Goal: Task Accomplishment & Management: Manage account settings

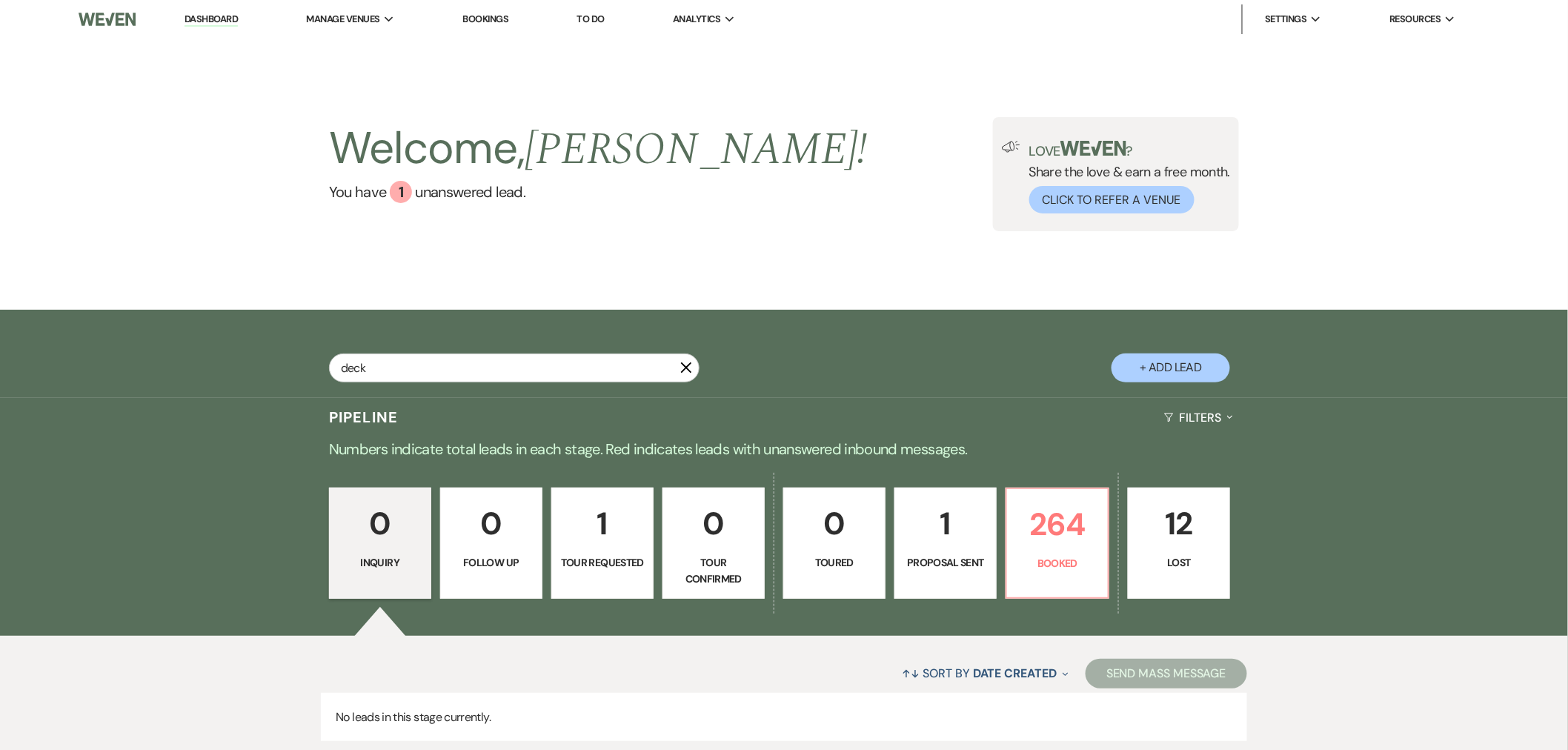
type input "deck"
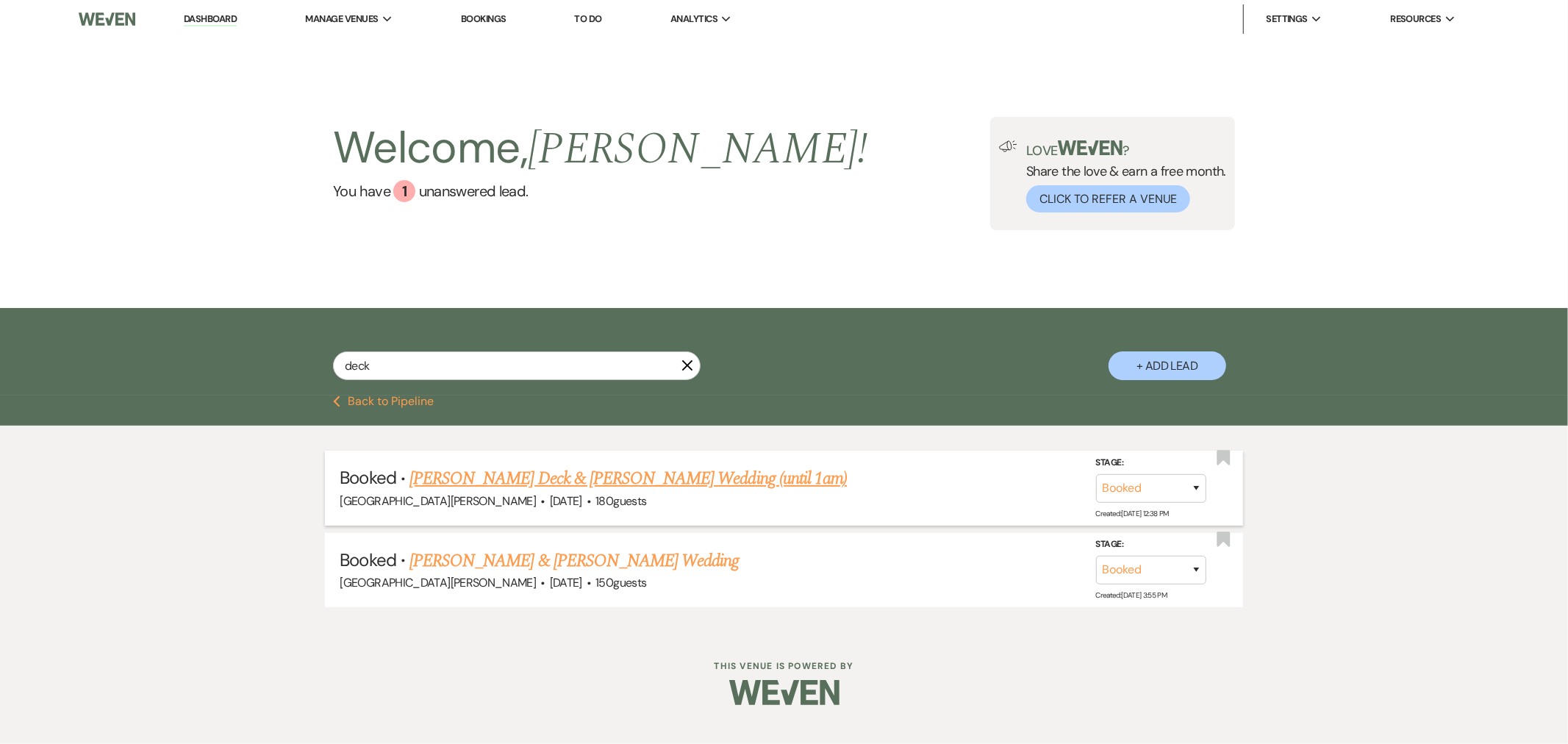
click at [568, 472] on link "Macey Deck & Smith's Wedding (until 1am)" at bounding box center [628, 478] width 438 height 27
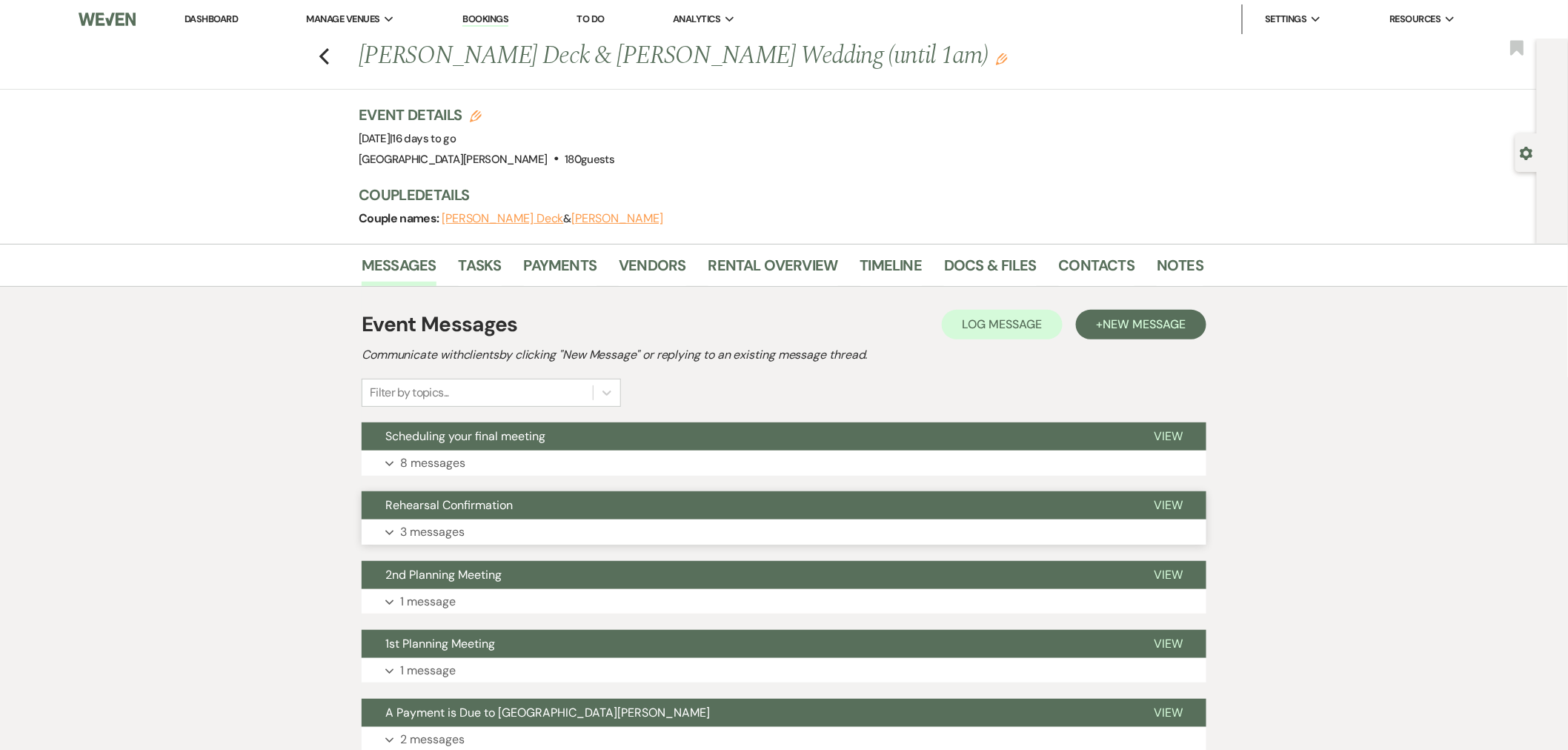
click at [616, 501] on button "Rehearsal Confirmation" at bounding box center [746, 505] width 768 height 28
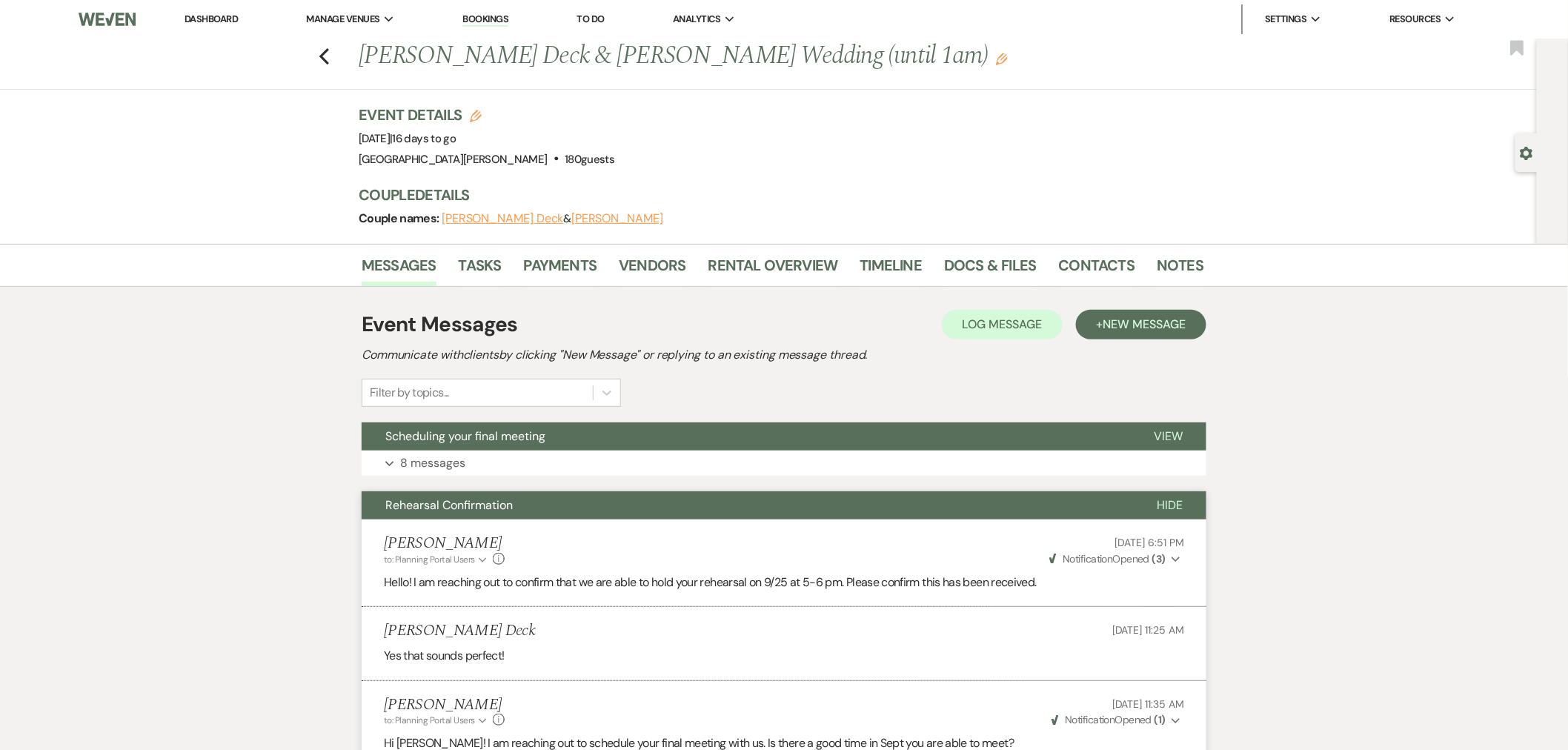
click at [199, 12] on link "Dashboard" at bounding box center [211, 18] width 53 height 12
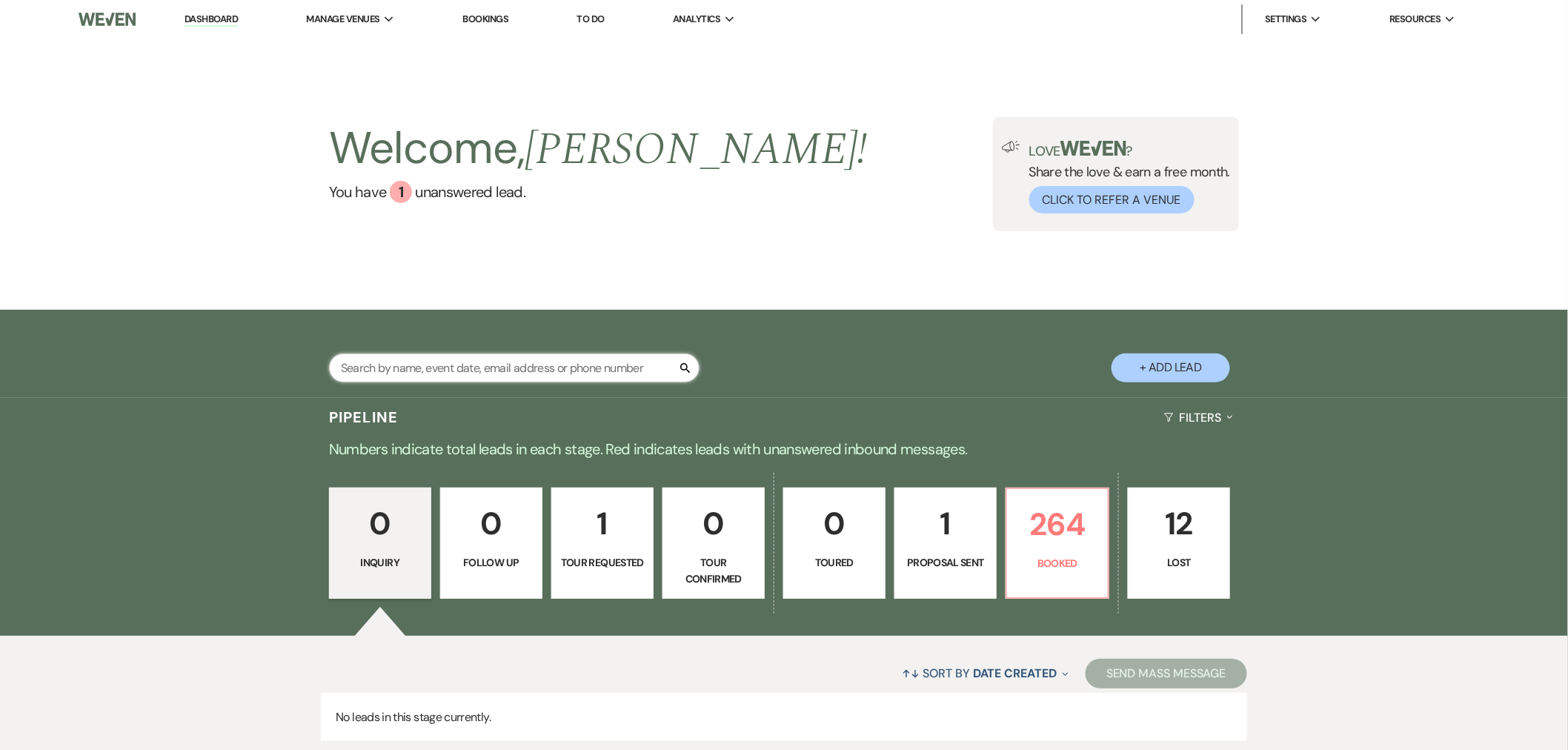
click at [549, 360] on input "text" at bounding box center [514, 368] width 370 height 29
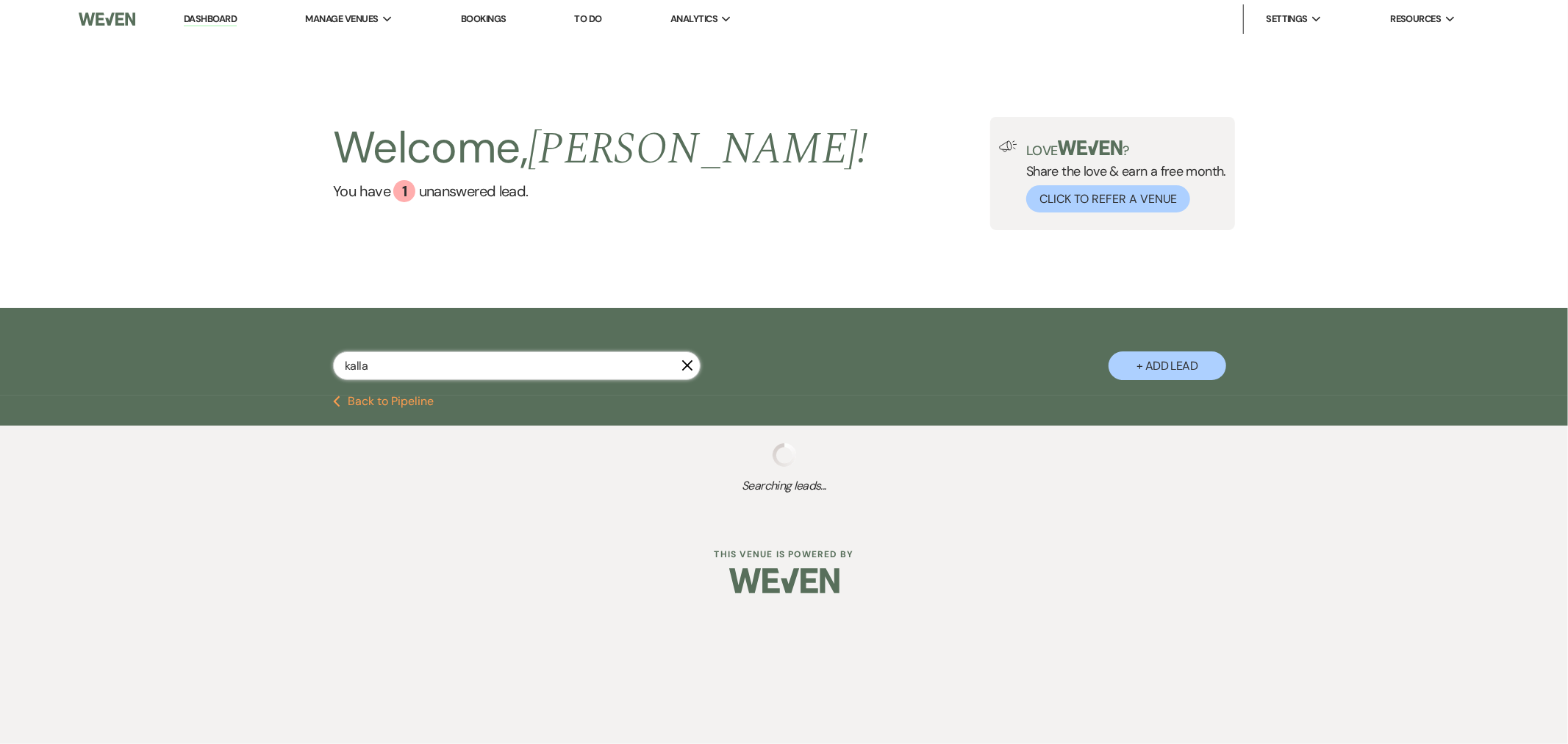
type input "kallas"
select select "8"
select select "4"
select select "8"
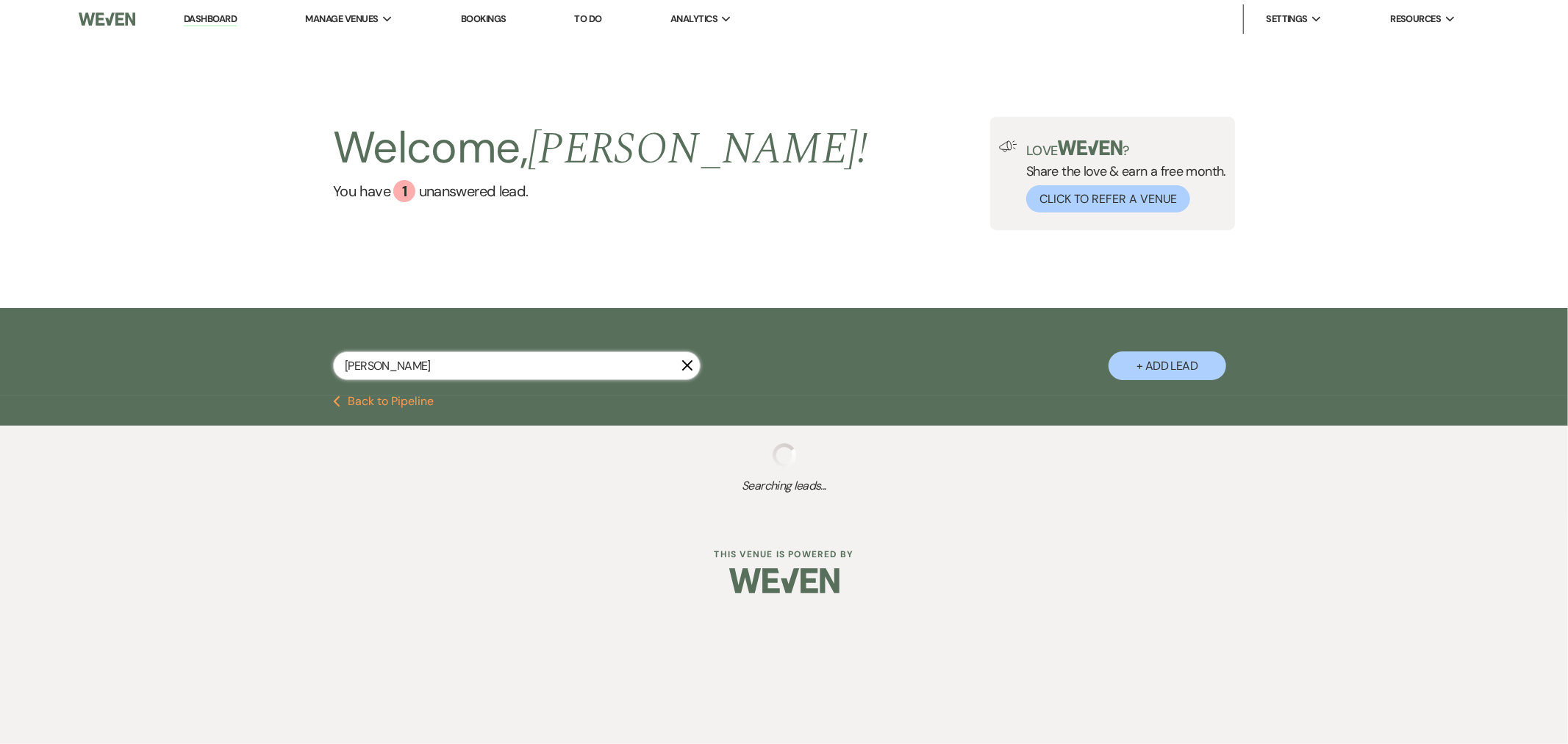
select select "5"
select select "8"
select select "4"
select select "8"
select select "5"
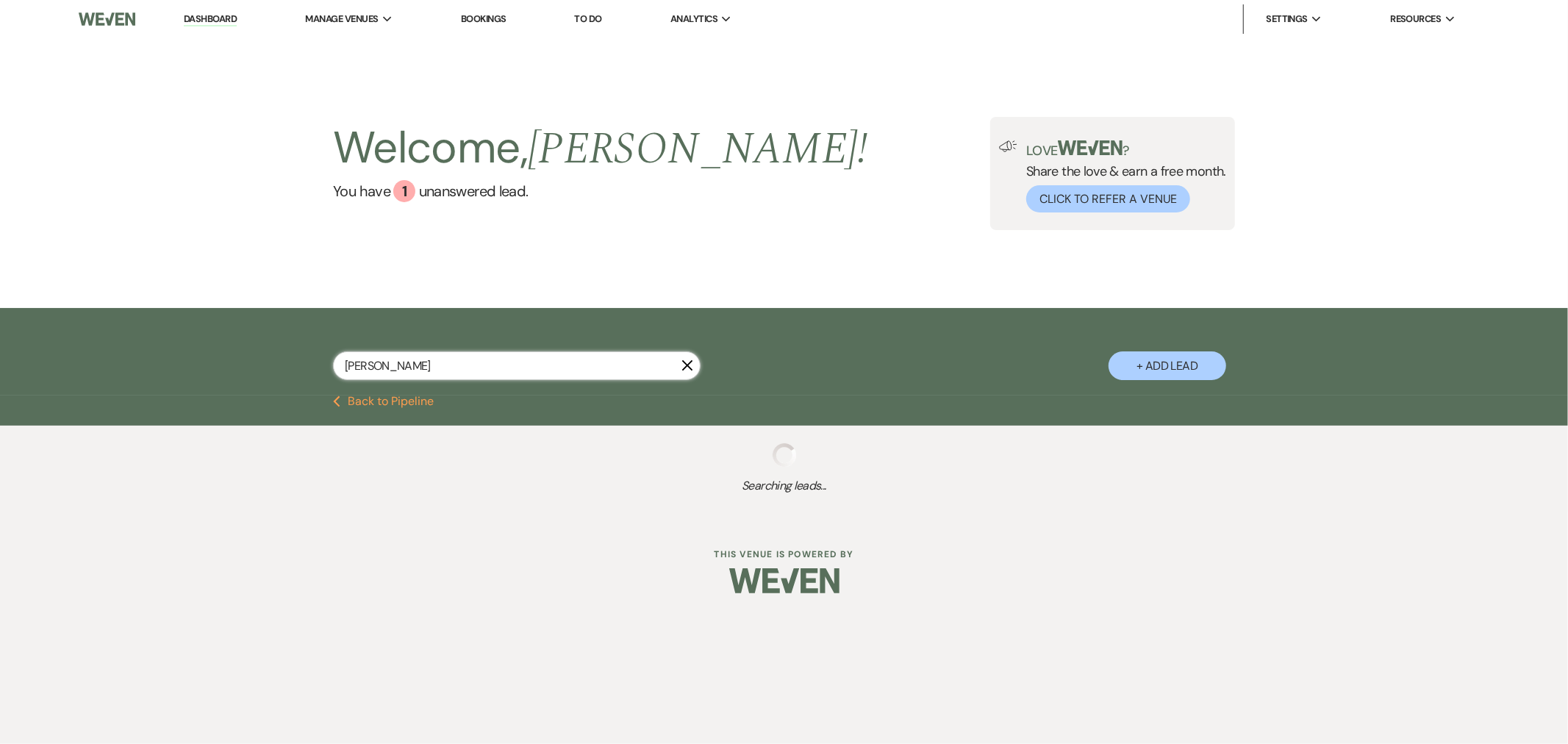
select select "8"
select select "11"
select select "8"
select select "11"
select select "8"
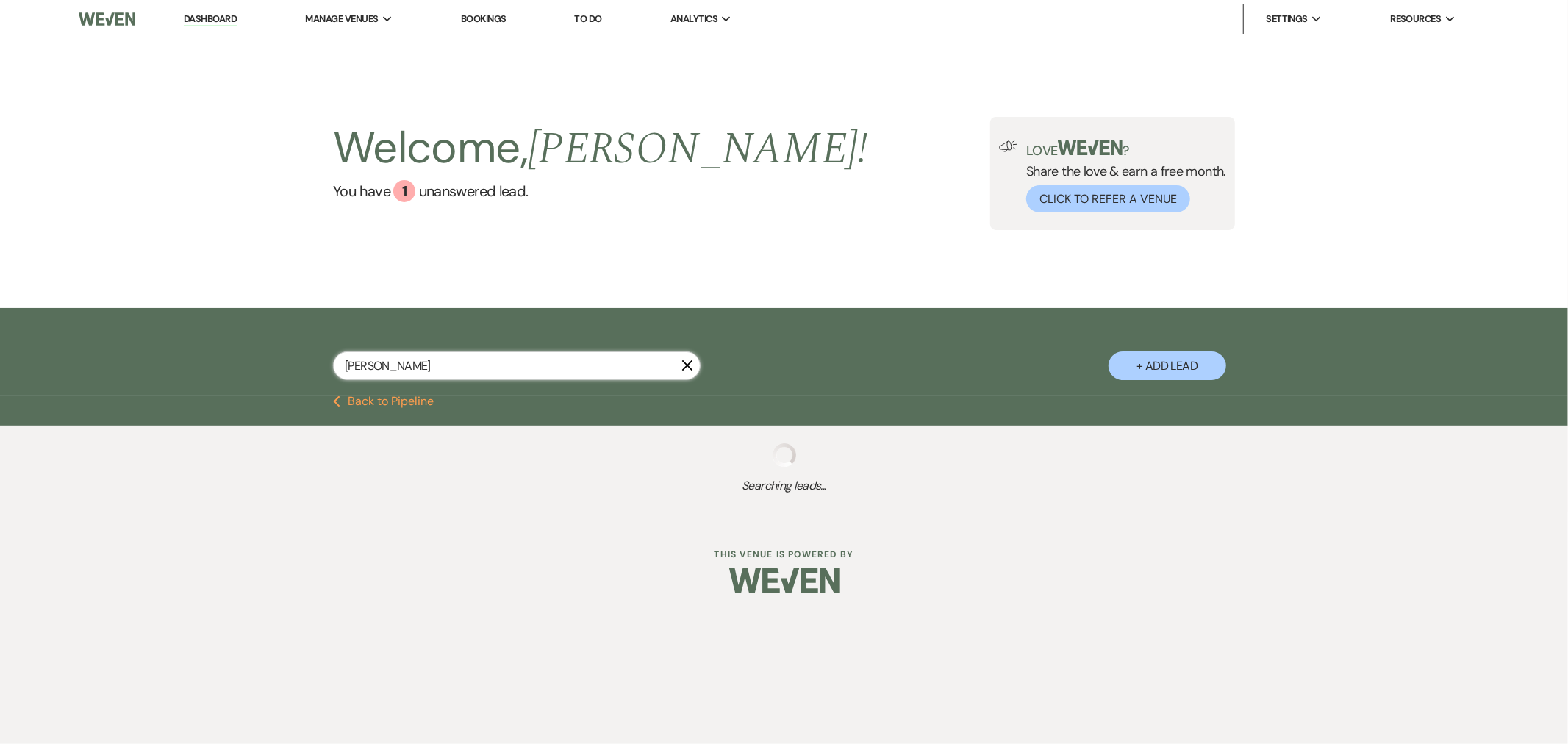
select select "11"
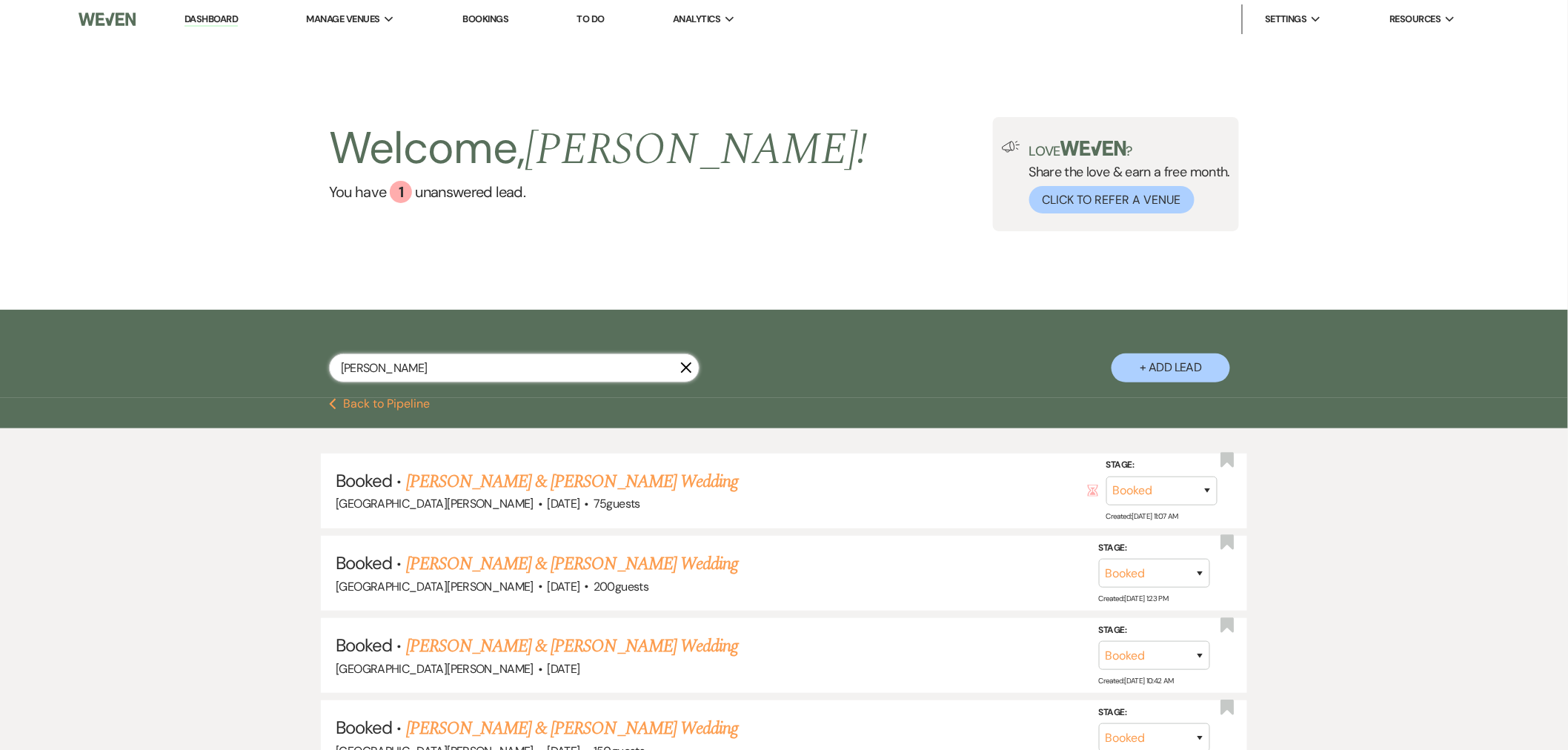
type input "kallas"
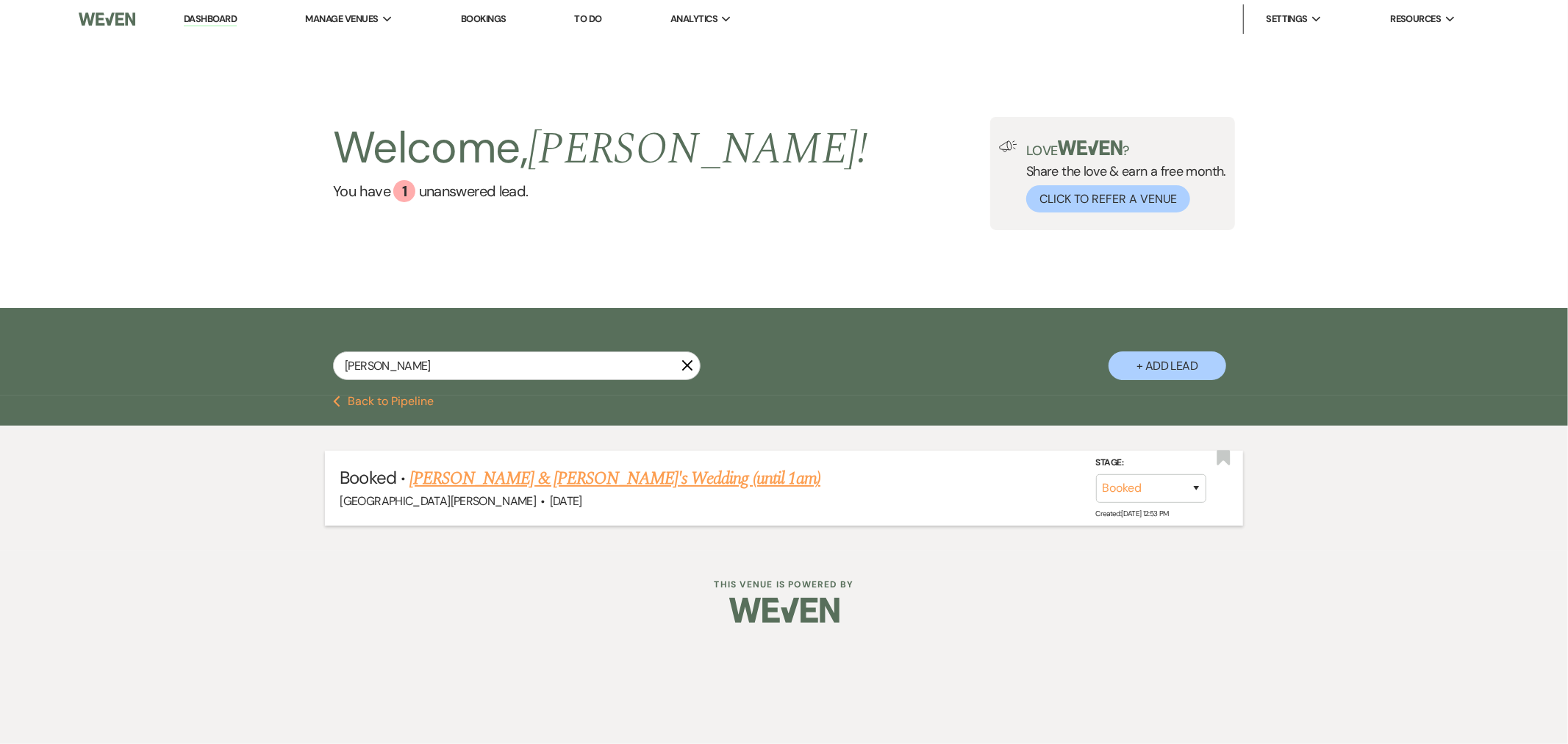
drag, startPoint x: 670, startPoint y: 484, endPoint x: 684, endPoint y: 484, distance: 14.0
click at [670, 485] on link "Natalie Kallas & Caludis's Wedding (until 1am)" at bounding box center [615, 478] width 411 height 27
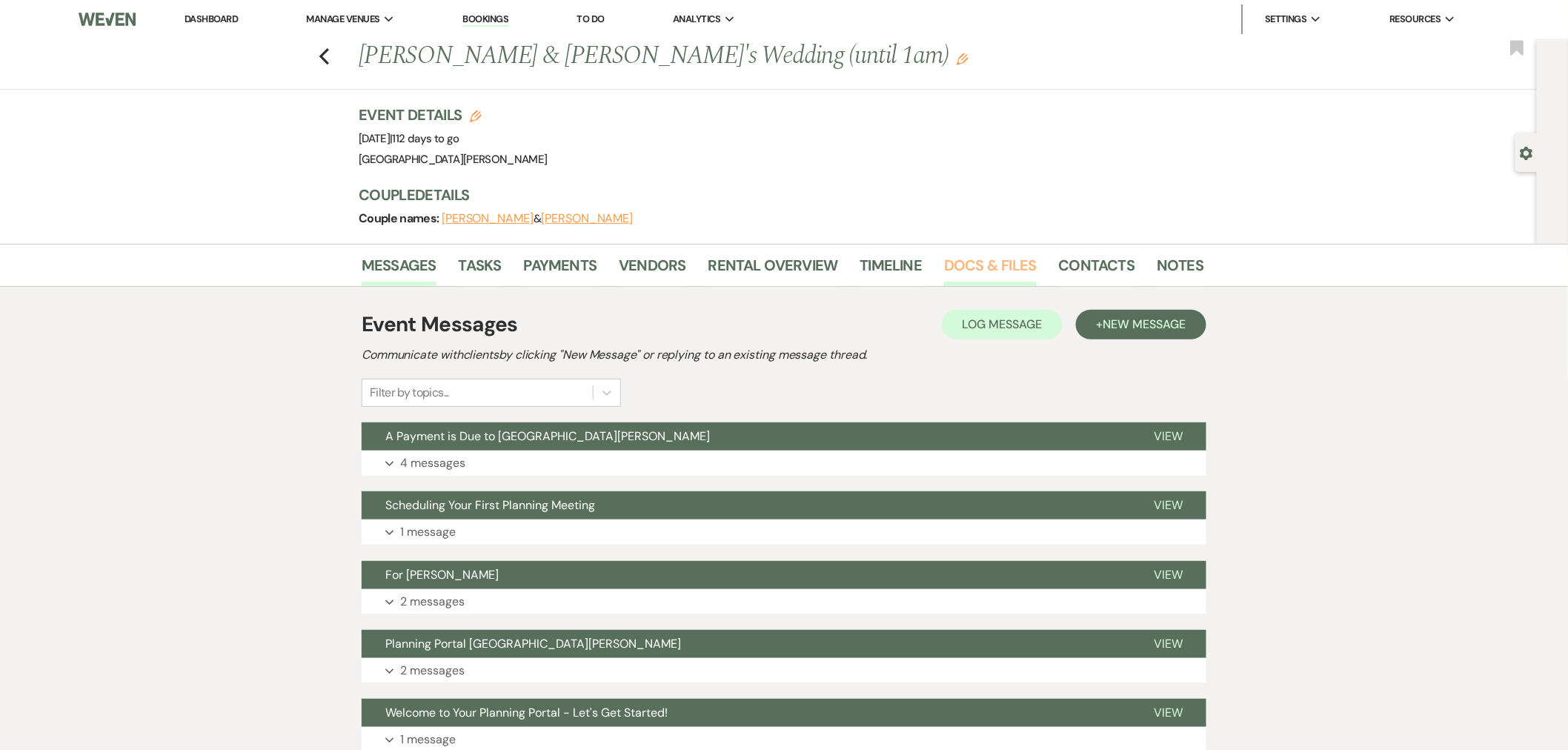
click at [983, 262] on link "Docs & Files" at bounding box center [989, 270] width 92 height 33
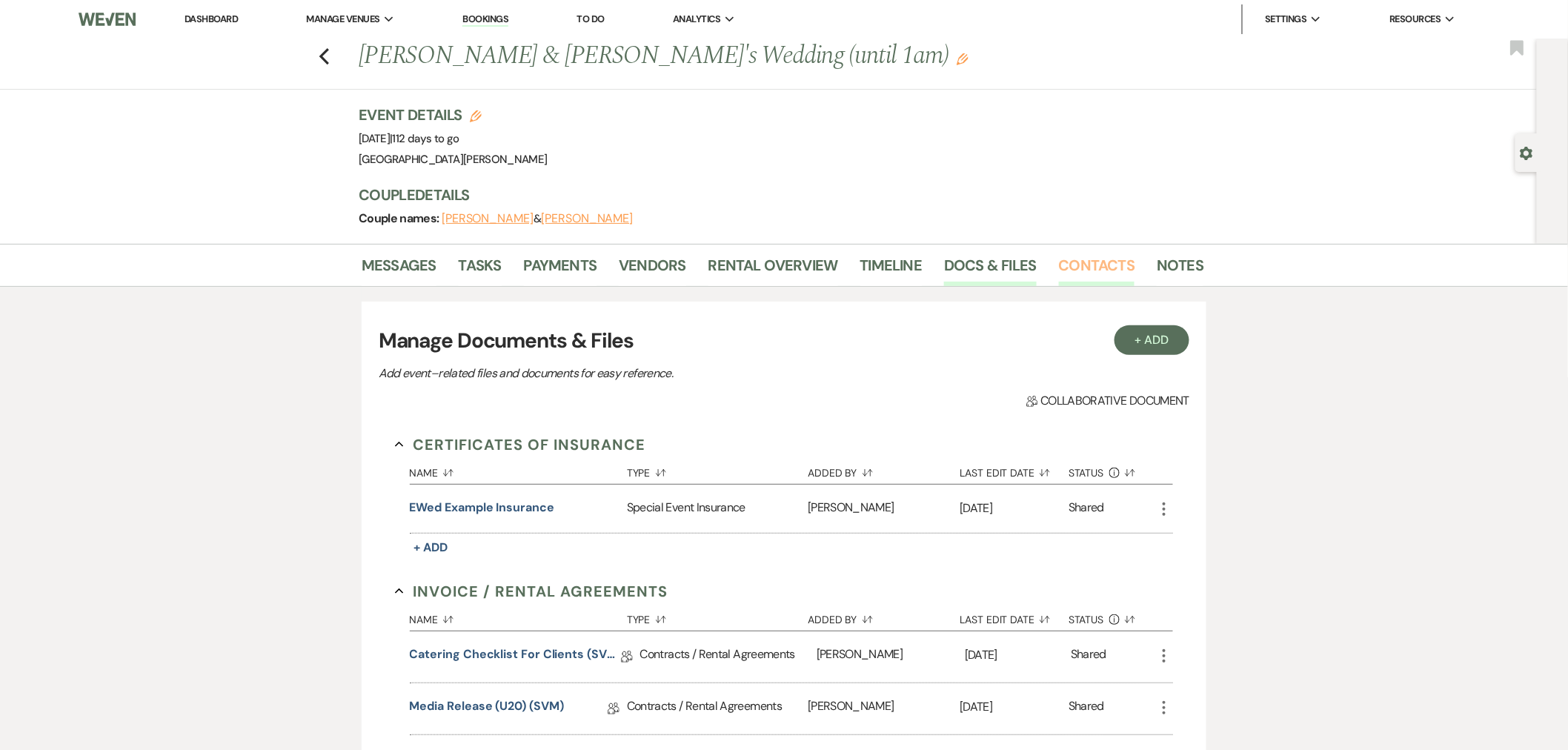
click at [1061, 266] on link "Contacts" at bounding box center [1097, 270] width 76 height 33
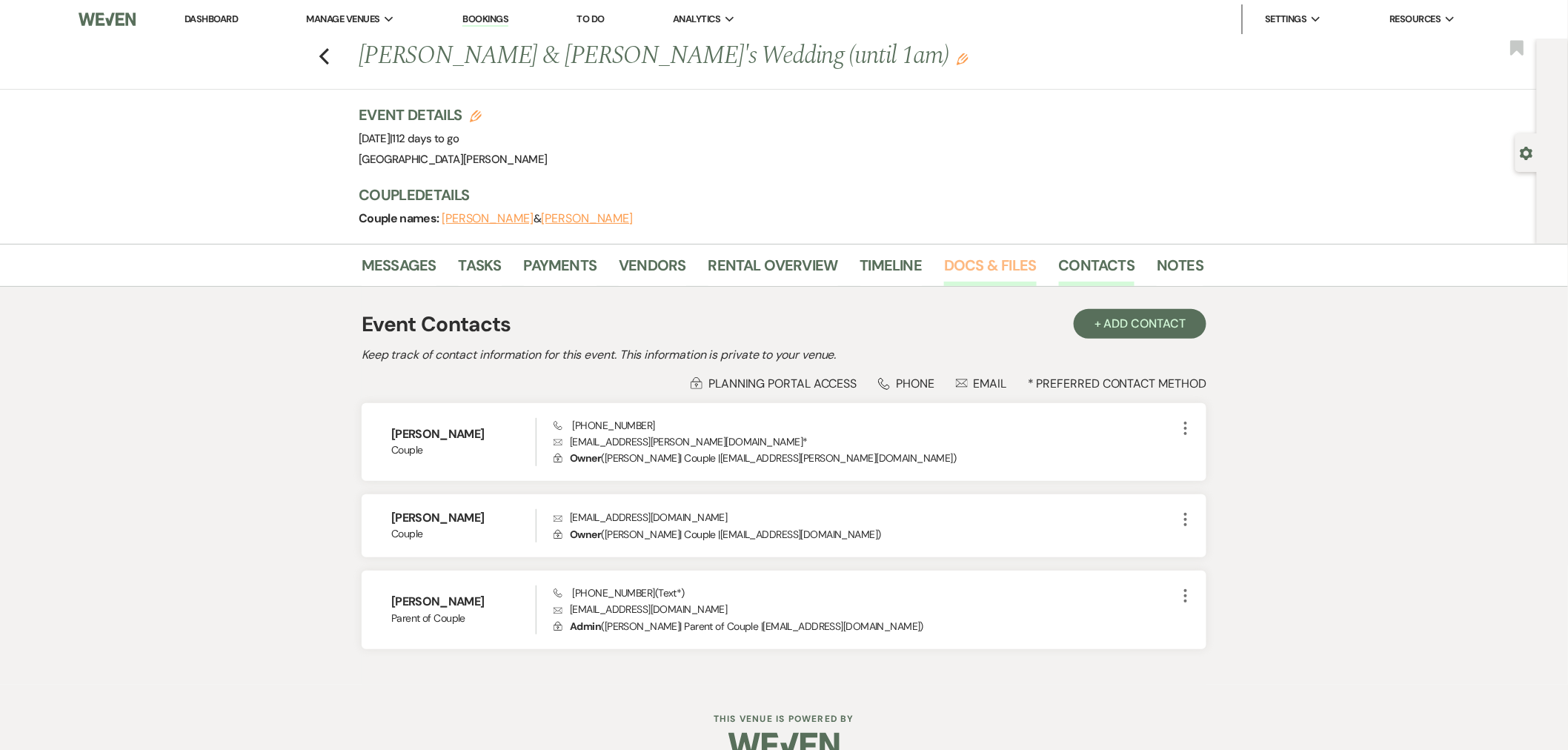
click at [954, 266] on link "Docs & Files" at bounding box center [989, 270] width 92 height 33
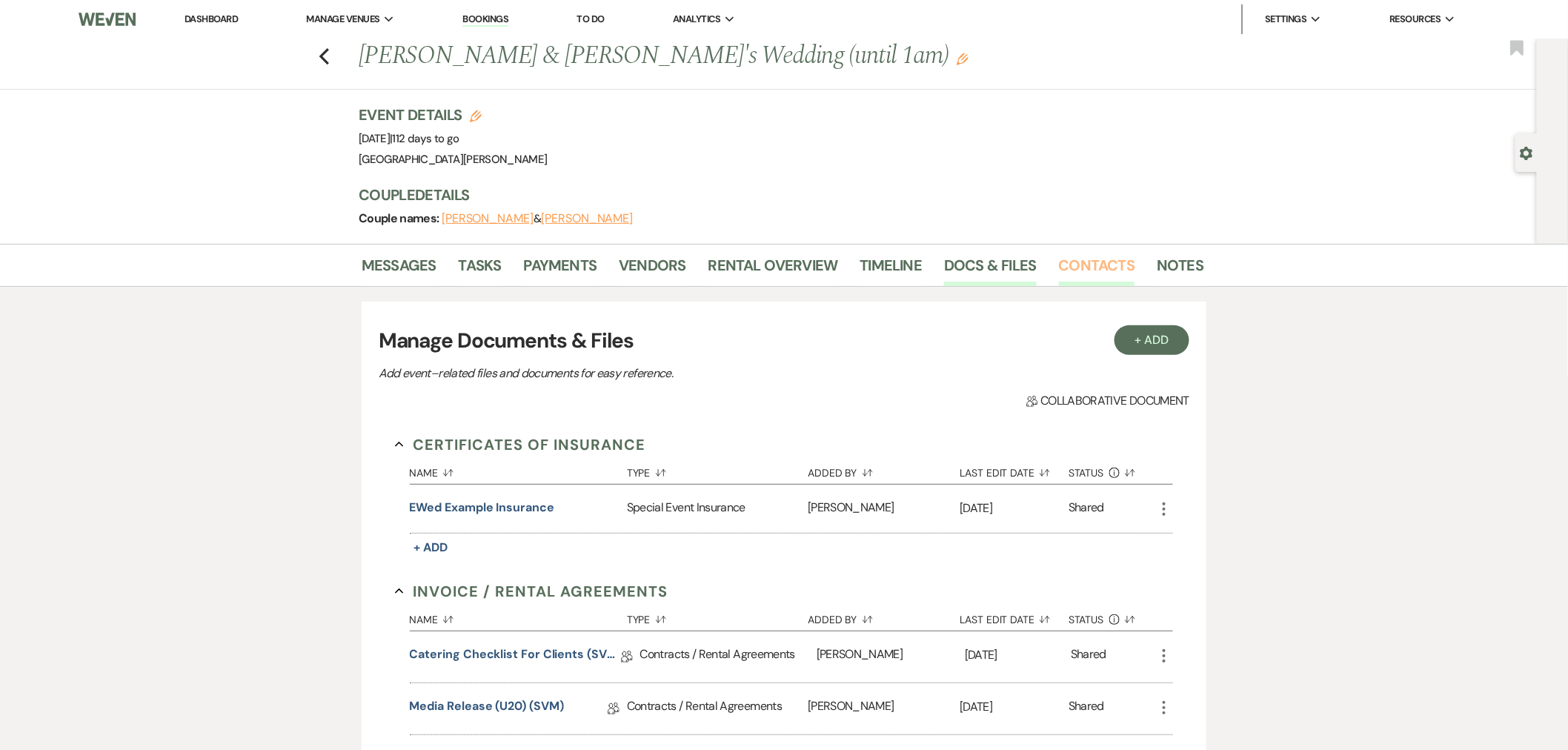
click at [1059, 264] on link "Contacts" at bounding box center [1097, 270] width 76 height 33
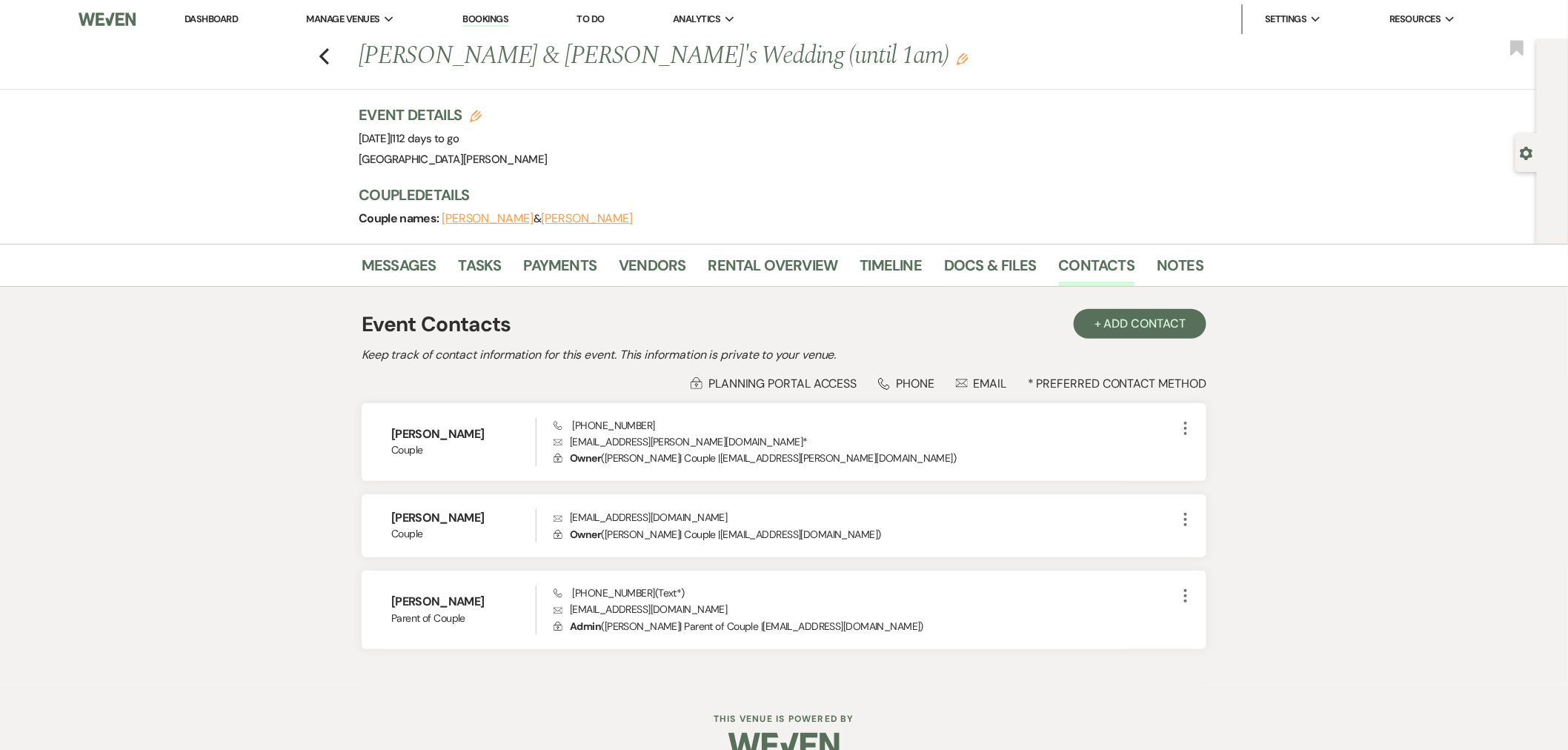
click at [929, 301] on div "Event Contacts + Add Contact Keep track of contact information for this event. …" at bounding box center [784, 485] width 845 height 368
click at [578, 253] on link "Payments" at bounding box center [561, 270] width 74 height 33
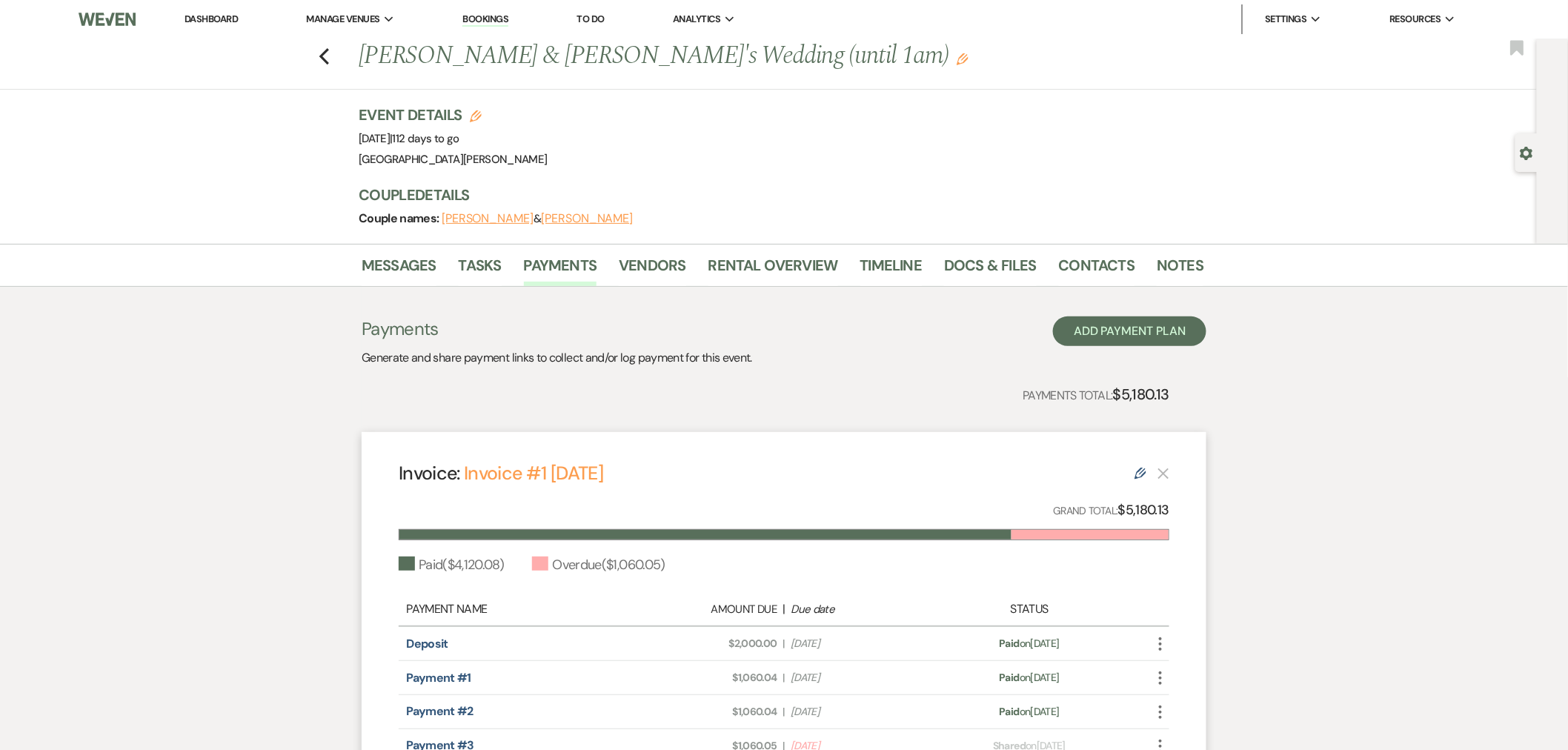
click at [212, 15] on link "Dashboard" at bounding box center [211, 18] width 53 height 12
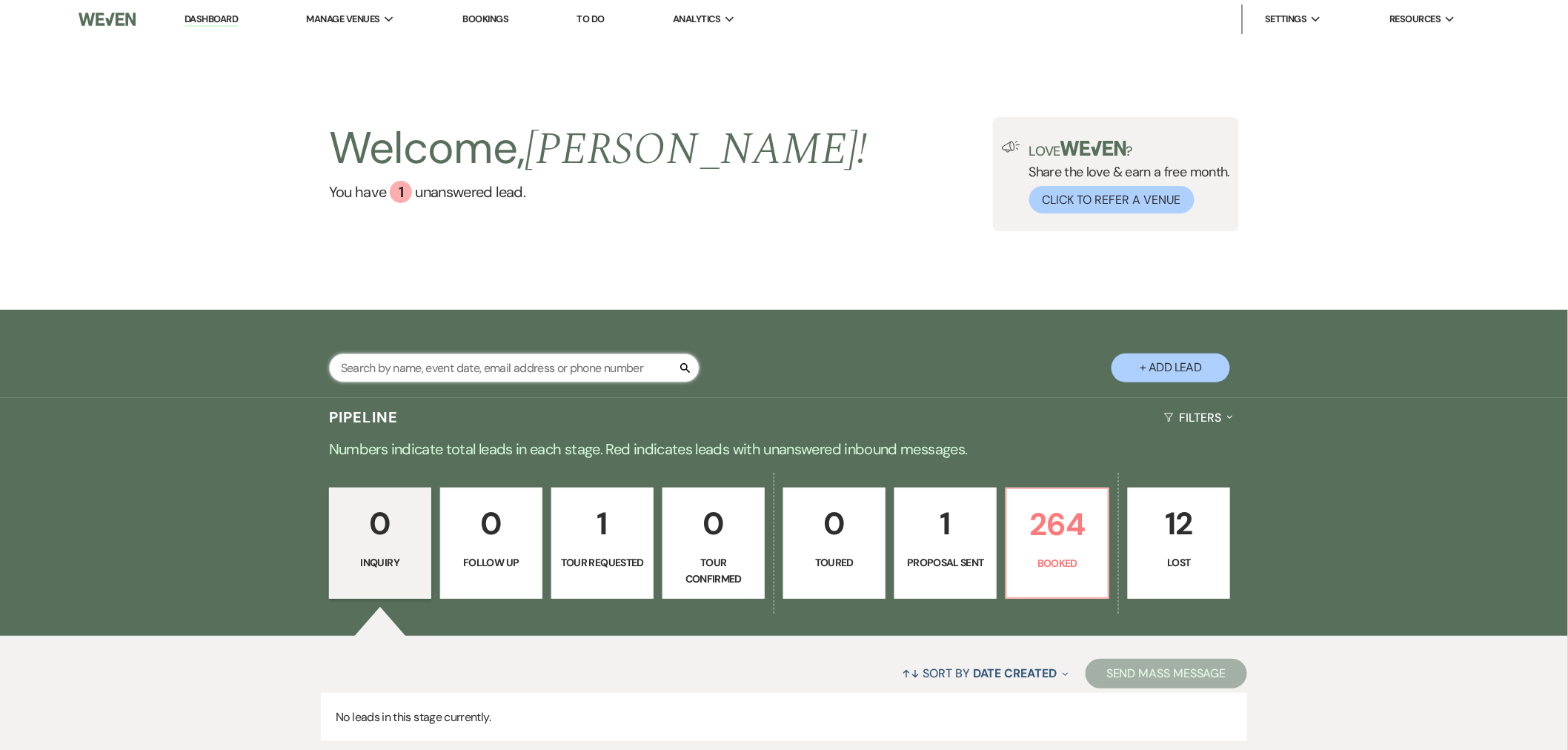
click at [538, 375] on input "text" at bounding box center [514, 368] width 370 height 29
type input "marie"
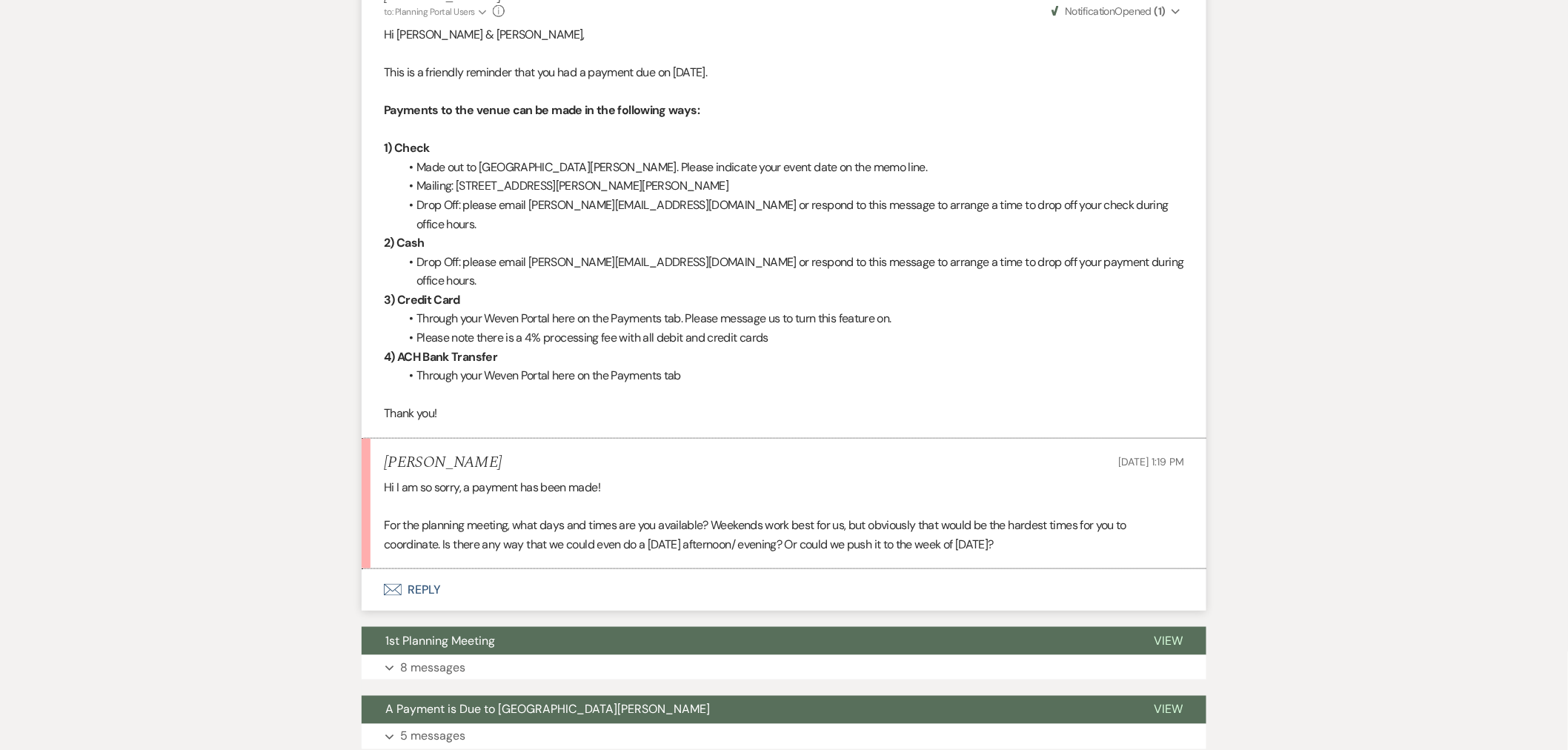
scroll to position [493, 0]
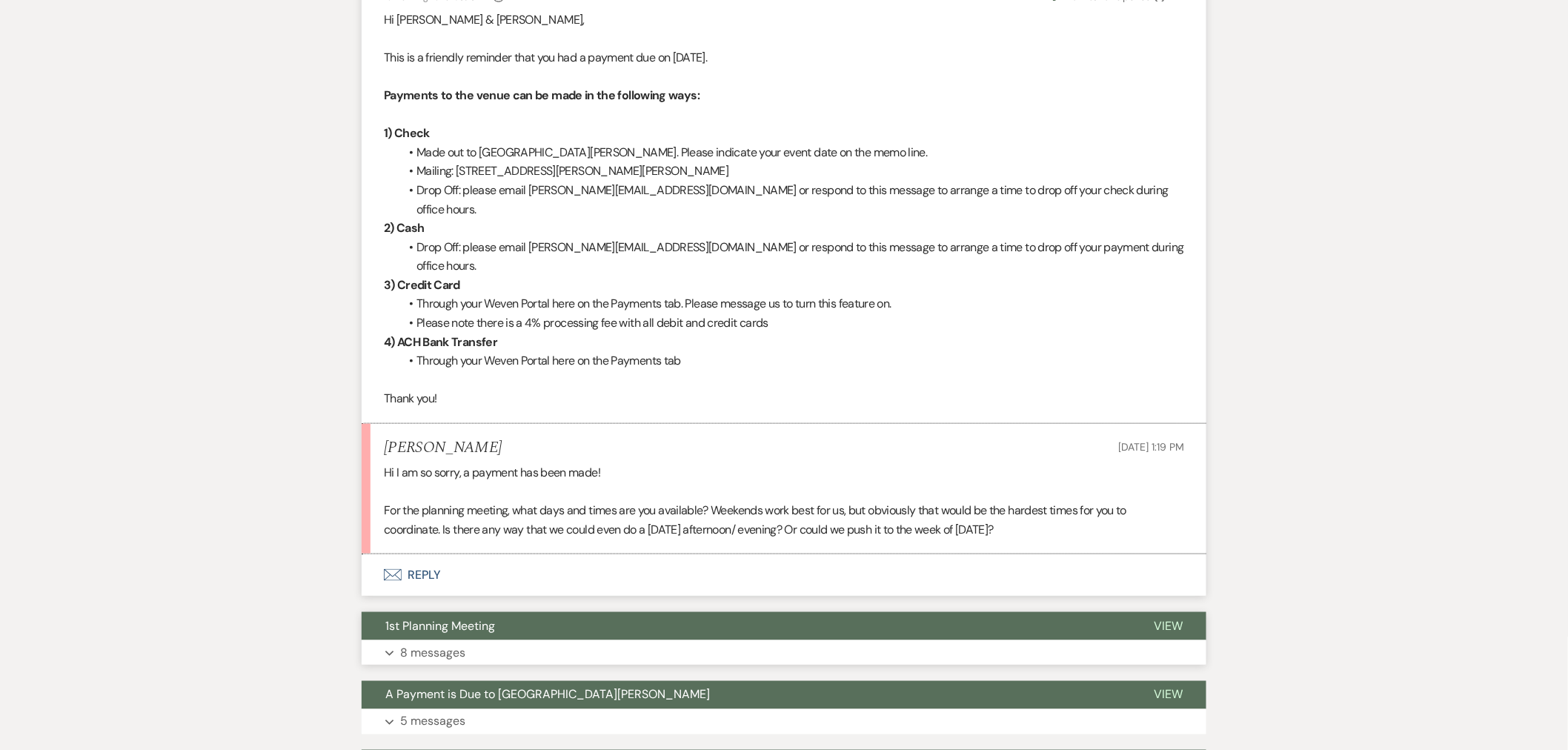
click at [634, 612] on button "1st Planning Meeting" at bounding box center [746, 626] width 768 height 28
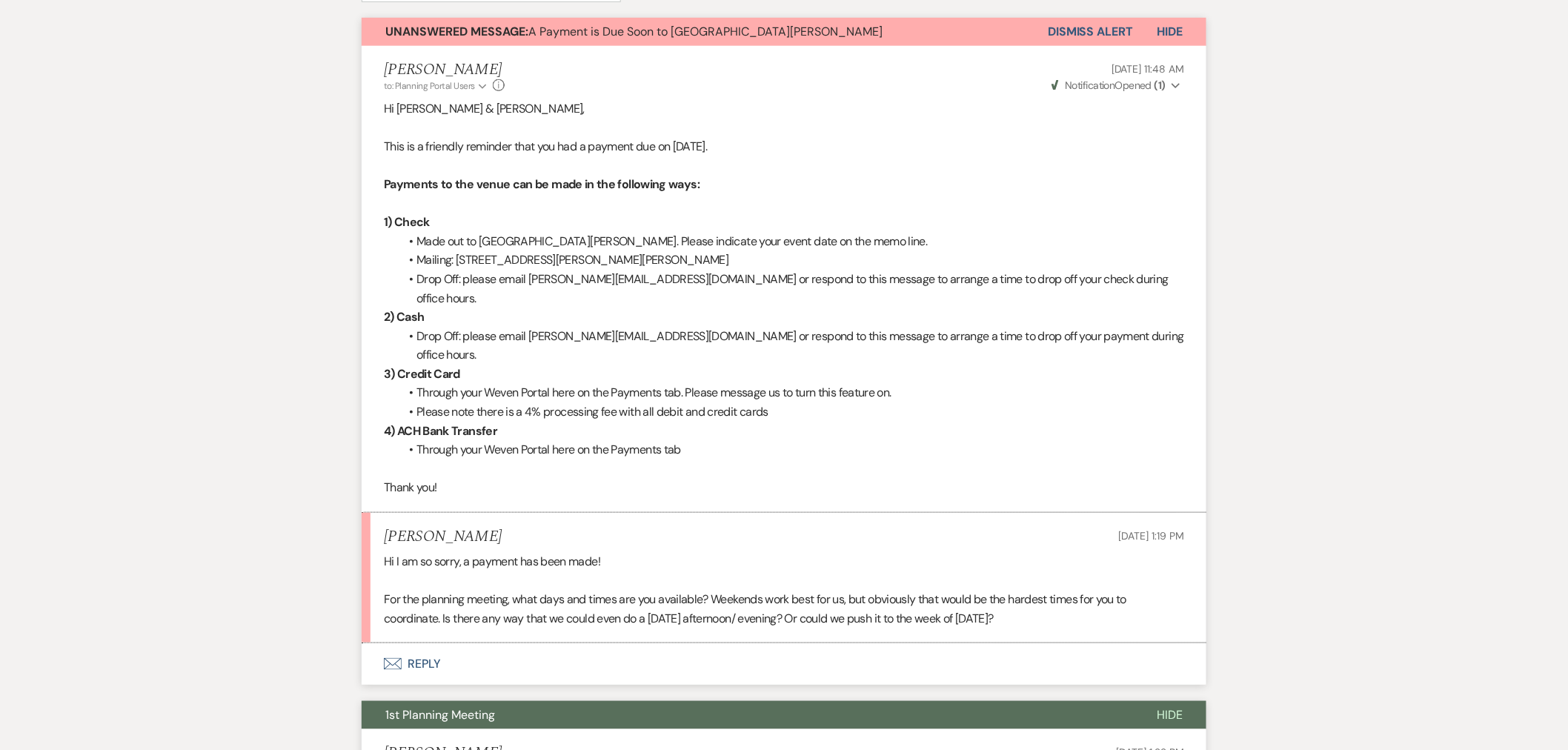
scroll to position [433, 0]
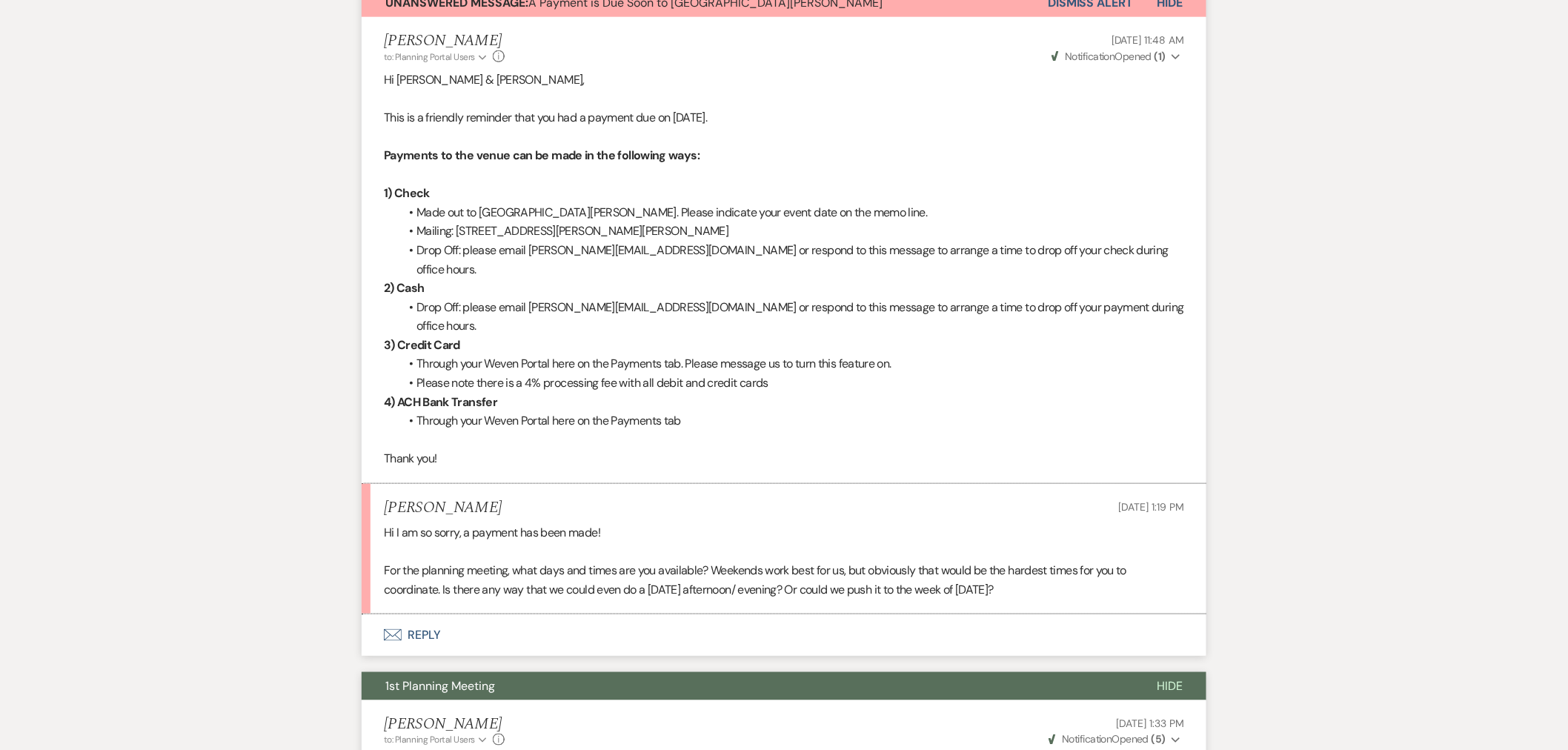
click at [572, 614] on button "Envelope Reply" at bounding box center [784, 635] width 845 height 42
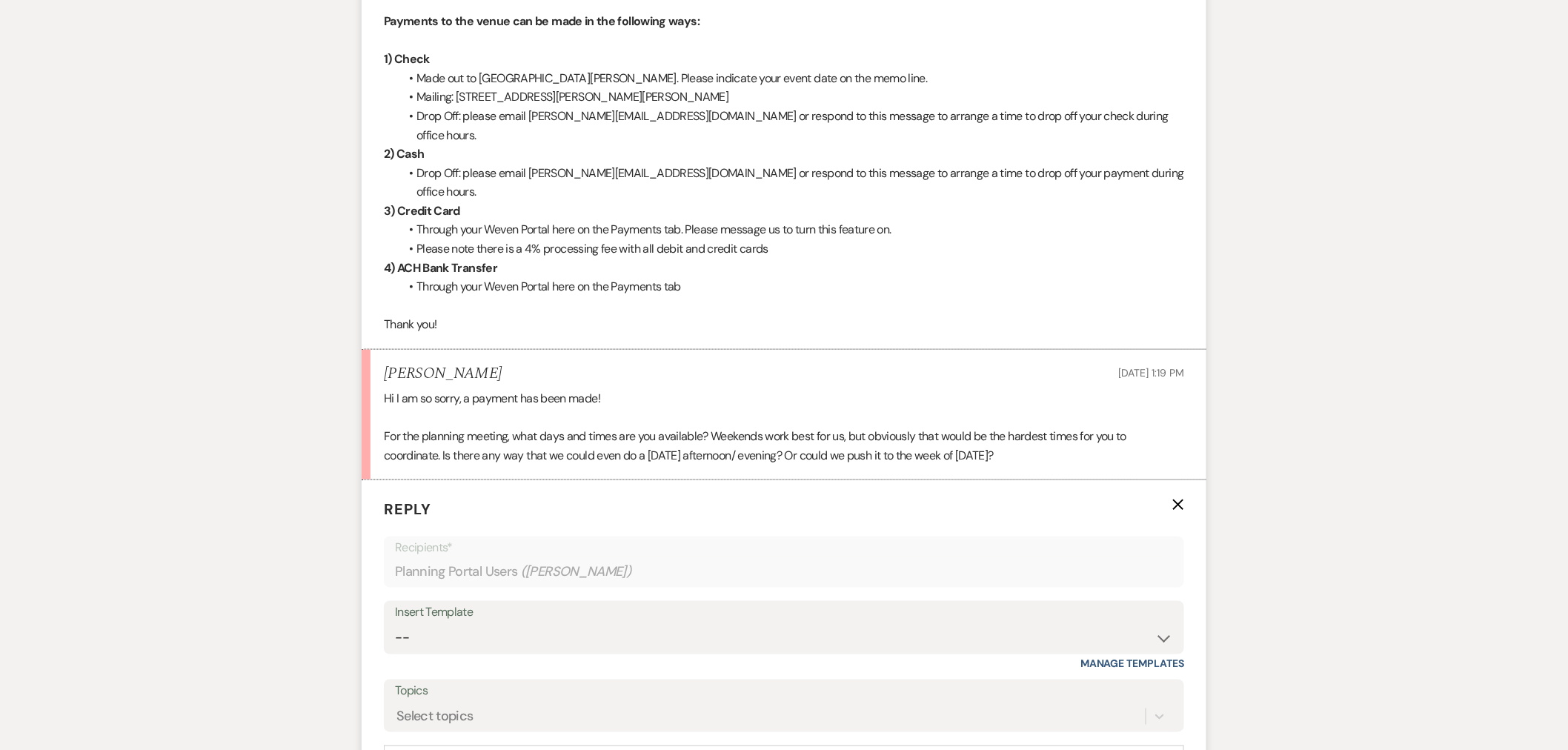
scroll to position [598, 0]
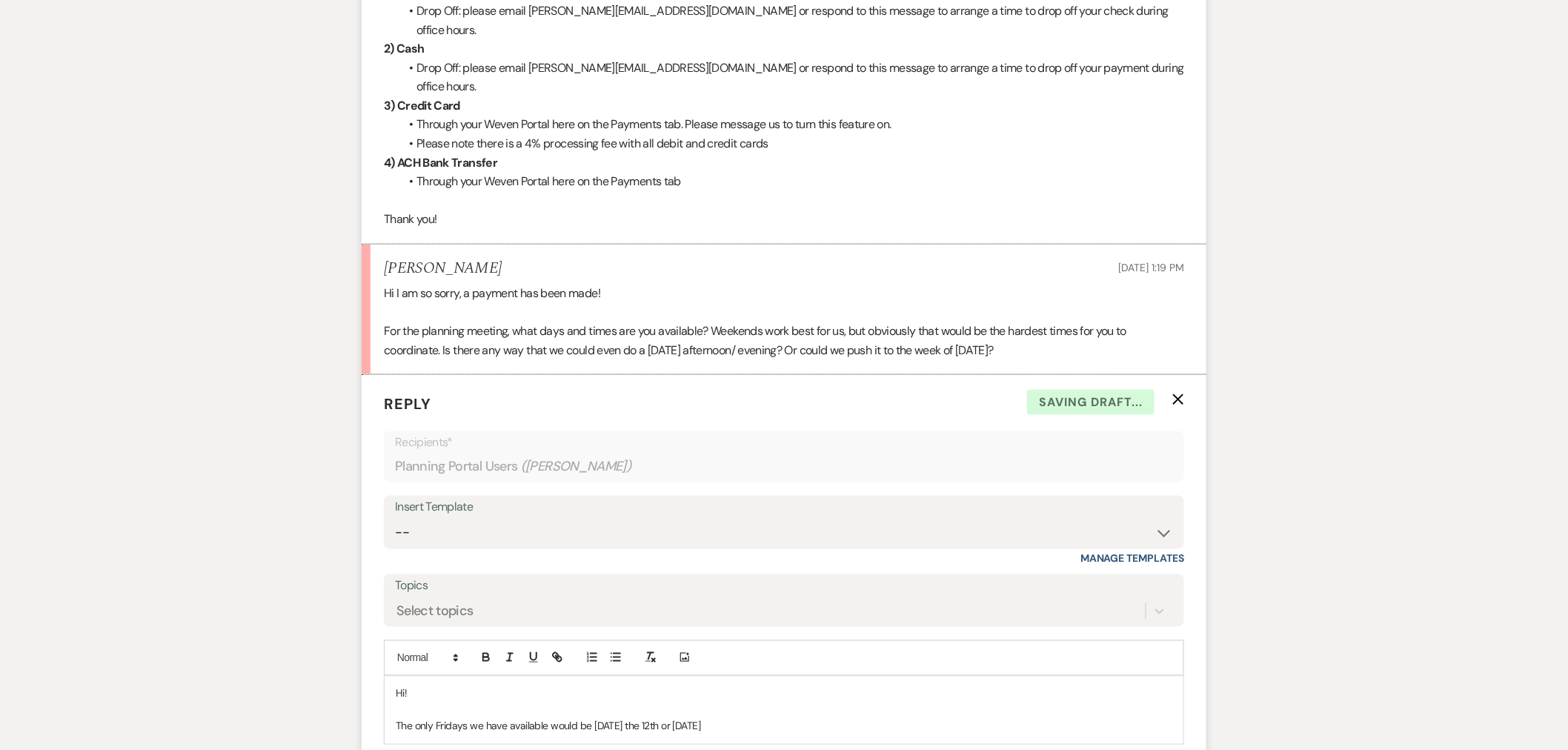
scroll to position [701, 0]
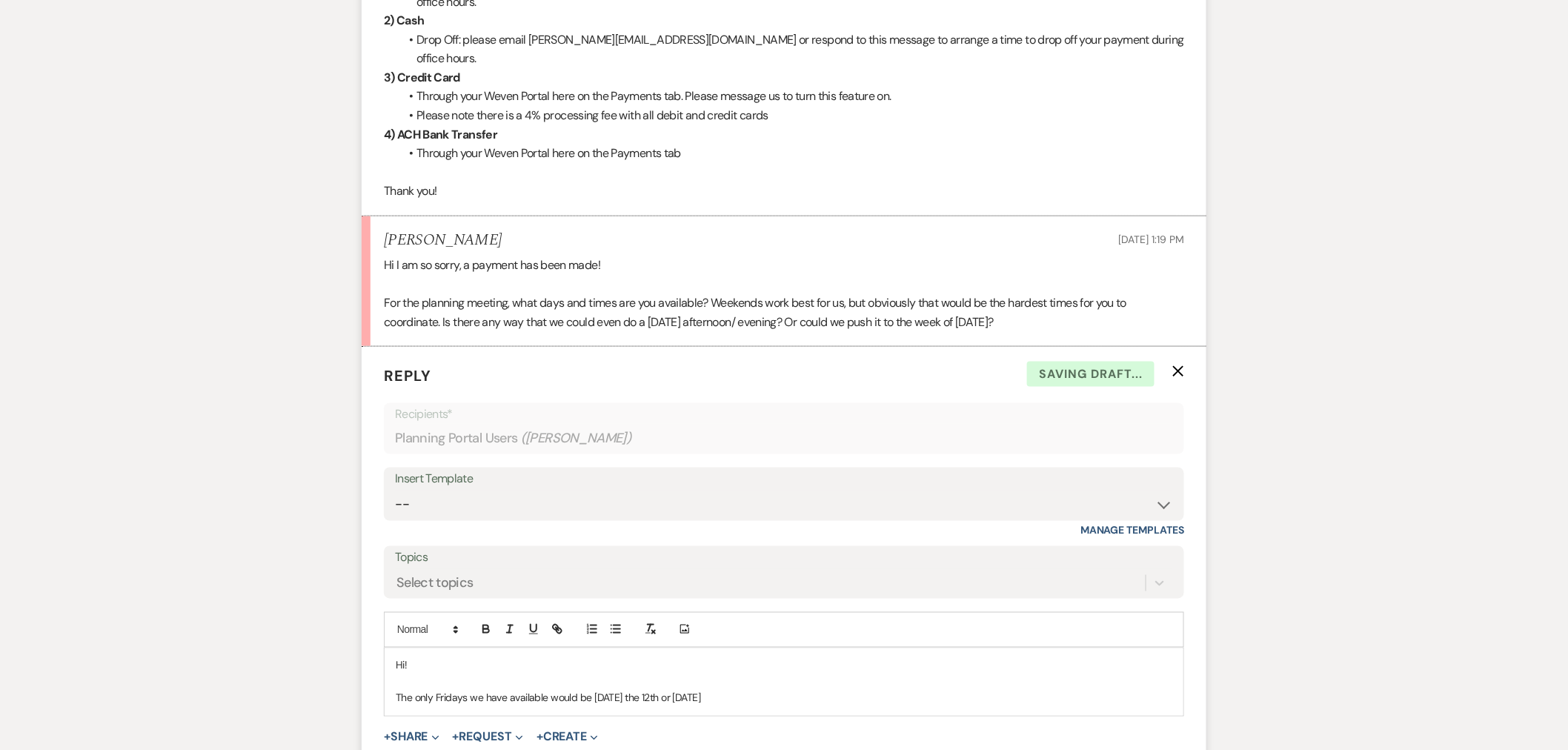
click at [749, 690] on p "The only Fridays we have available would be tomorrow the 12th or Sept. 26" at bounding box center [784, 698] width 776 height 16
click at [940, 690] on p "The only Fridays we have available would be tomorrow the 12th or Sept. 26. Sept…" at bounding box center [784, 698] width 776 height 16
click at [529, 723] on p "We could also go to Oct. 13" at bounding box center [784, 731] width 776 height 16
drag, startPoint x: 520, startPoint y: 699, endPoint x: 535, endPoint y: 699, distance: 15.0
click at [520, 723] on p "We could also go to Oct. 14-" at bounding box center [784, 731] width 776 height 16
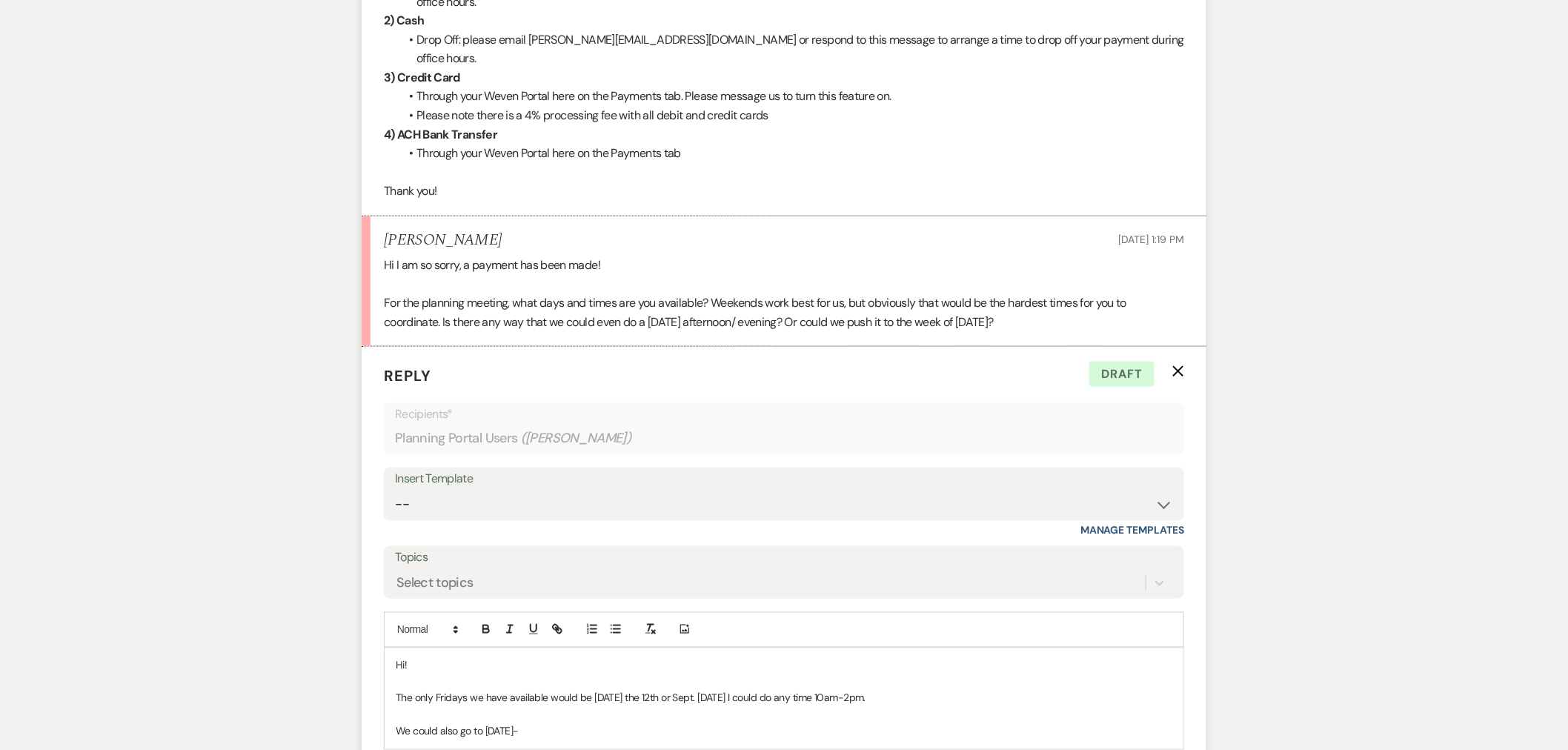
click at [480, 723] on p "We could also go to Oct. 14-" at bounding box center [784, 731] width 776 height 16
click at [544, 723] on p "We could also go do Oct. 14-" at bounding box center [784, 731] width 776 height 16
click at [480, 723] on p "We could also go do Oct. 14 or 15!" at bounding box center [784, 731] width 776 height 16
click at [592, 723] on p "We could also go to Oct. 14 or 15!" at bounding box center [784, 731] width 776 height 16
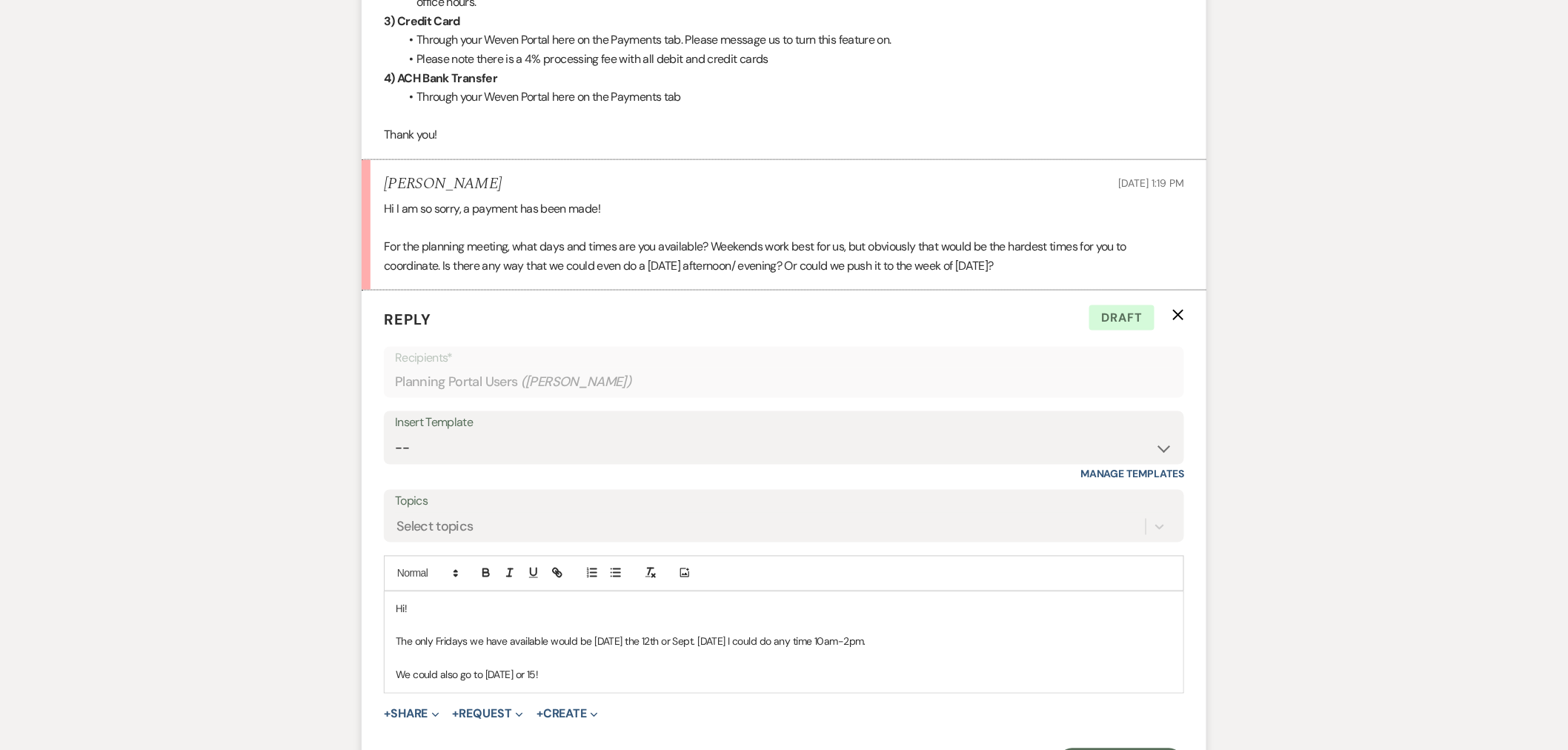
scroll to position [865, 0]
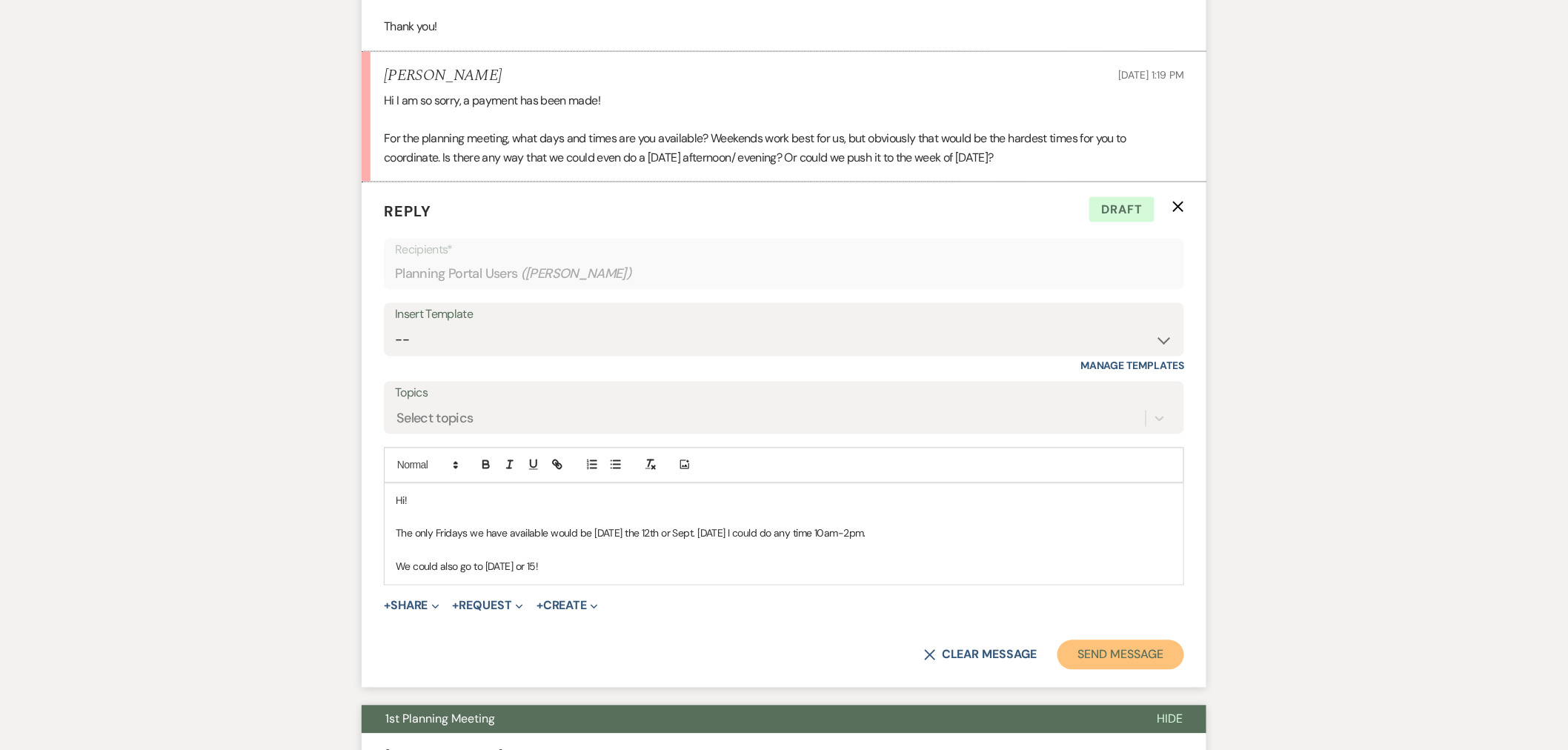
click at [1121, 641] on button "Send Message" at bounding box center [1120, 655] width 127 height 29
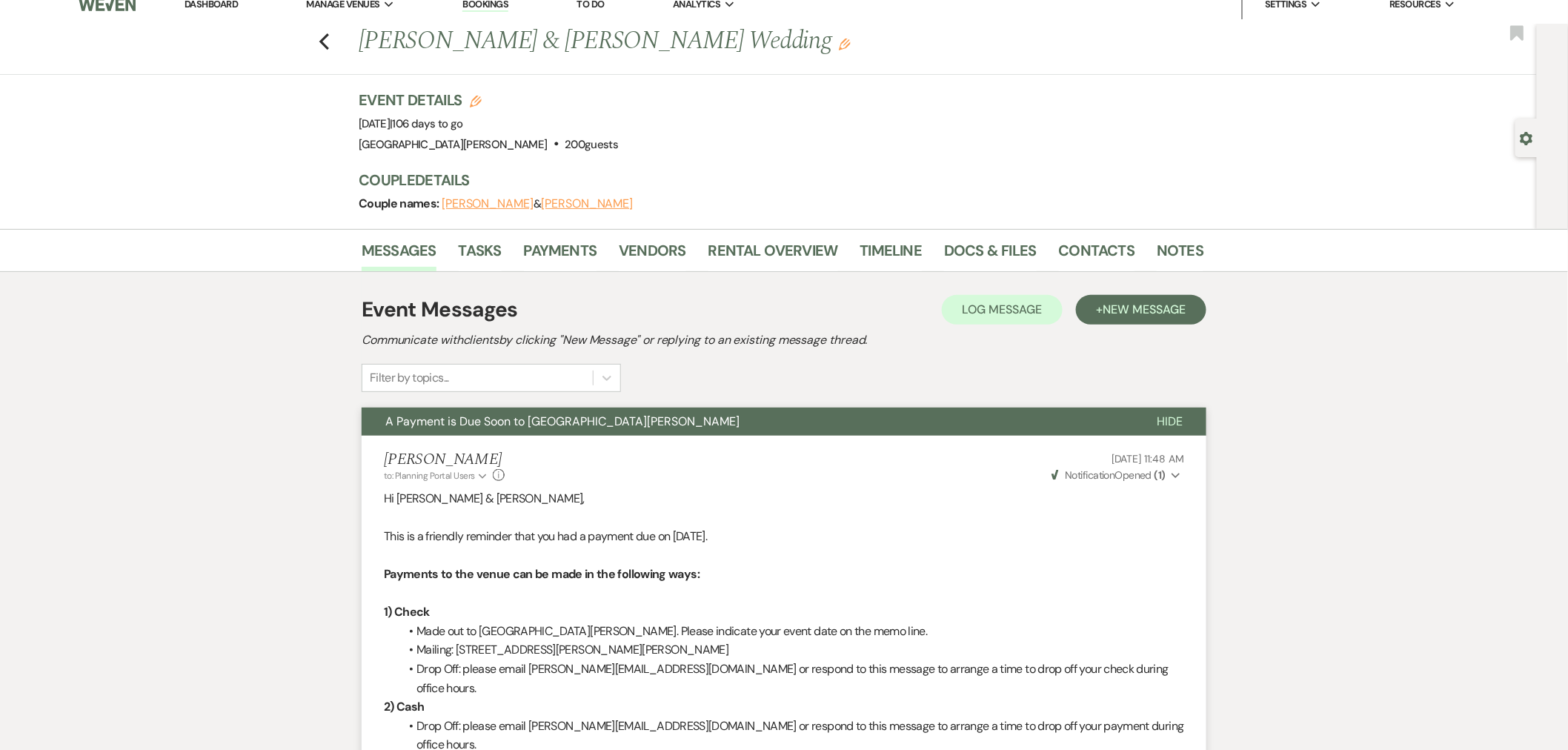
scroll to position [0, 0]
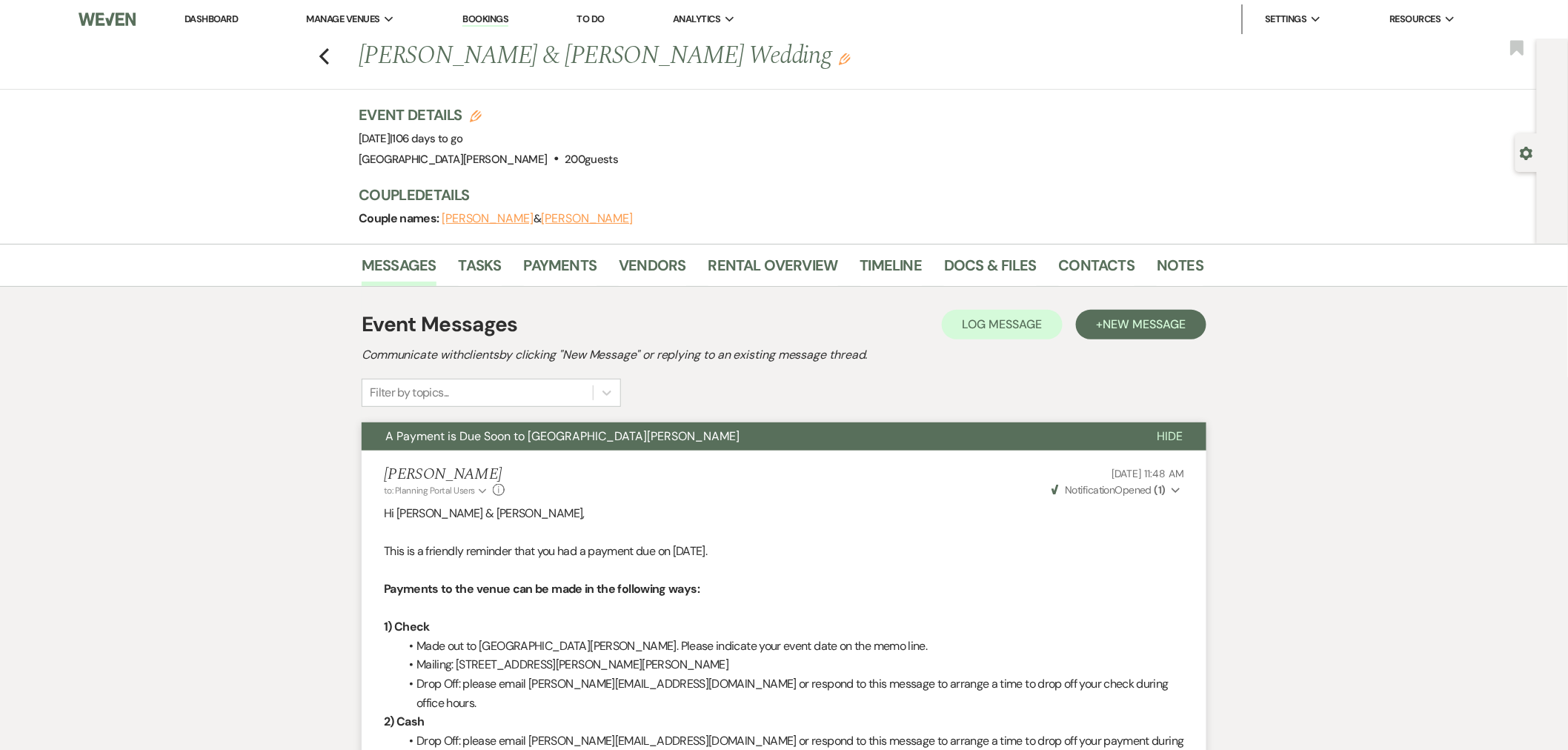
click at [212, 22] on link "Dashboard" at bounding box center [211, 18] width 53 height 12
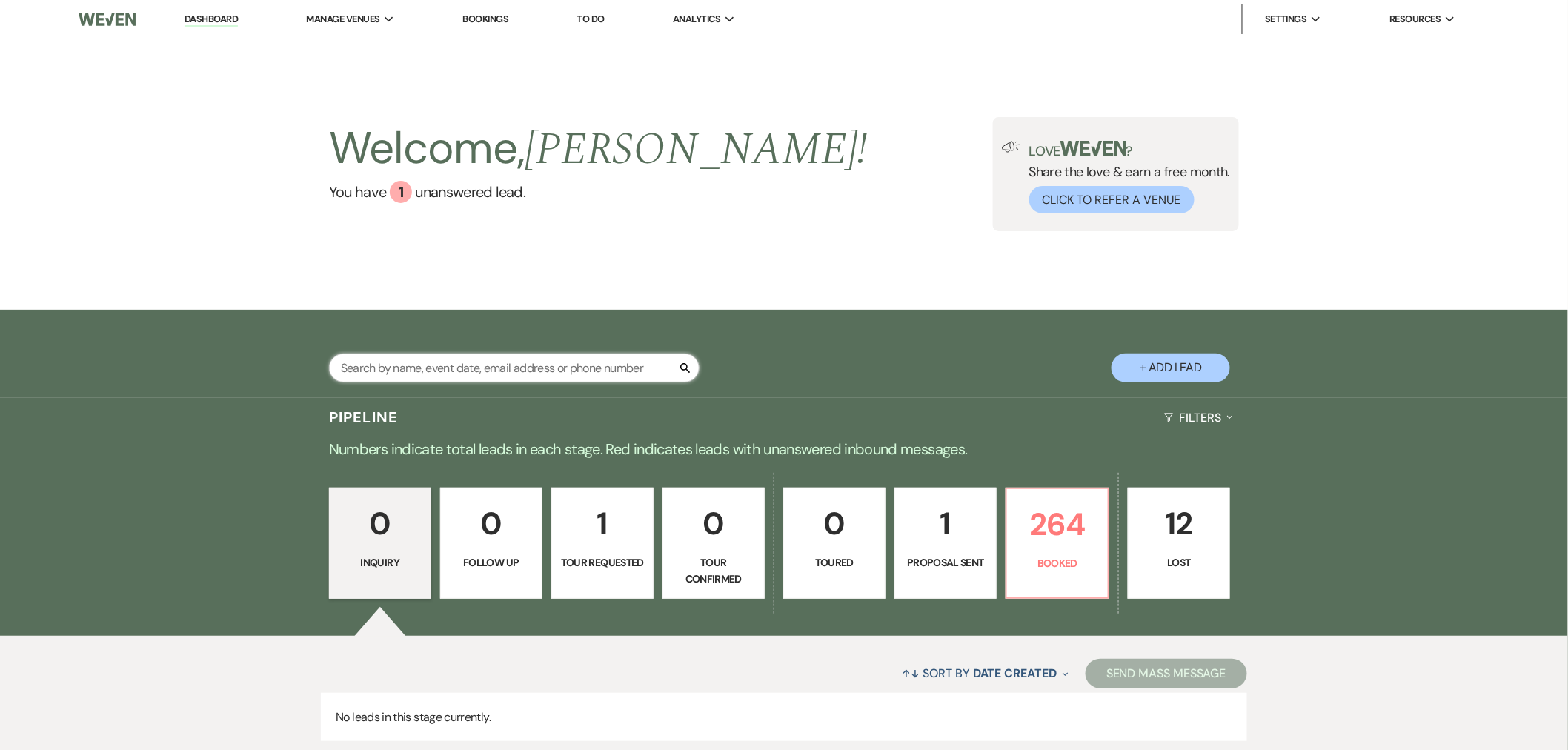
click at [528, 357] on input "text" at bounding box center [514, 368] width 370 height 29
type input "massey"
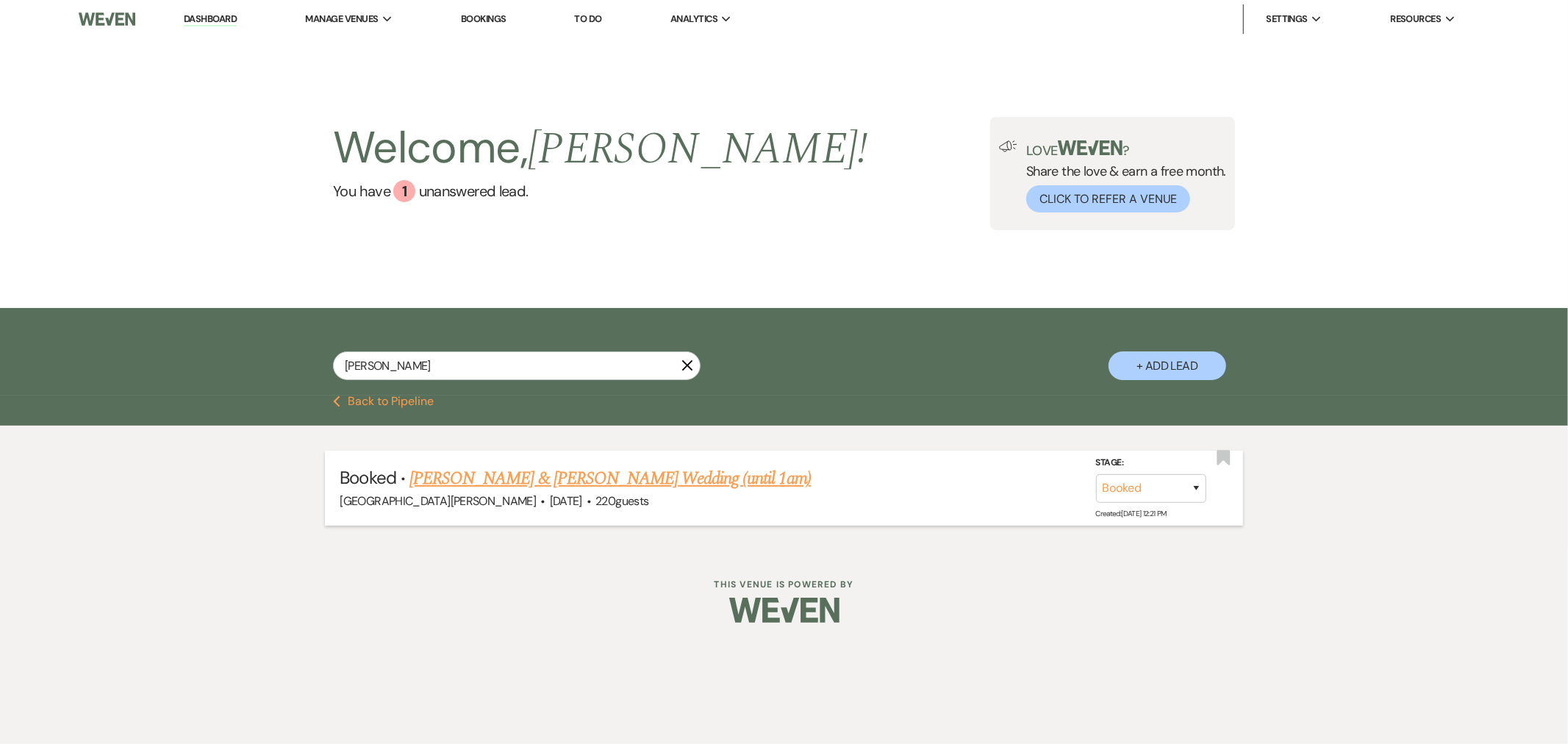
click at [623, 481] on link "Claire Massey & Eckel's Wedding (until 1am)" at bounding box center [610, 478] width 401 height 27
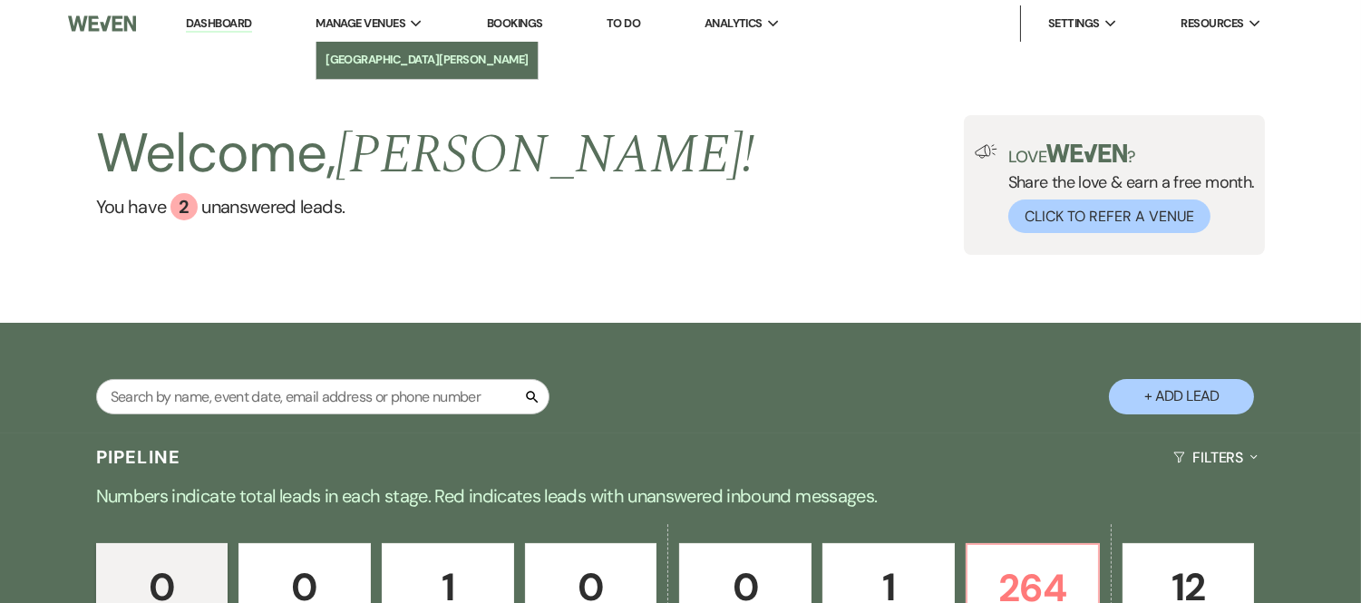
click at [357, 56] on li "[GEOGRAPHIC_DATA][PERSON_NAME]" at bounding box center [427, 60] width 203 height 18
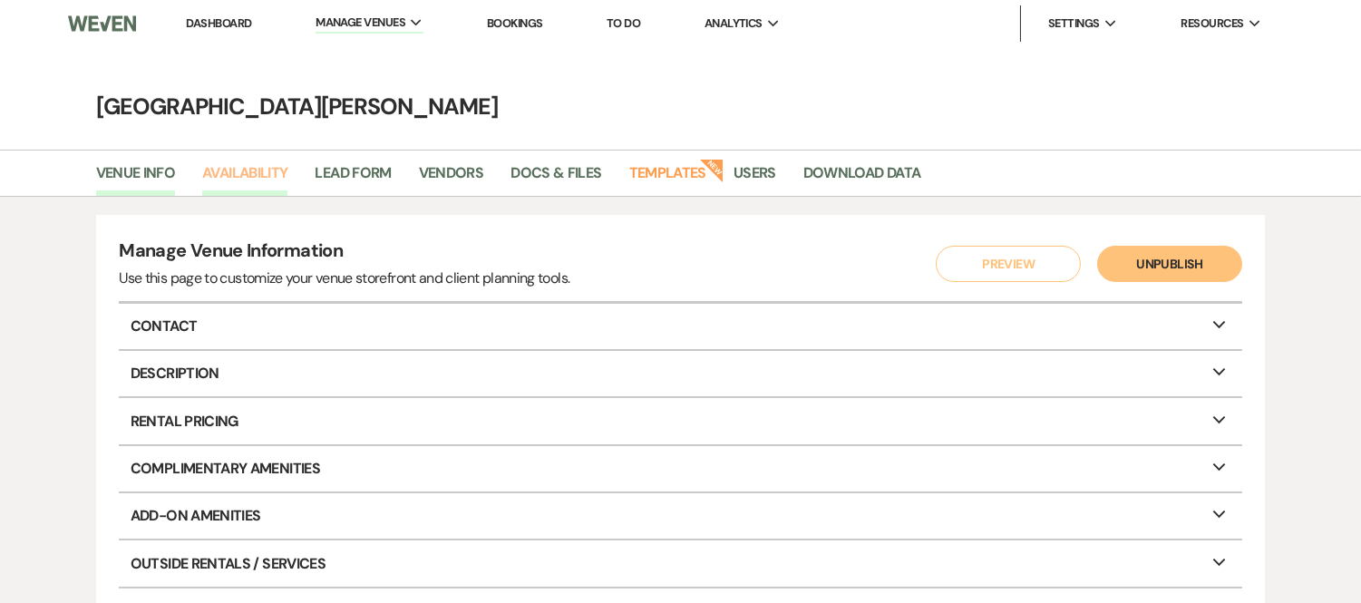
click at [238, 183] on link "Availability" at bounding box center [244, 178] width 85 height 34
select select "3"
select select "2026"
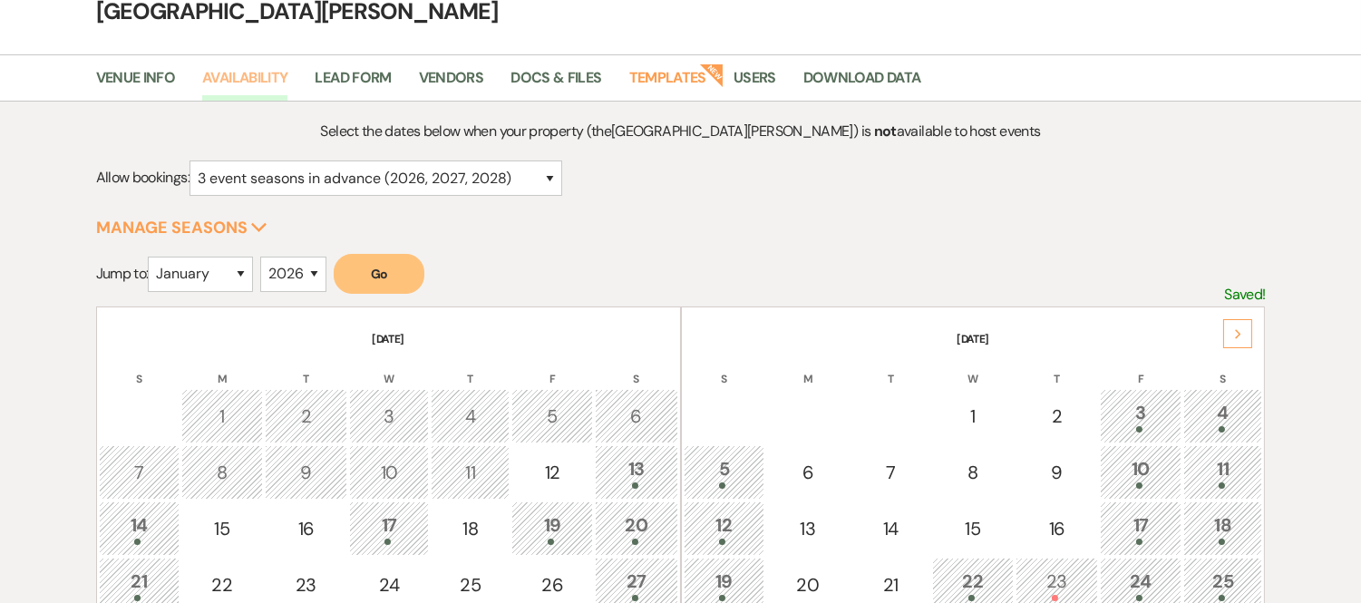
scroll to position [201, 0]
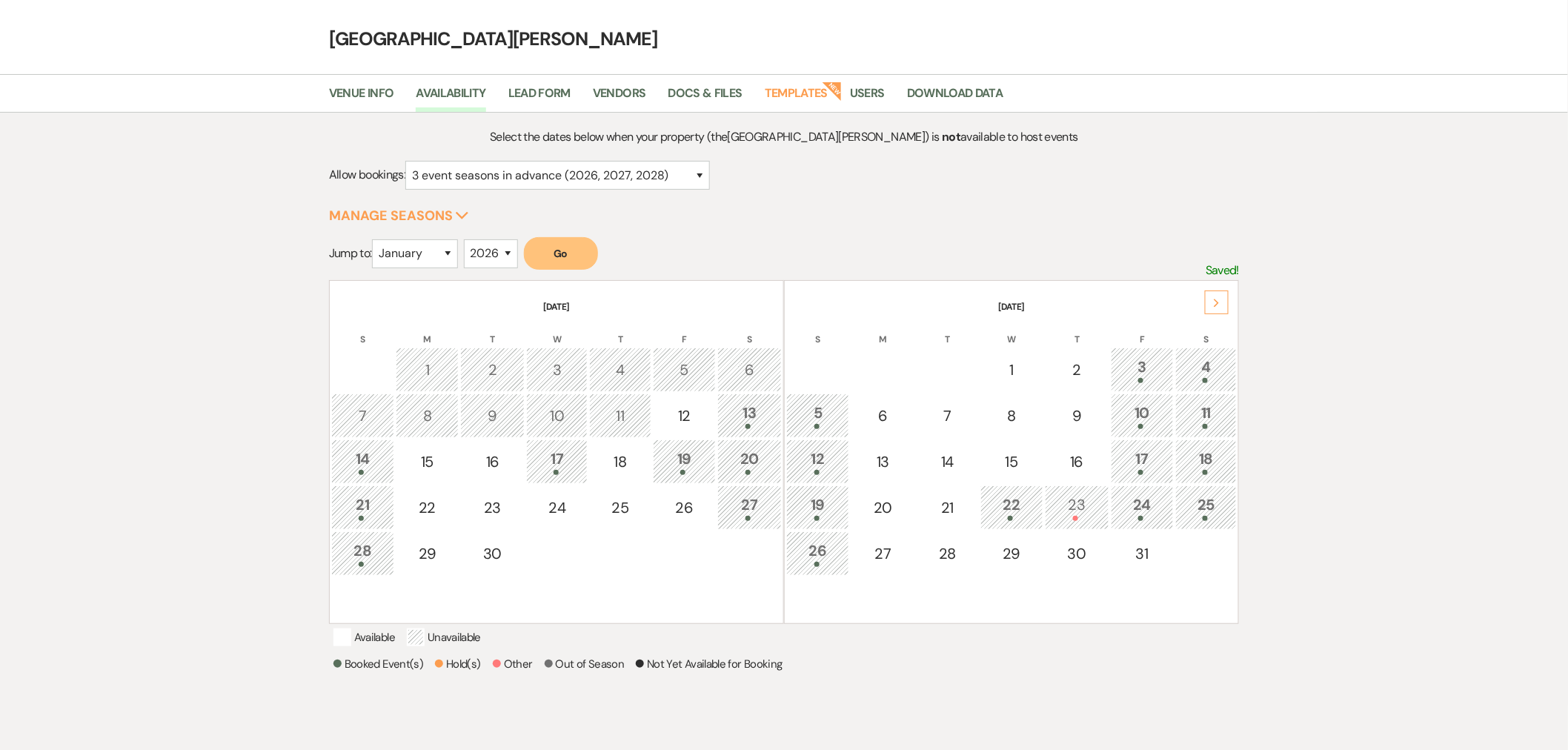
click at [1218, 498] on div "25" at bounding box center [1205, 507] width 45 height 28
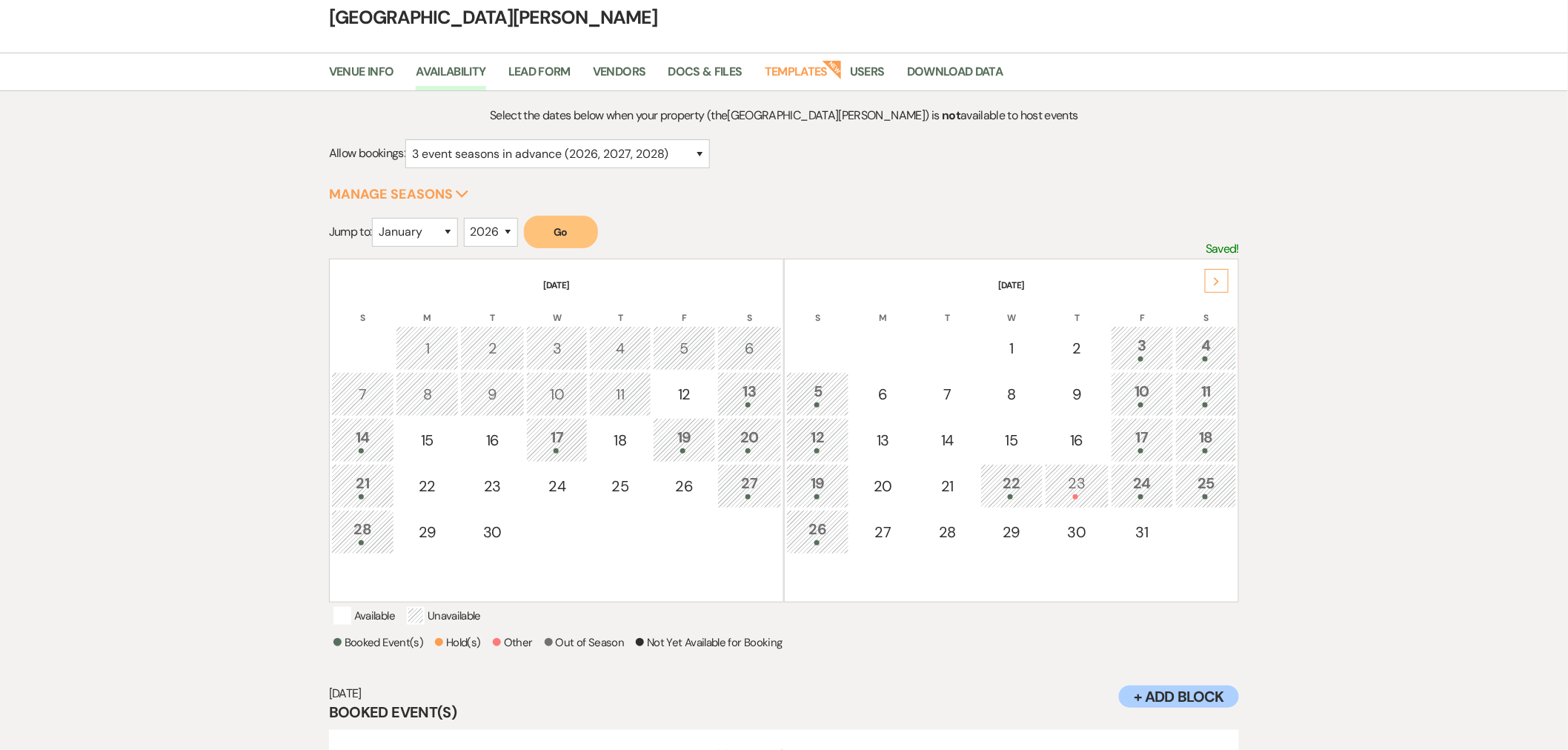
scroll to position [164, 0]
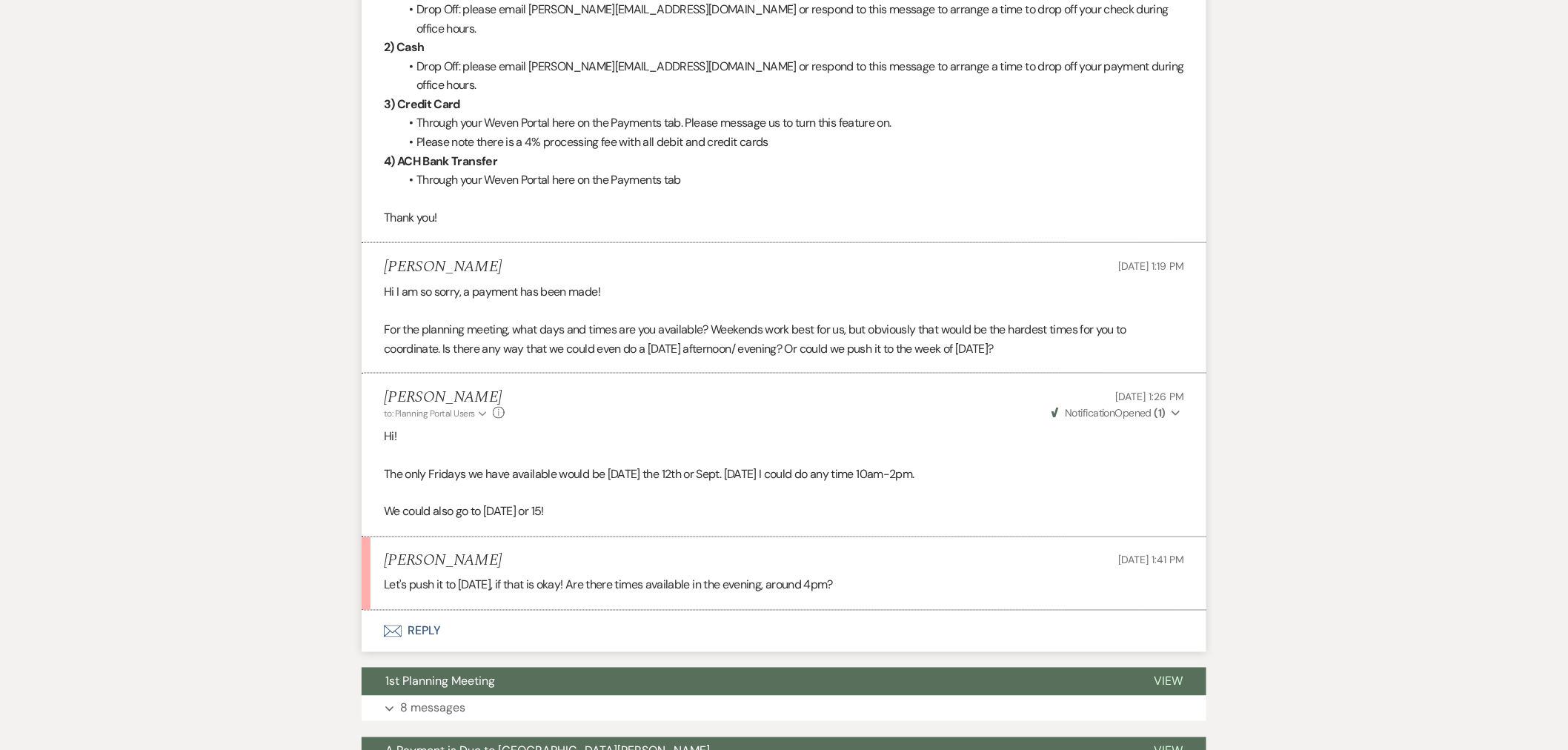
scroll to position [823, 0]
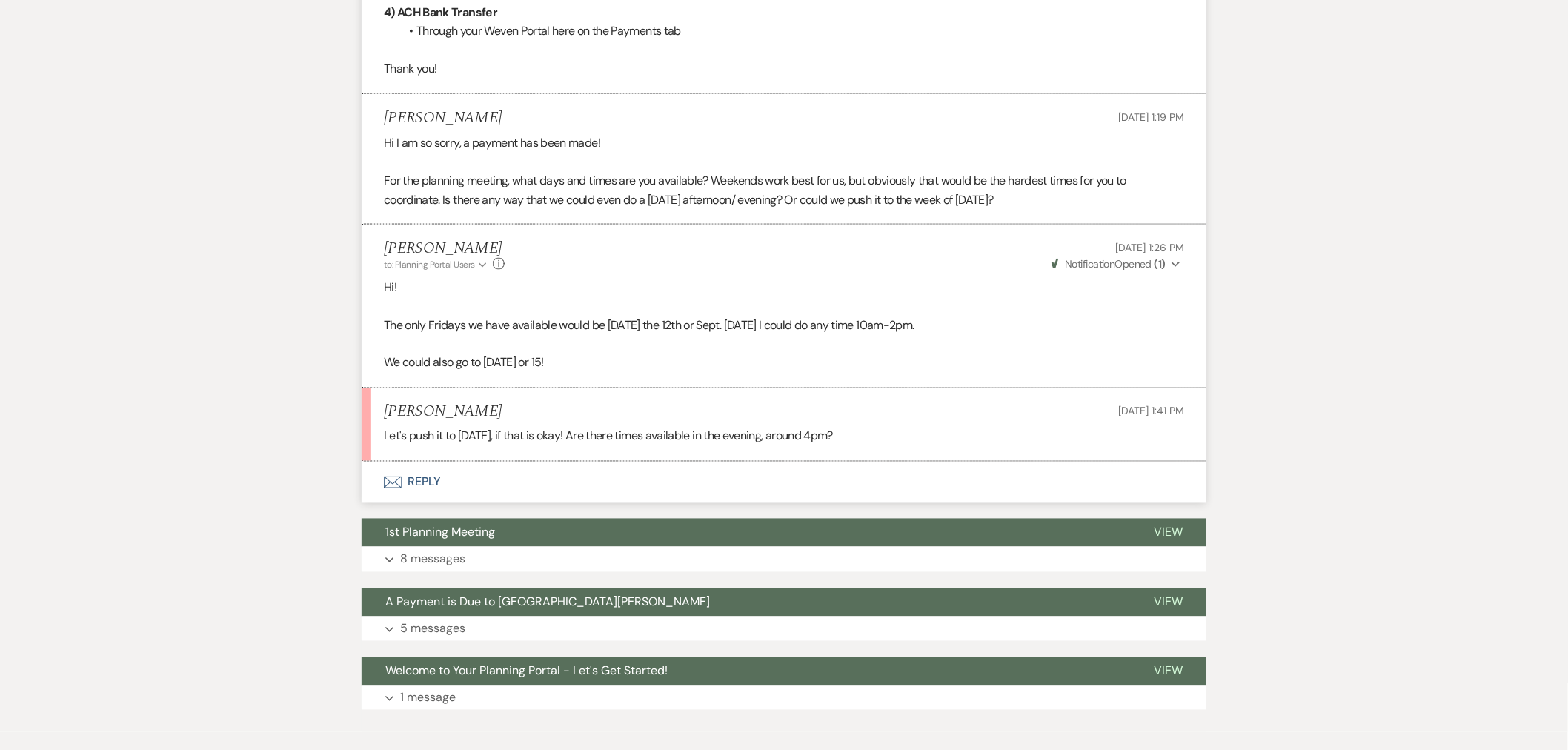
click at [601, 462] on button "Envelope Reply" at bounding box center [784, 482] width 845 height 42
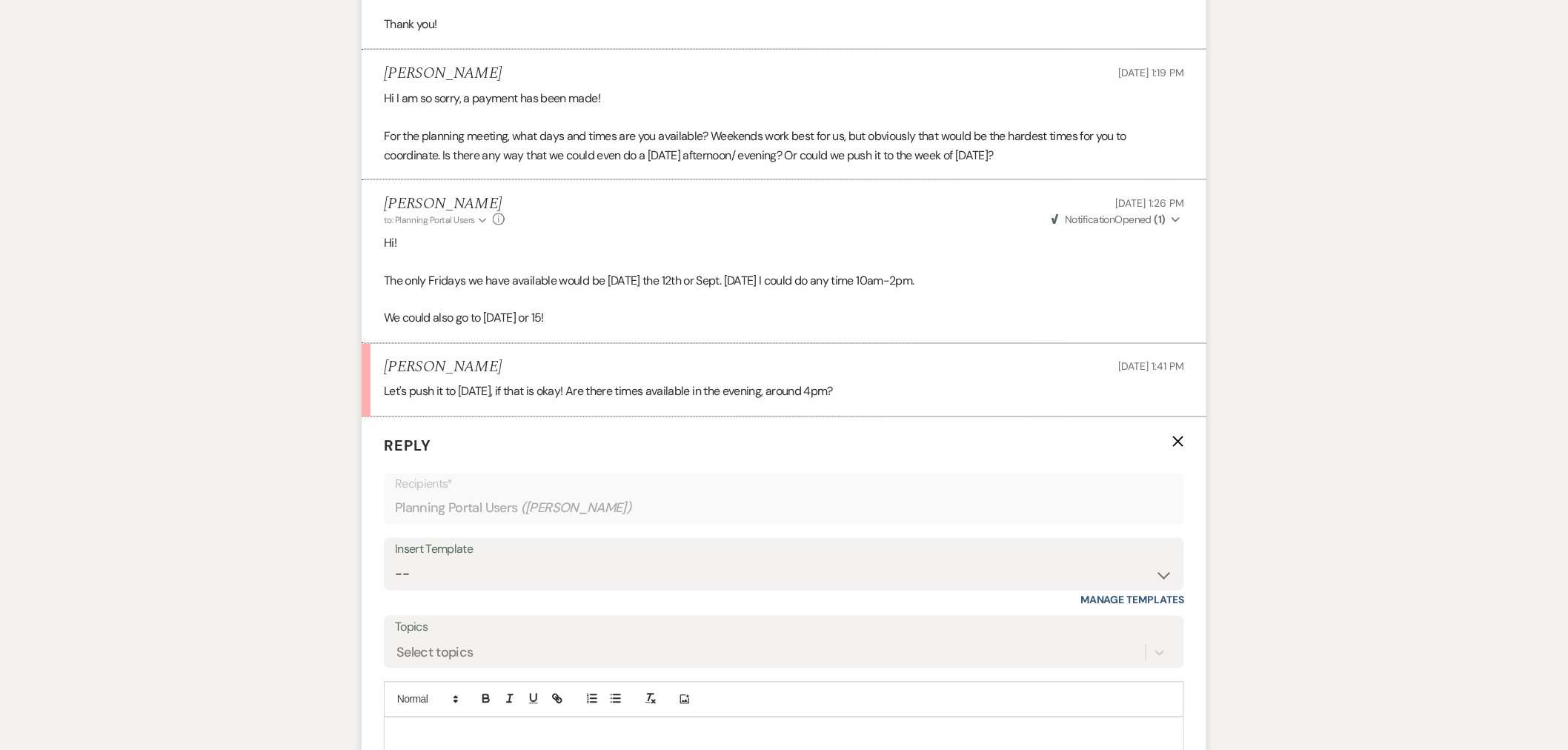
scroll to position [905, 0]
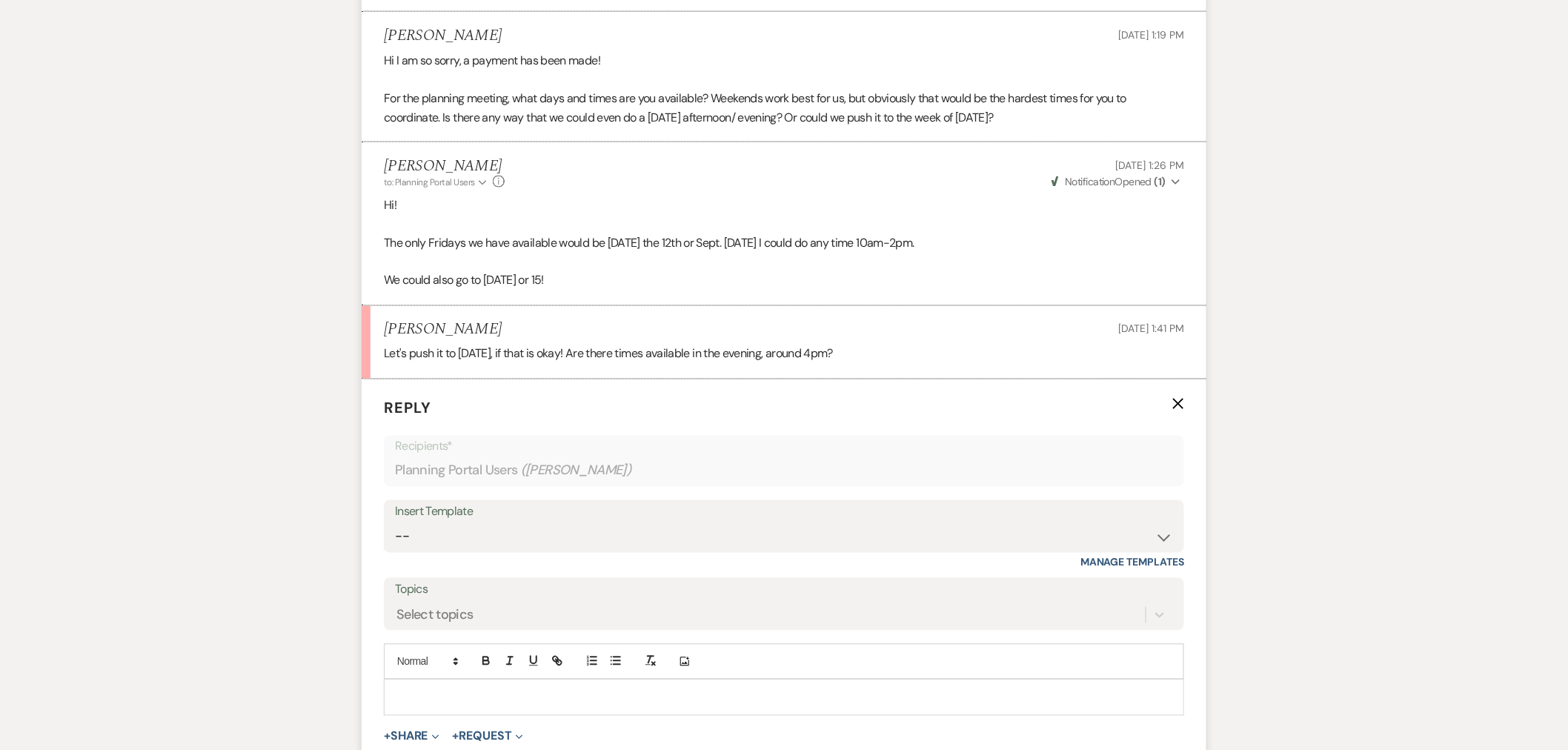
click at [681, 689] on p at bounding box center [784, 697] width 776 height 16
click at [570, 722] on p "Yes, we can do 4pm on Wednesday Cot. 15." at bounding box center [784, 730] width 776 height 16
click at [610, 722] on p "Yes, we can do 4pm on Wednesday Oct. 15." at bounding box center [784, 730] width 776 height 16
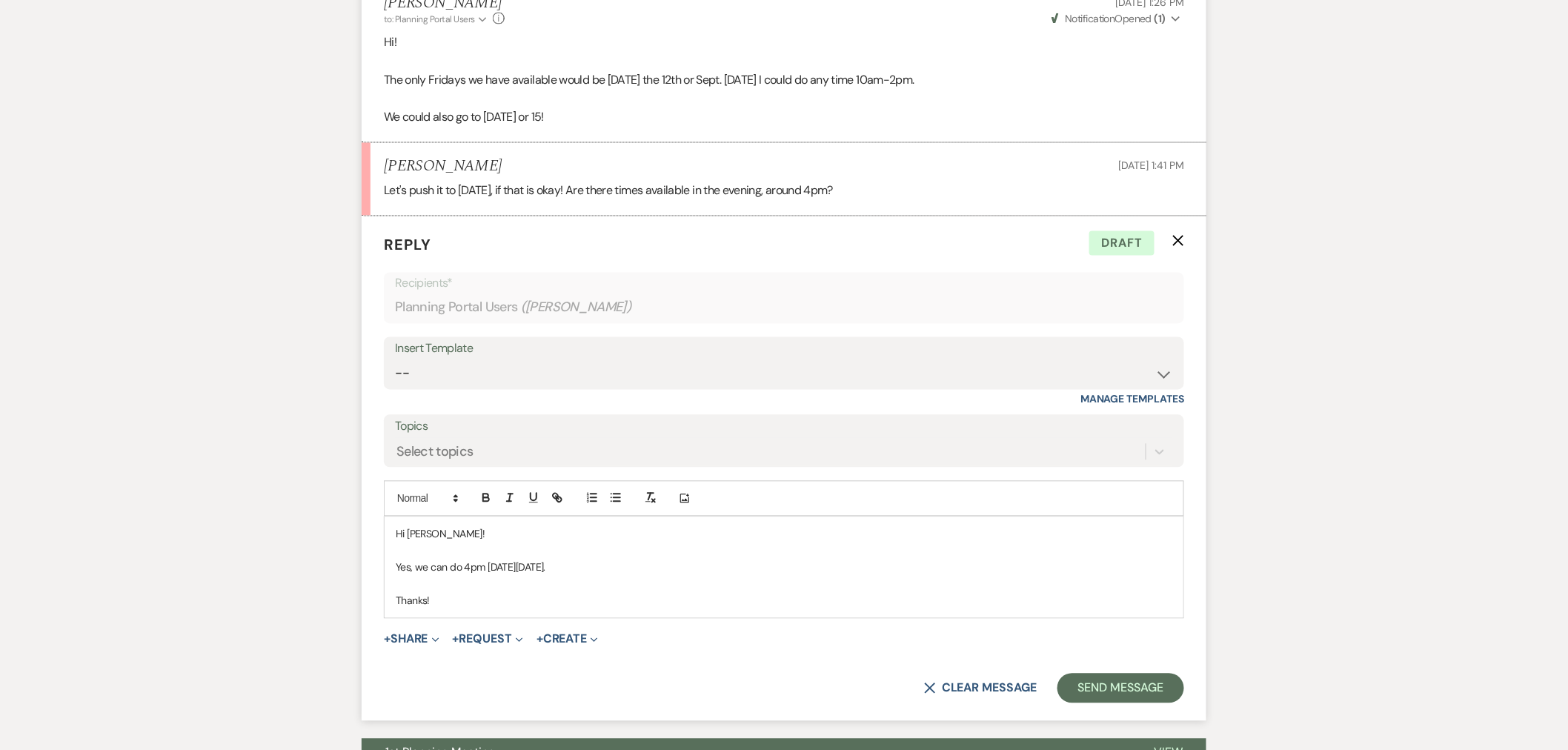
scroll to position [1069, 0]
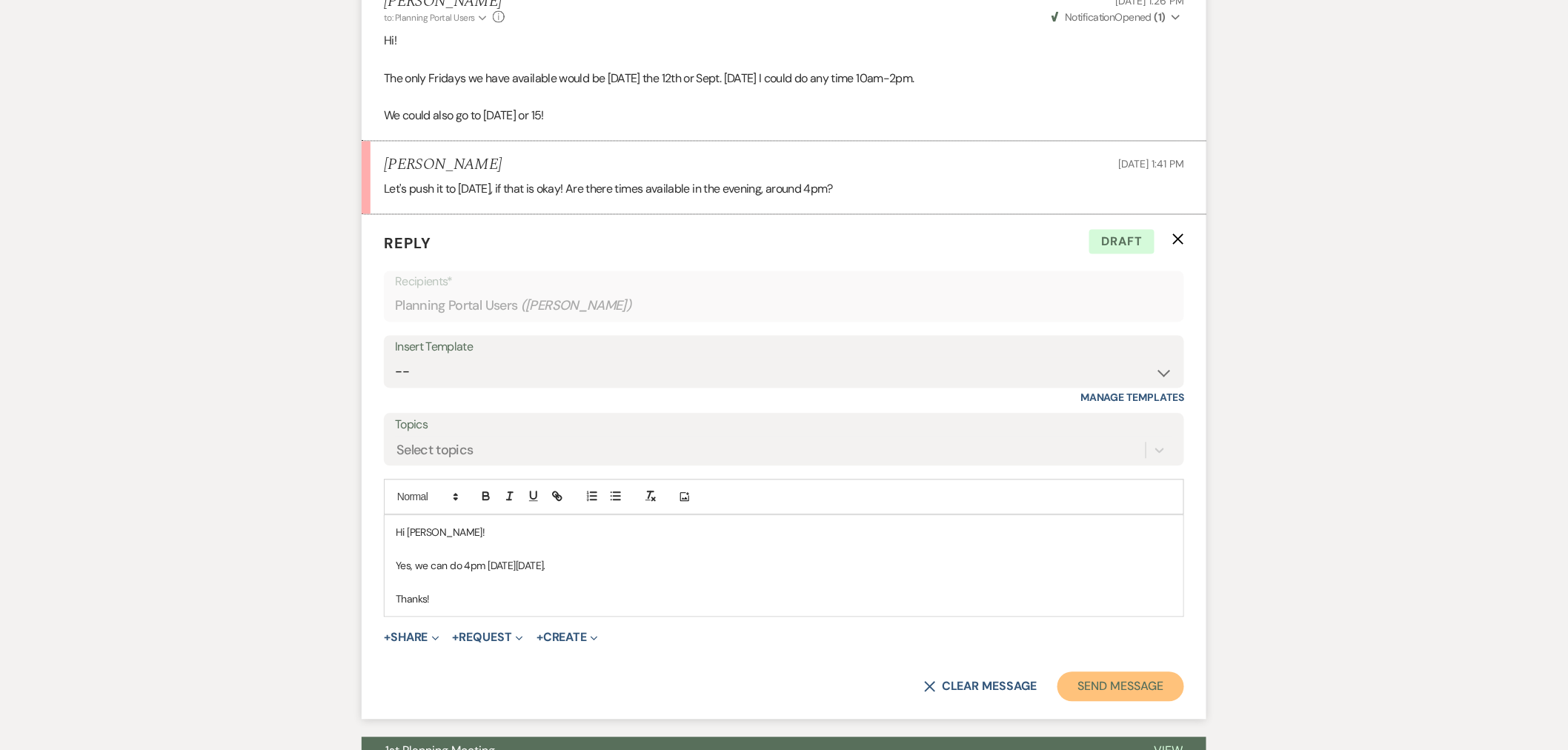
click at [1072, 672] on button "Send Message" at bounding box center [1120, 686] width 127 height 29
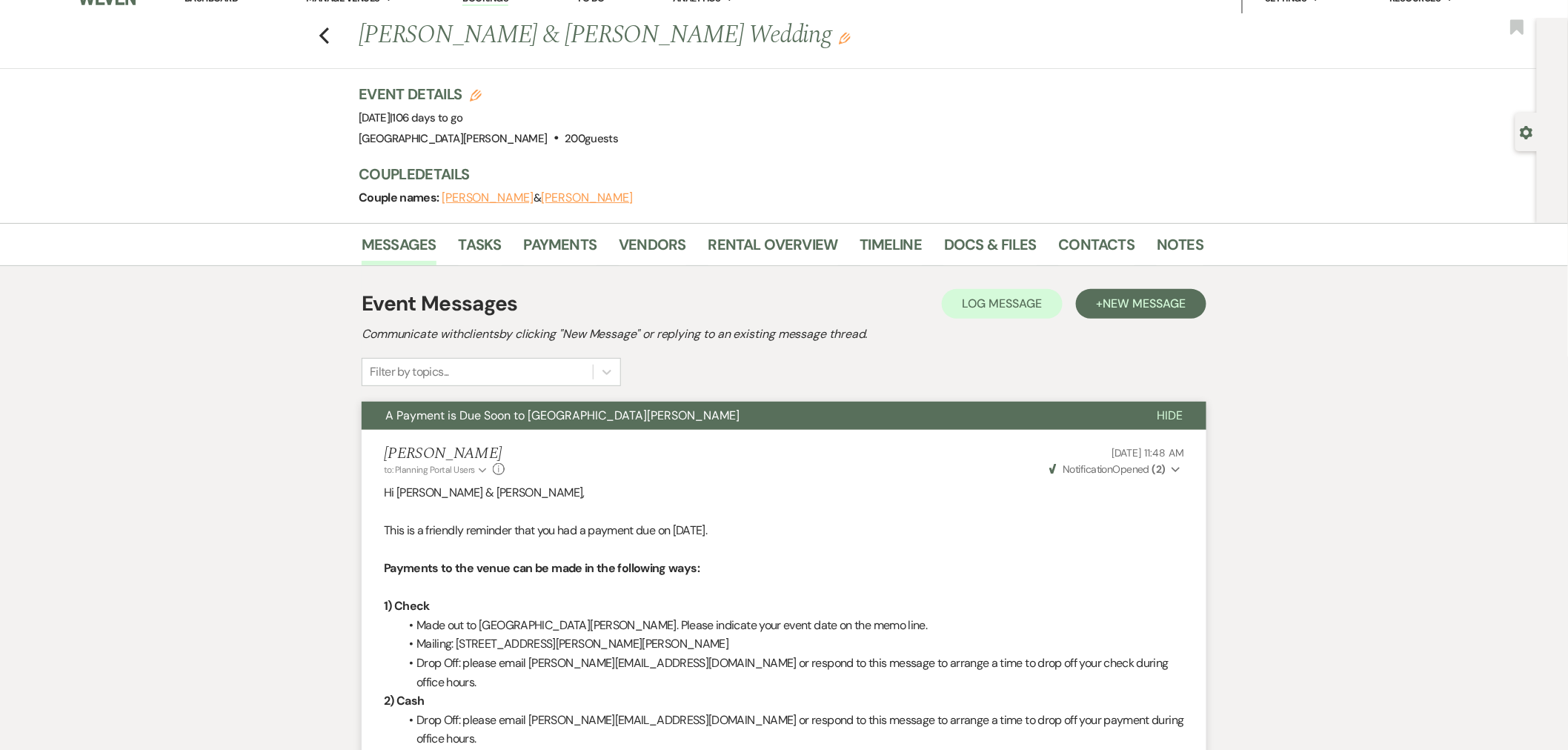
scroll to position [0, 0]
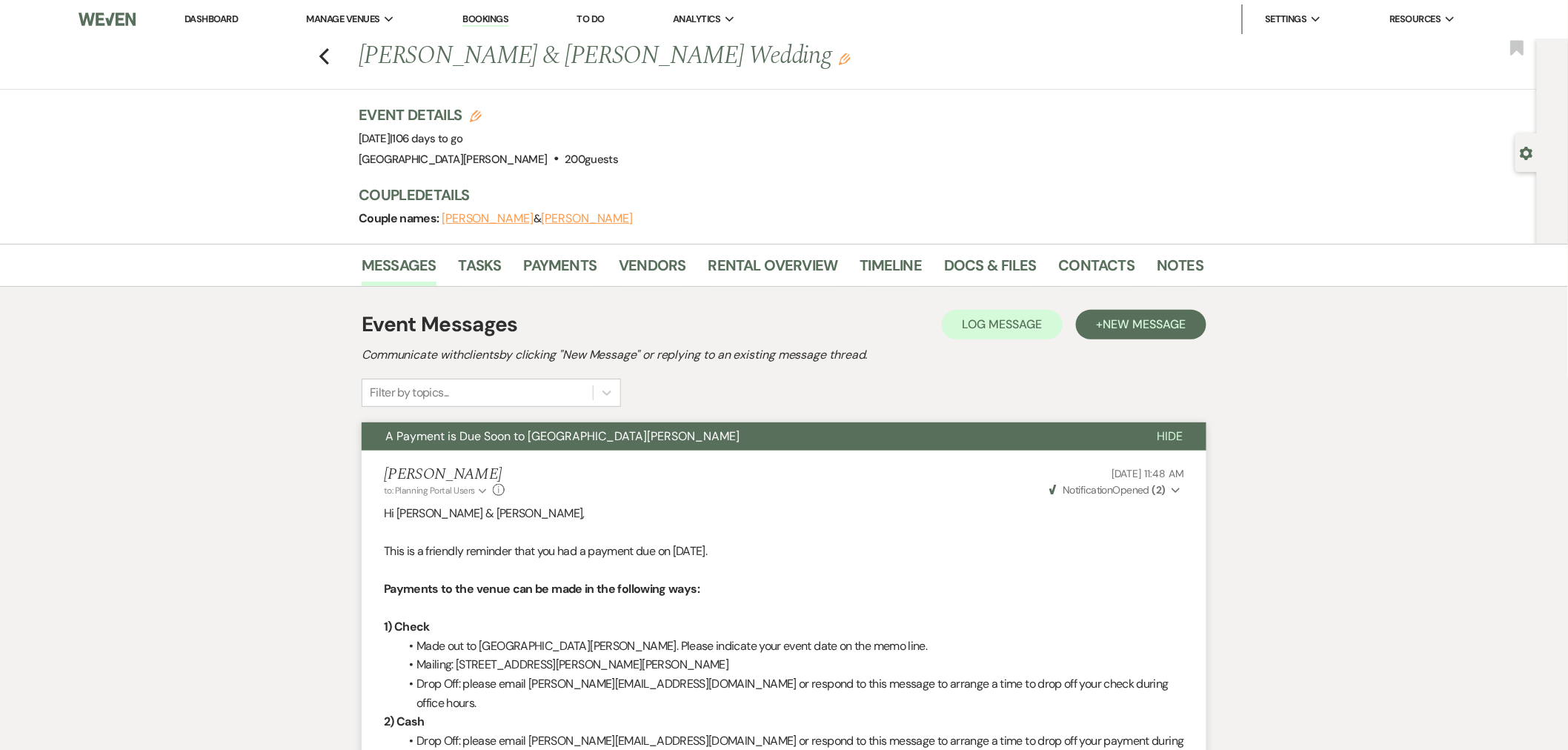
click at [203, 16] on link "Dashboard" at bounding box center [211, 18] width 53 height 12
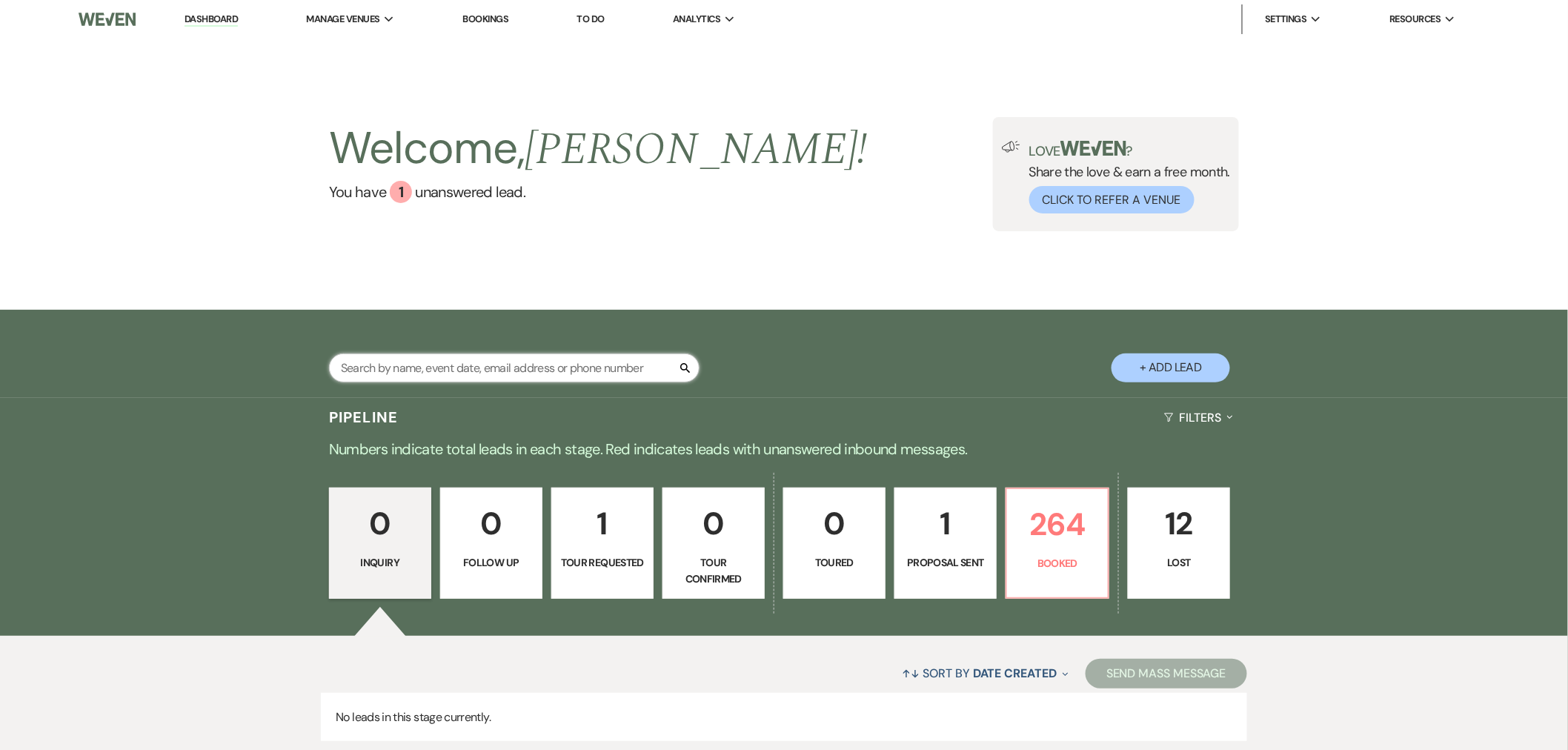
click at [580, 376] on input "text" at bounding box center [514, 368] width 370 height 29
type input "omolo"
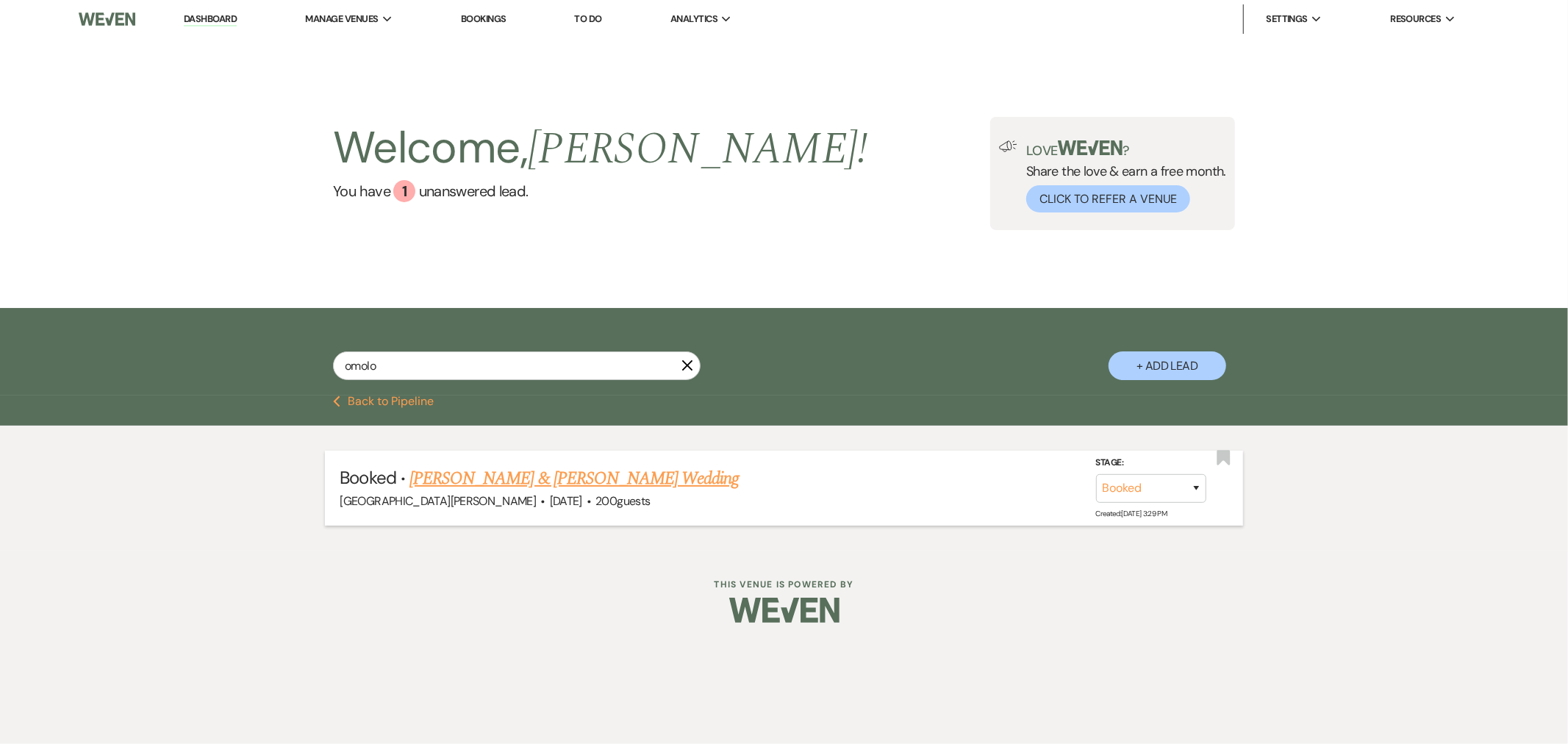
click at [579, 480] on link "Natalie Thomas & Jardon Omolo's Wedding" at bounding box center [574, 478] width 329 height 27
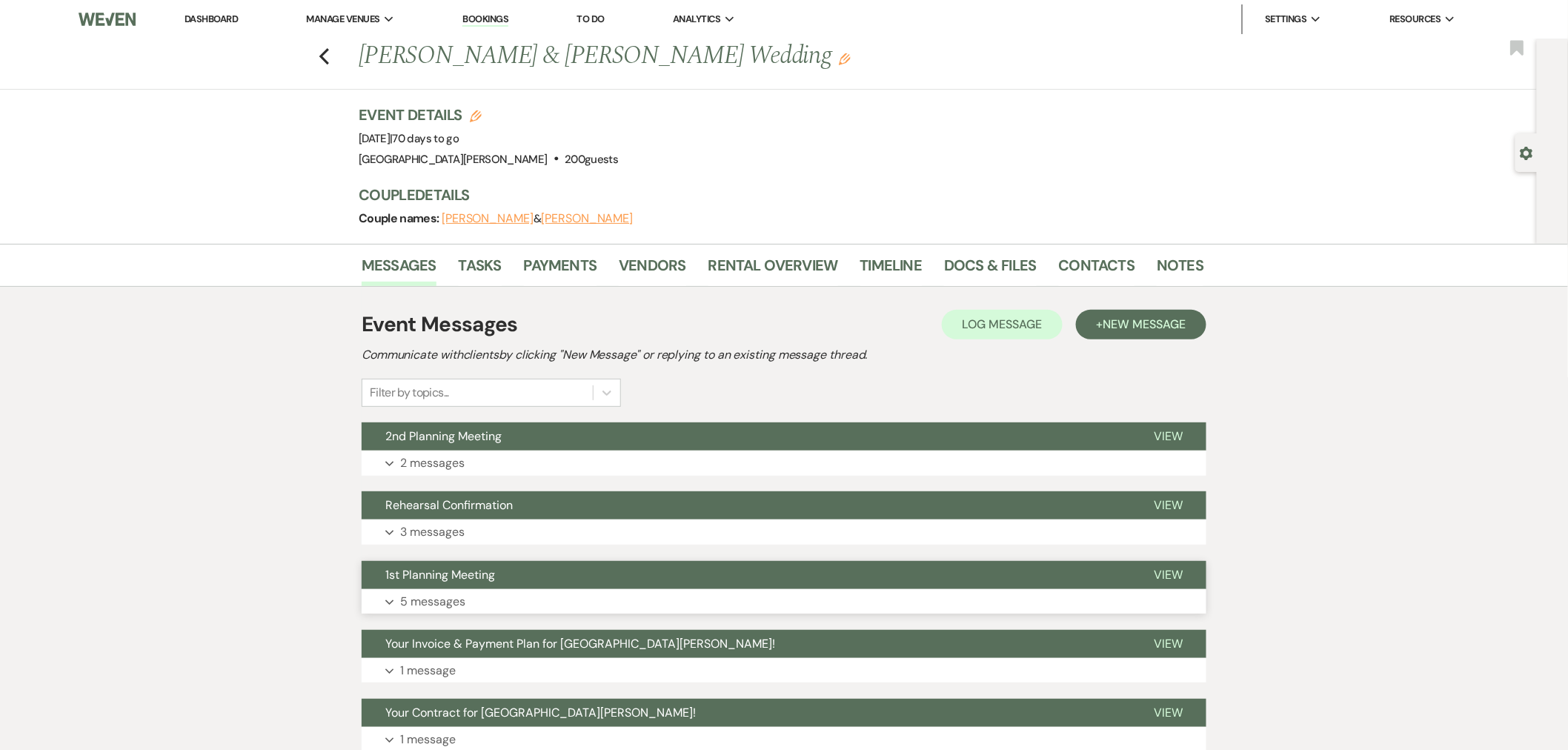
click at [603, 586] on button "1st Planning Meeting" at bounding box center [746, 574] width 768 height 28
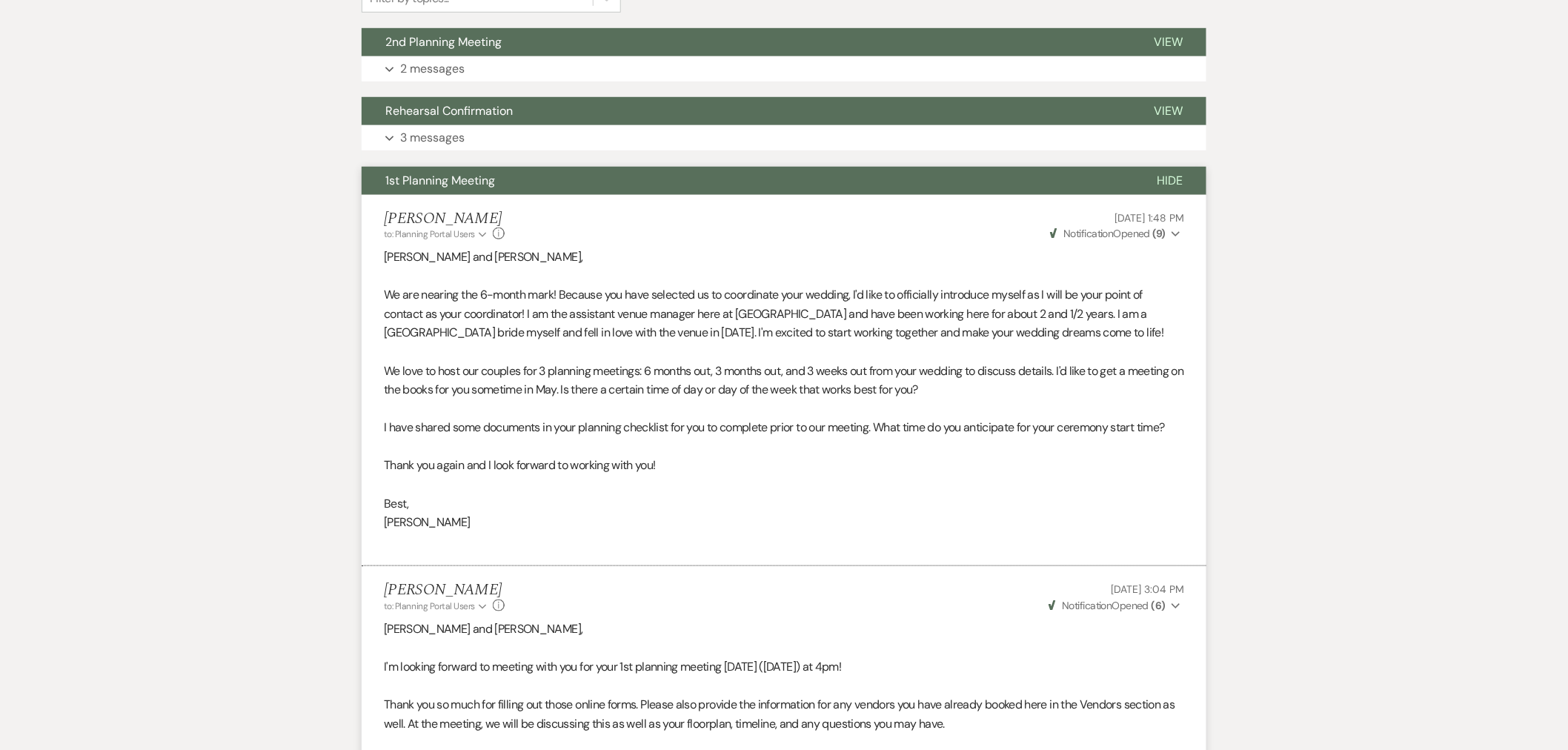
scroll to position [165, 0]
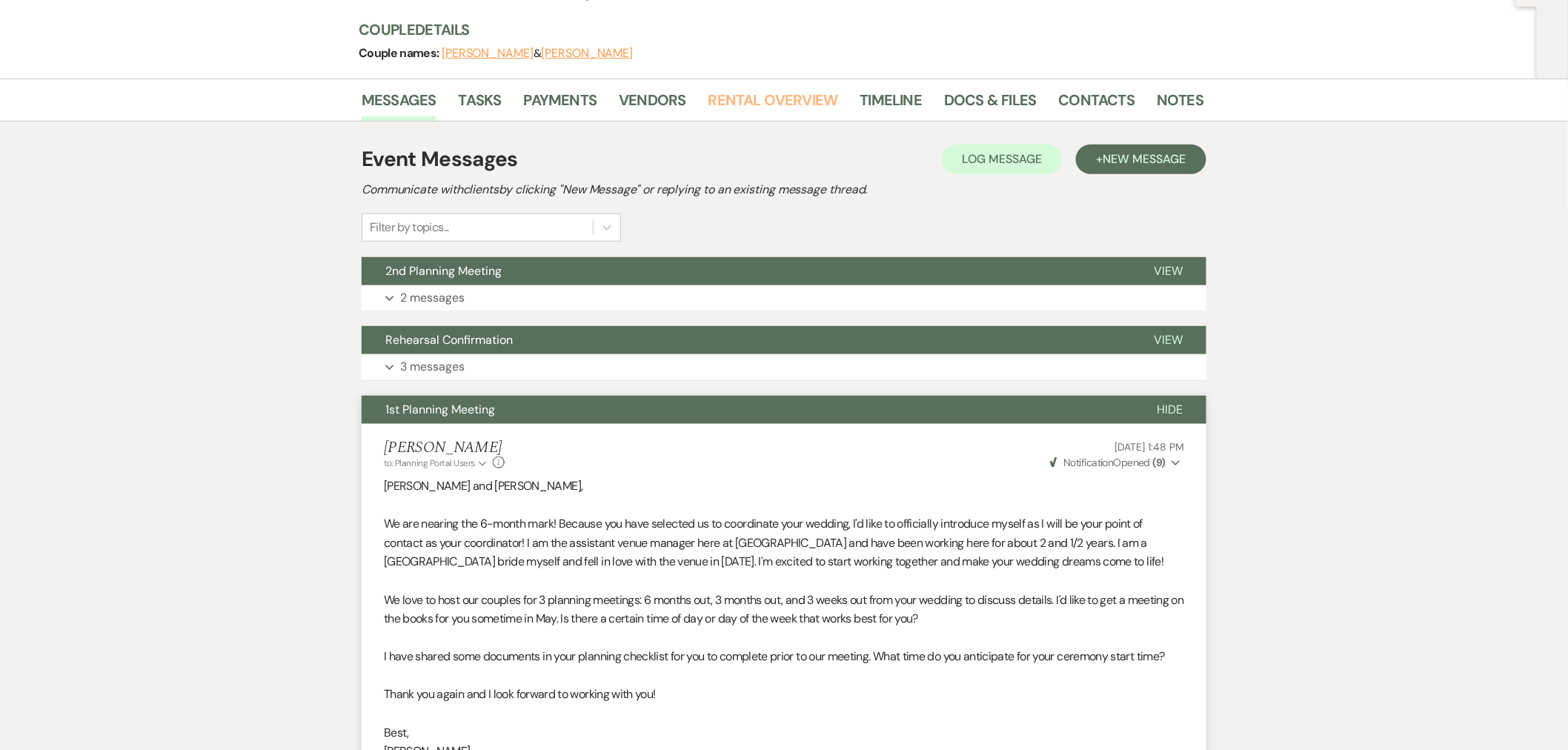
drag, startPoint x: 780, startPoint y: 94, endPoint x: 783, endPoint y: 194, distance: 100.0
click at [780, 94] on link "Rental Overview" at bounding box center [773, 105] width 130 height 33
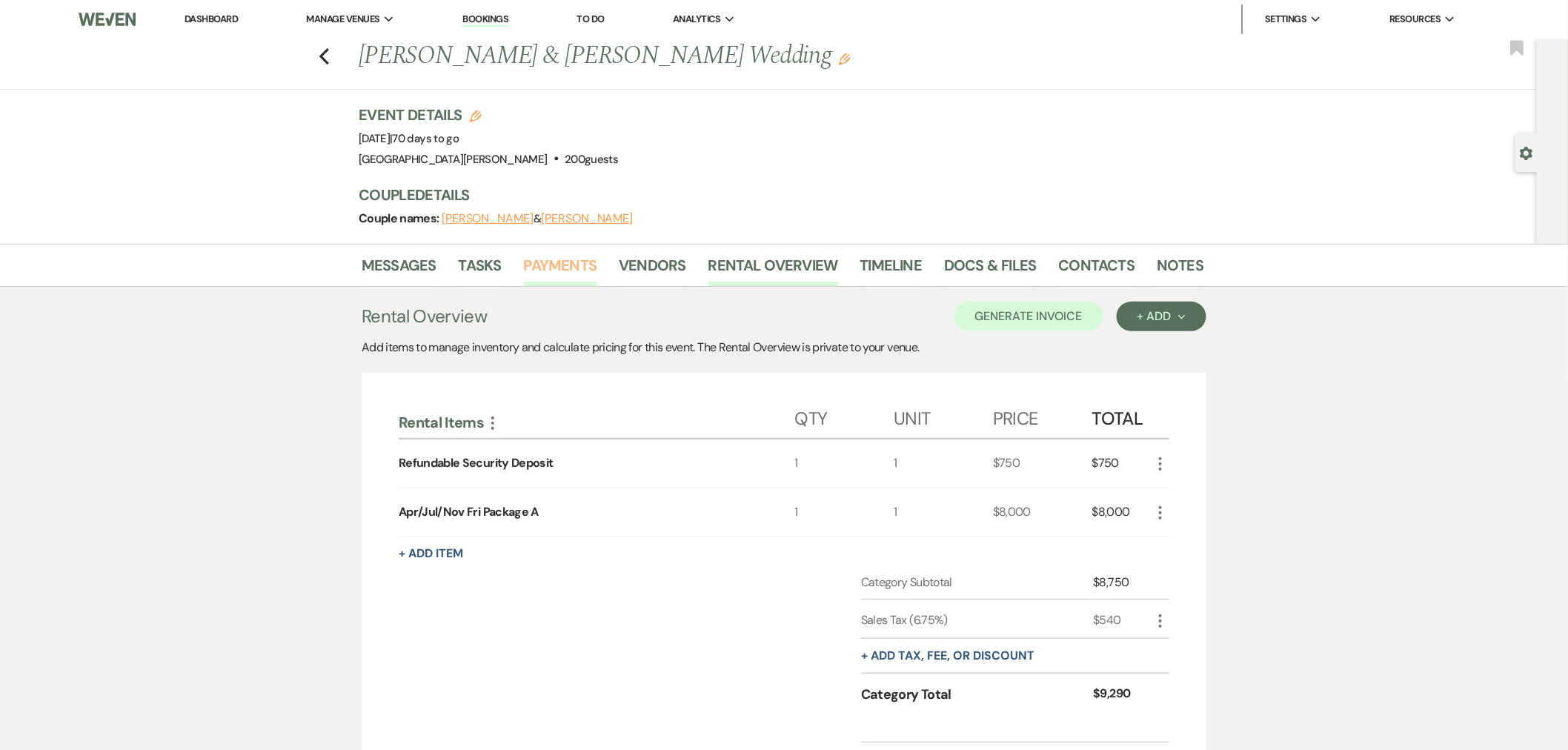
click at [549, 270] on link "Payments" at bounding box center [561, 270] width 74 height 33
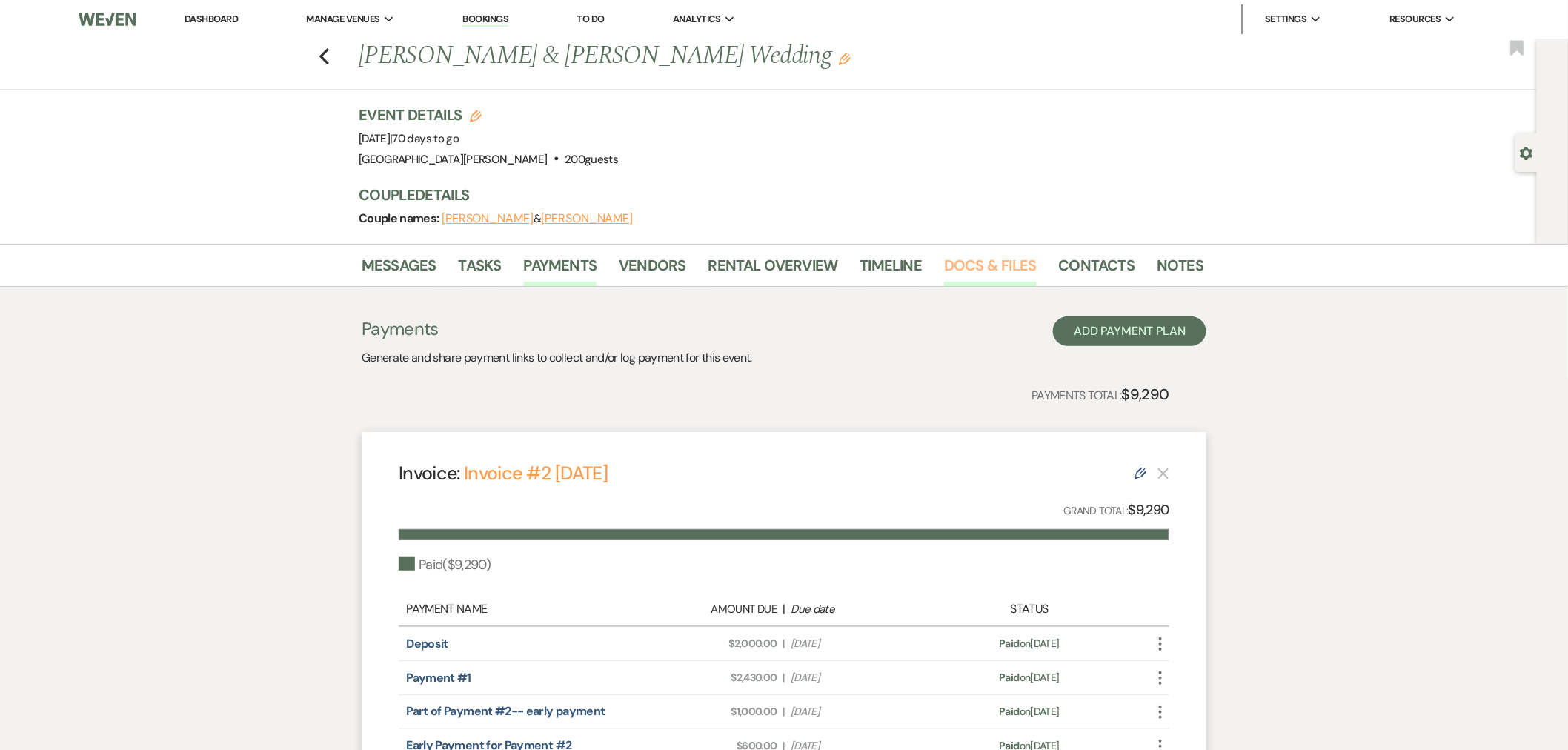
click at [1030, 264] on link "Docs & Files" at bounding box center [989, 270] width 92 height 33
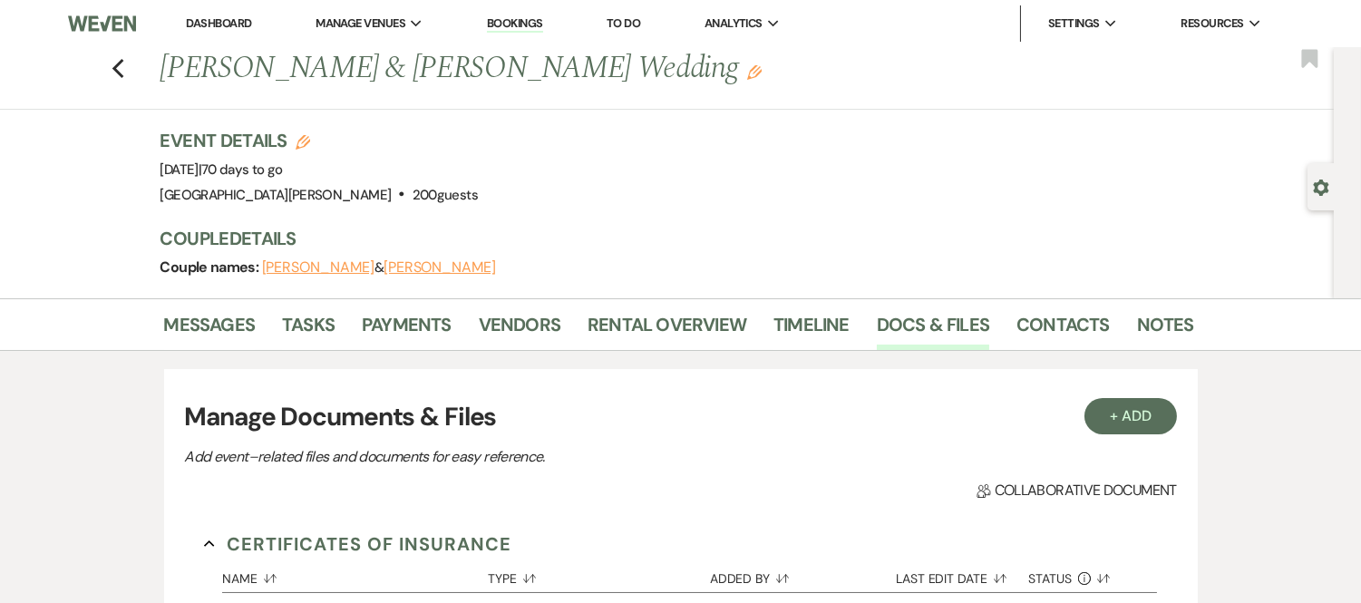
drag, startPoint x: 230, startPoint y: 24, endPoint x: 236, endPoint y: 39, distance: 15.5
click at [230, 24] on link "Dashboard" at bounding box center [218, 22] width 65 height 15
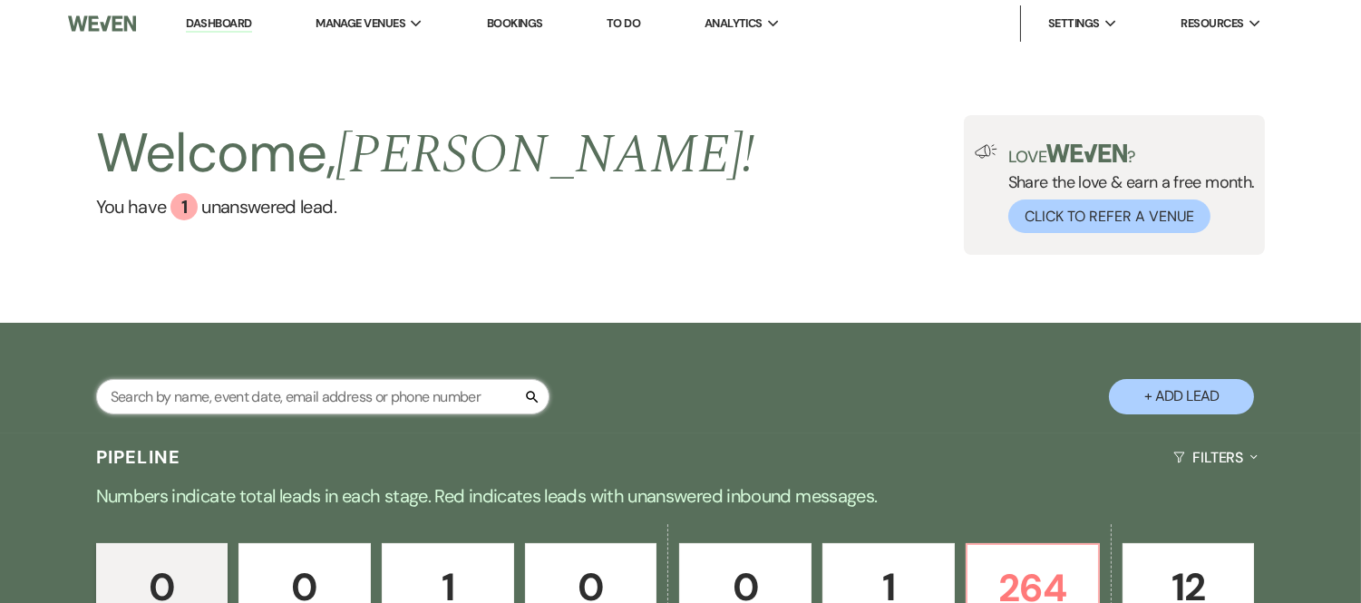
click at [365, 408] on input "text" at bounding box center [322, 396] width 453 height 35
type input "baird"
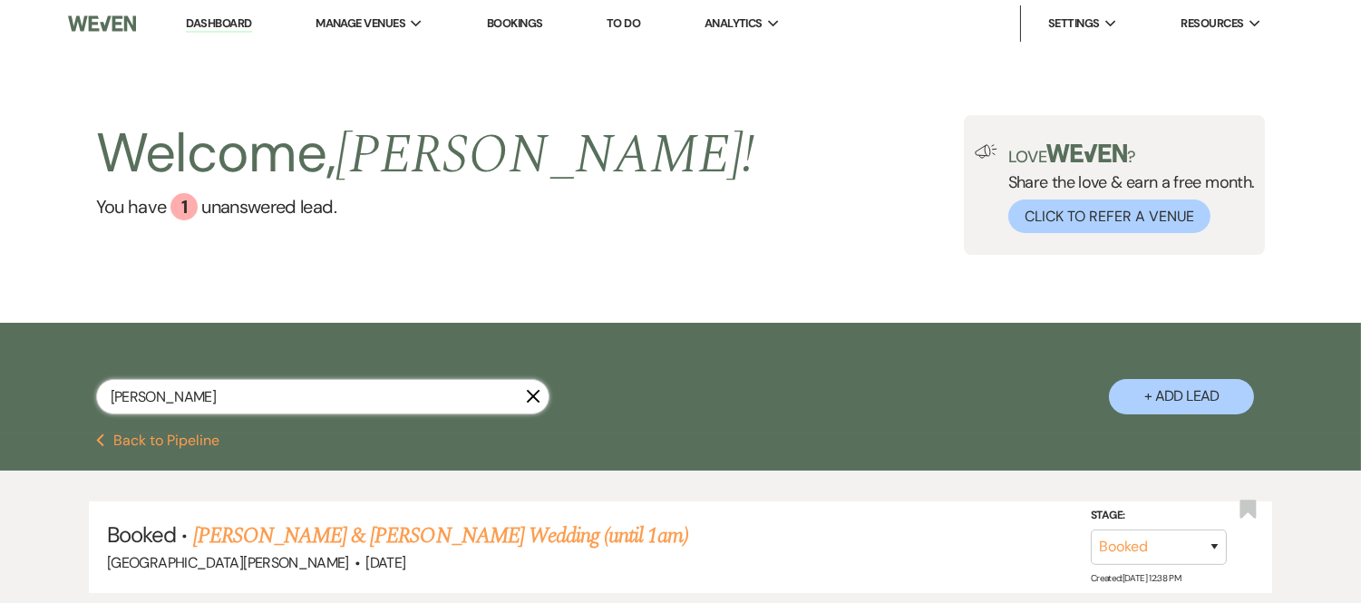
scroll to position [137, 0]
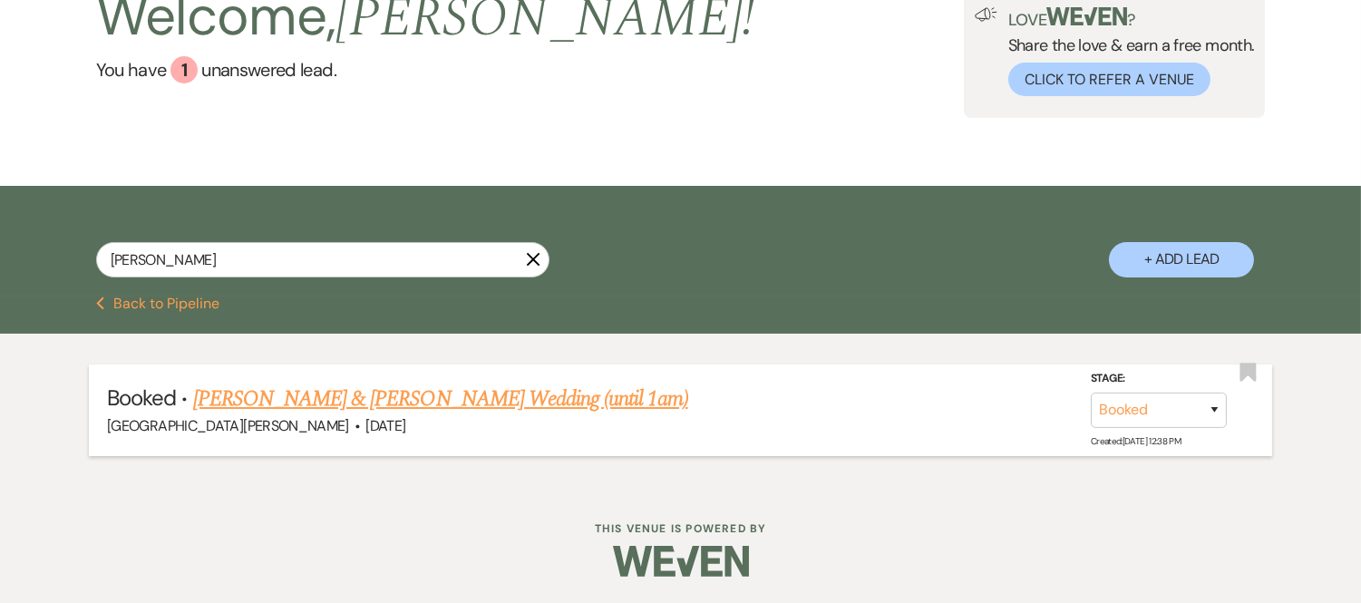
click at [390, 404] on link "Andrea Baird & DeChant's Wedding (until 1am)" at bounding box center [440, 399] width 495 height 33
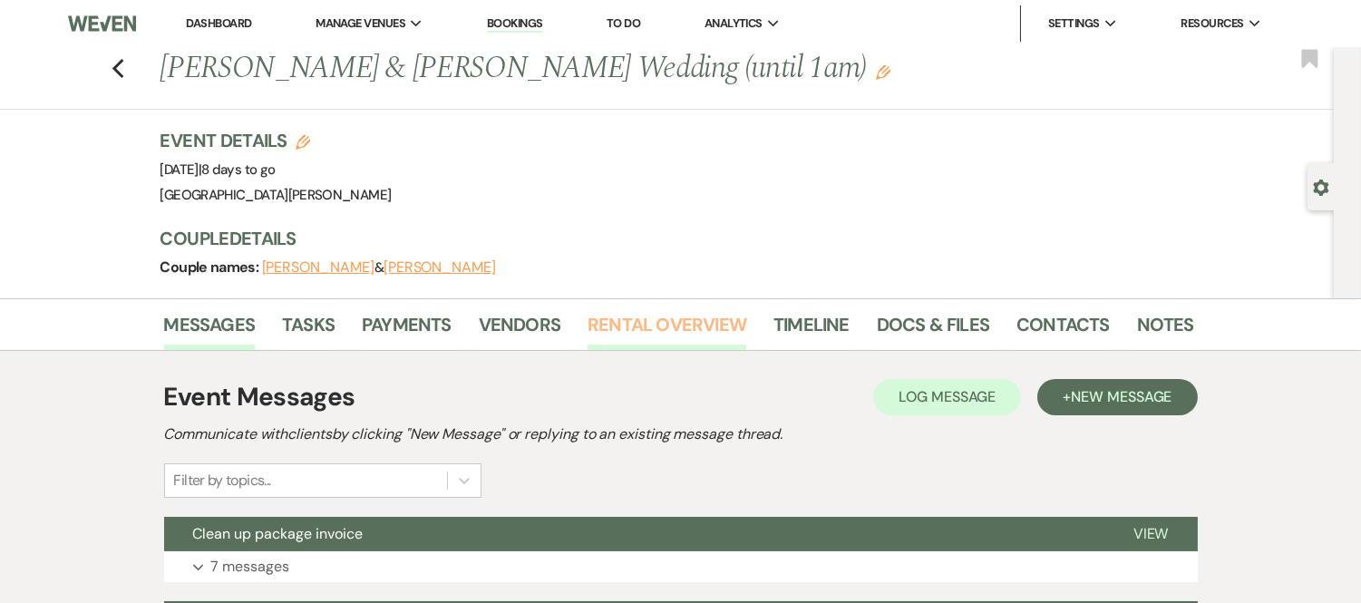
click at [640, 314] on link "Rental Overview" at bounding box center [667, 330] width 159 height 40
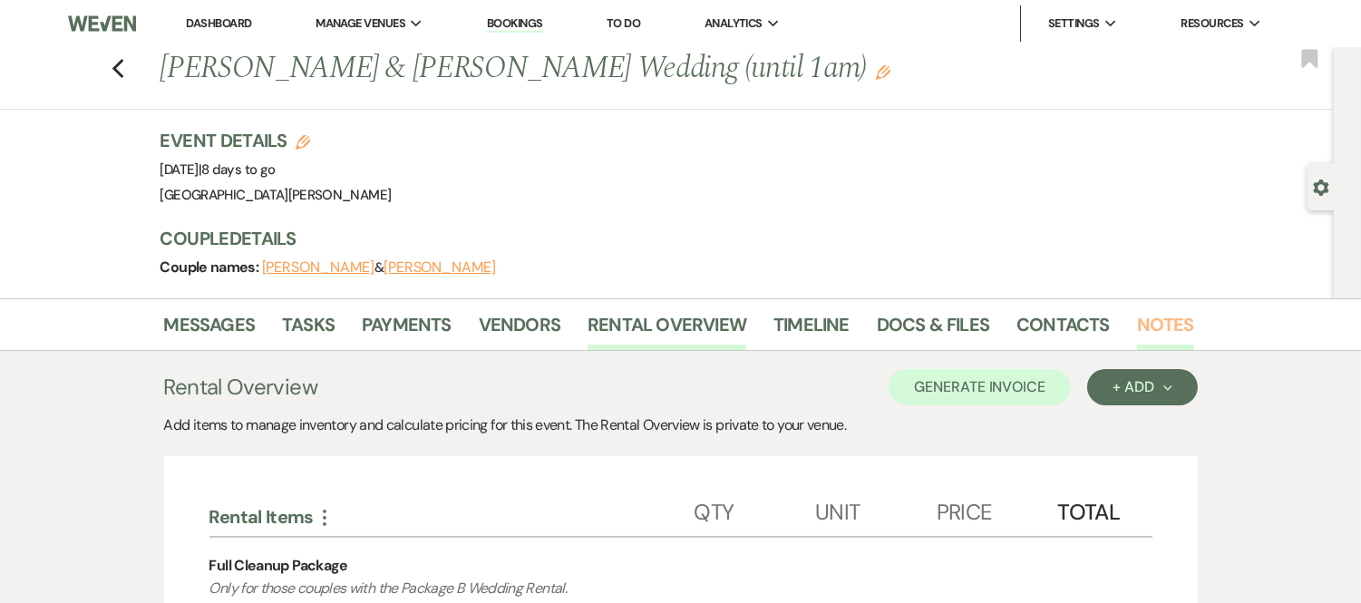
click at [1156, 333] on link "Notes" at bounding box center [1165, 330] width 57 height 40
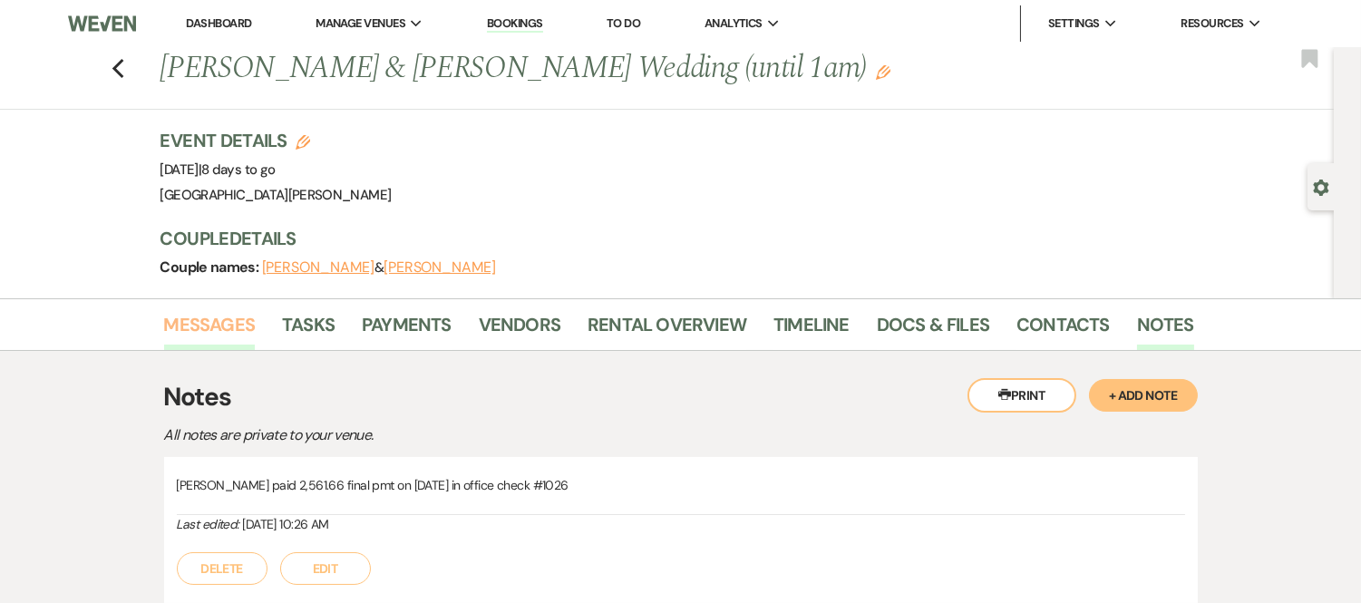
click at [238, 321] on link "Messages" at bounding box center [210, 330] width 92 height 40
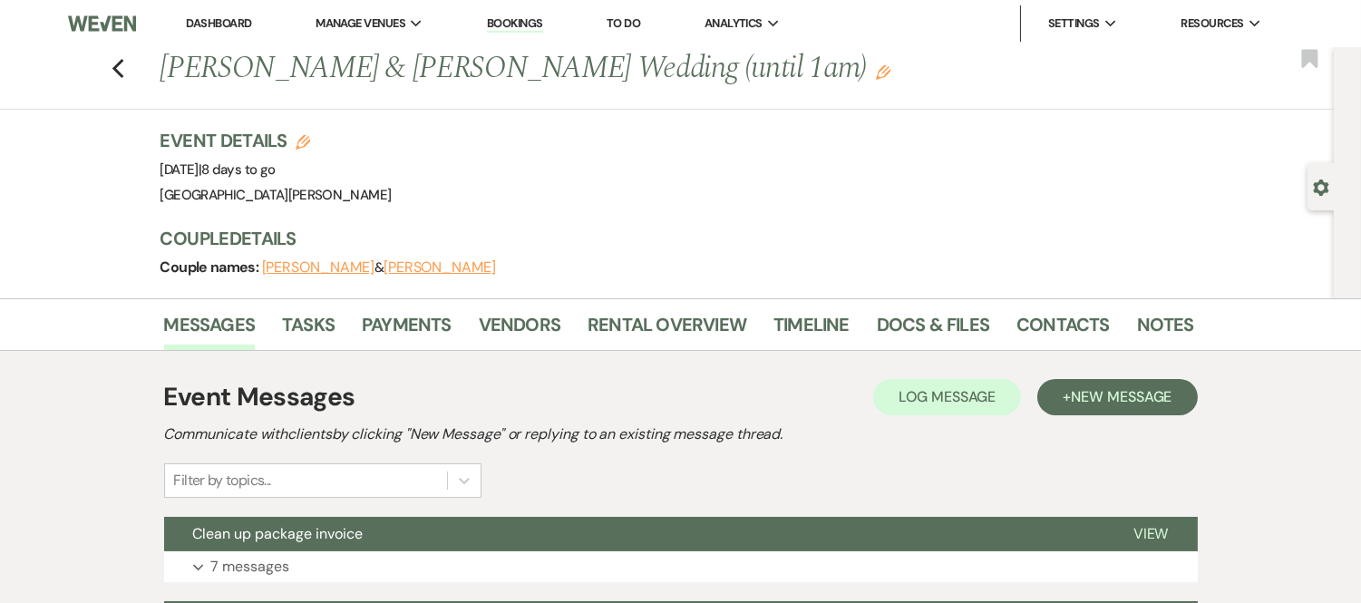
click at [229, 28] on link "Dashboard" at bounding box center [218, 22] width 65 height 15
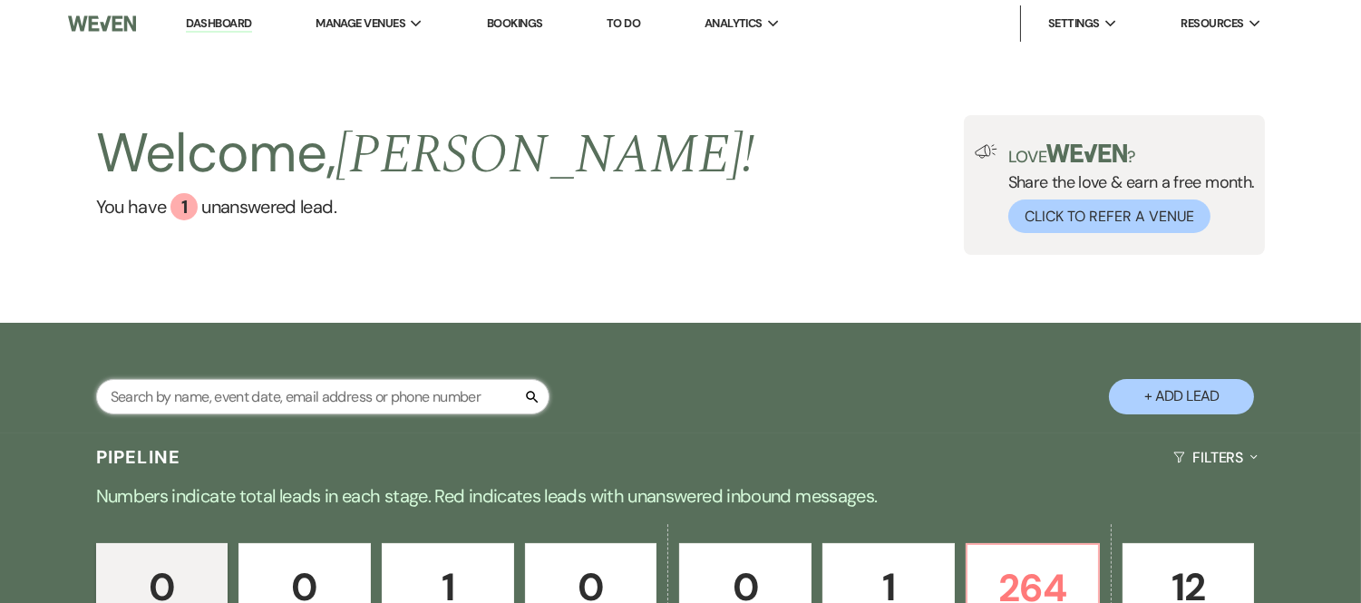
click at [346, 399] on input "text" at bounding box center [322, 396] width 453 height 35
type input "newton"
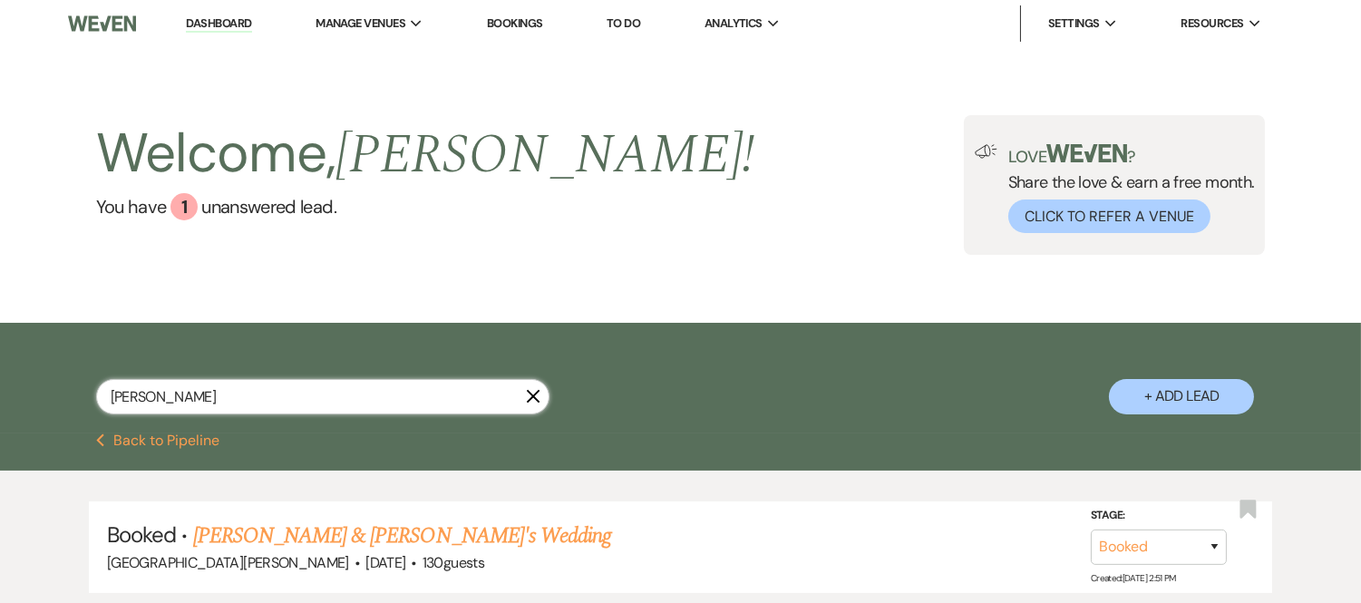
scroll to position [137, 0]
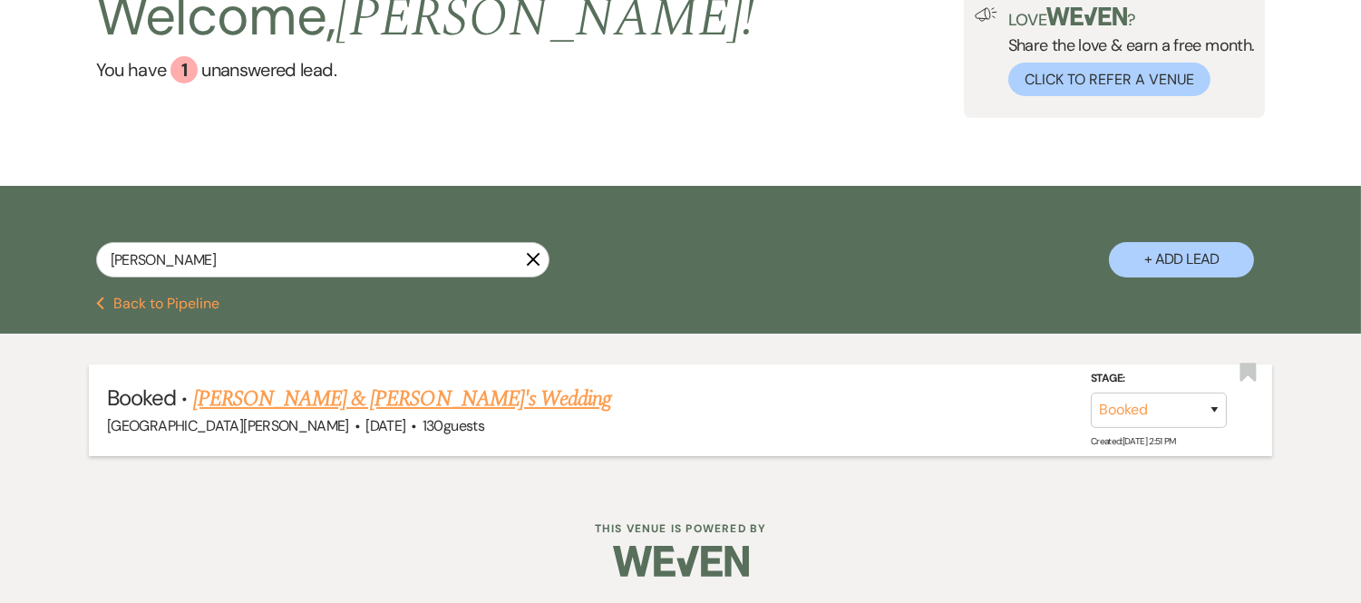
click at [460, 397] on link "Anna Newton & Jackson Lark's Wedding" at bounding box center [402, 399] width 419 height 33
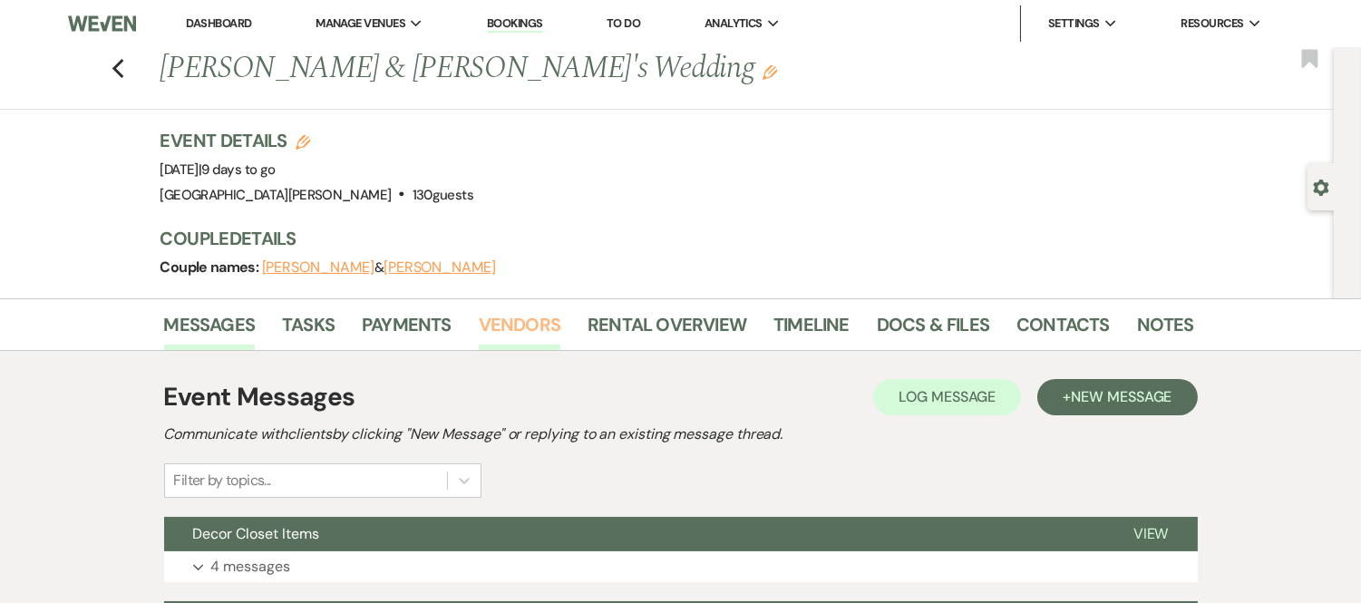
click at [531, 319] on link "Vendors" at bounding box center [520, 330] width 82 height 40
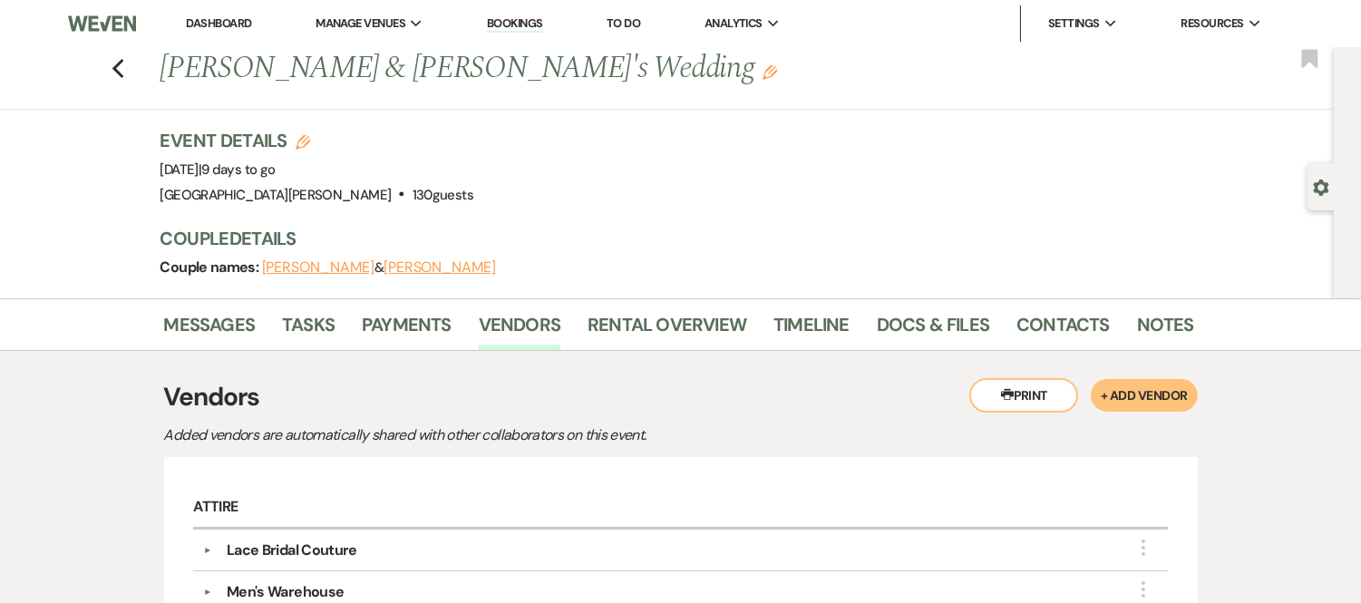
click at [195, 24] on link "Dashboard" at bounding box center [218, 22] width 65 height 15
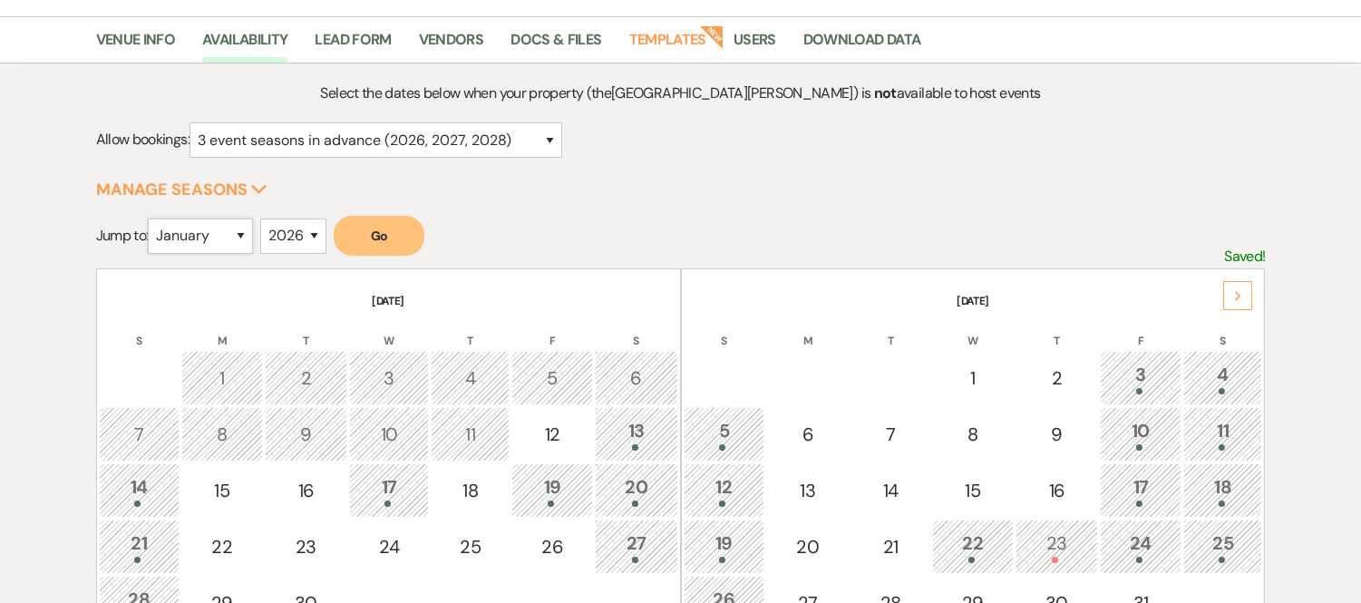
click at [219, 238] on select "January February March April May June July August September October November De…" at bounding box center [200, 236] width 105 height 35
select select "8"
click at [152, 219] on select "January February March April May June July August September October November De…" at bounding box center [200, 236] width 105 height 35
click at [357, 245] on button "Go" at bounding box center [379, 236] width 91 height 40
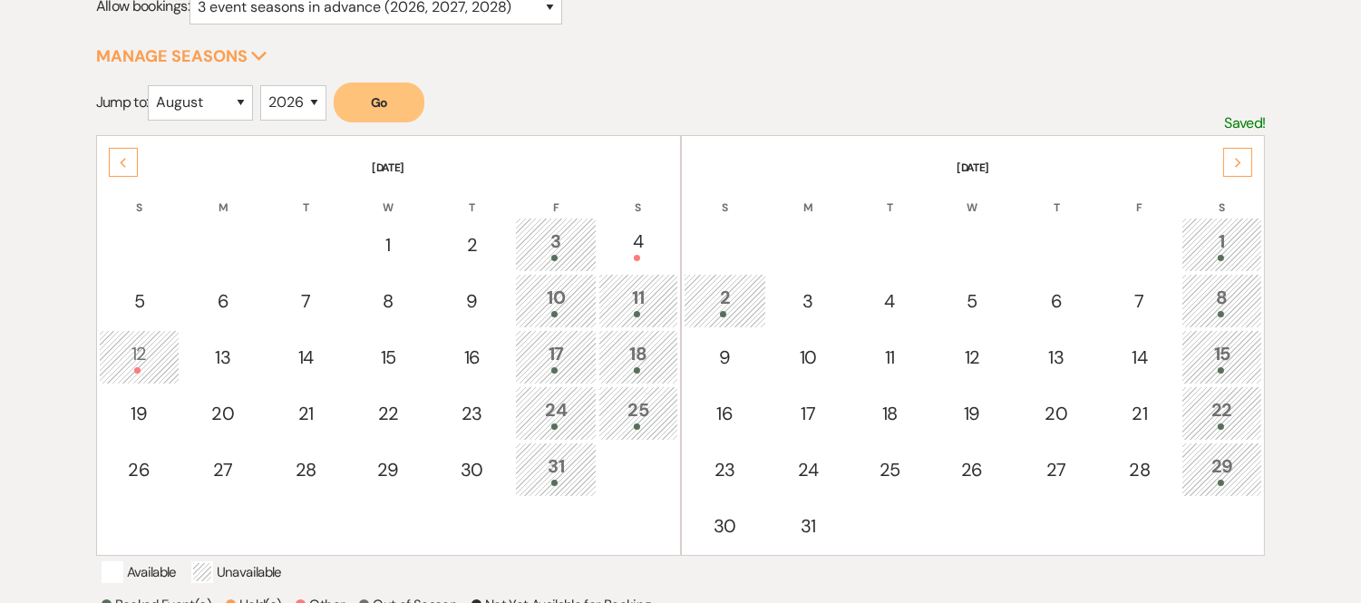
scroll to position [268, 0]
click at [1240, 159] on use at bounding box center [1238, 161] width 6 height 10
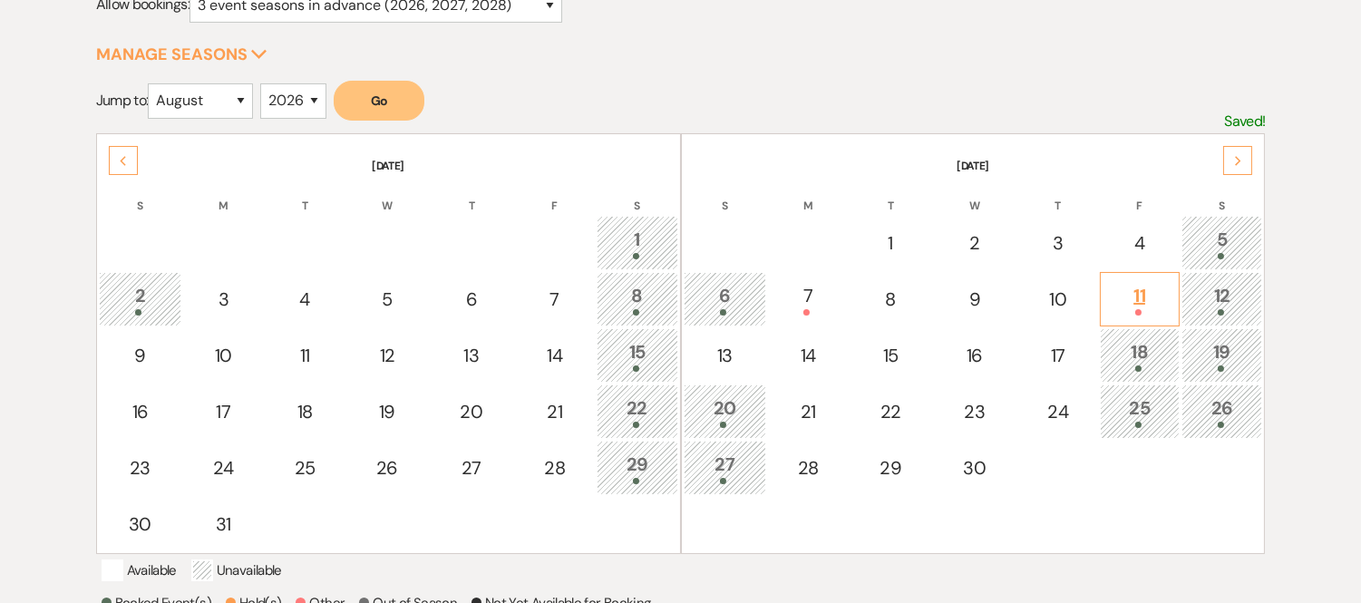
click at [1152, 282] on div "11" at bounding box center [1140, 299] width 60 height 34
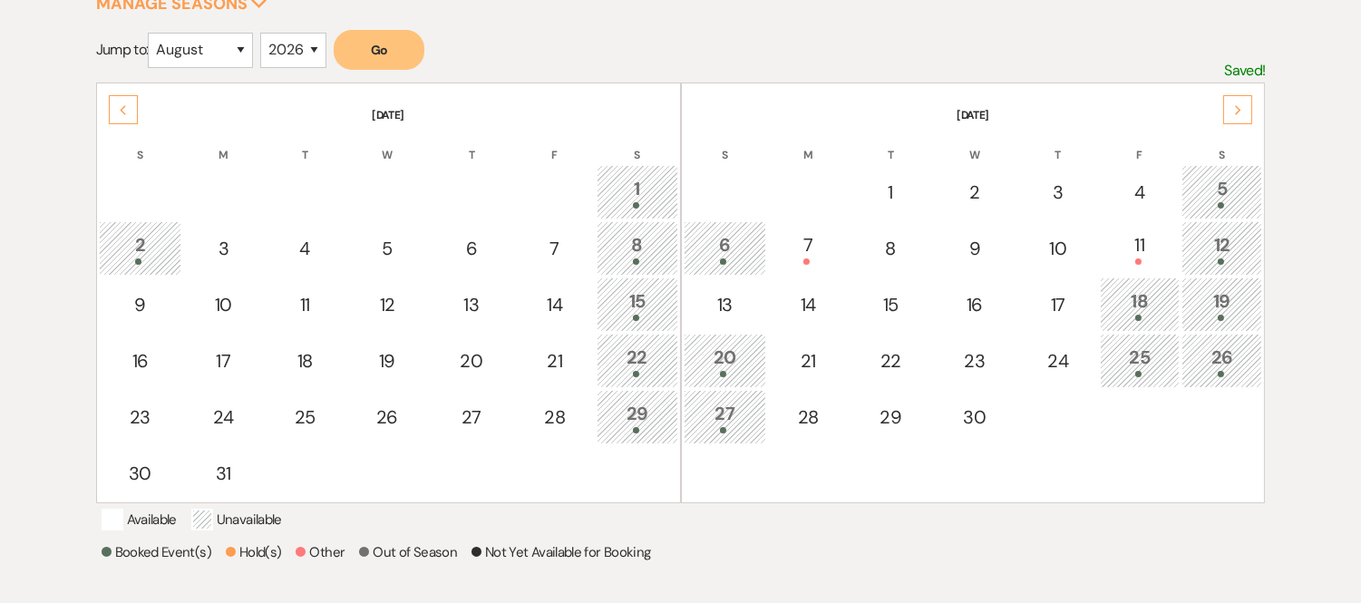
scroll to position [316, 0]
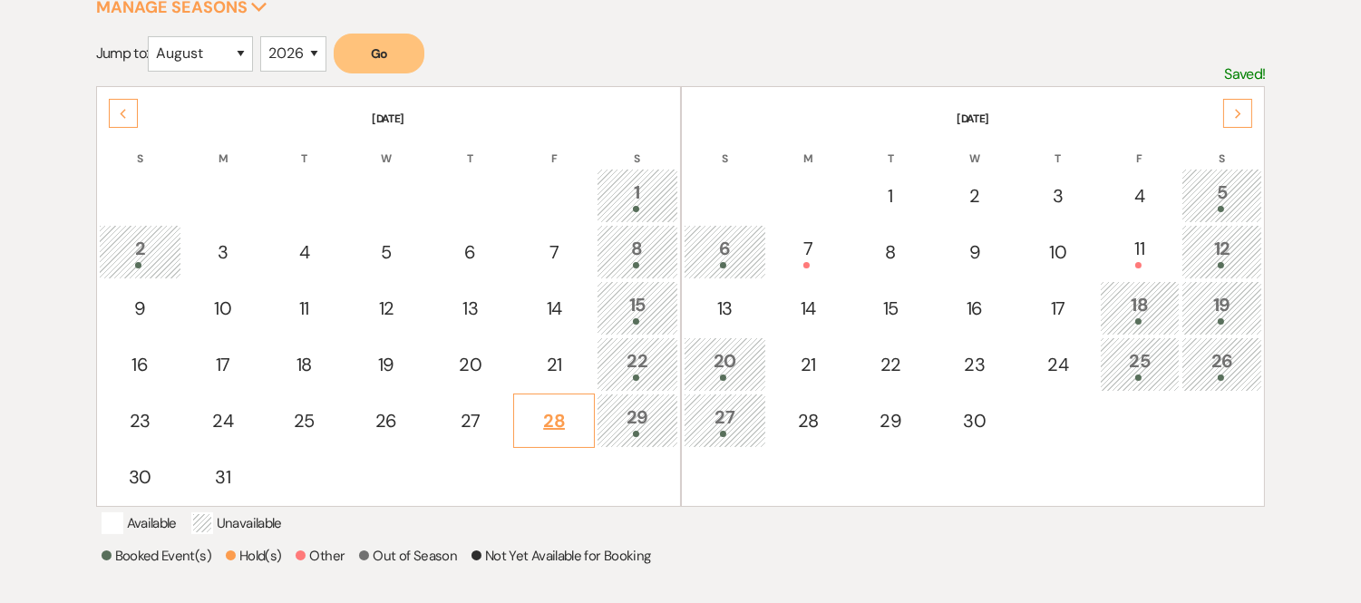
click at [560, 407] on div "28" at bounding box center [554, 420] width 62 height 27
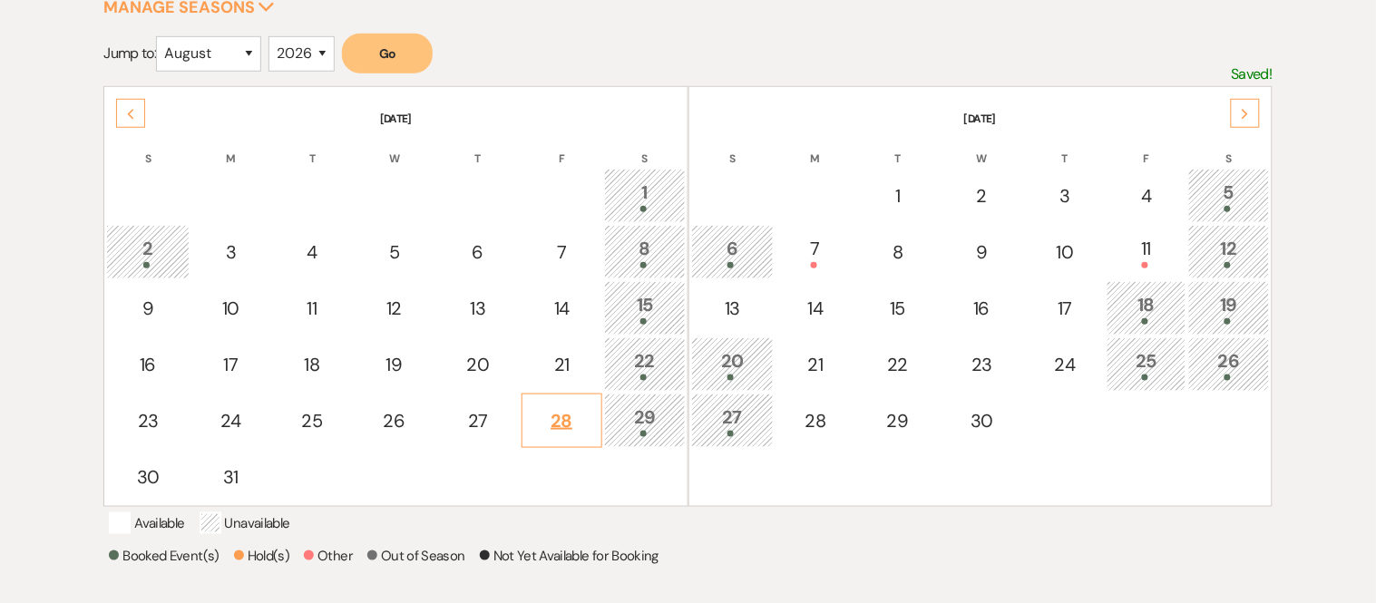
select select "other"
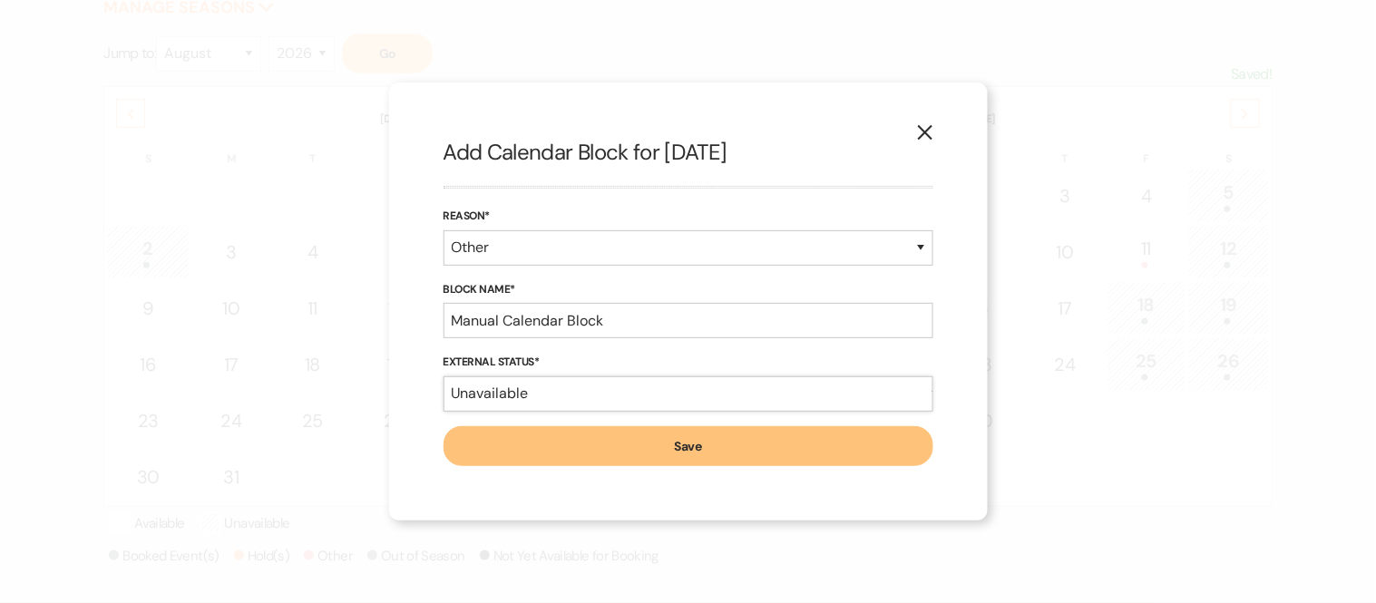
click at [520, 378] on select "Available Unavailable" at bounding box center [688, 393] width 490 height 35
click at [506, 410] on select "Available Unavailable" at bounding box center [688, 393] width 490 height 35
click at [500, 395] on select "Available Unavailable" at bounding box center [688, 393] width 490 height 35
select select "true"
click at [443, 376] on select "Available Unavailable" at bounding box center [688, 393] width 490 height 35
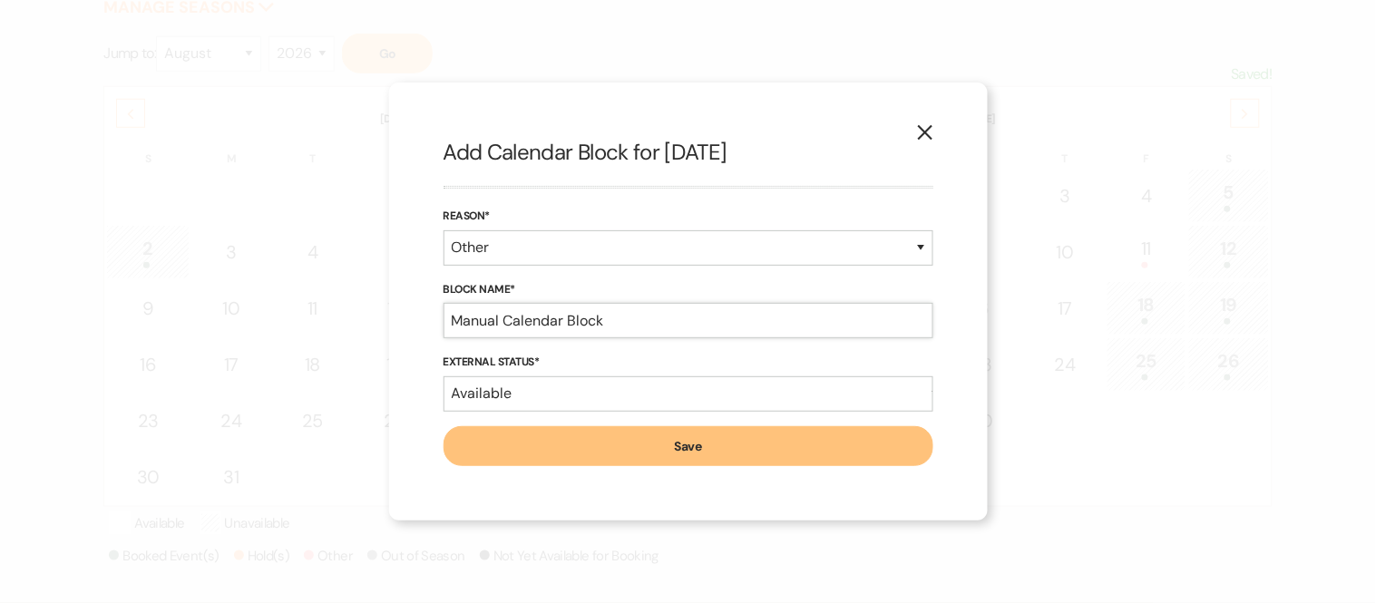
click at [501, 324] on input "Manual Calendar Block" at bounding box center [688, 320] width 490 height 35
click at [676, 318] on input "soft hold Drew 937-347-7212 unitl 9/18" at bounding box center [688, 320] width 490 height 35
type input "soft hold Drew 937-347-7212 until 9/18"
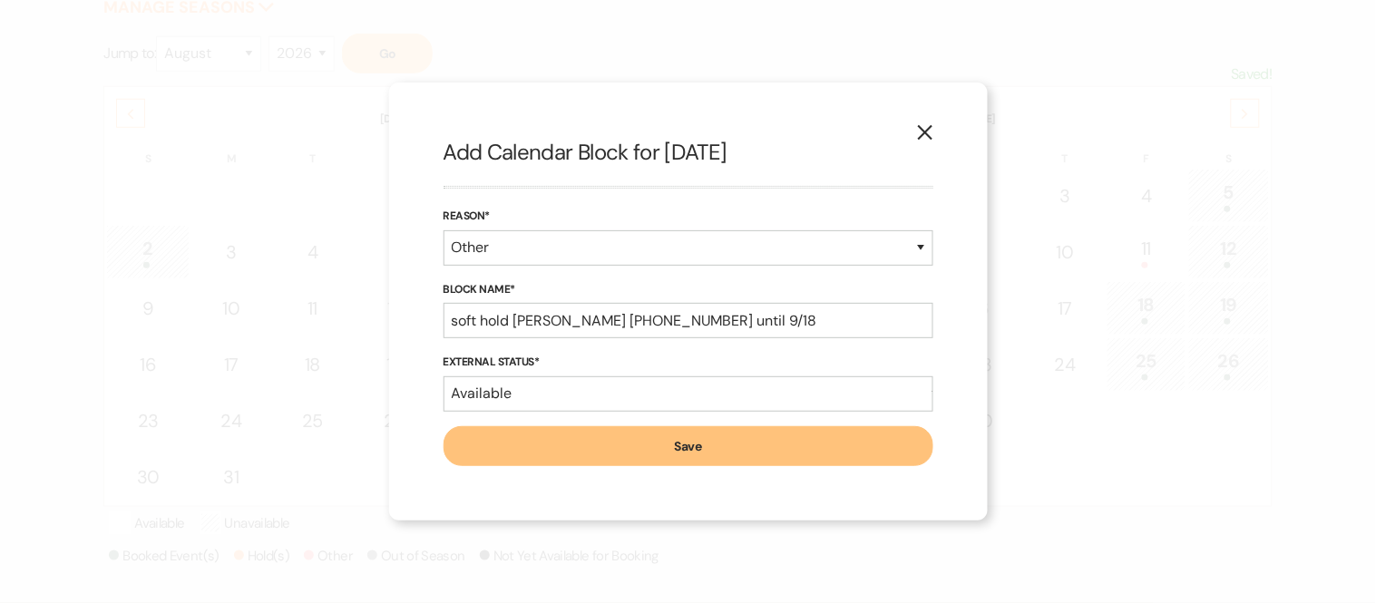
click at [624, 450] on button "Save" at bounding box center [688, 446] width 490 height 40
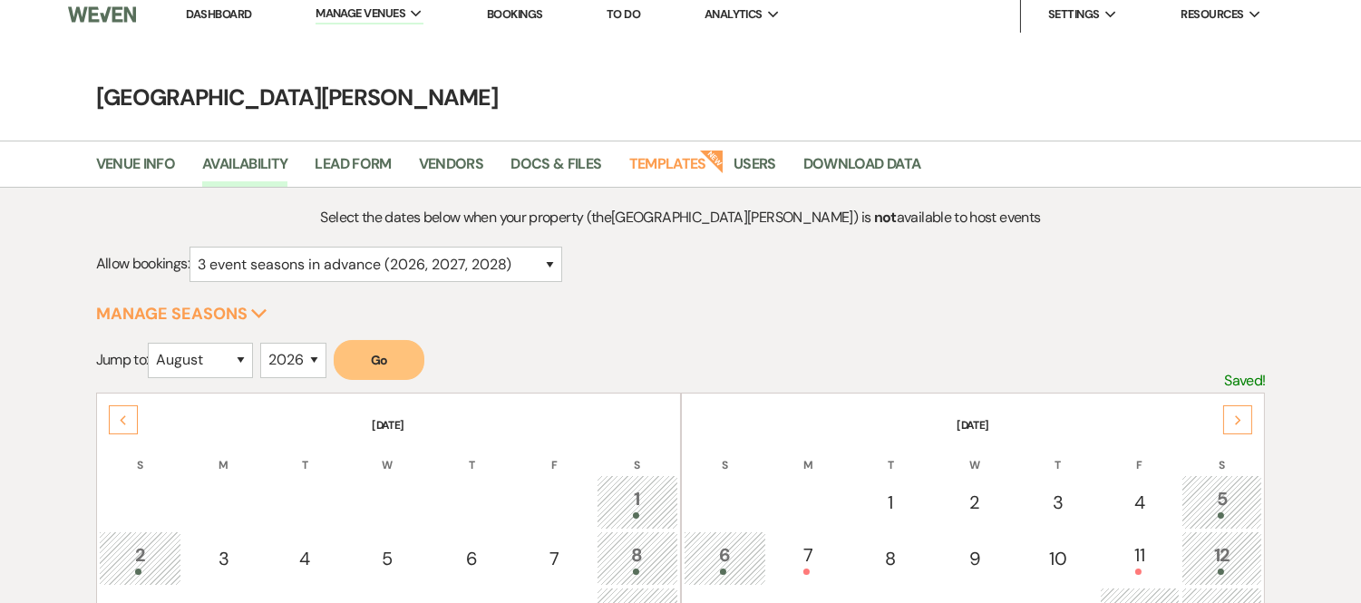
scroll to position [0, 0]
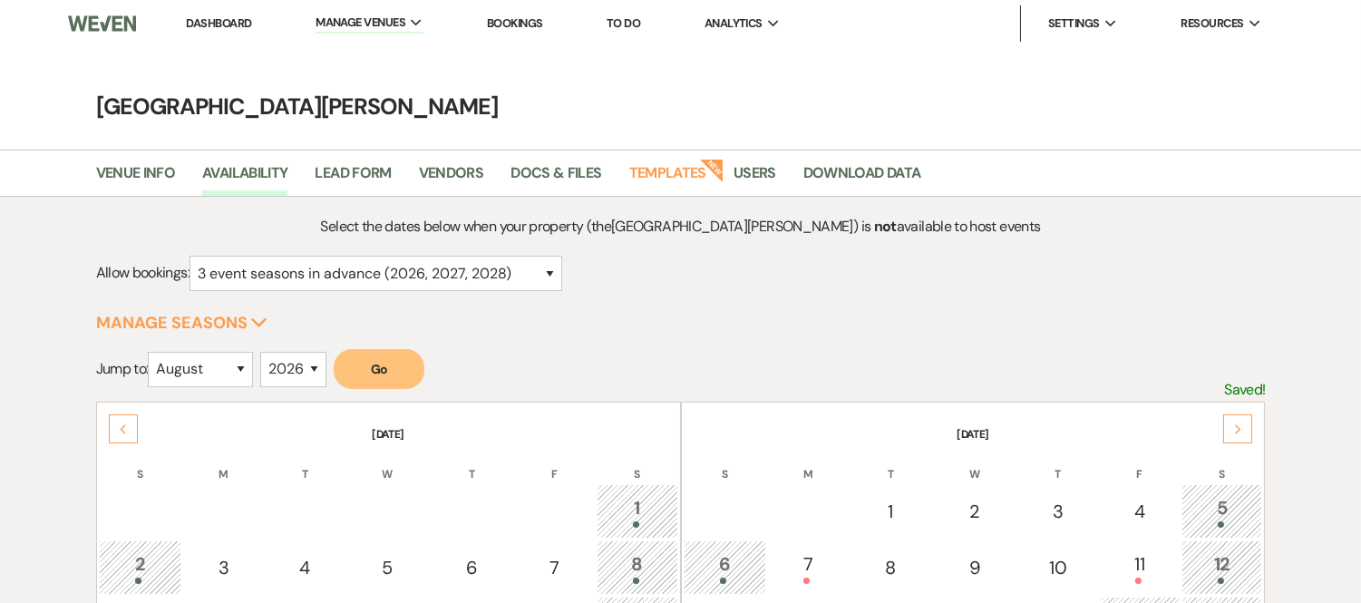
click at [218, 19] on link "Dashboard" at bounding box center [218, 22] width 65 height 15
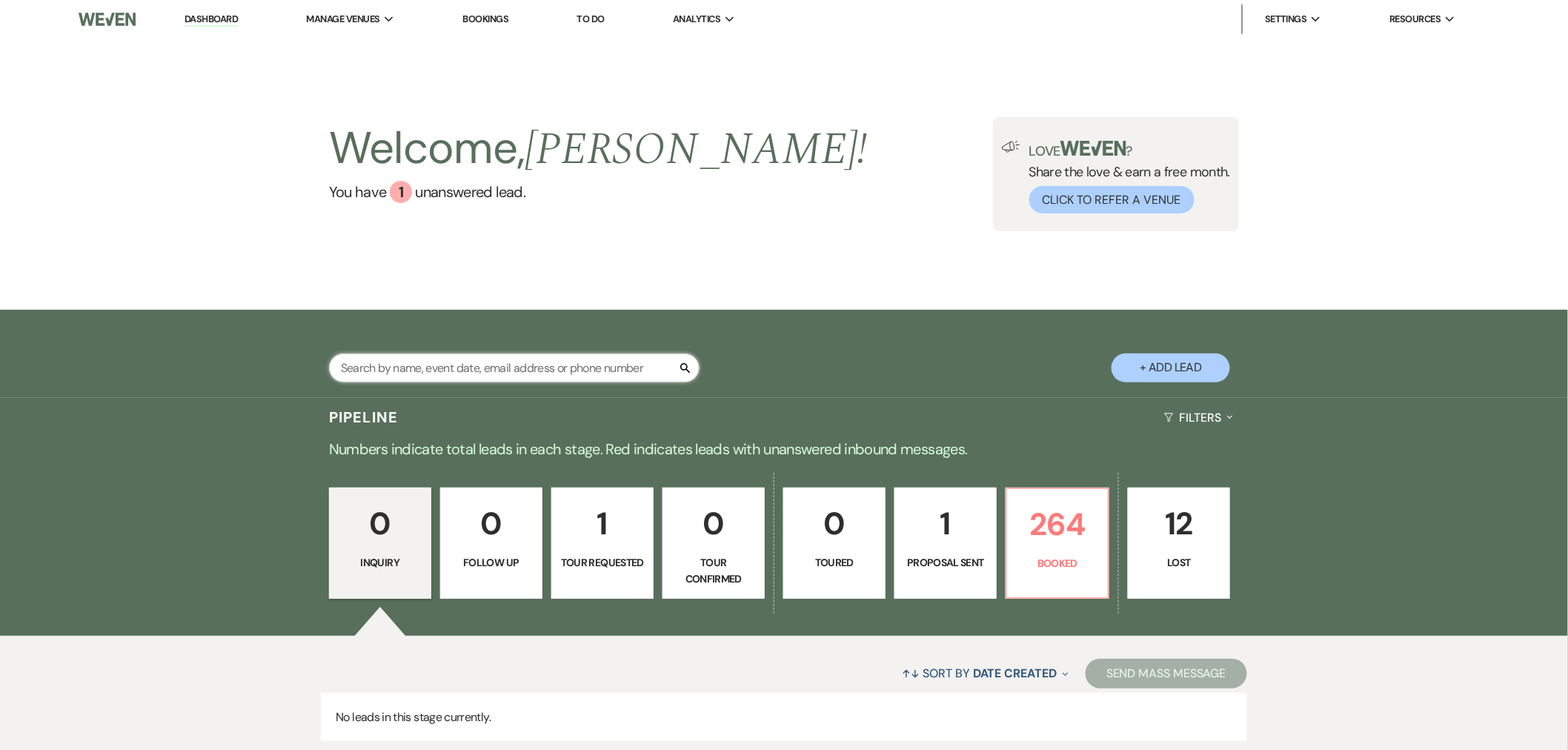
click at [554, 359] on input "text" at bounding box center [514, 368] width 370 height 29
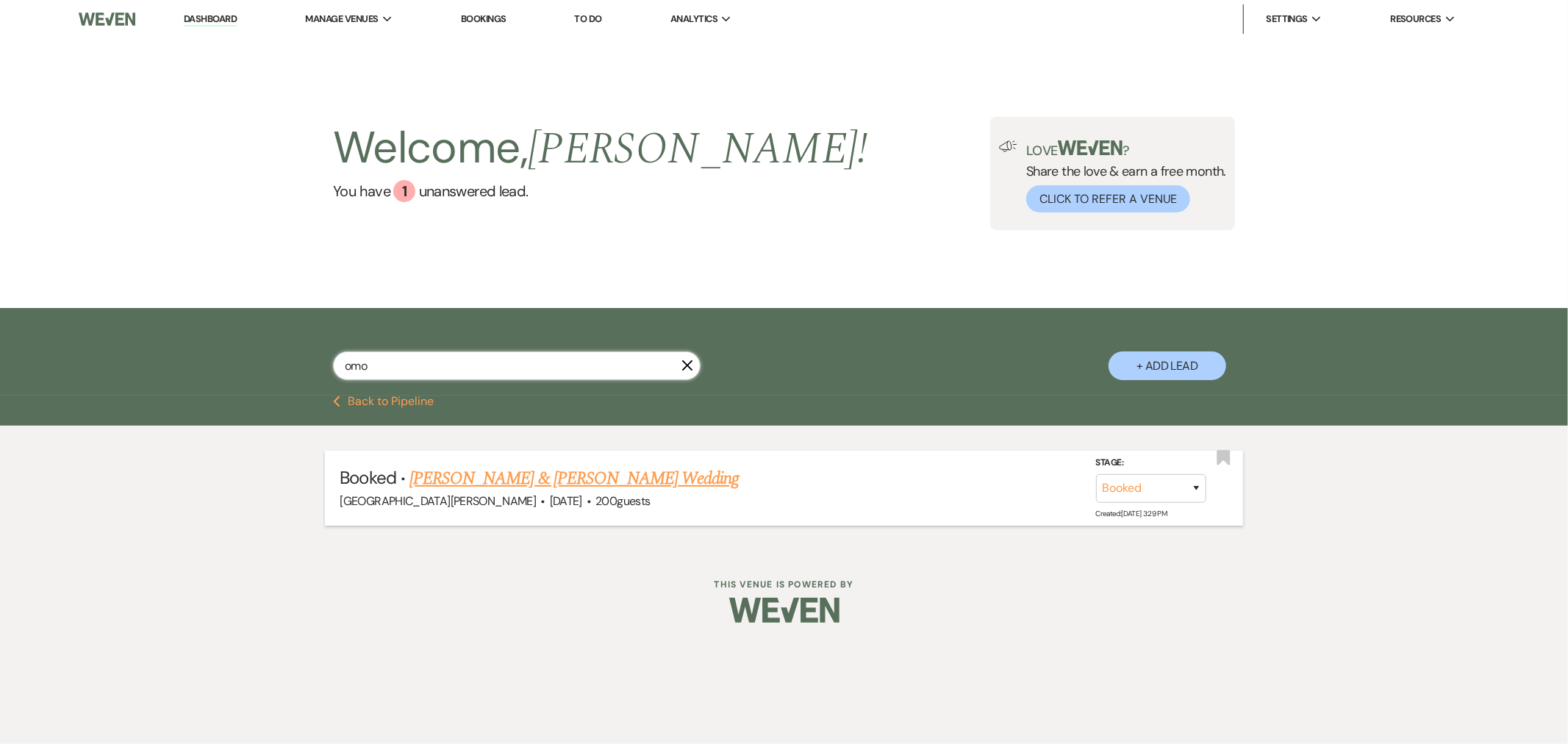
type input "omo"
click at [510, 486] on link "[PERSON_NAME] & [PERSON_NAME] Wedding" at bounding box center [574, 478] width 329 height 27
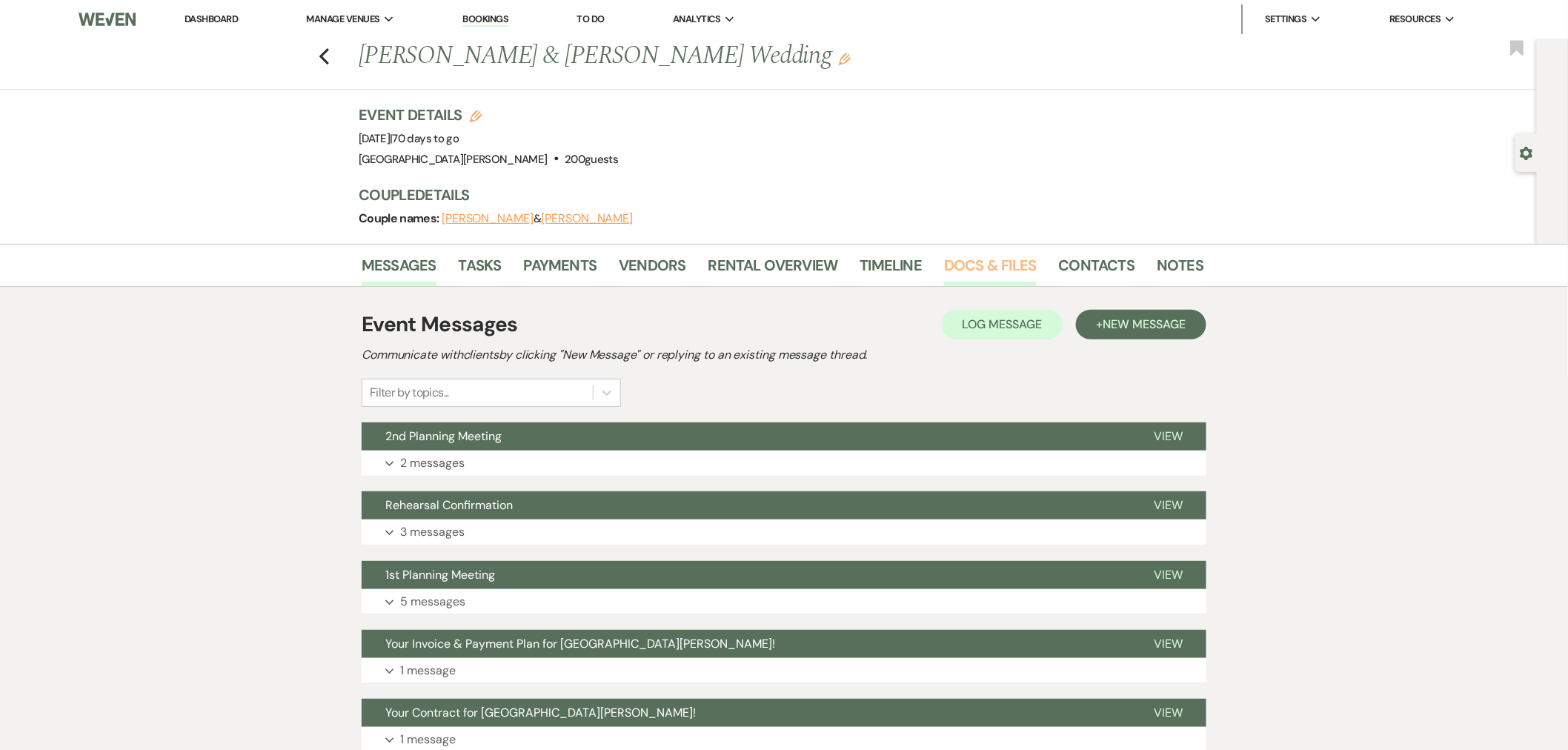
click at [974, 266] on link "Docs & Files" at bounding box center [989, 270] width 92 height 33
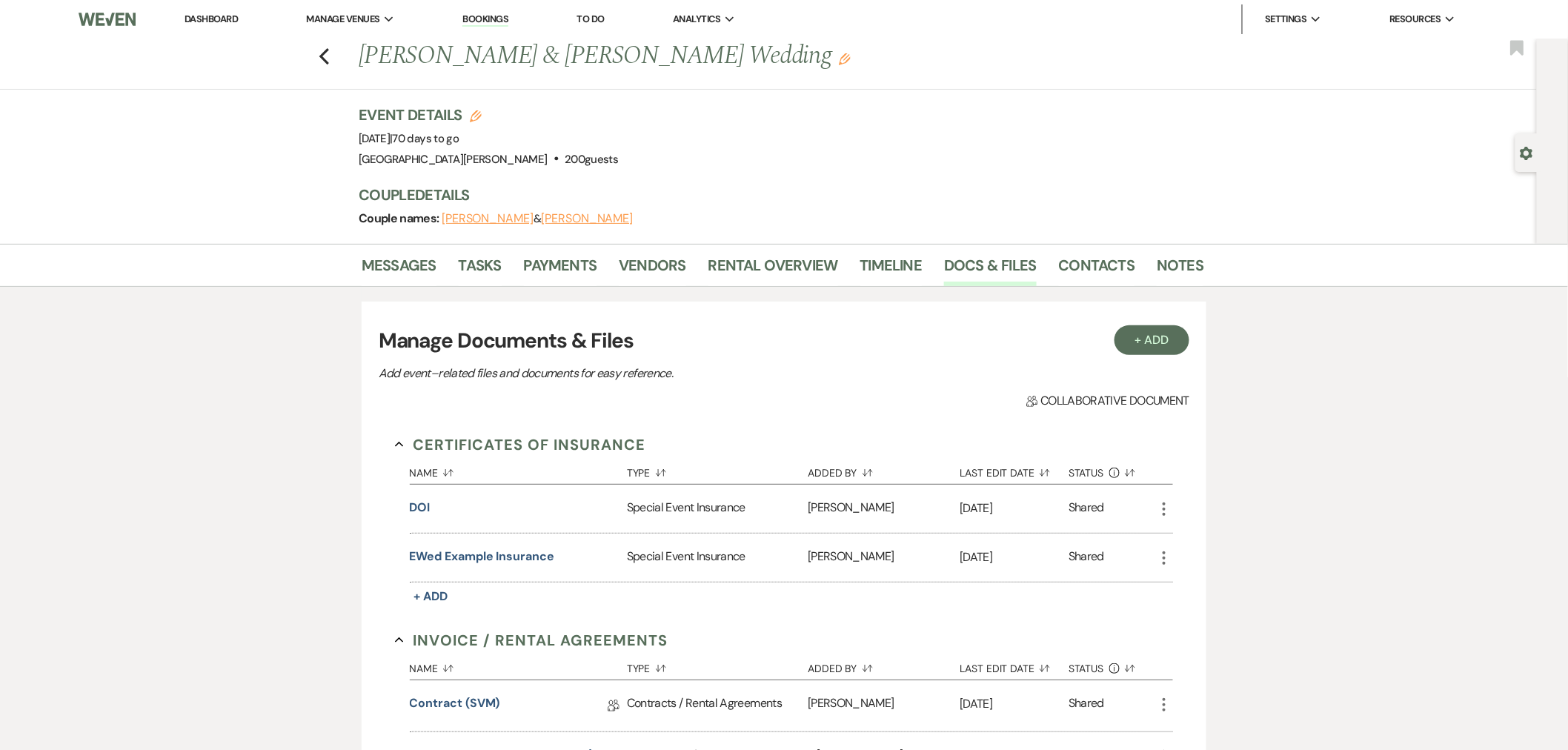
click at [502, 275] on li "Tasks" at bounding box center [491, 269] width 65 height 36
click at [485, 275] on link "Tasks" at bounding box center [480, 270] width 43 height 33
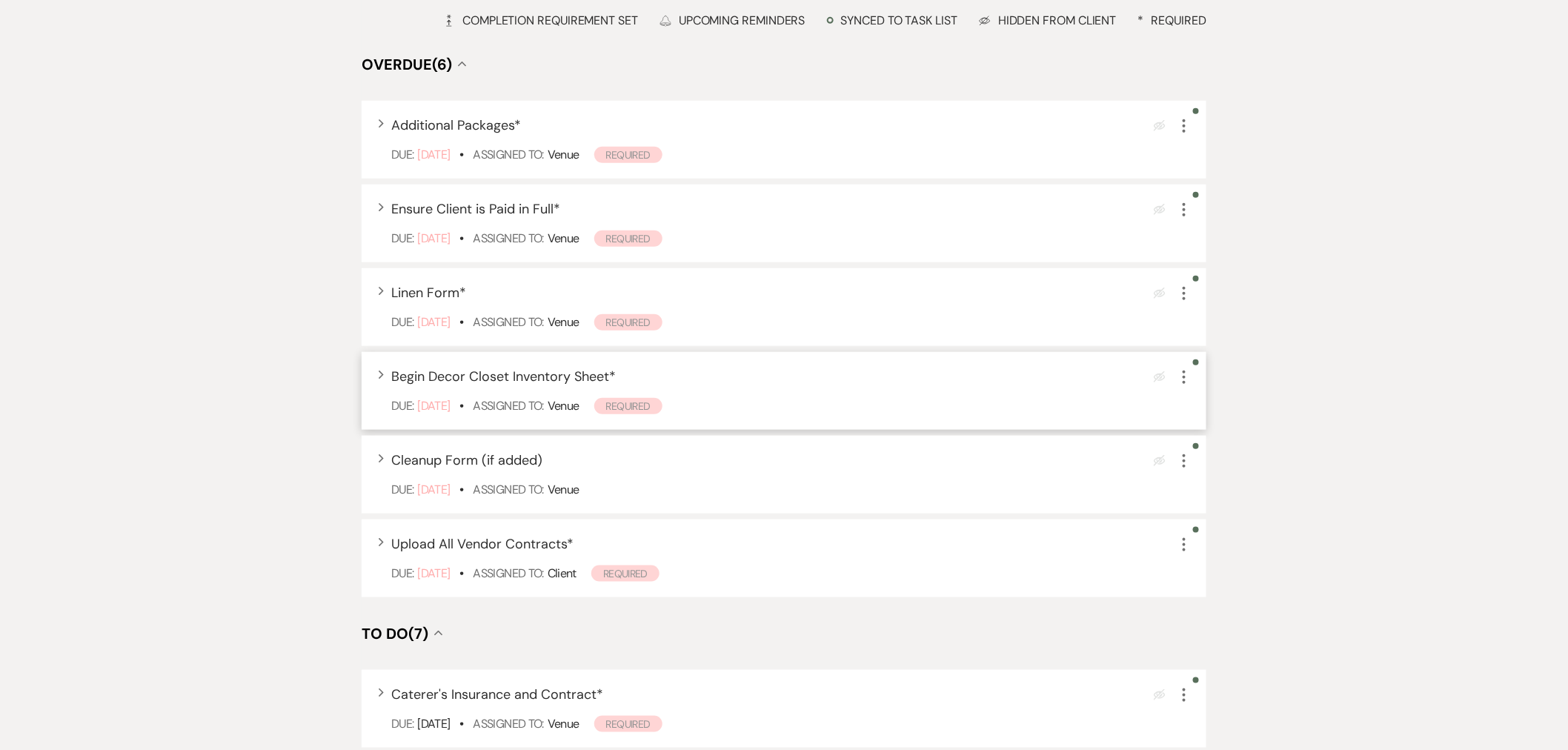
scroll to position [411, 0]
click at [1111, 492] on icon "More" at bounding box center [1184, 543] width 18 height 18
click at [1111, 492] on button "Plan Portal Link Mark As Complete" at bounding box center [1248, 641] width 145 height 24
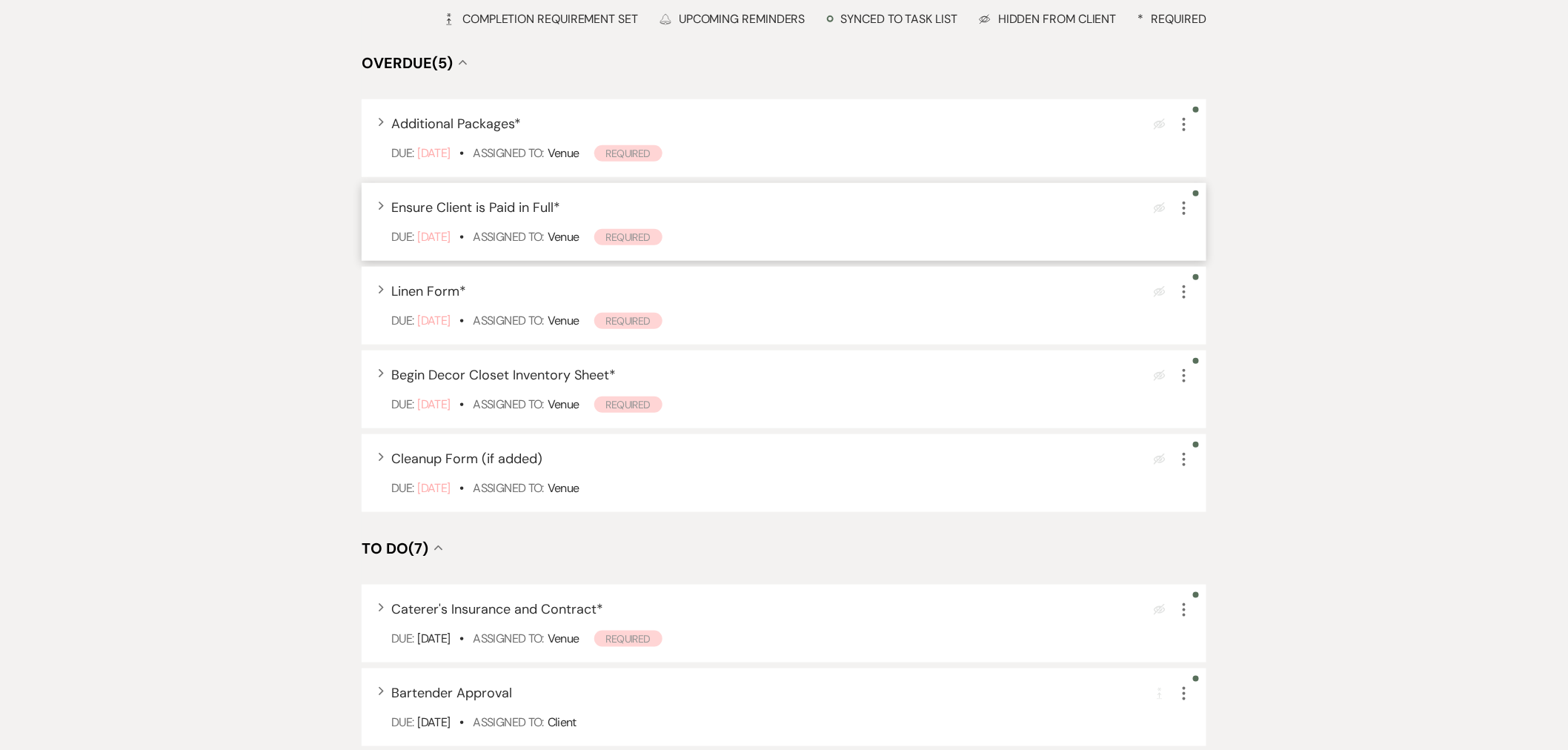
click at [1111, 203] on icon "More" at bounding box center [1184, 208] width 18 height 18
click at [1111, 300] on button "Plan Portal Link Mark As Complete" at bounding box center [1248, 306] width 145 height 24
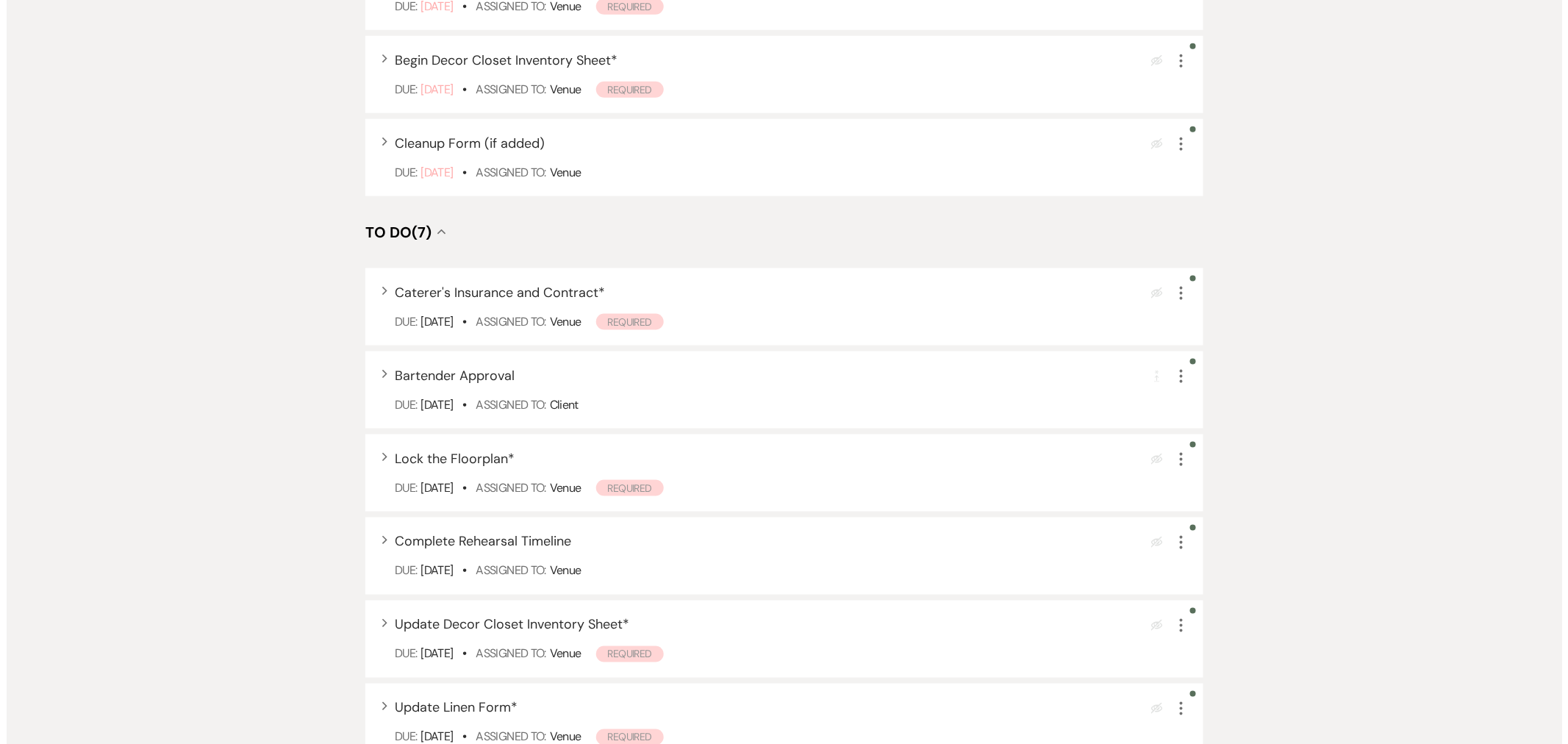
scroll to position [735, 0]
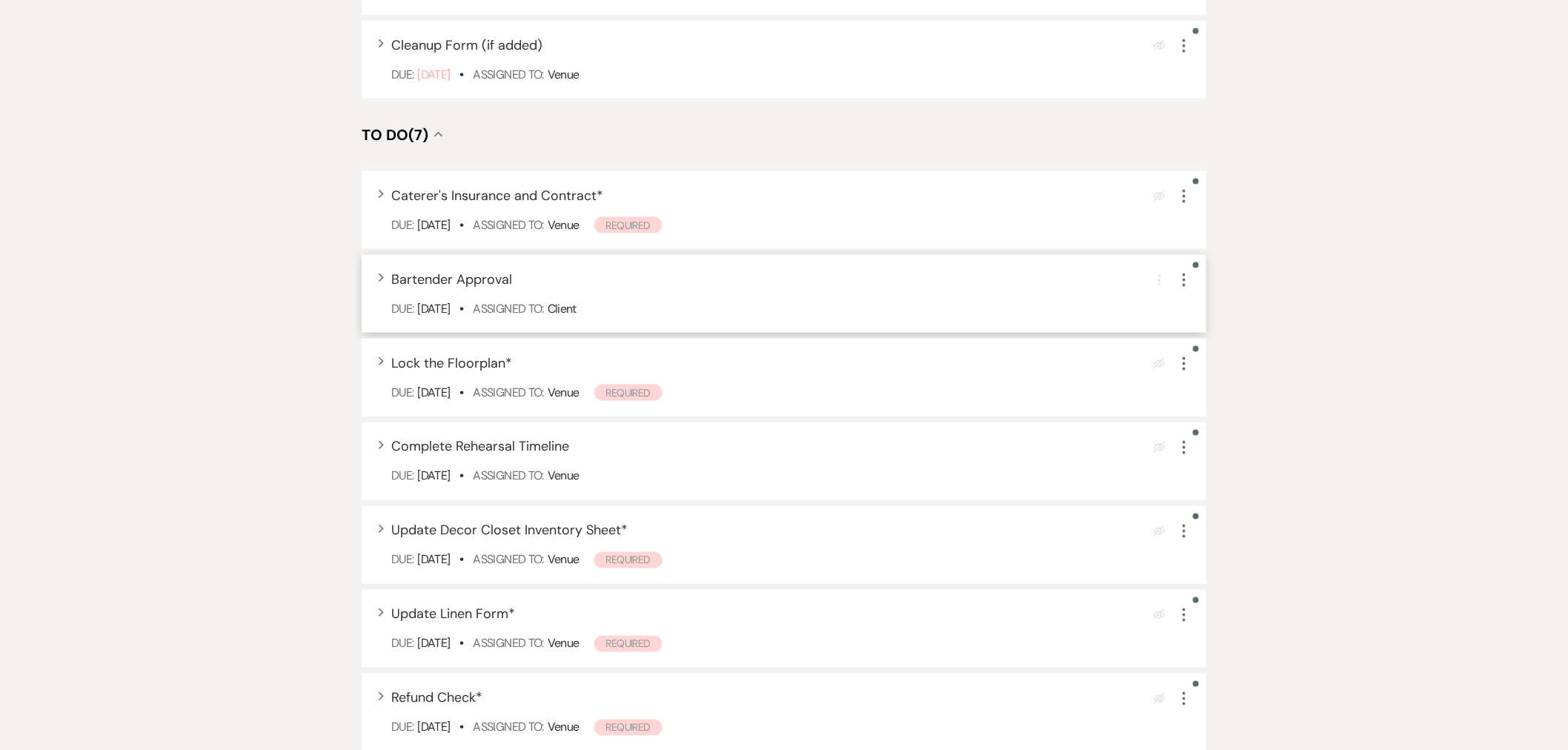
click at [1111, 280] on icon "More" at bounding box center [1184, 280] width 18 height 18
click at [1111, 386] on button "Plan Portal Link Mark As Complete" at bounding box center [1248, 378] width 145 height 24
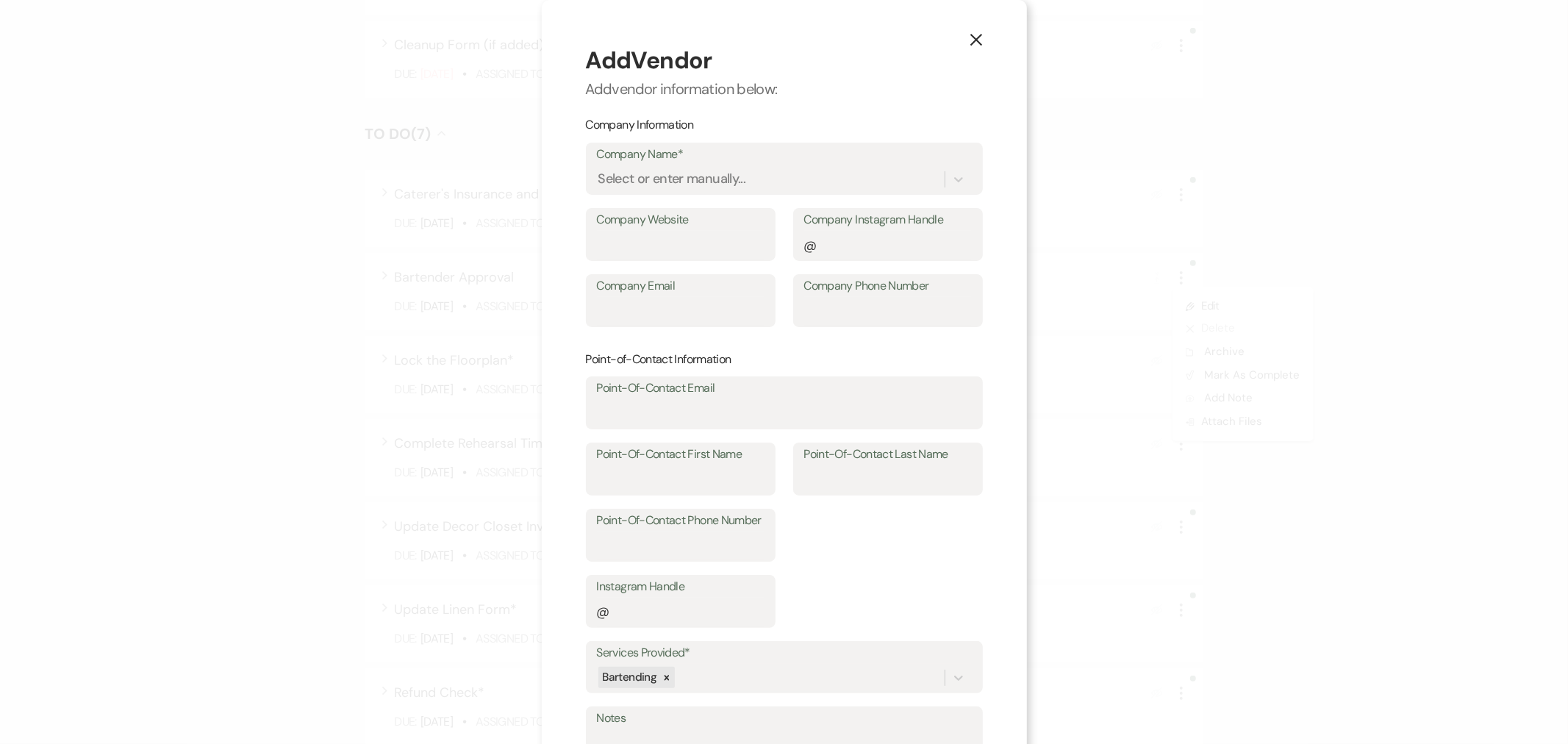
click at [970, 41] on use "button" at bounding box center [975, 40] width 12 height 12
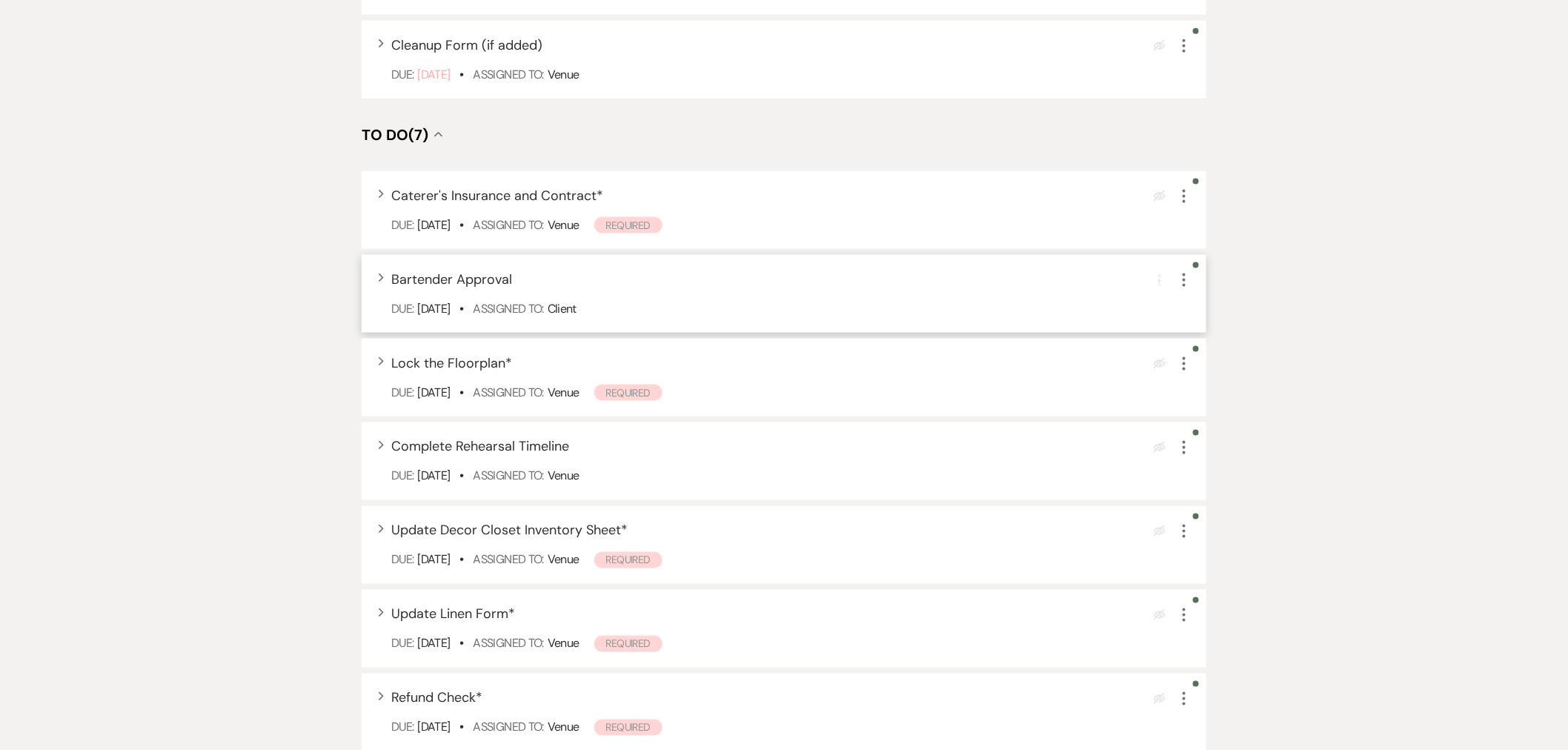
click at [1111, 283] on use "button" at bounding box center [1184, 280] width 3 height 13
click at [1111, 367] on button "Plan Portal Link Mark As Complete" at bounding box center [1248, 378] width 145 height 24
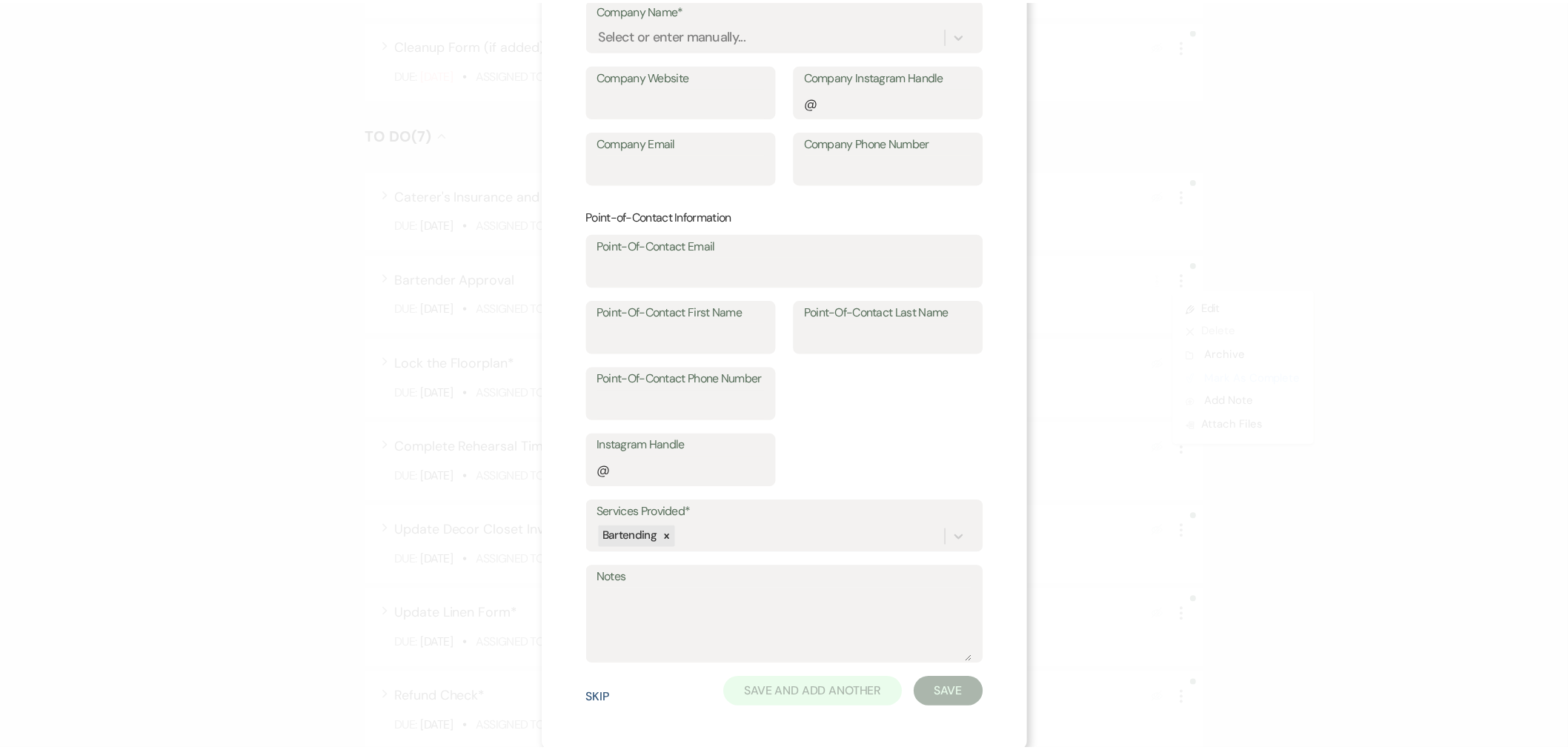
scroll to position [147, 0]
click at [594, 492] on button "Skip" at bounding box center [602, 698] width 24 height 12
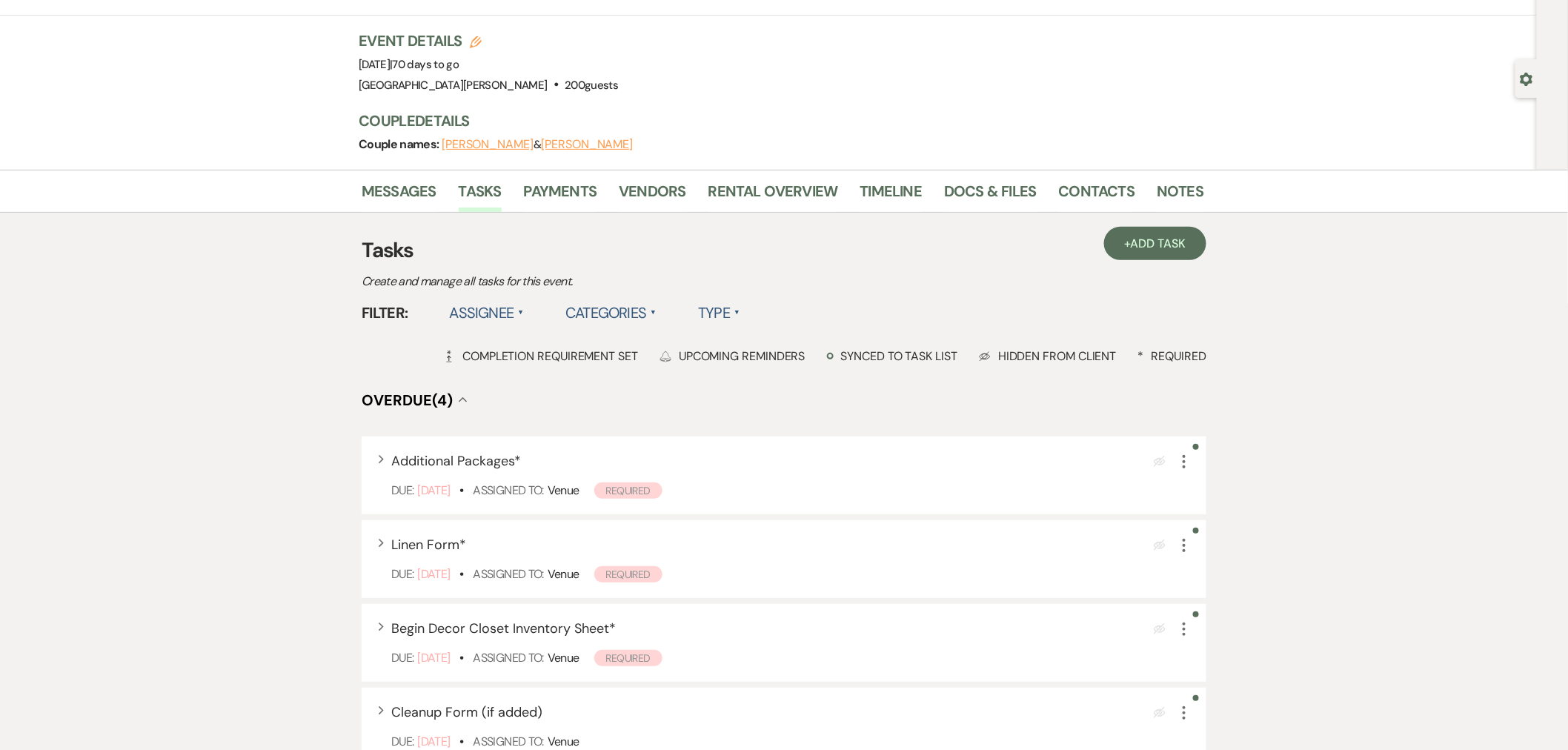
scroll to position [0, 0]
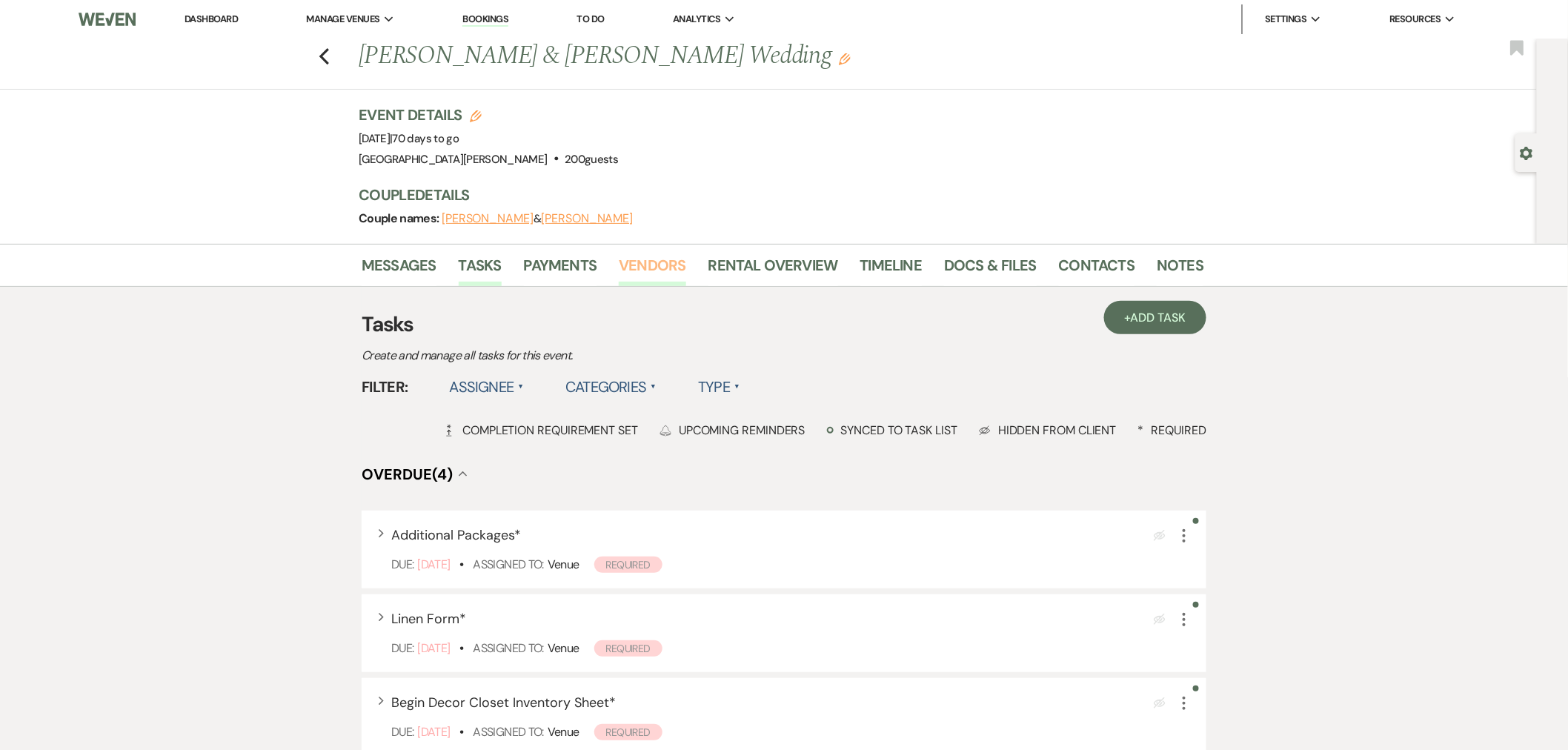
click at [649, 273] on link "Vendors" at bounding box center [652, 270] width 67 height 33
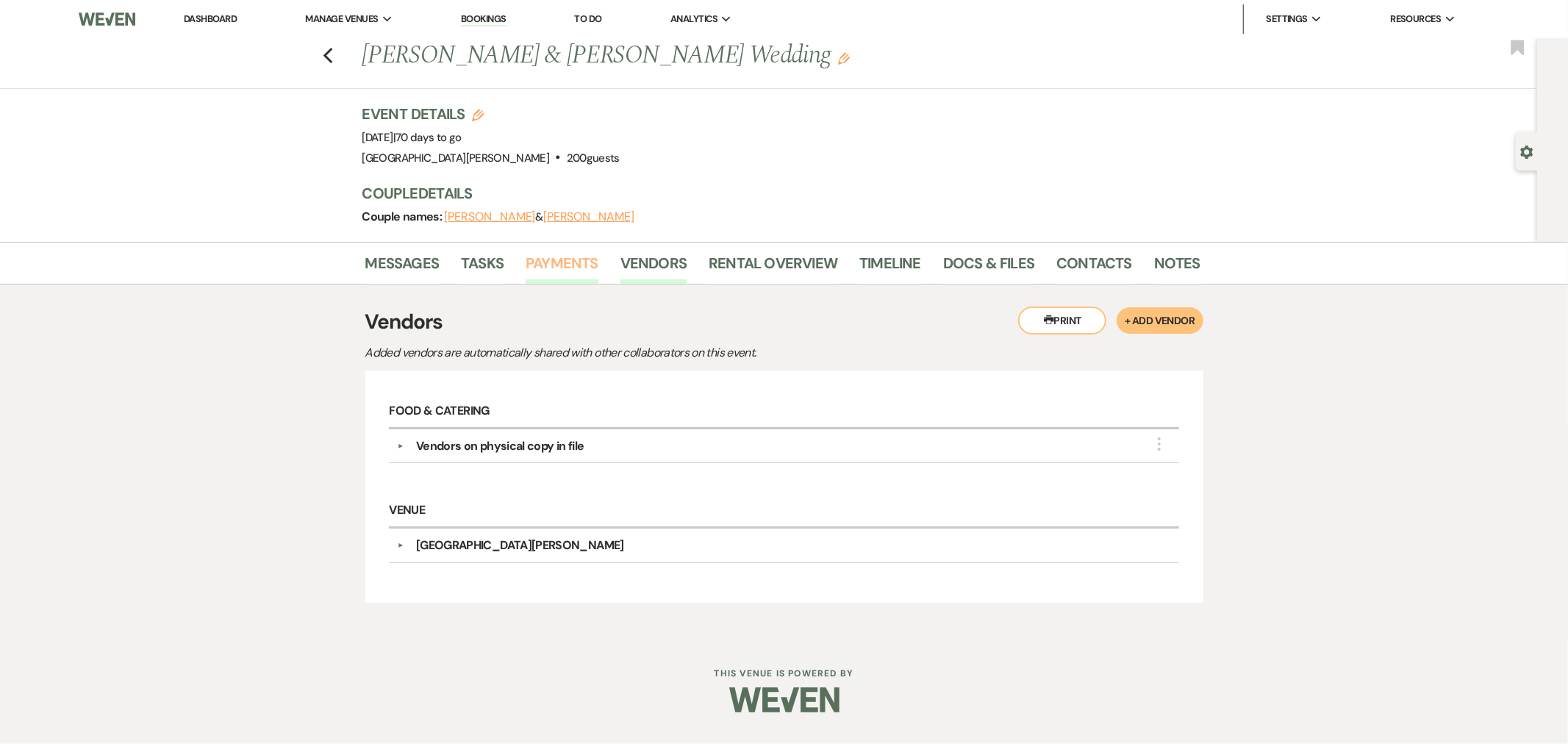
click at [561, 259] on link "Payments" at bounding box center [562, 267] width 73 height 32
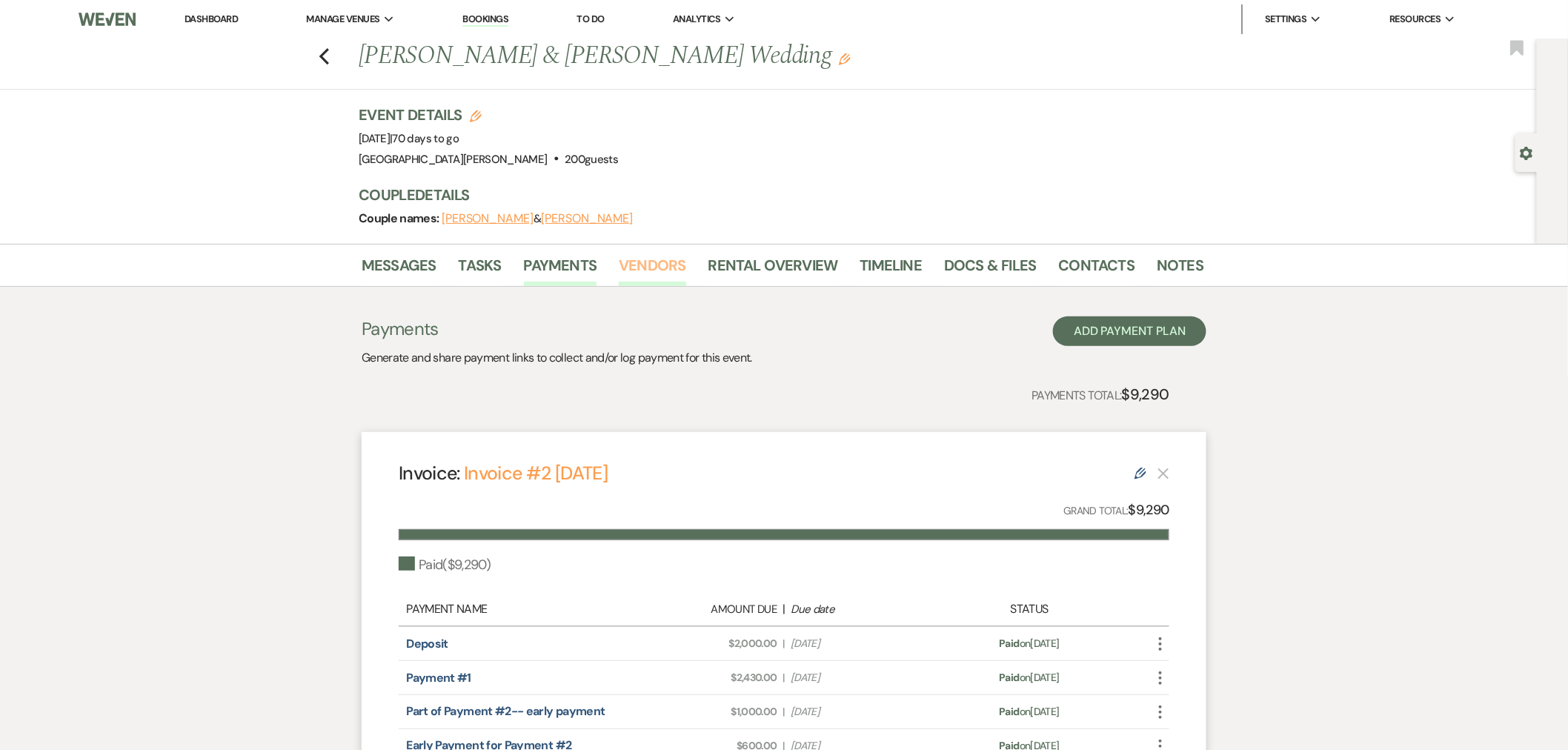
click at [641, 273] on link "Vendors" at bounding box center [652, 270] width 67 height 33
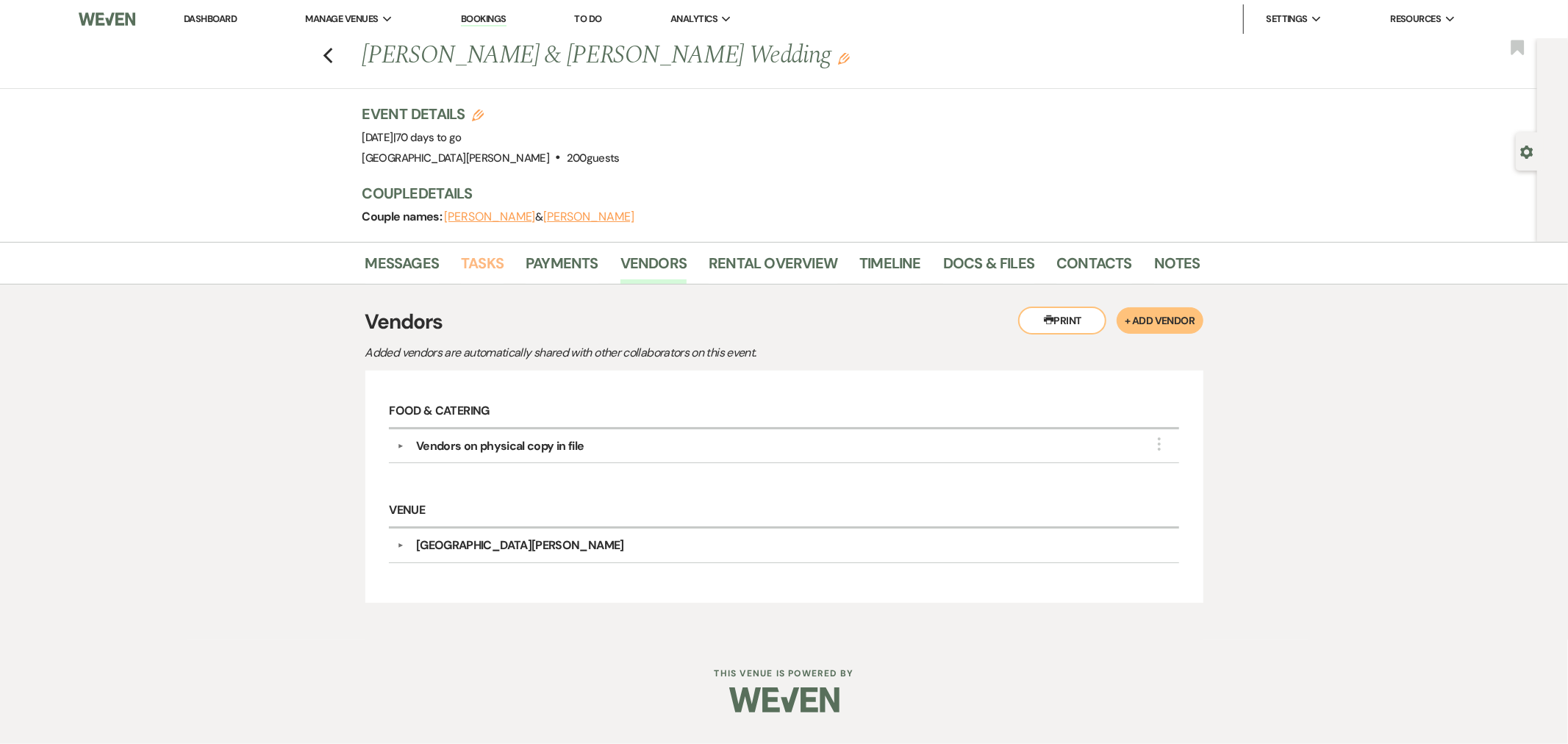
drag, startPoint x: 477, startPoint y: 264, endPoint x: 522, endPoint y: 287, distance: 50.5
click at [477, 264] on link "Tasks" at bounding box center [482, 267] width 43 height 32
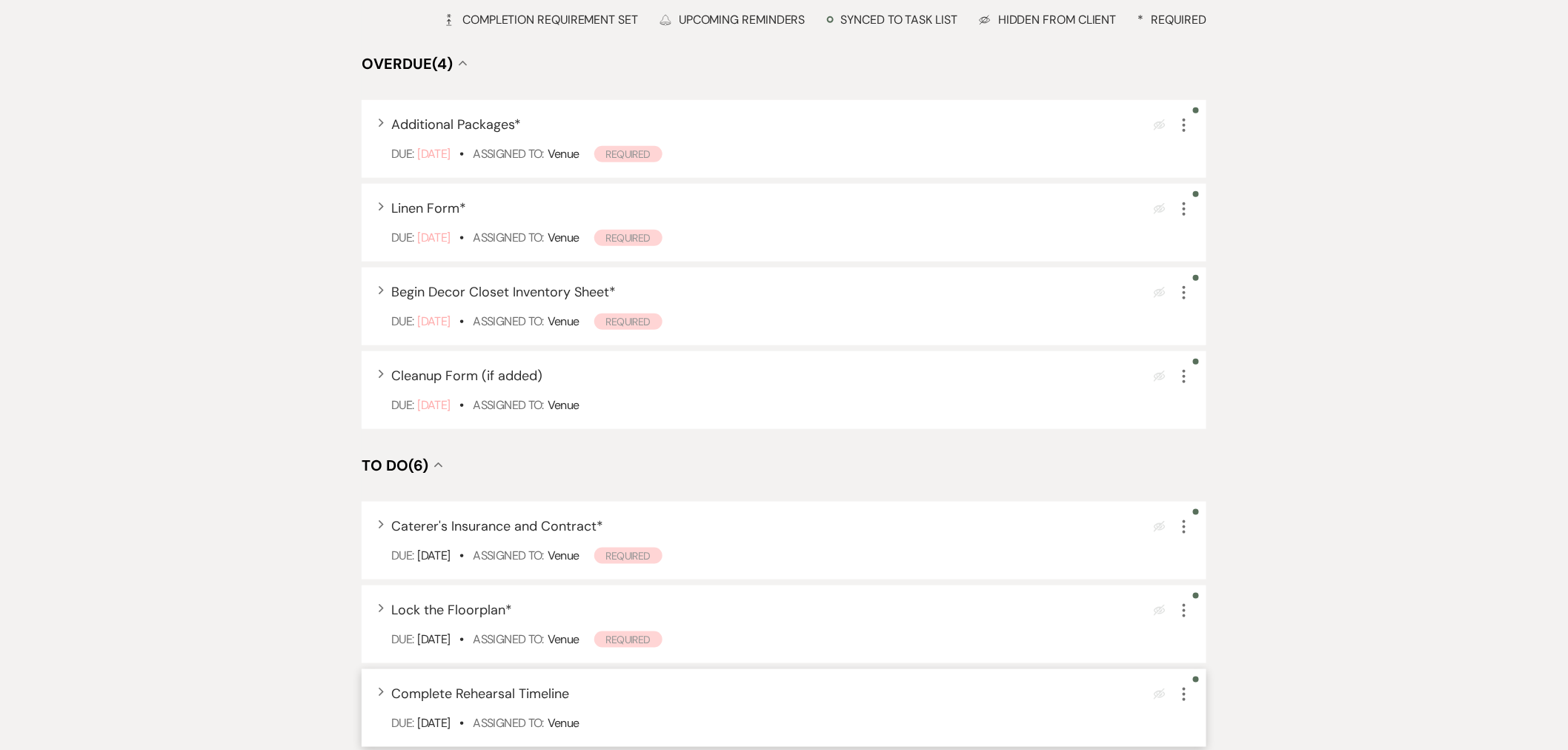
scroll to position [576, 0]
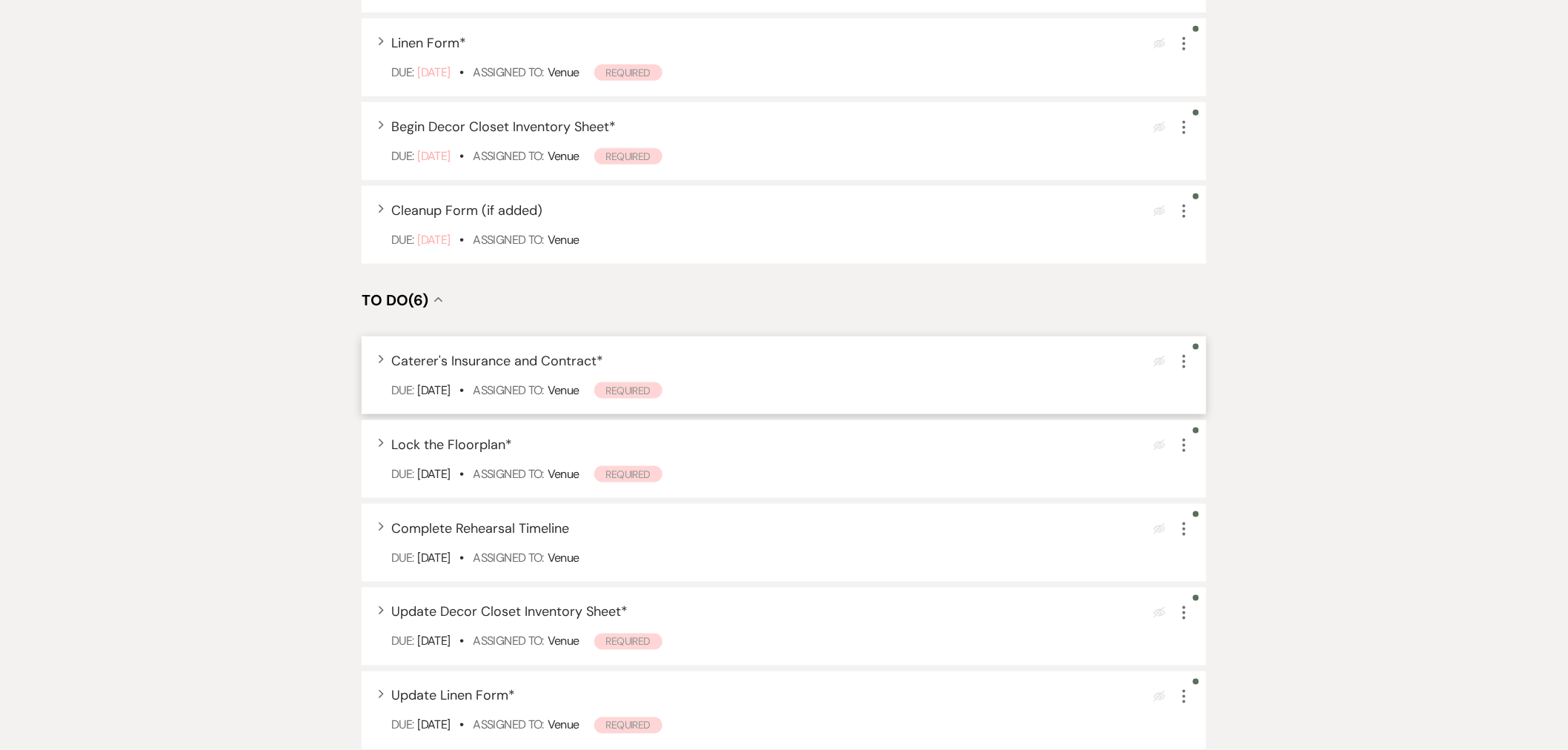
click at [1111, 359] on icon "More" at bounding box center [1184, 362] width 18 height 18
click at [1111, 453] on button "Plan Portal Link Mark As Complete" at bounding box center [1248, 460] width 145 height 24
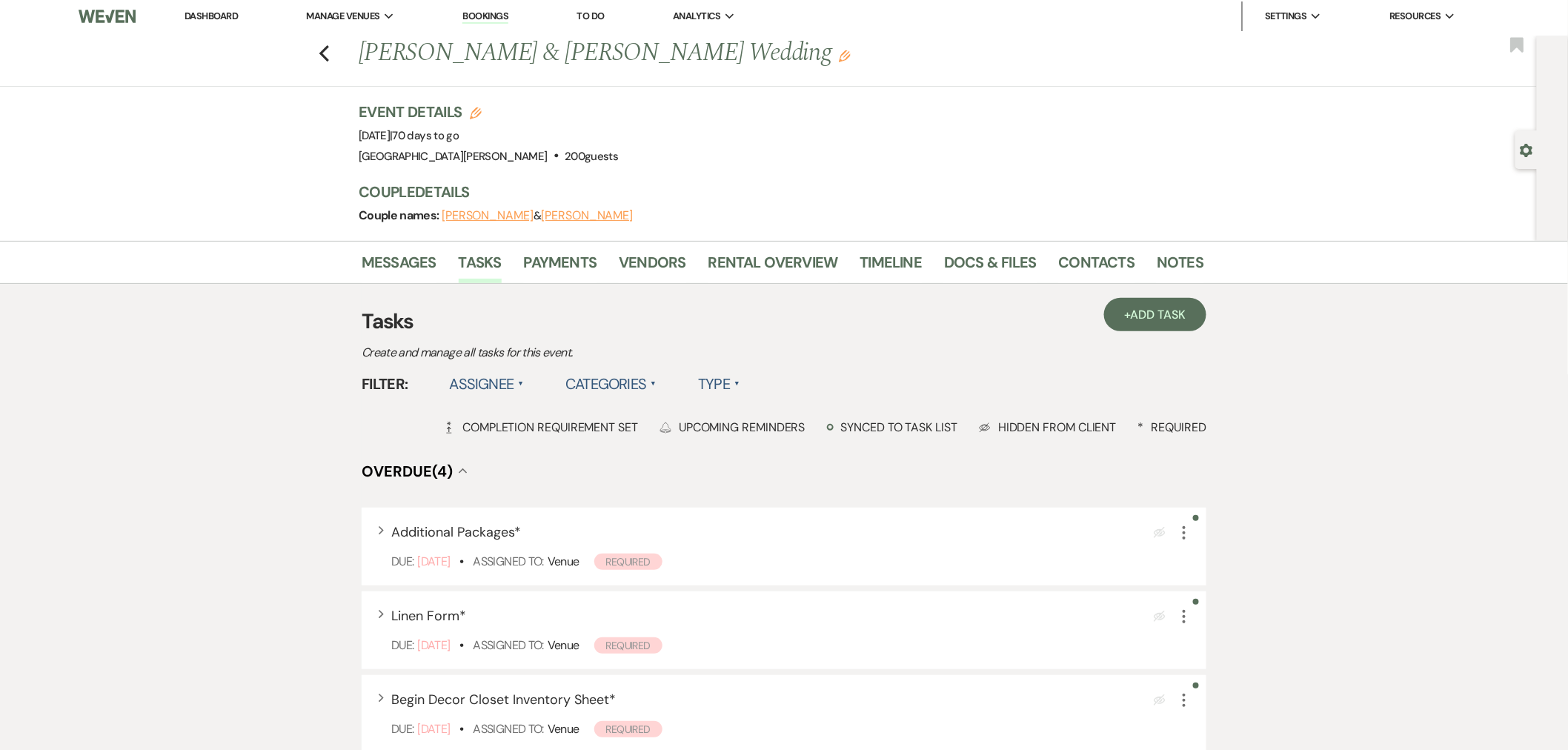
scroll to position [0, 0]
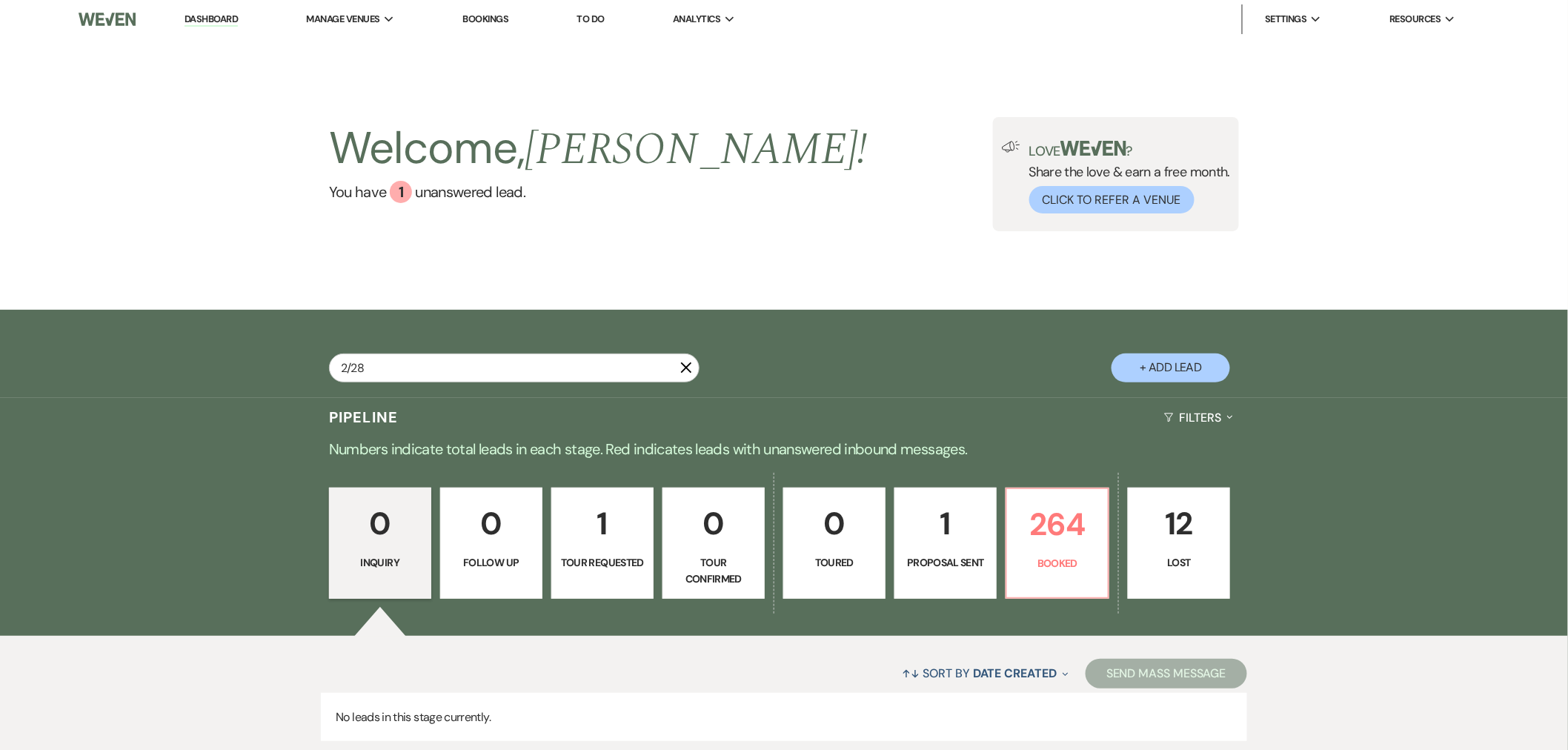
type input "2/28"
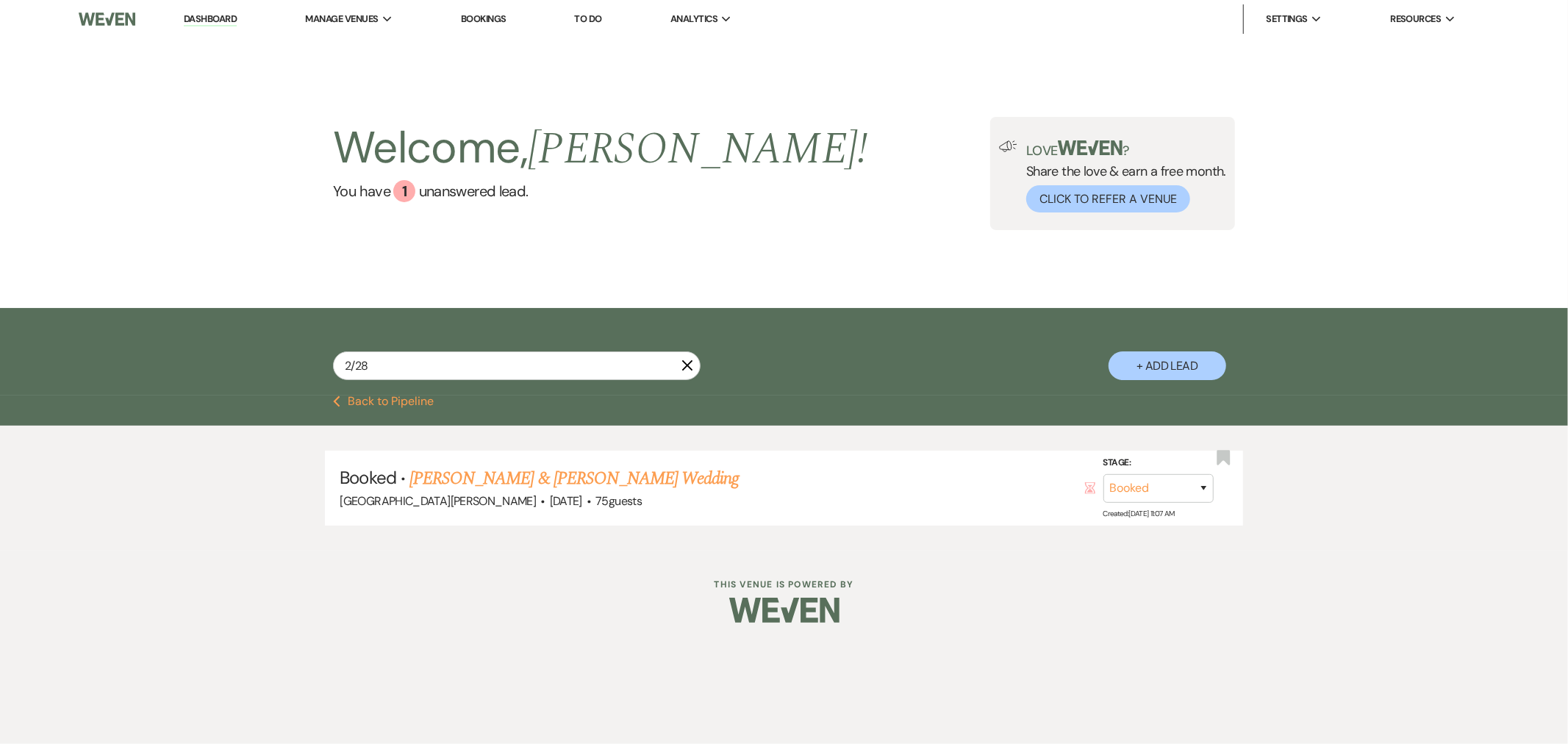
click at [606, 472] on link "[PERSON_NAME] & [PERSON_NAME] Wedding" at bounding box center [574, 478] width 329 height 27
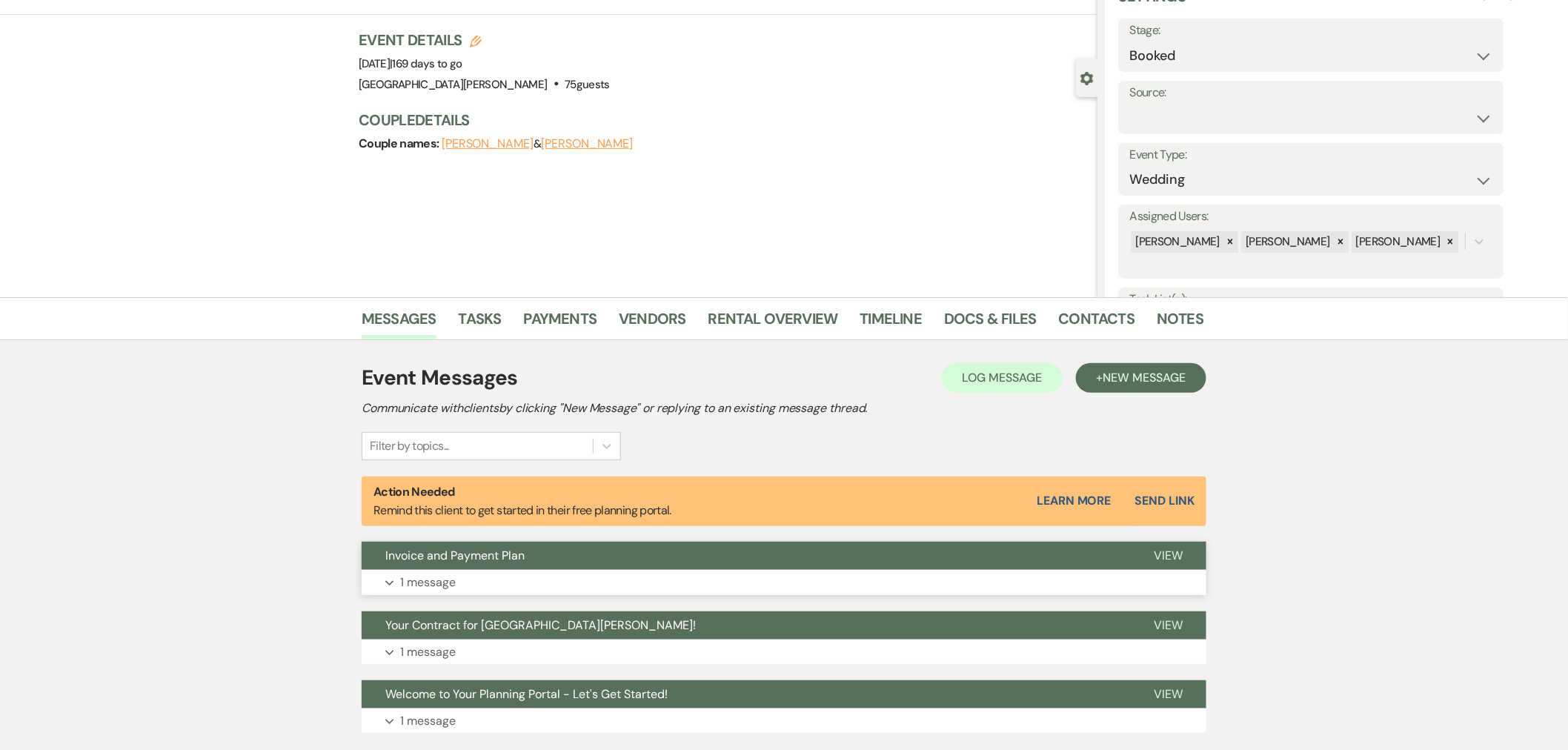
scroll to position [175, 0]
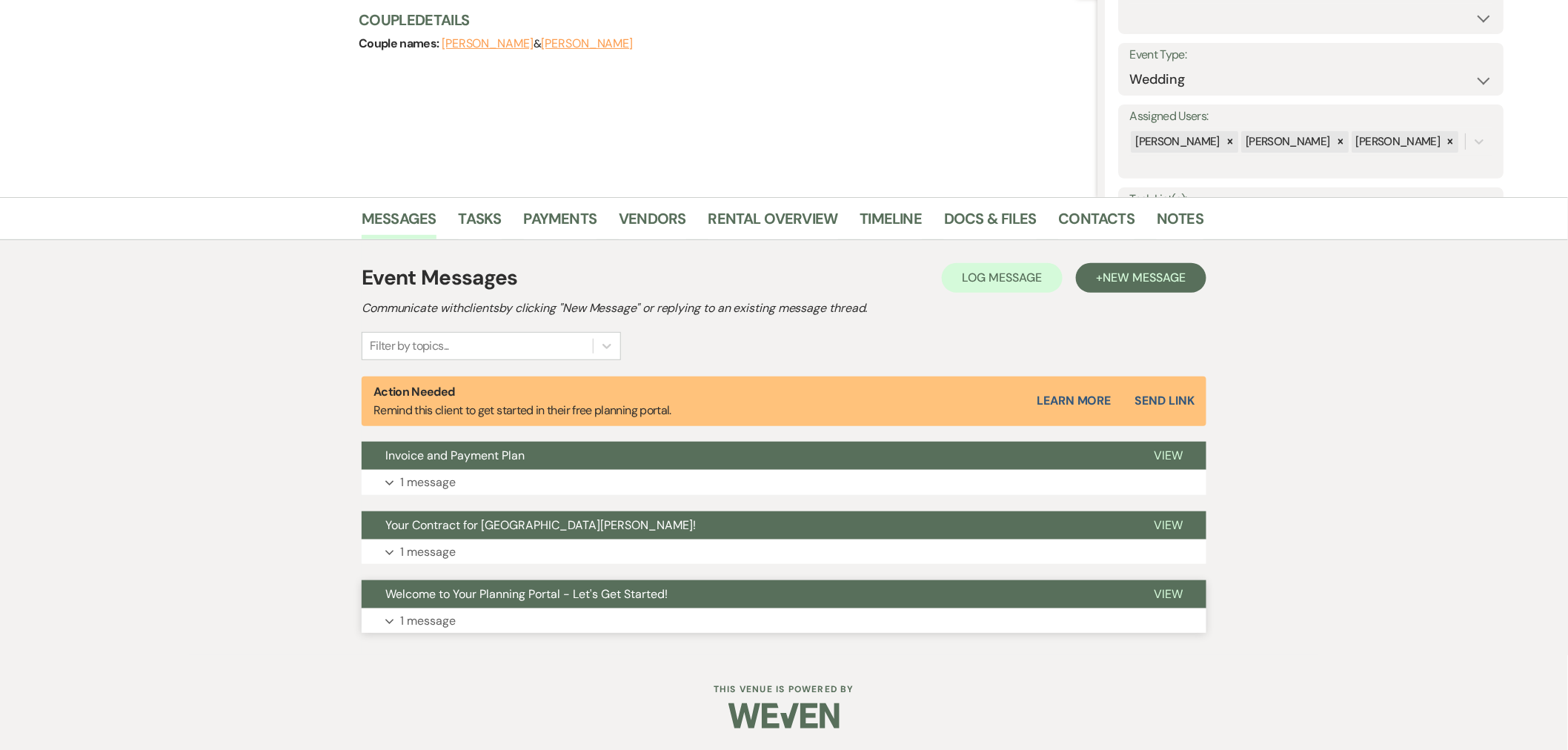
click at [1106, 617] on button "Expand 1 message" at bounding box center [784, 621] width 845 height 25
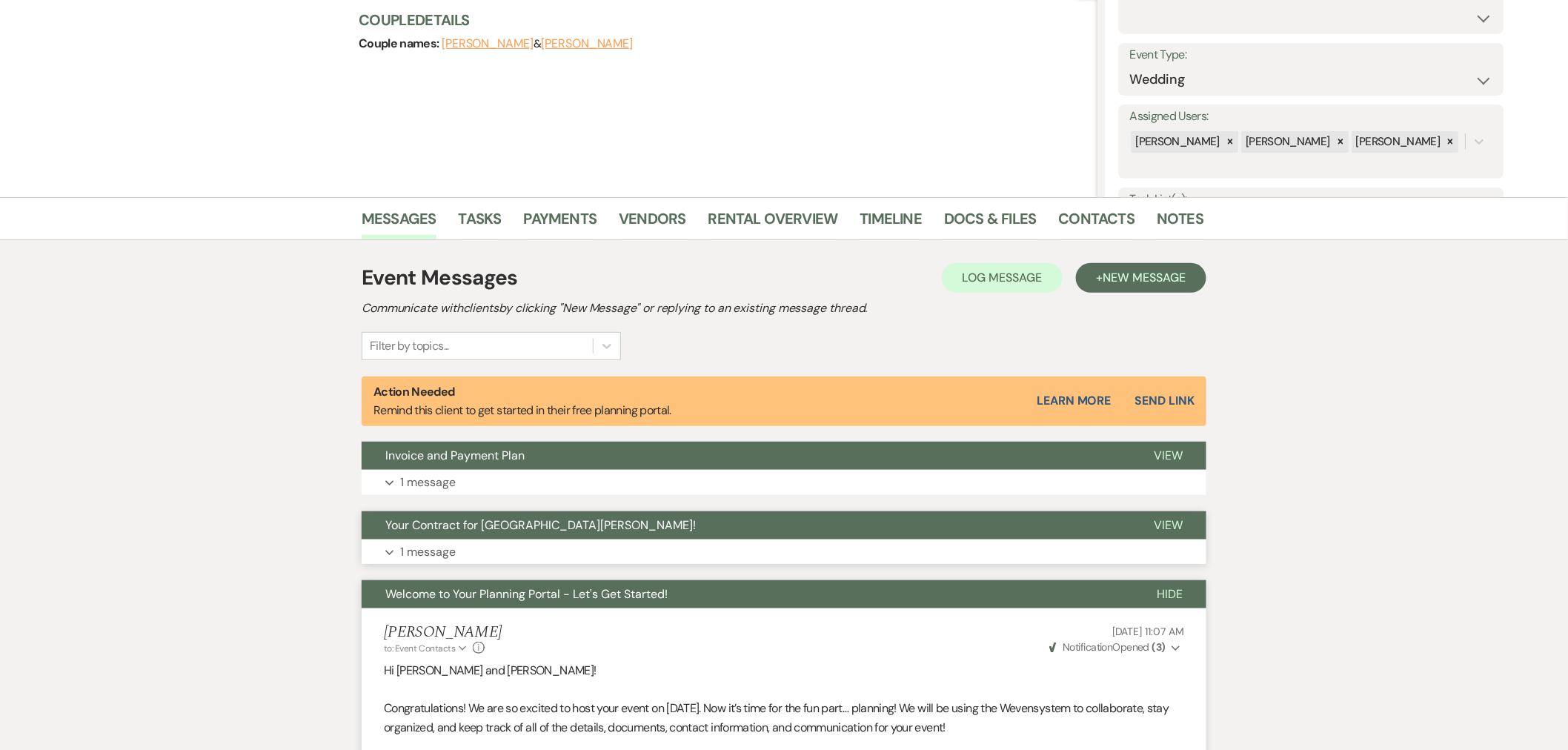
click at [1093, 551] on button "Expand 1 message" at bounding box center [784, 551] width 845 height 25
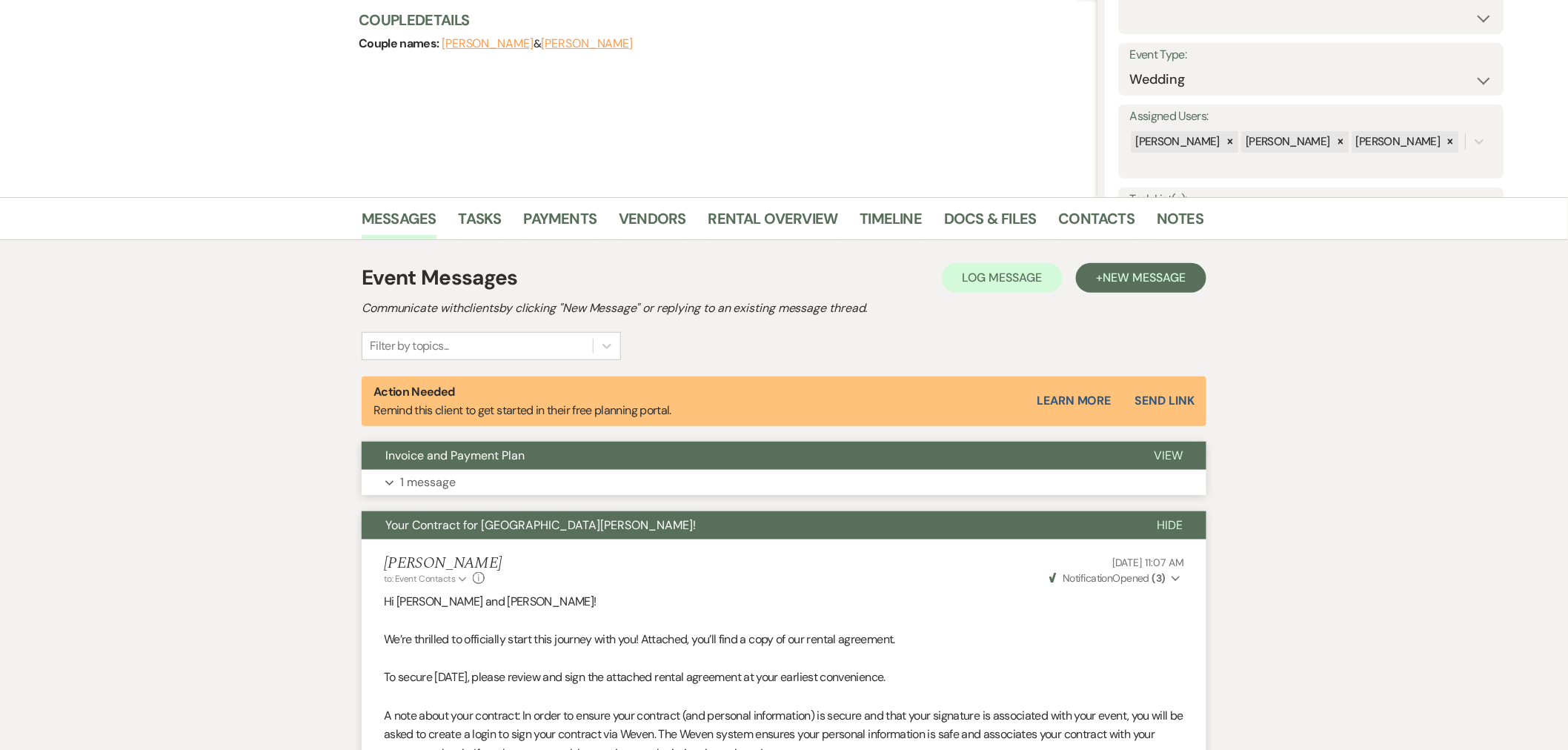
click at [1050, 483] on button "Expand 1 message" at bounding box center [784, 482] width 845 height 25
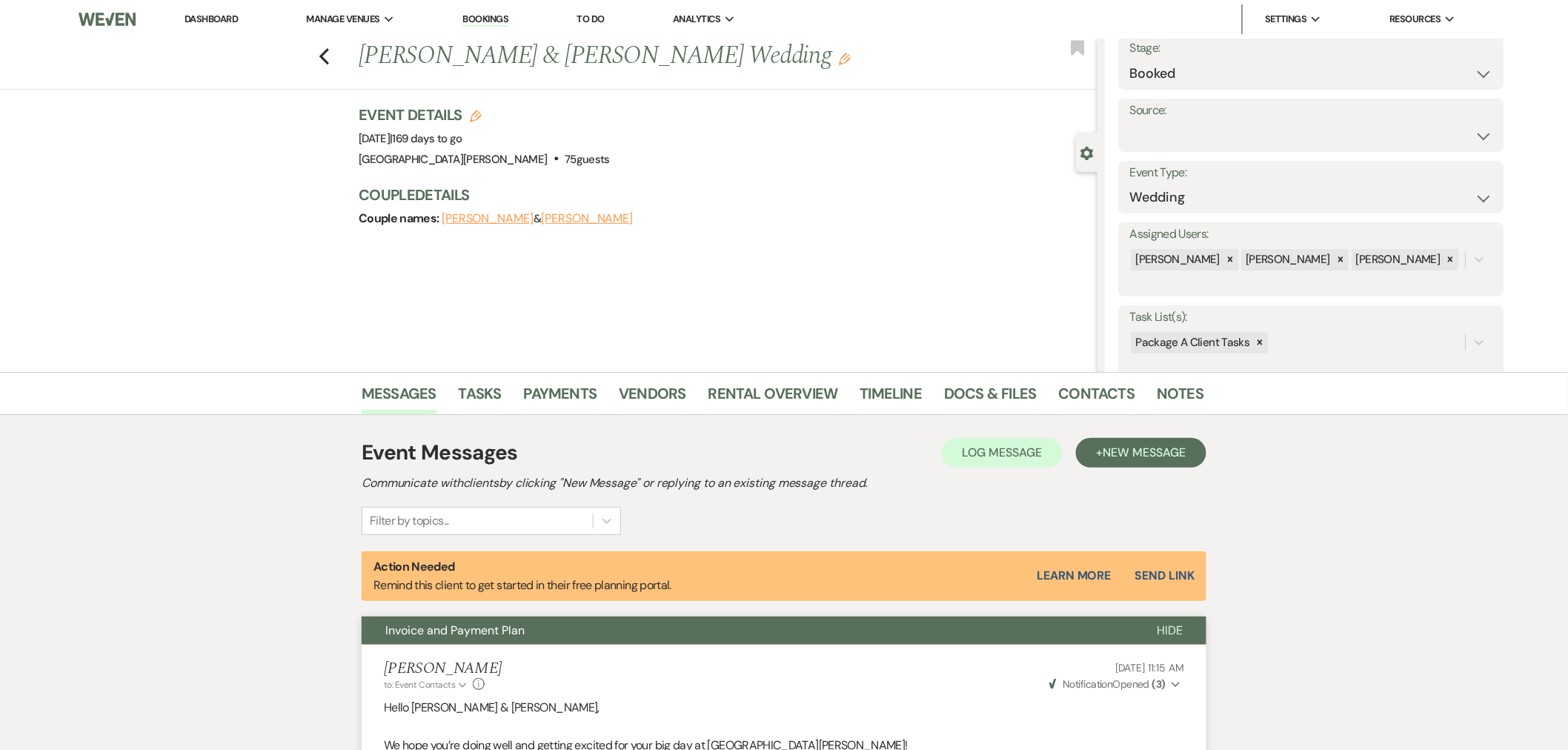
scroll to position [83, 0]
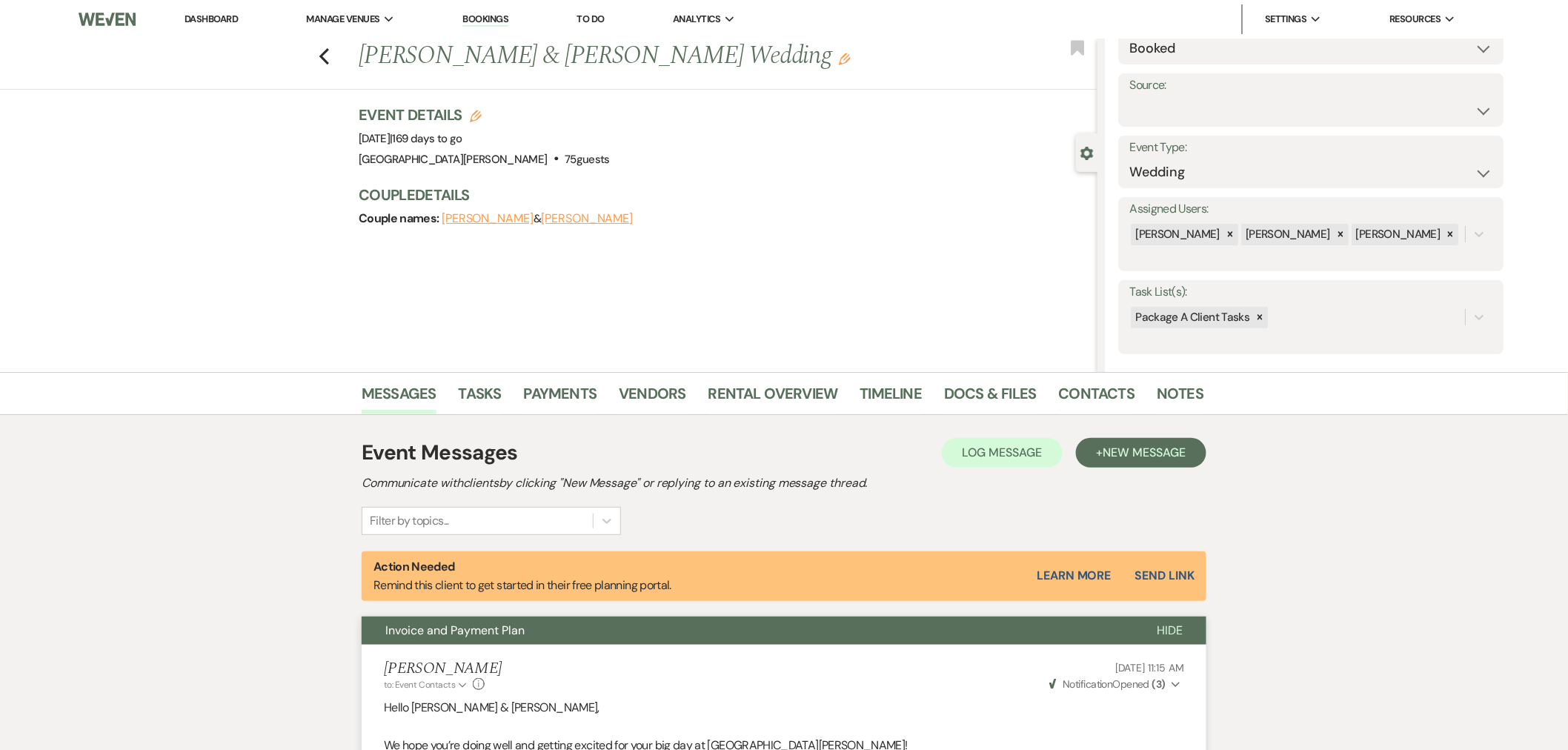
click at [196, 16] on link "Dashboard" at bounding box center [211, 18] width 53 height 12
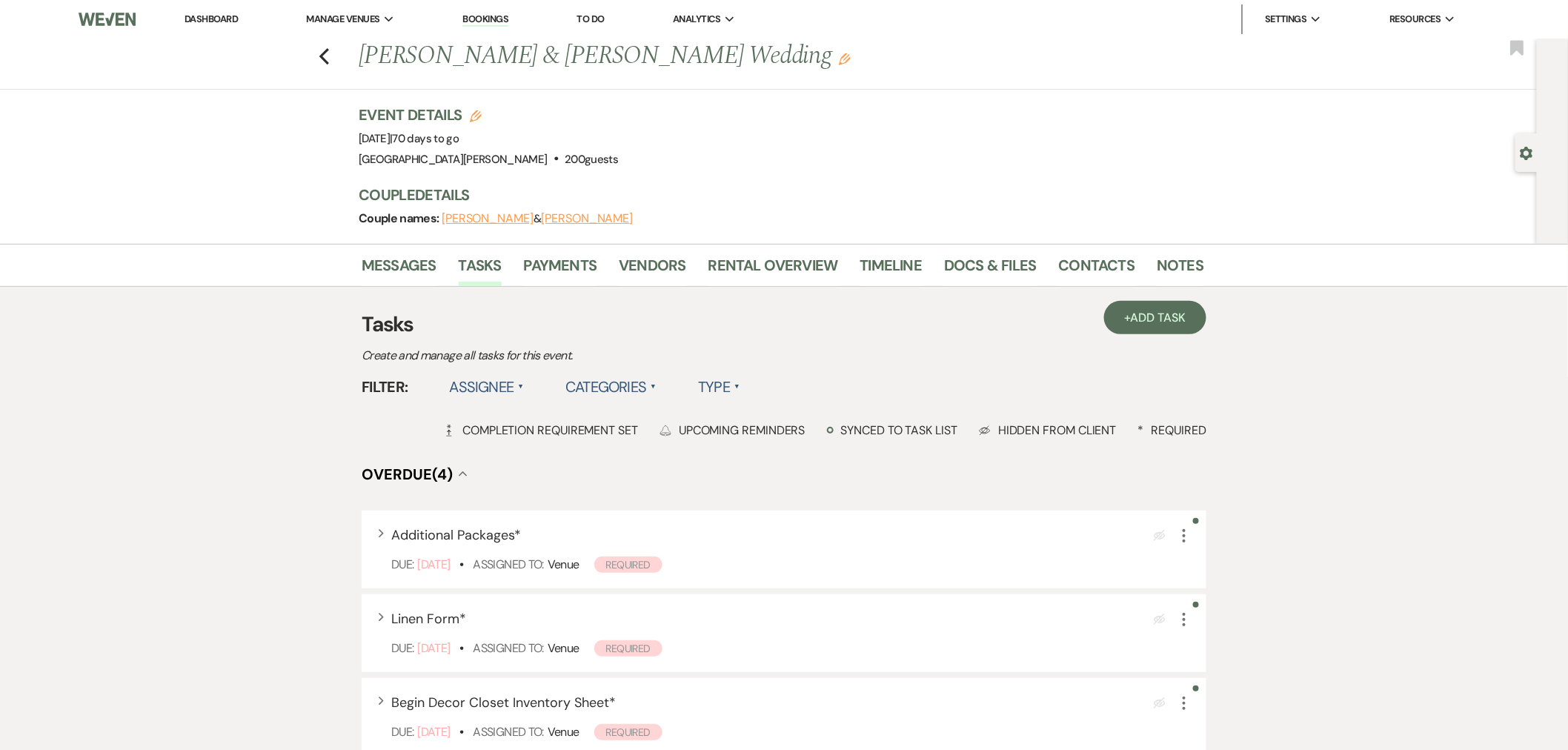
click at [235, 248] on div "Messages Tasks Payments Vendors Rental Overview Timeline Docs & Files Contacts …" at bounding box center [784, 265] width 1568 height 43
click at [225, 190] on div "Previous [PERSON_NAME] & [PERSON_NAME] Wedding Edit Bookmark Gear Settings Even…" at bounding box center [768, 141] width 1537 height 205
click at [409, 276] on link "Messages" at bounding box center [400, 270] width 75 height 33
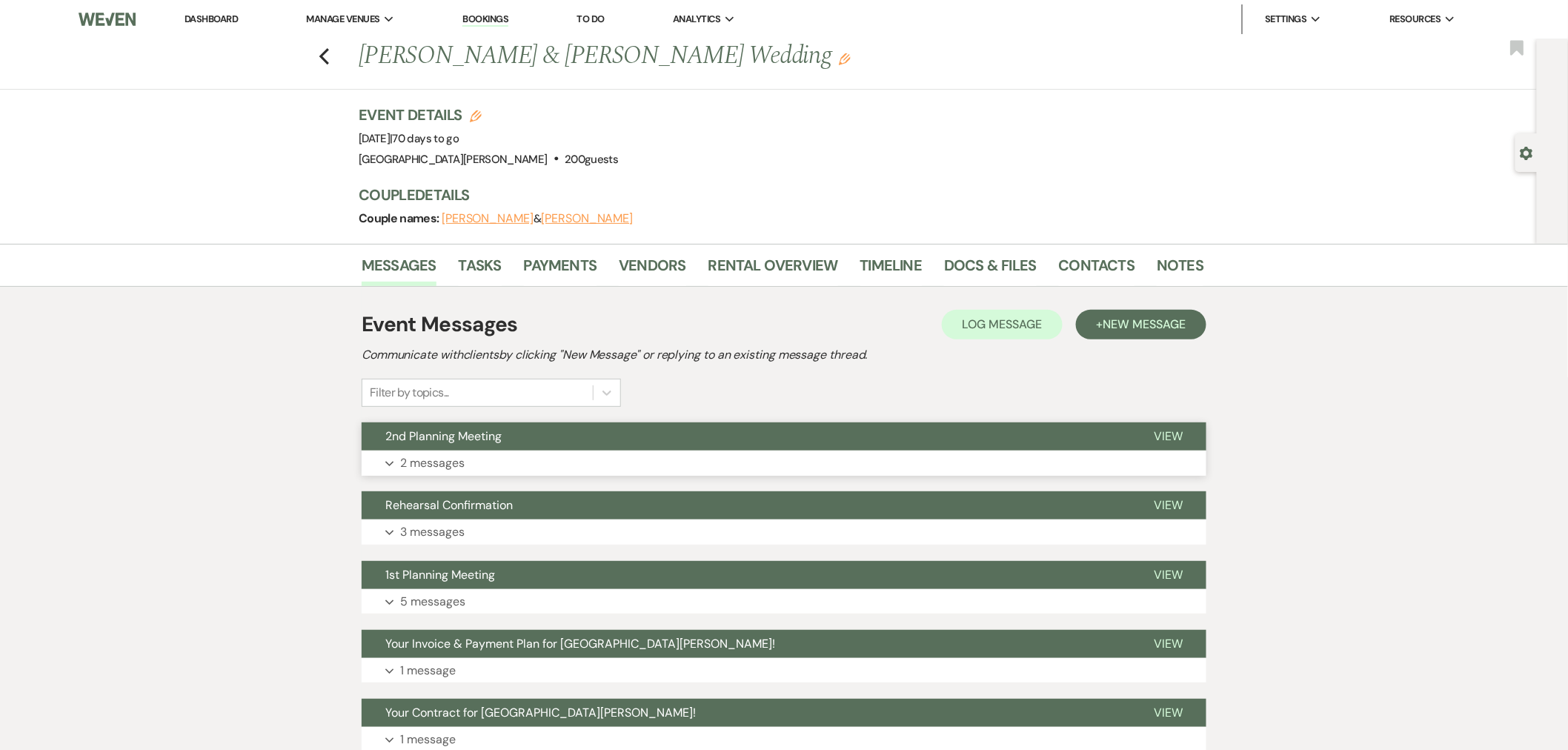
click at [628, 438] on button "2nd Planning Meeting" at bounding box center [746, 436] width 768 height 28
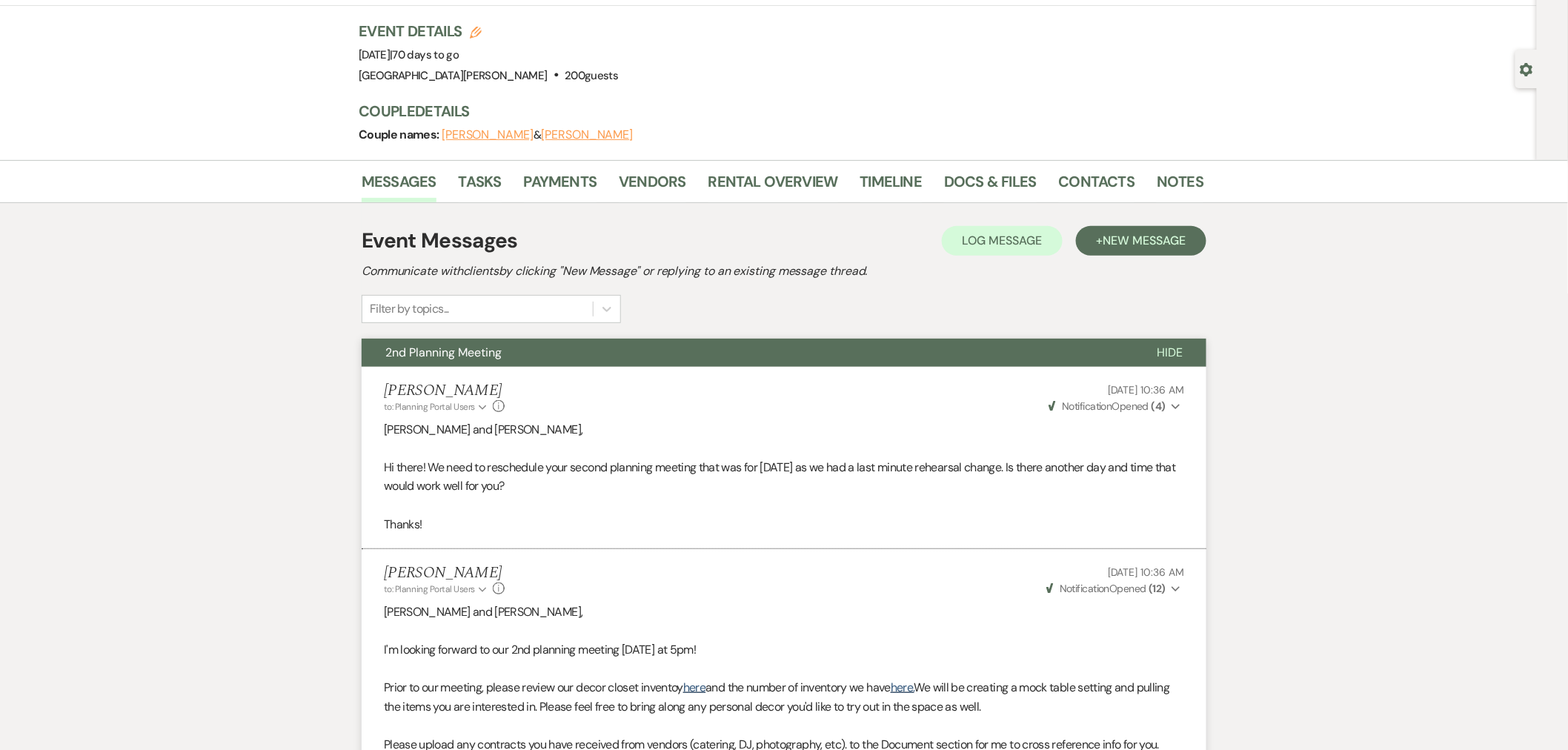
scroll to position [83, 0]
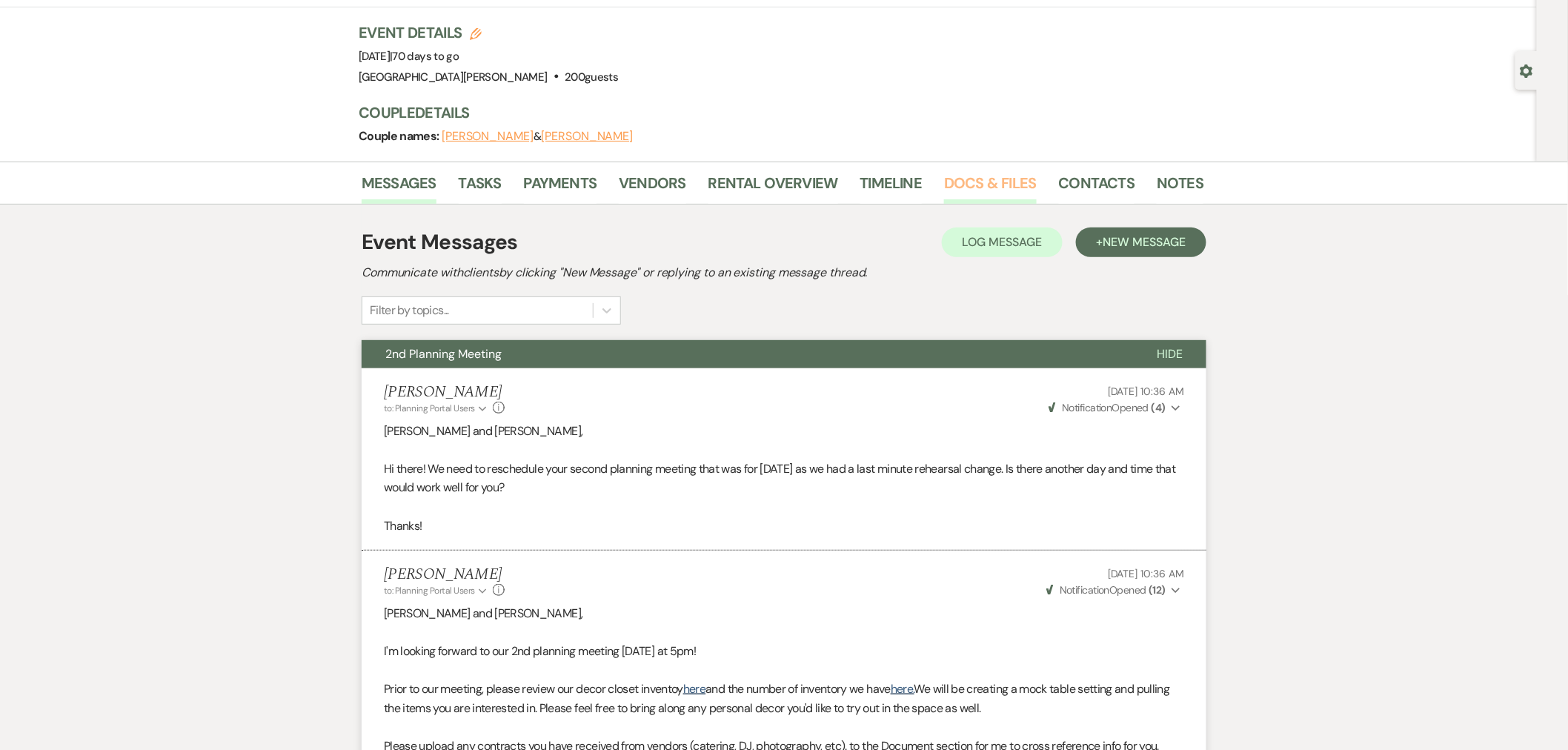
click at [997, 190] on link "Docs & Files" at bounding box center [989, 187] width 92 height 33
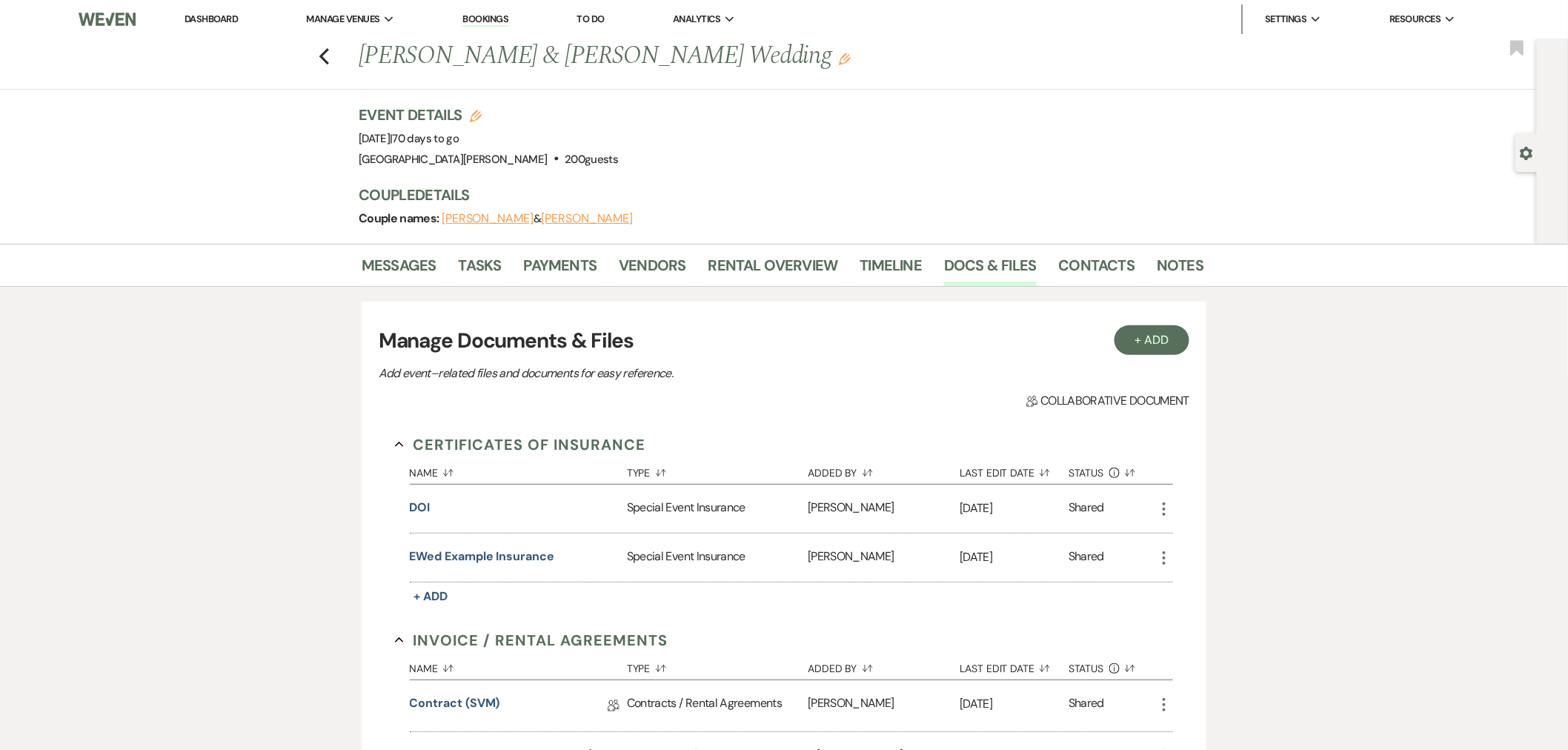
click at [686, 275] on li "Vendors" at bounding box center [663, 269] width 89 height 36
click at [671, 275] on link "Vendors" at bounding box center [652, 270] width 67 height 33
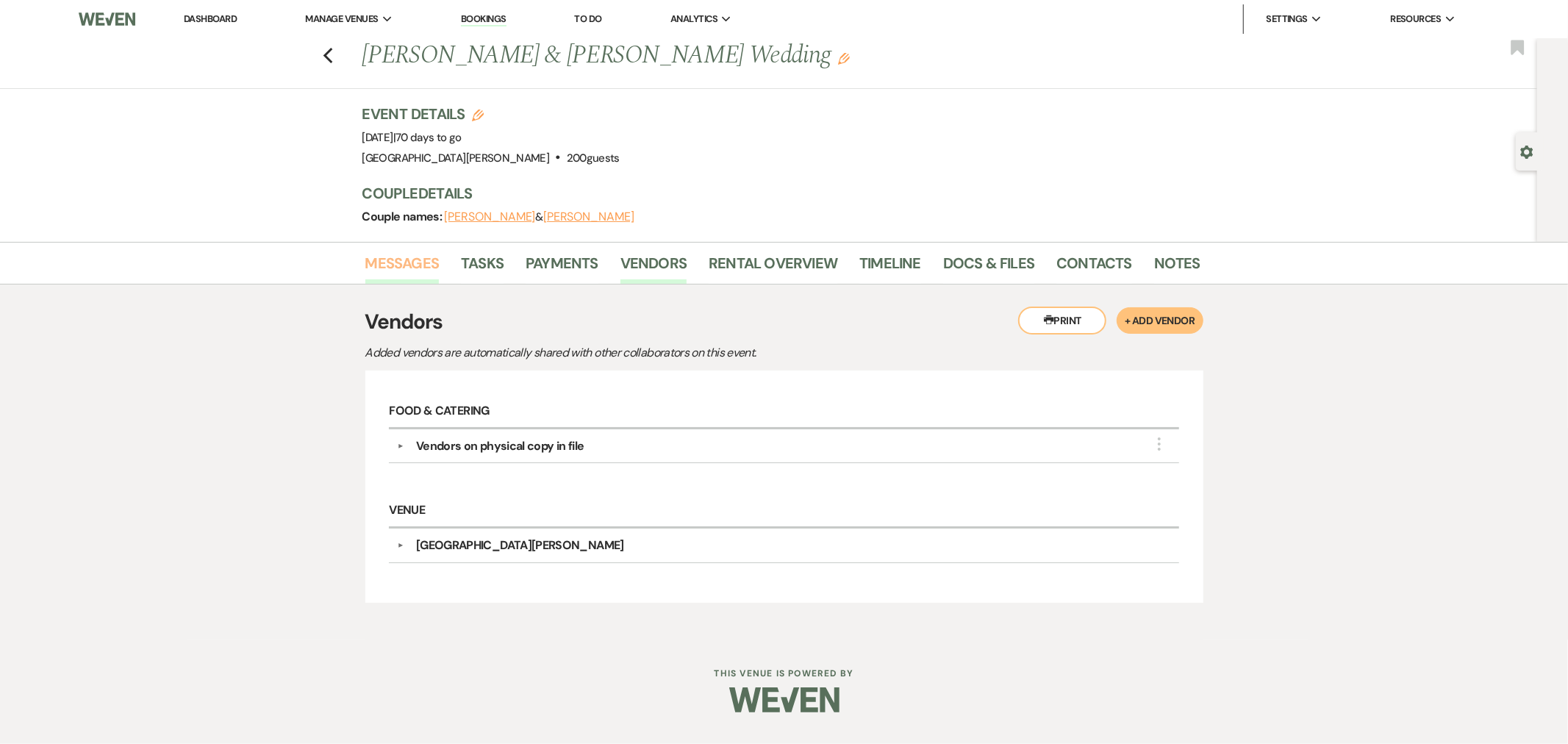
click at [419, 251] on link "Messages" at bounding box center [403, 267] width 75 height 32
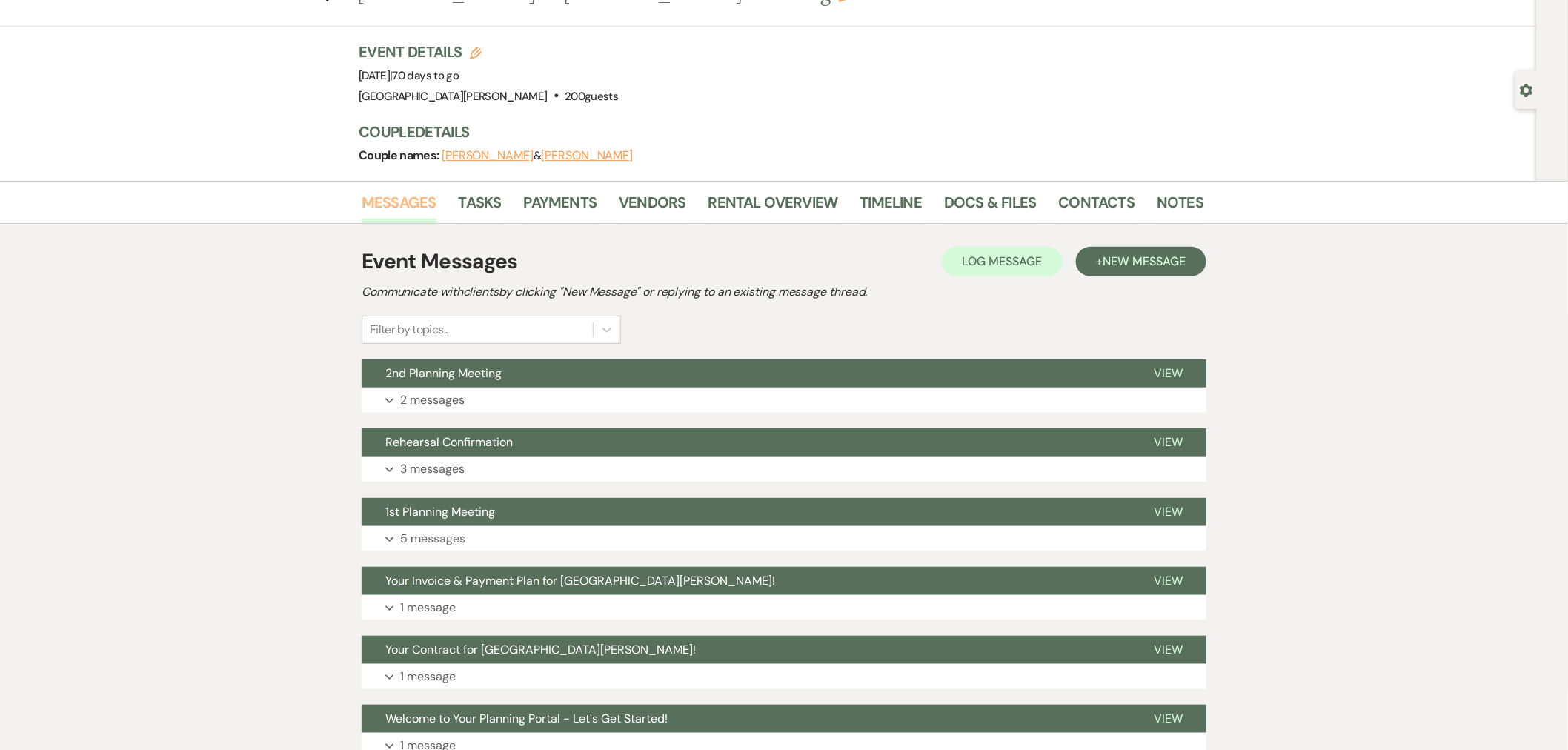
scroll to position [164, 0]
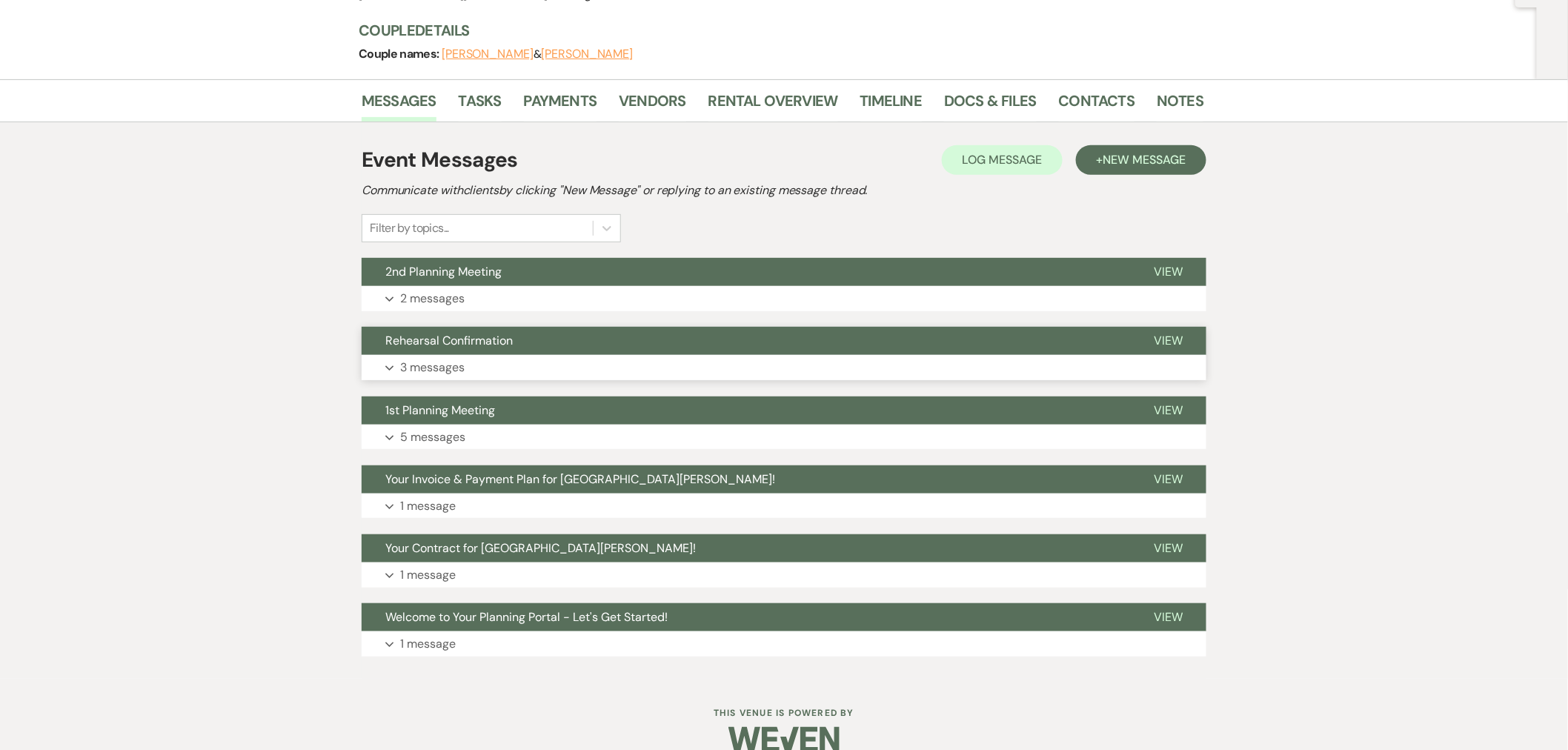
click at [561, 369] on button "Expand 3 messages" at bounding box center [784, 367] width 845 height 25
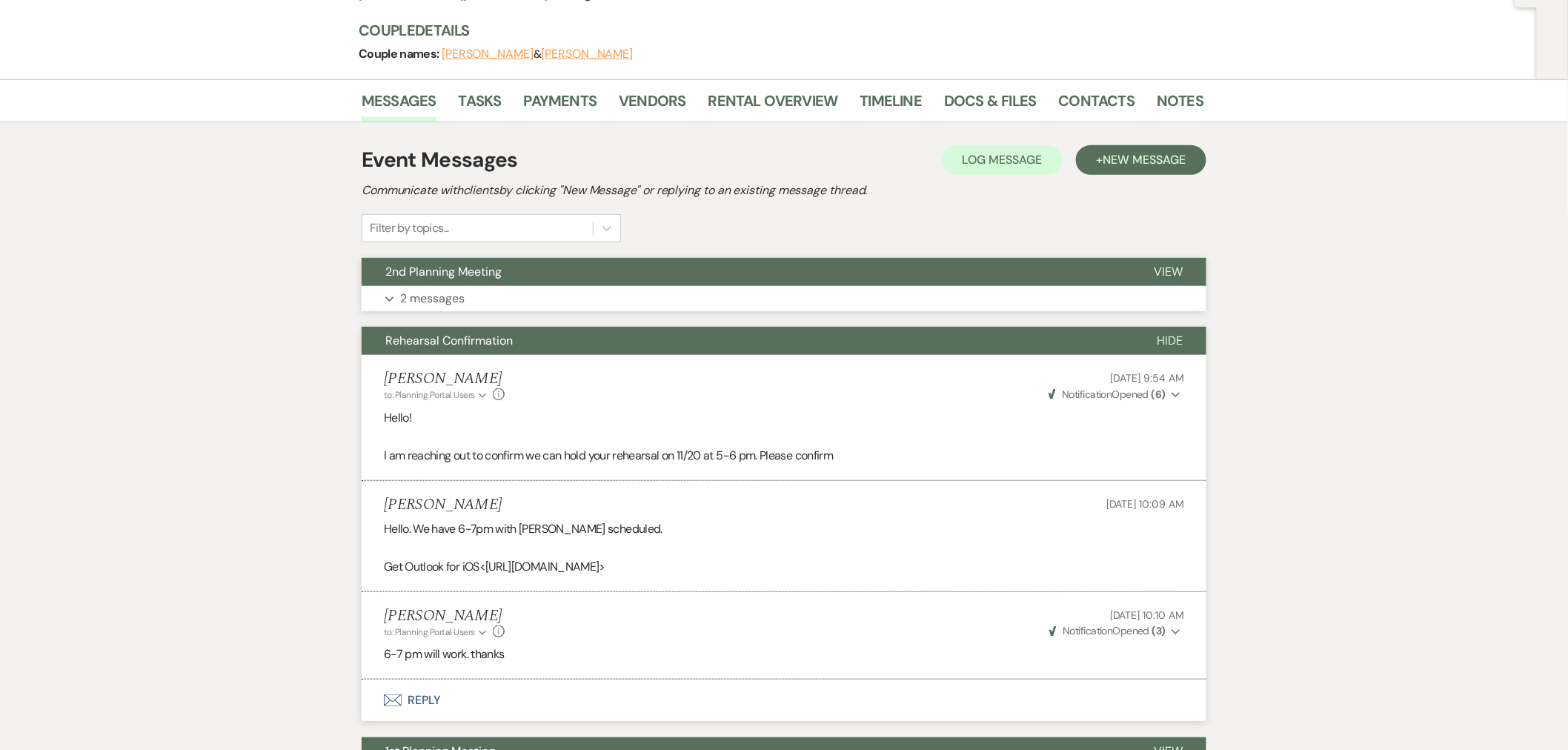
scroll to position [0, 0]
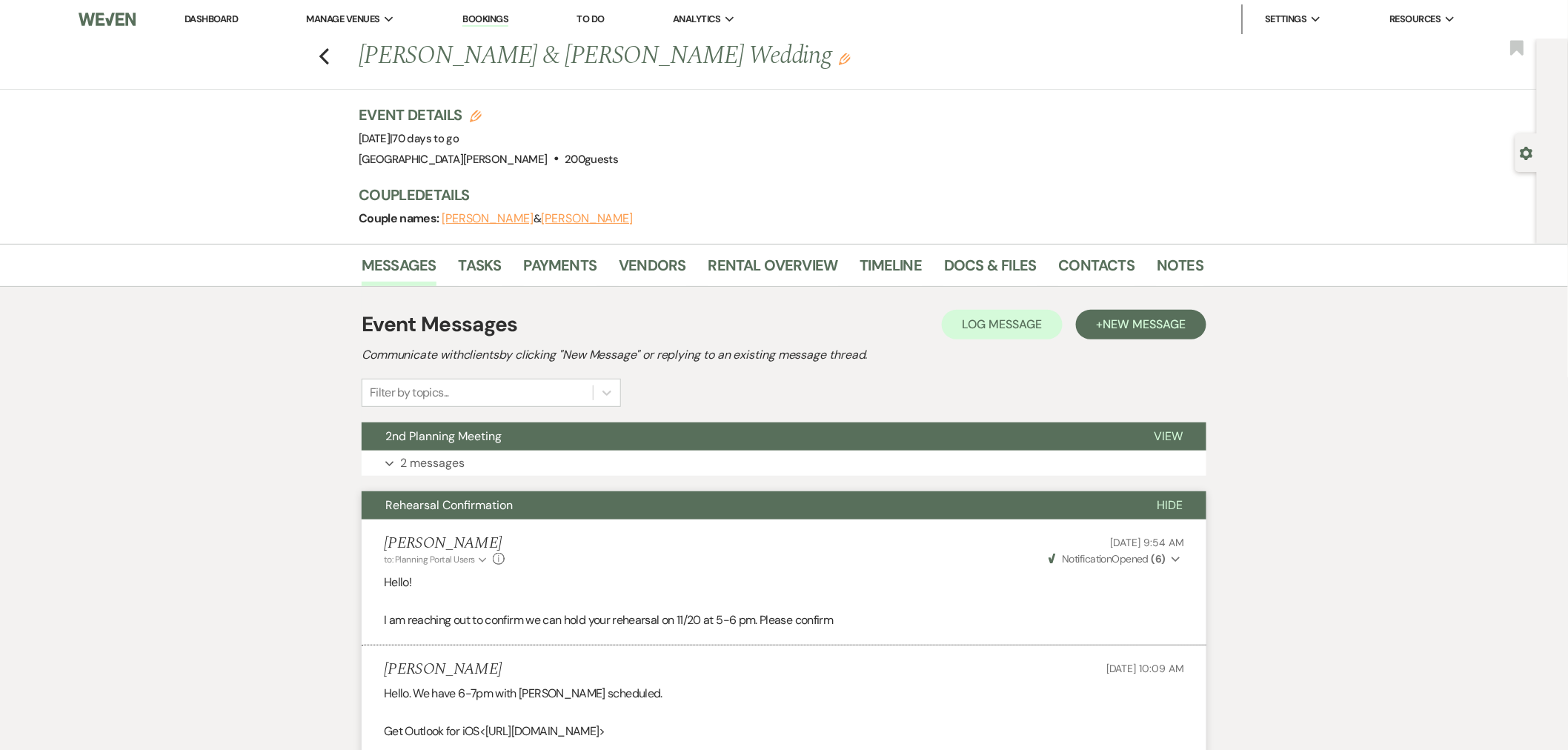
click at [226, 19] on link "Dashboard" at bounding box center [211, 18] width 53 height 12
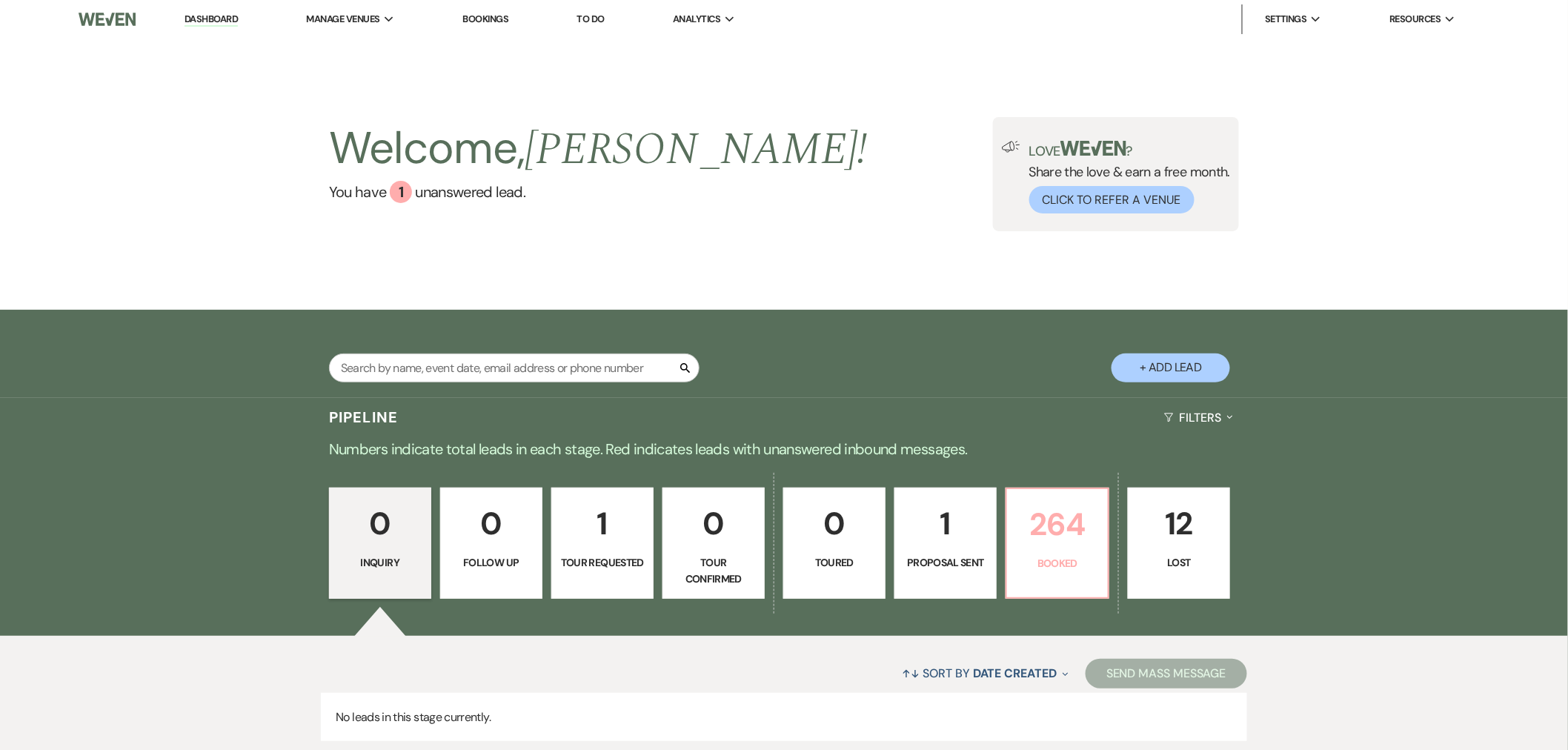
click at [1086, 512] on p "264" at bounding box center [1057, 524] width 83 height 50
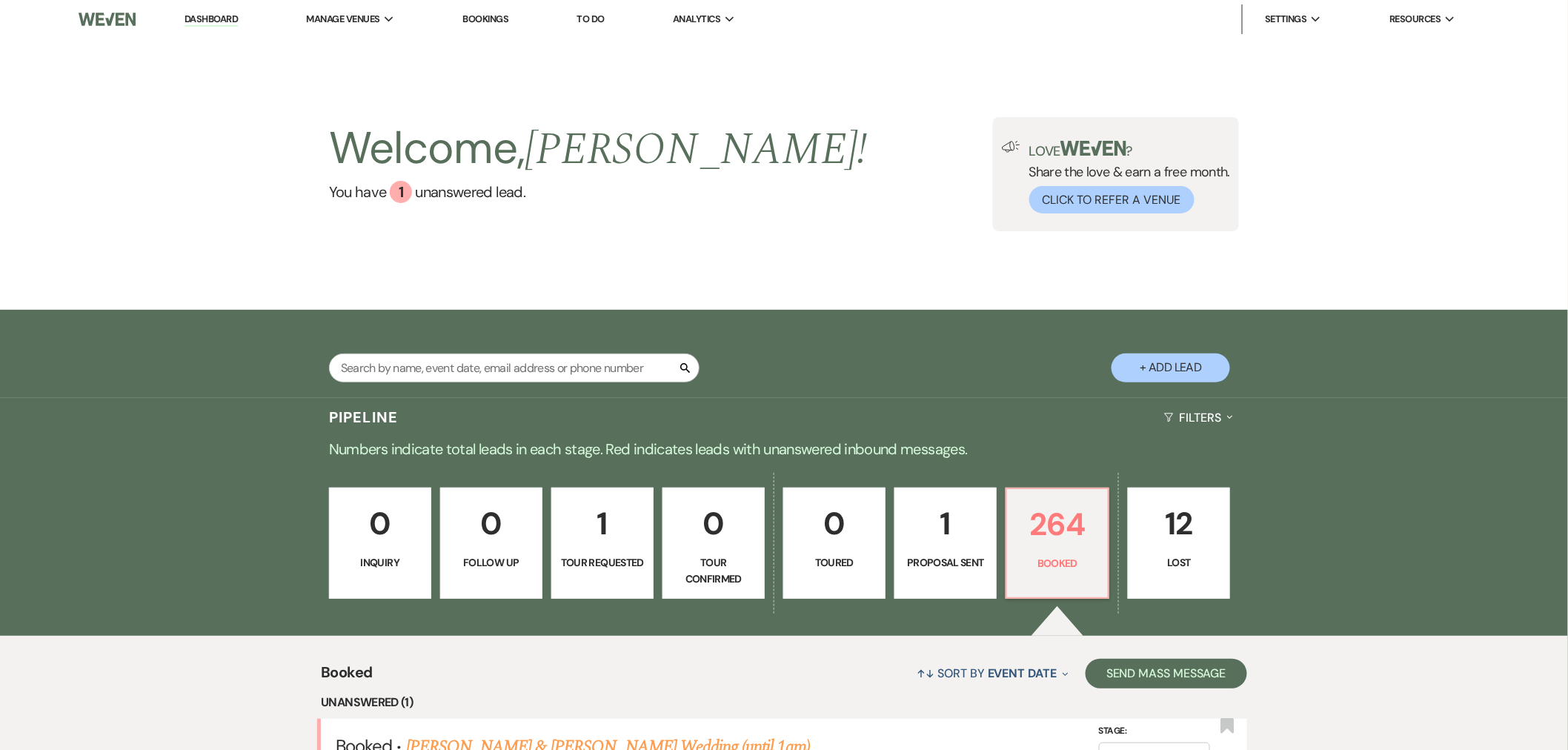
scroll to position [151, 0]
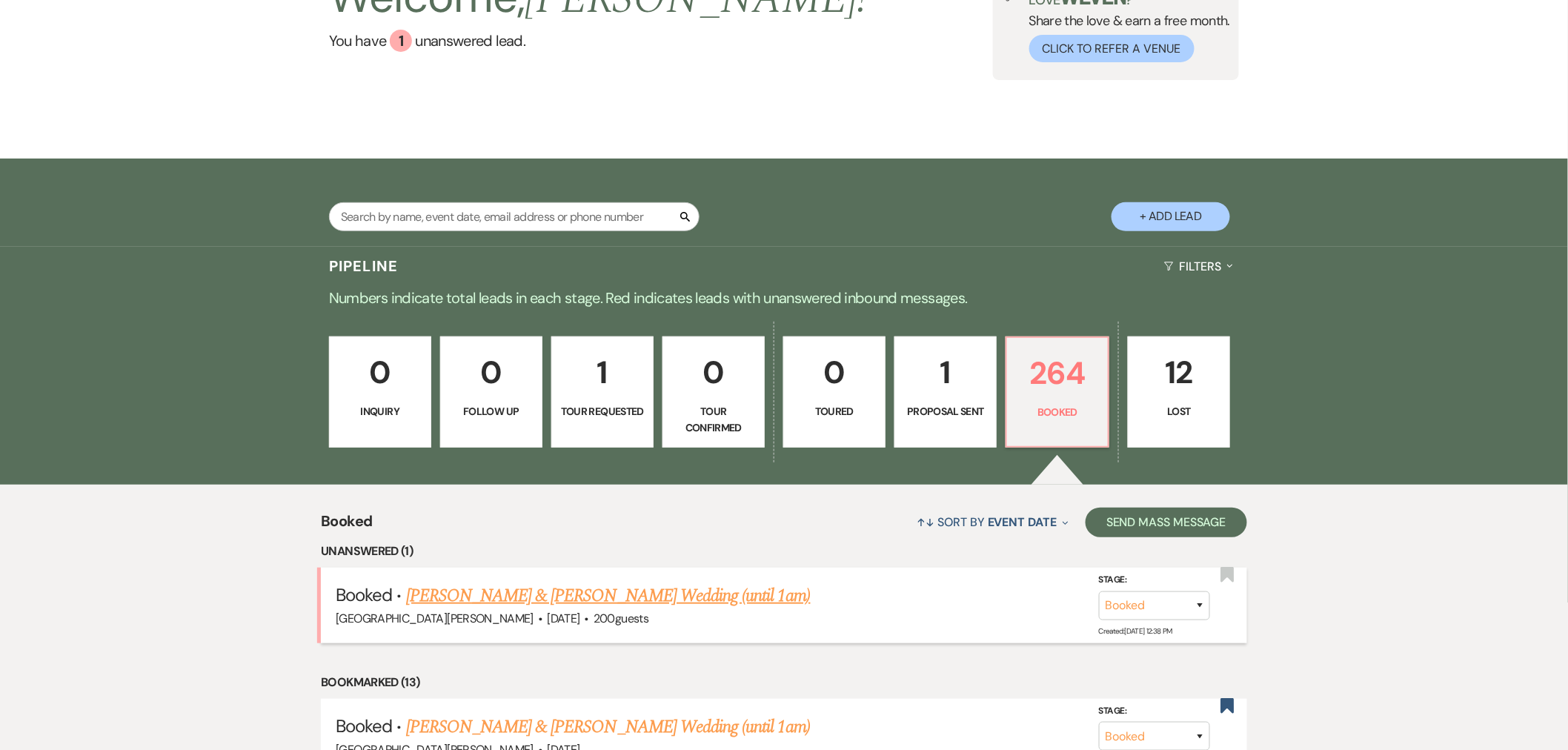
click at [710, 595] on link "[PERSON_NAME] & [PERSON_NAME] Wedding (until 1am)" at bounding box center [608, 596] width 404 height 27
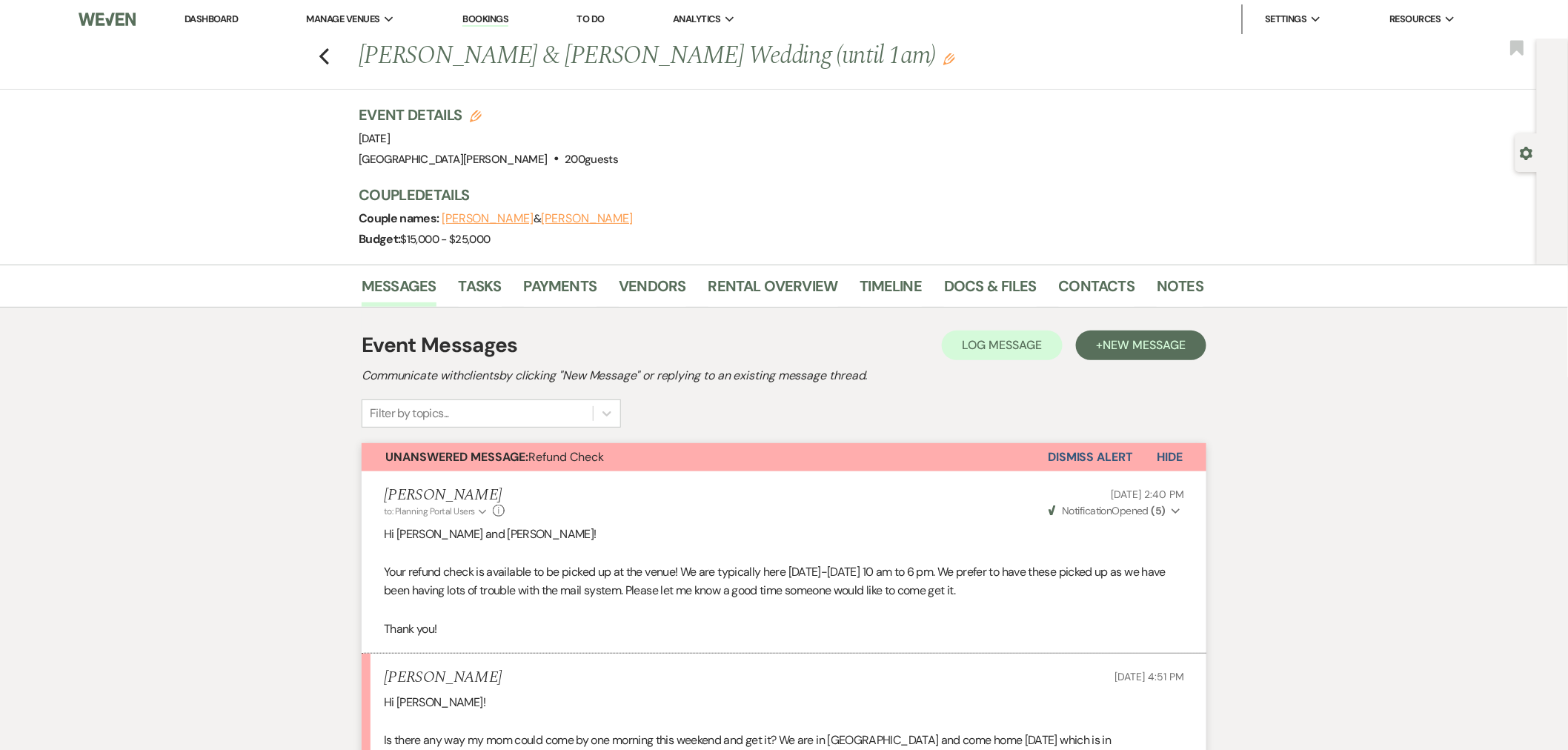
click at [212, 22] on link "Dashboard" at bounding box center [211, 18] width 53 height 12
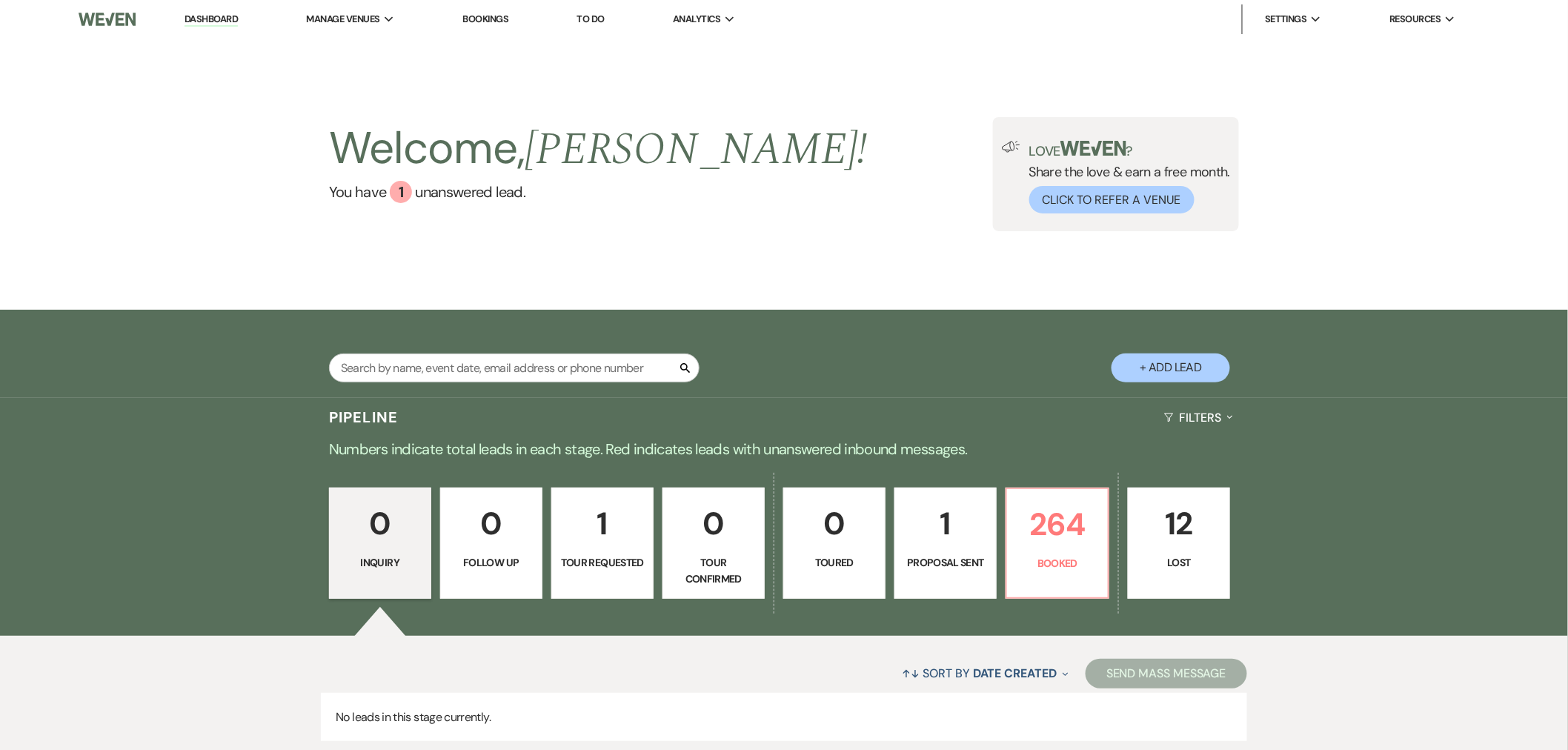
click at [875, 194] on div "Welcome, [PERSON_NAME] ! You have 1 unanswered lead . Love ? Share the love & e…" at bounding box center [784, 174] width 1067 height 114
click at [557, 367] on input "text" at bounding box center [514, 368] width 370 height 29
type input "weven"
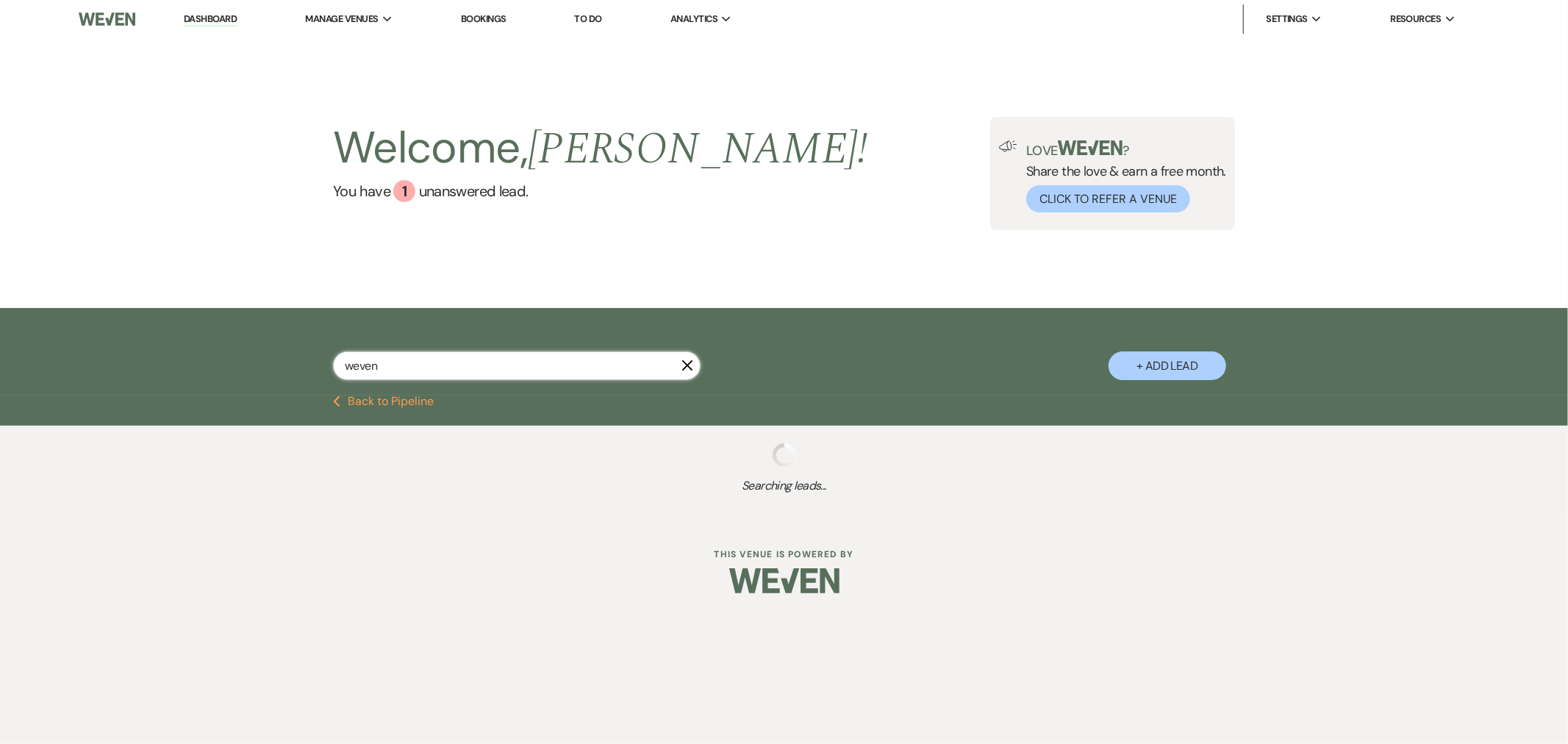
select select "8"
select select "2"
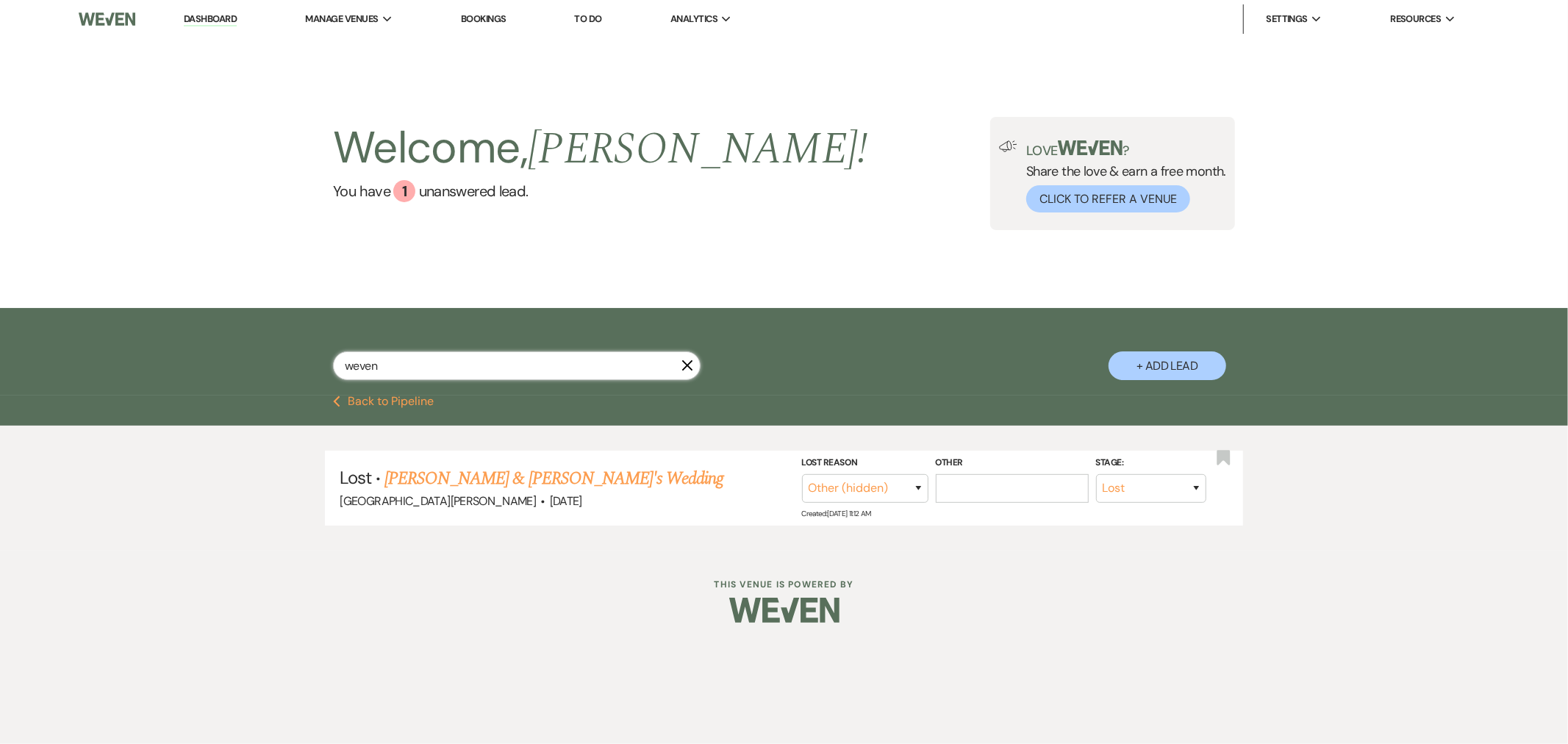
drag, startPoint x: 405, startPoint y: 371, endPoint x: 228, endPoint y: 390, distance: 178.0
click at [229, 390] on div "weven X + Add Lead" at bounding box center [784, 352] width 1568 height 88
type input "omolo"
click at [497, 480] on link "[PERSON_NAME] & [PERSON_NAME] Wedding" at bounding box center [574, 478] width 329 height 27
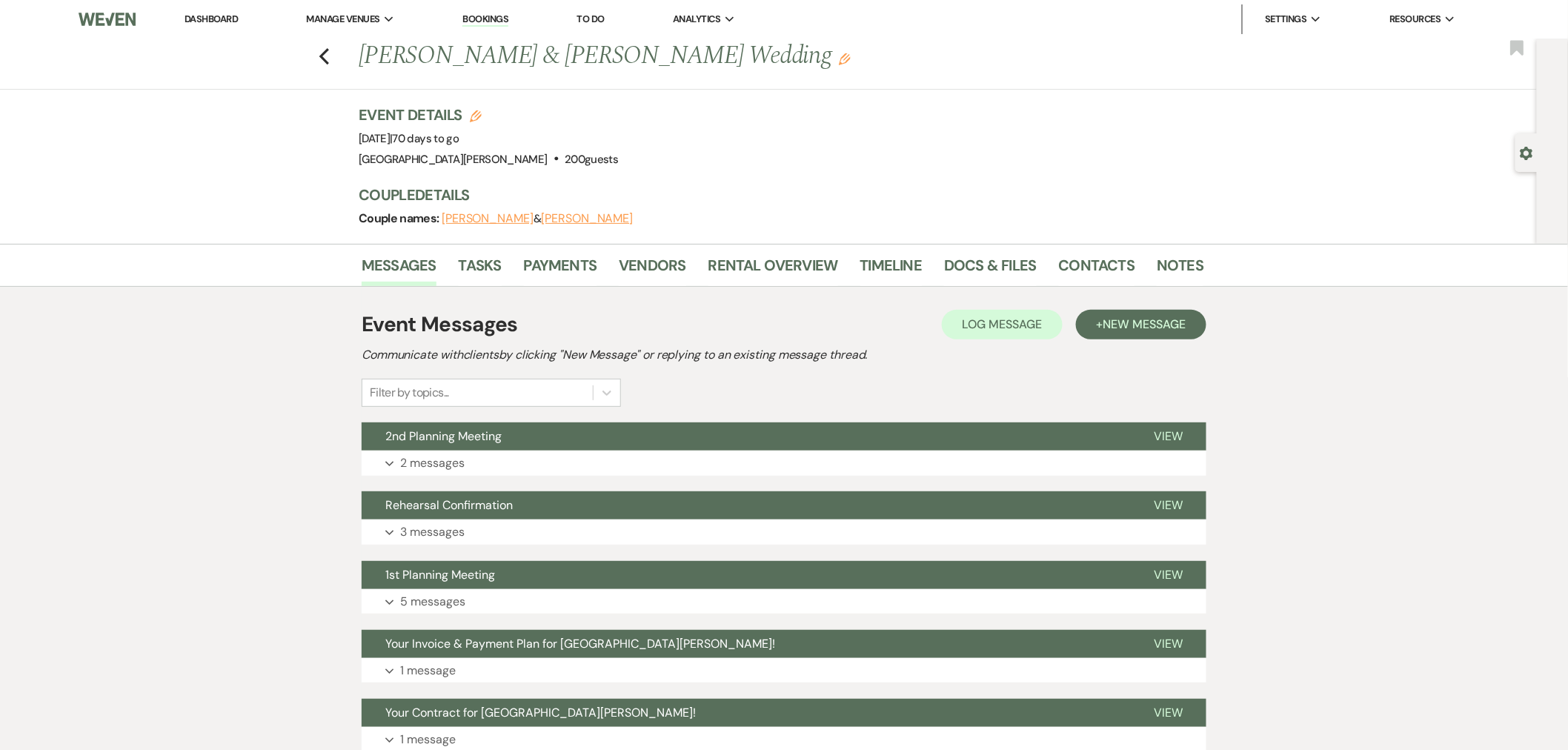
click at [1311, 396] on div "Messages Tasks Payments Vendors Rental Overview Timeline Docs & Files Contacts …" at bounding box center [784, 543] width 1568 height 600
click at [635, 324] on div "Event Messages Log Log Message + New Message" at bounding box center [784, 324] width 845 height 31
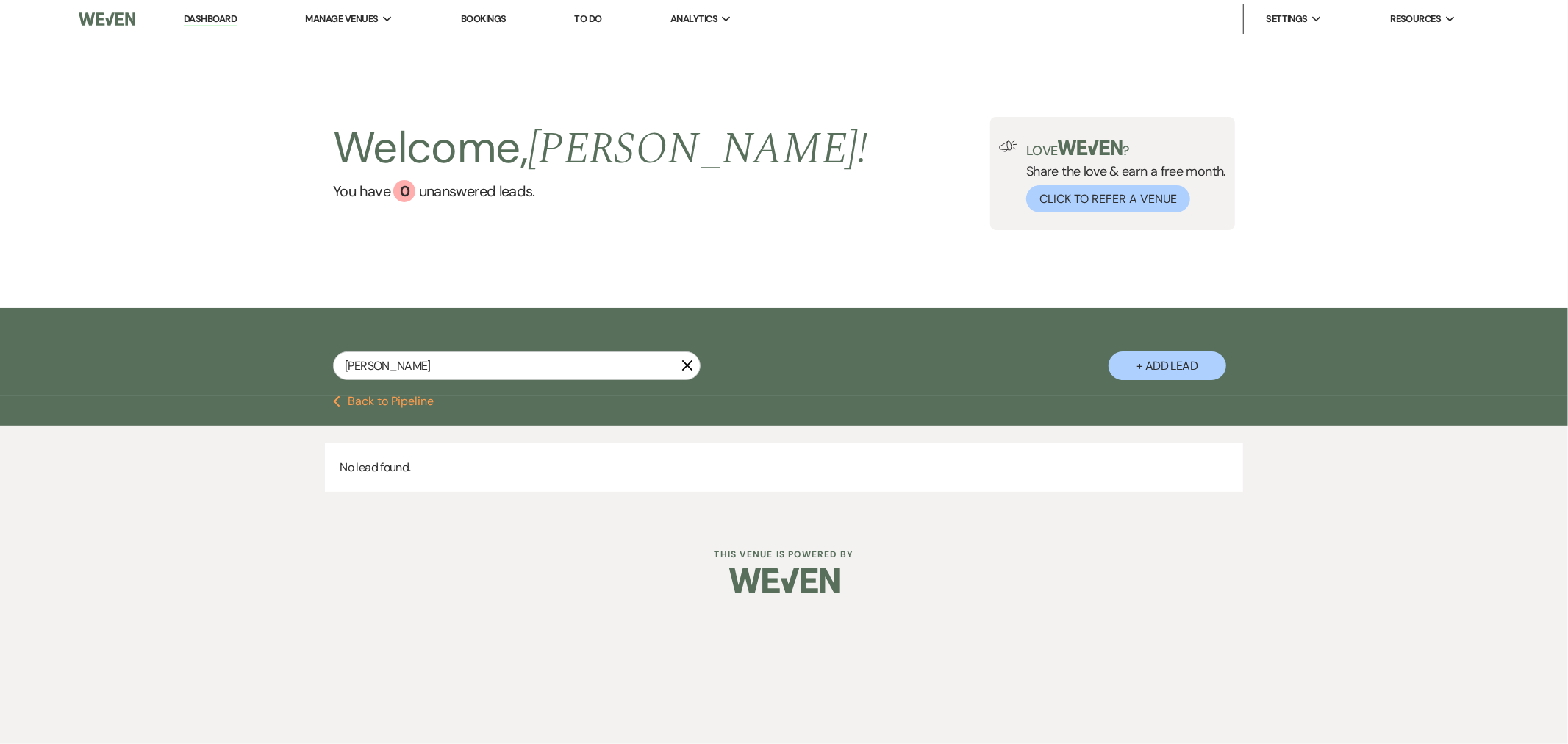
type input "walker"
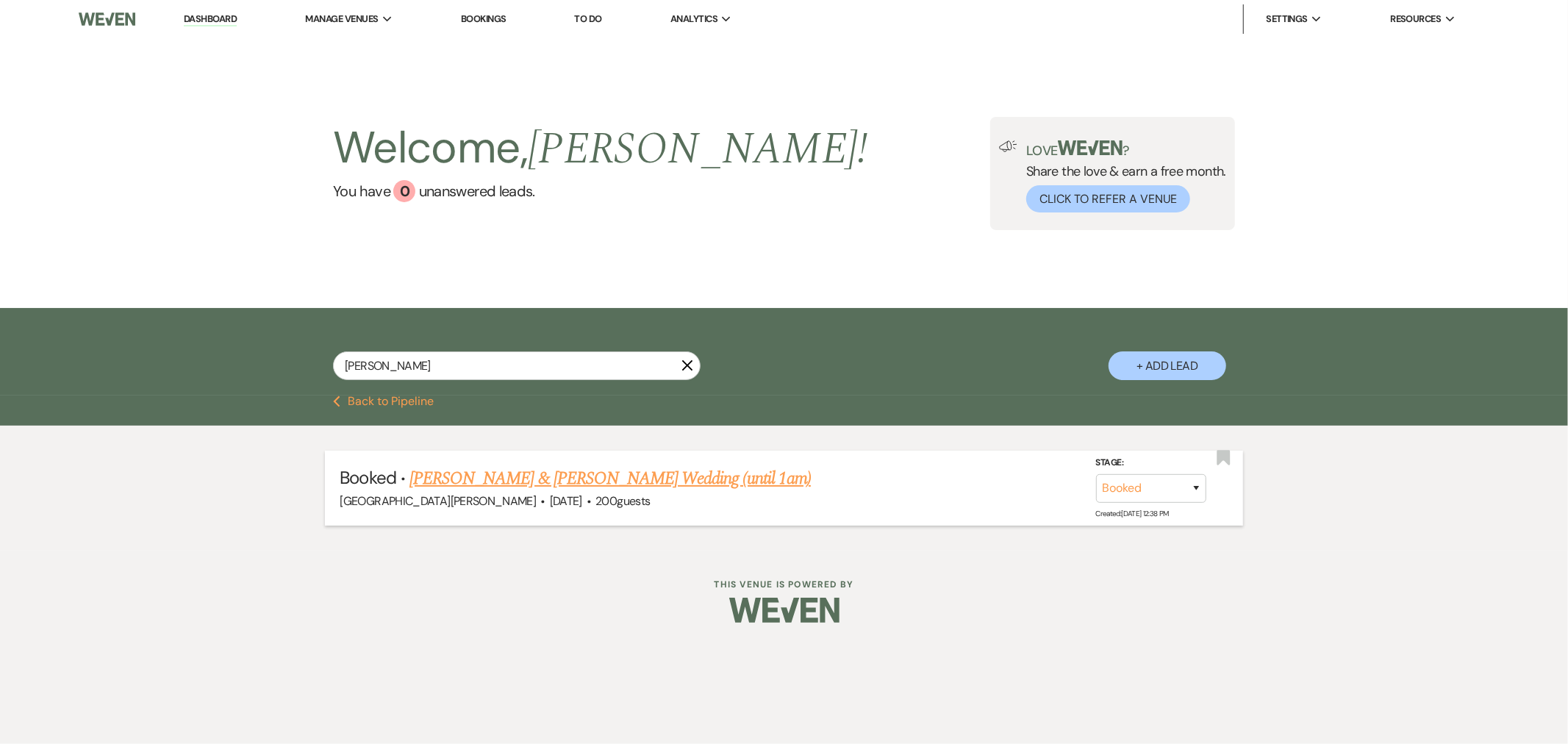
click at [620, 485] on link "Lauren Walker & Ledbetter's Wedding (until 1am)" at bounding box center [610, 478] width 401 height 27
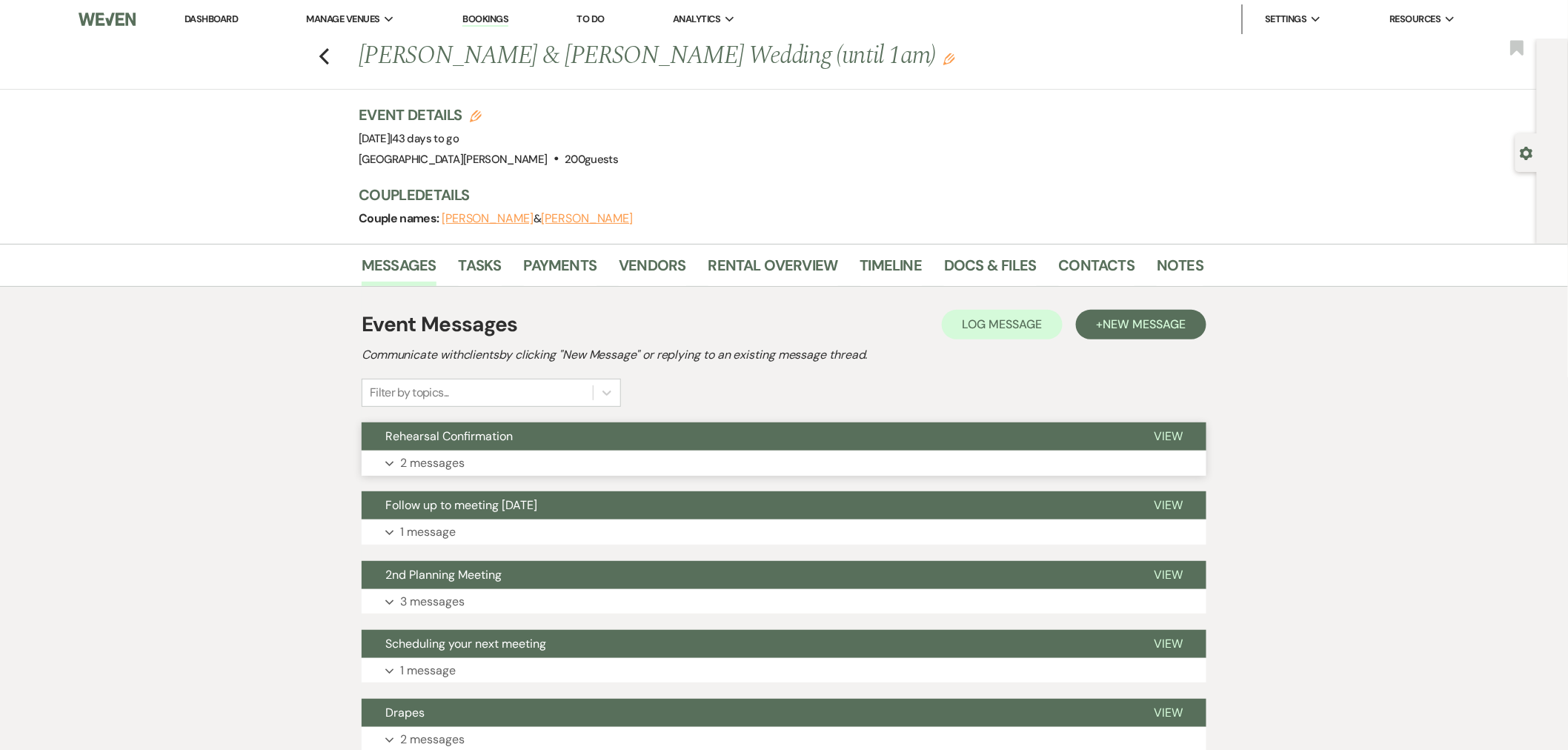
click at [624, 455] on button "Expand 2 messages" at bounding box center [784, 462] width 845 height 25
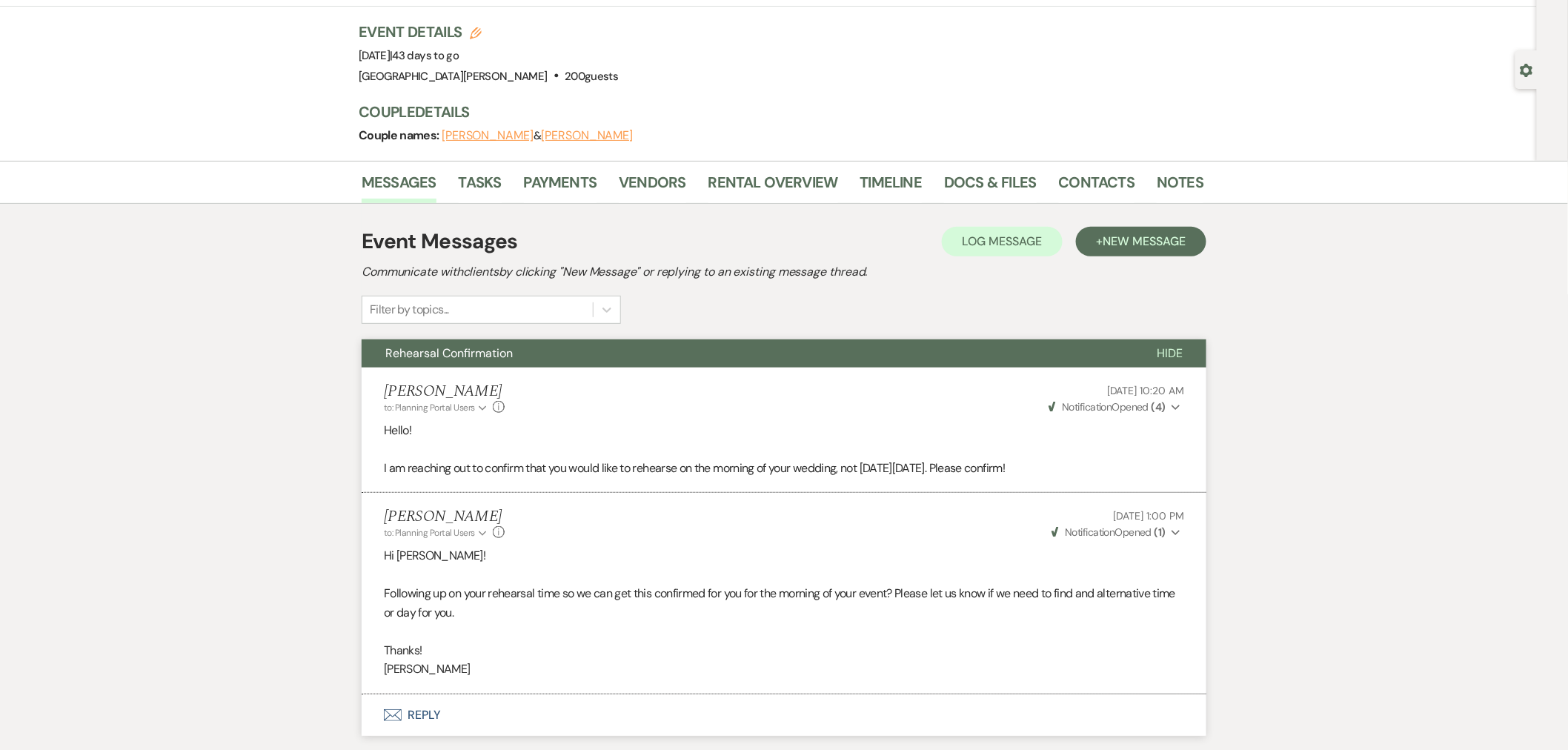
scroll to position [164, 0]
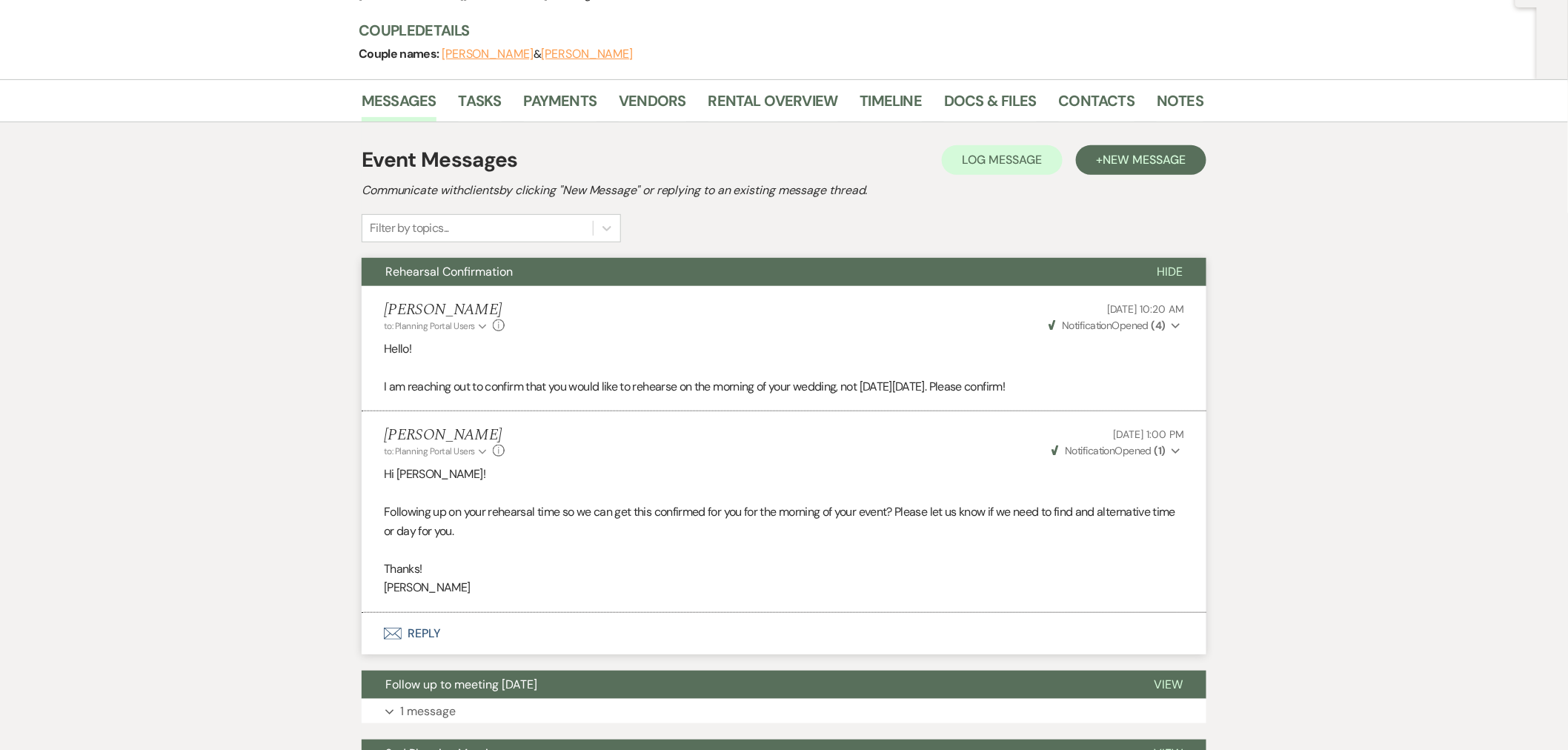
click at [1155, 455] on strong "( 1 )" at bounding box center [1160, 450] width 11 height 13
click at [1149, 457] on button "Weven Check Notification Opened ( 1 ) Collapse" at bounding box center [1116, 450] width 135 height 16
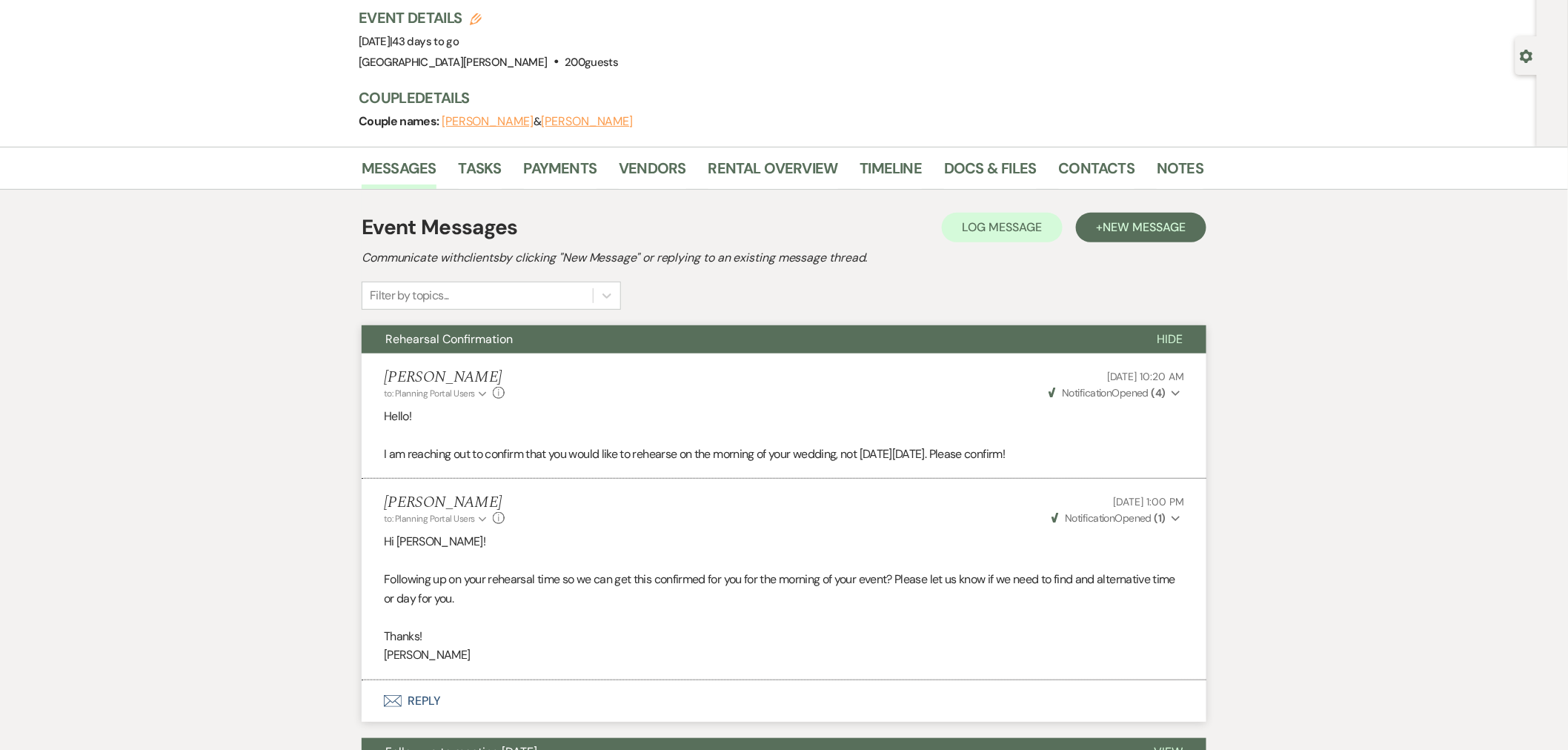
scroll to position [0, 0]
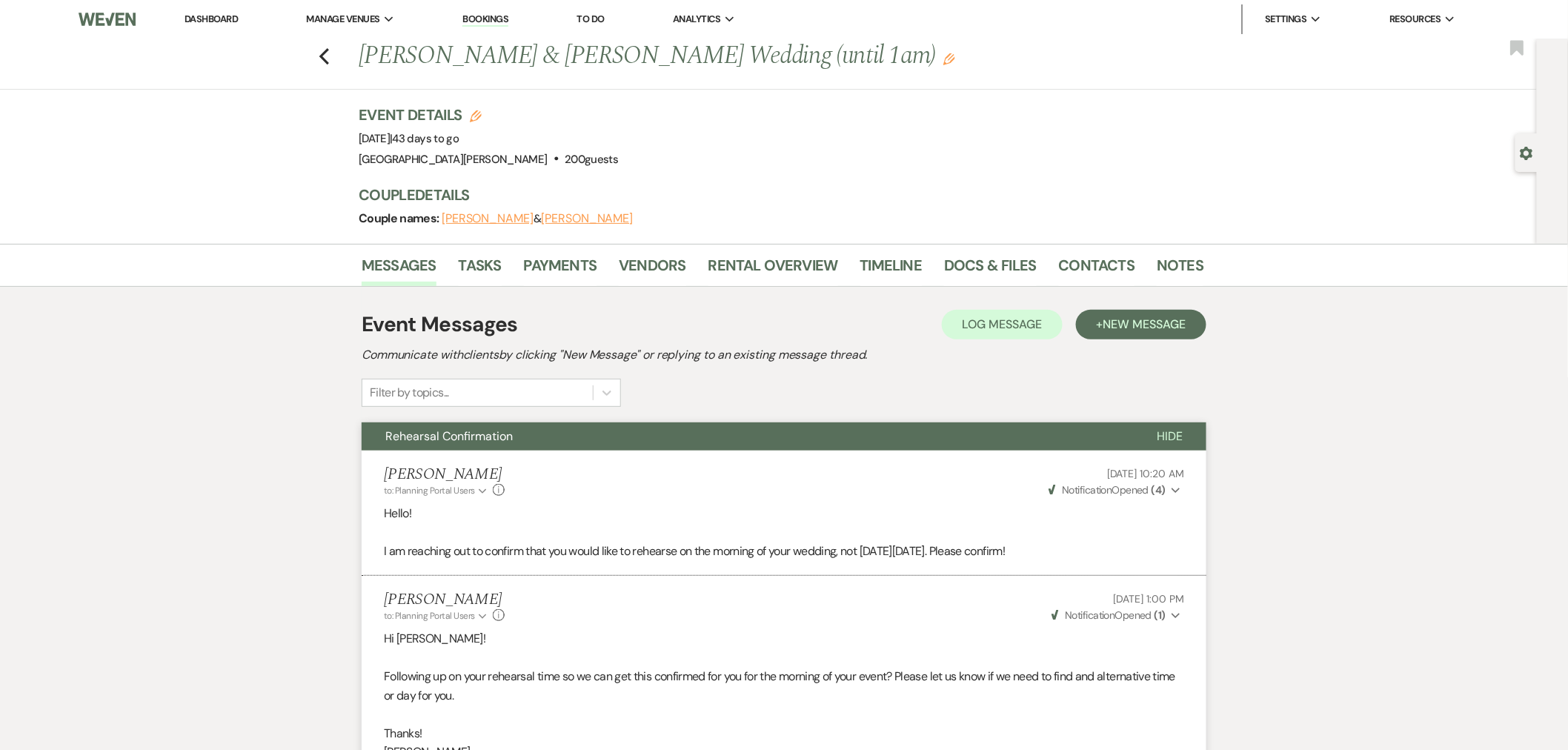
click at [208, 18] on link "Dashboard" at bounding box center [211, 18] width 53 height 12
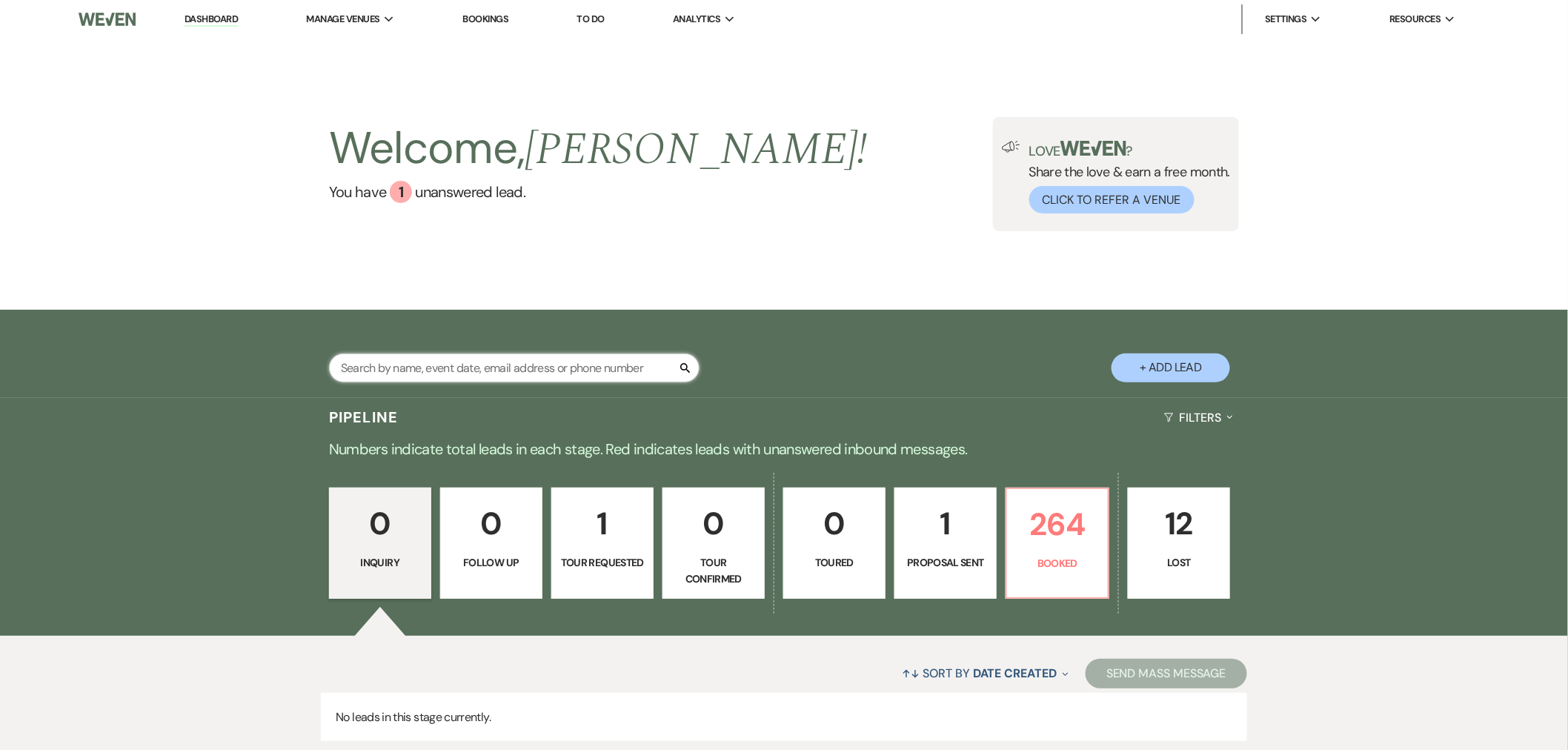
click at [525, 369] on input "text" at bounding box center [514, 368] width 370 height 29
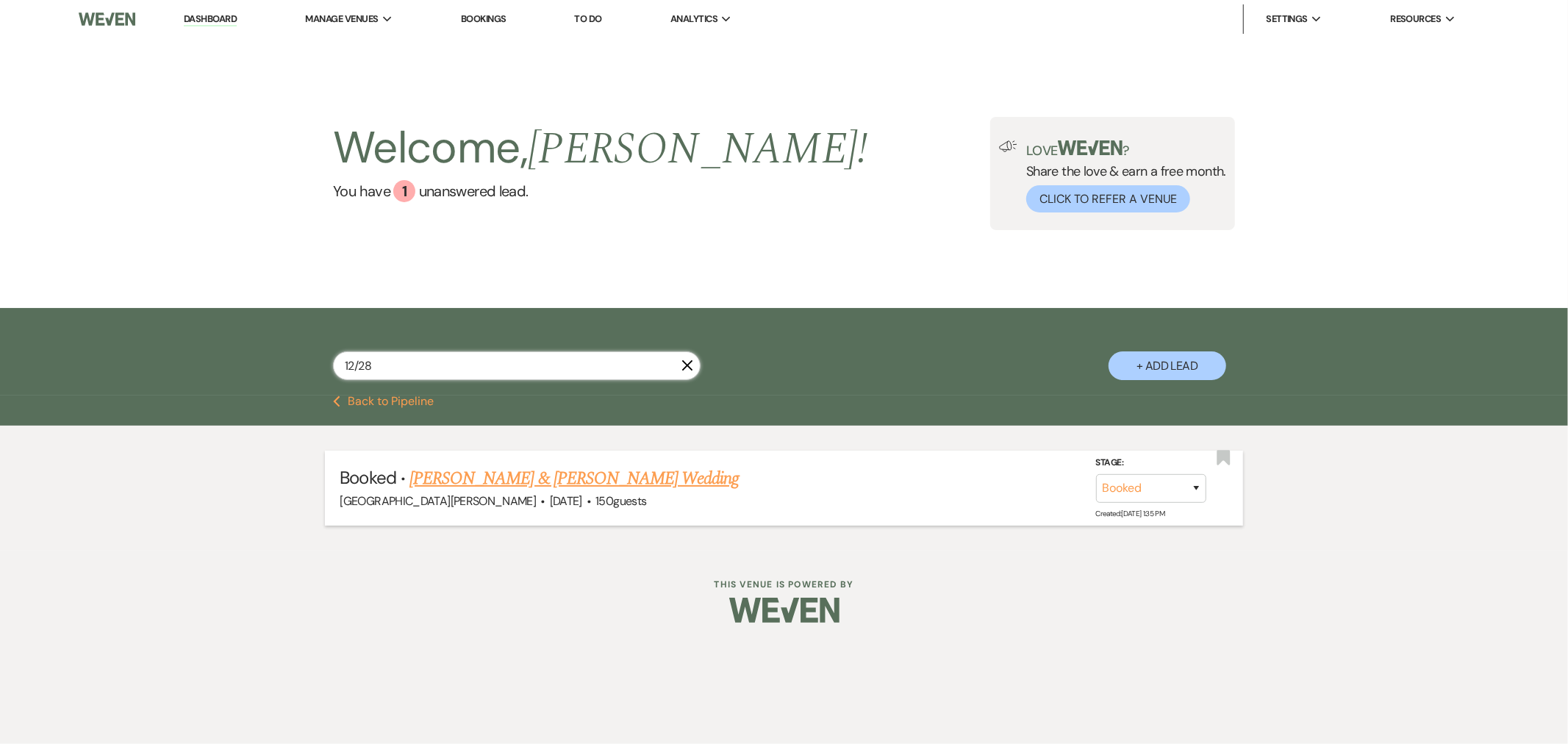
type input "12/28"
click at [561, 485] on link "[PERSON_NAME] & [PERSON_NAME] Wedding" at bounding box center [574, 478] width 329 height 27
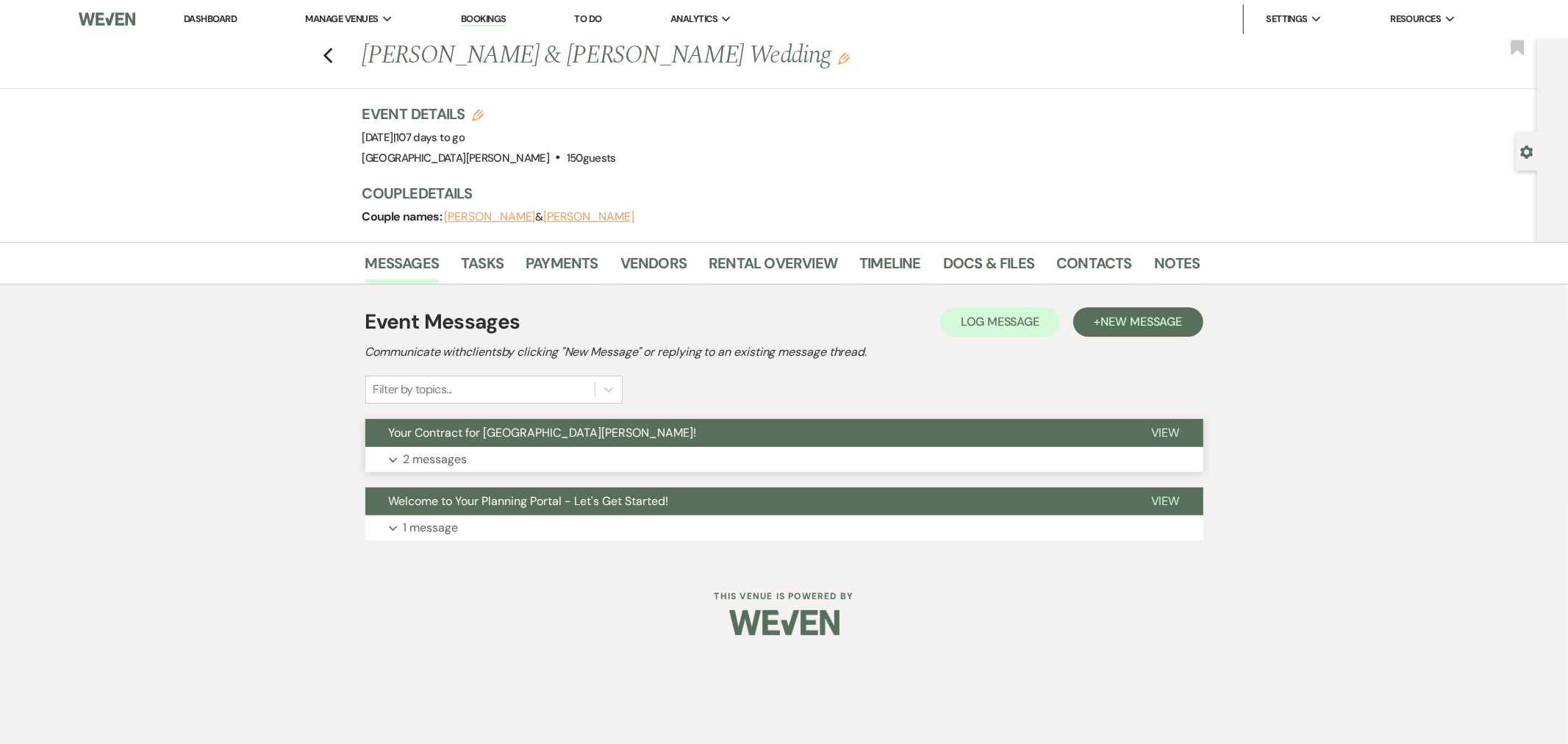
click at [576, 444] on button "Your Contract for [GEOGRAPHIC_DATA][PERSON_NAME]!" at bounding box center [747, 433] width 762 height 28
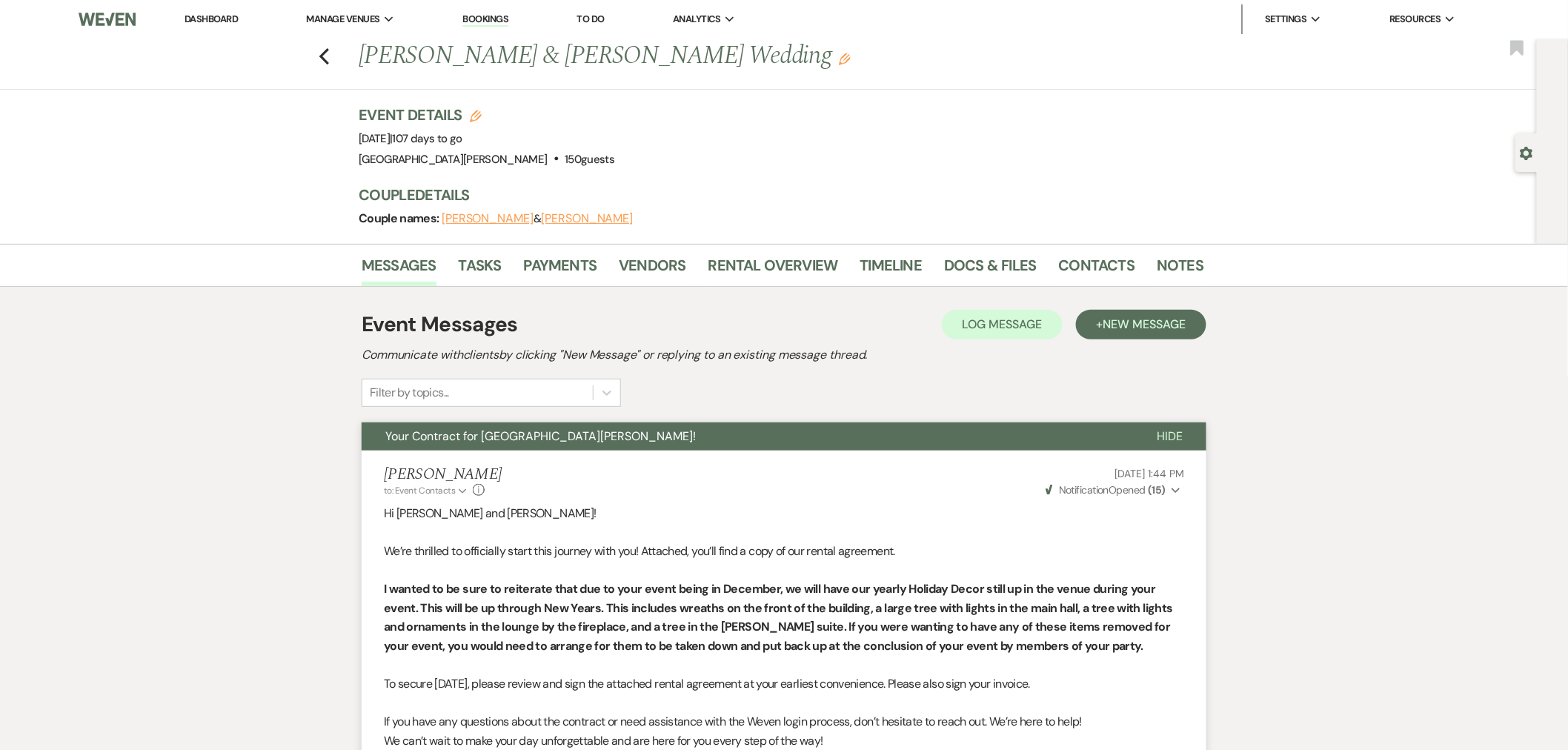
click at [1171, 489] on button "Weven Check Notification Opened ( 15 ) Expand" at bounding box center [1114, 489] width 141 height 16
click at [1171, 489] on button "Weven Check Notification Opened ( 15 ) Collapse" at bounding box center [1114, 489] width 141 height 16
click at [744, 266] on link "Rental Overview" at bounding box center [773, 270] width 130 height 33
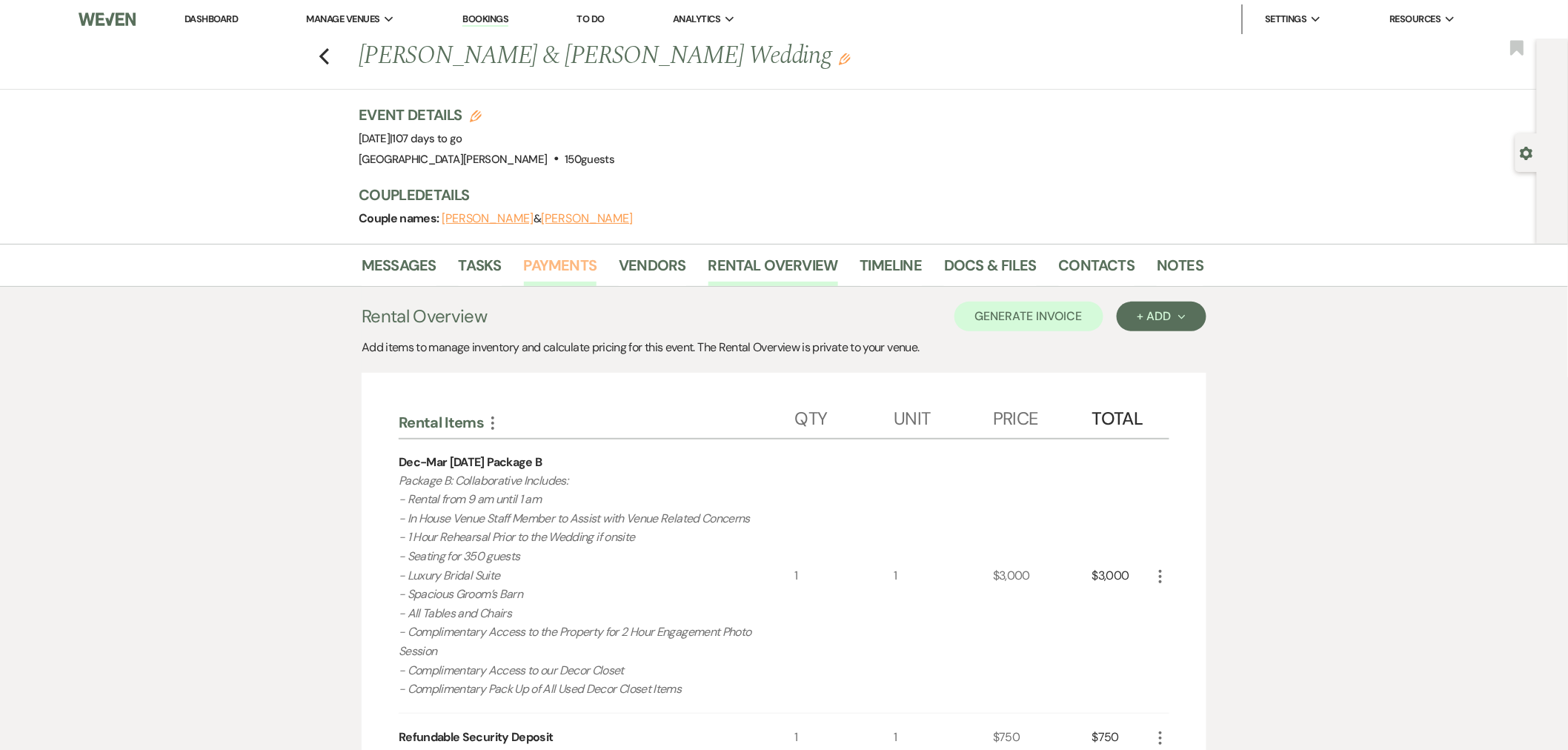
click at [579, 270] on link "Payments" at bounding box center [561, 270] width 74 height 33
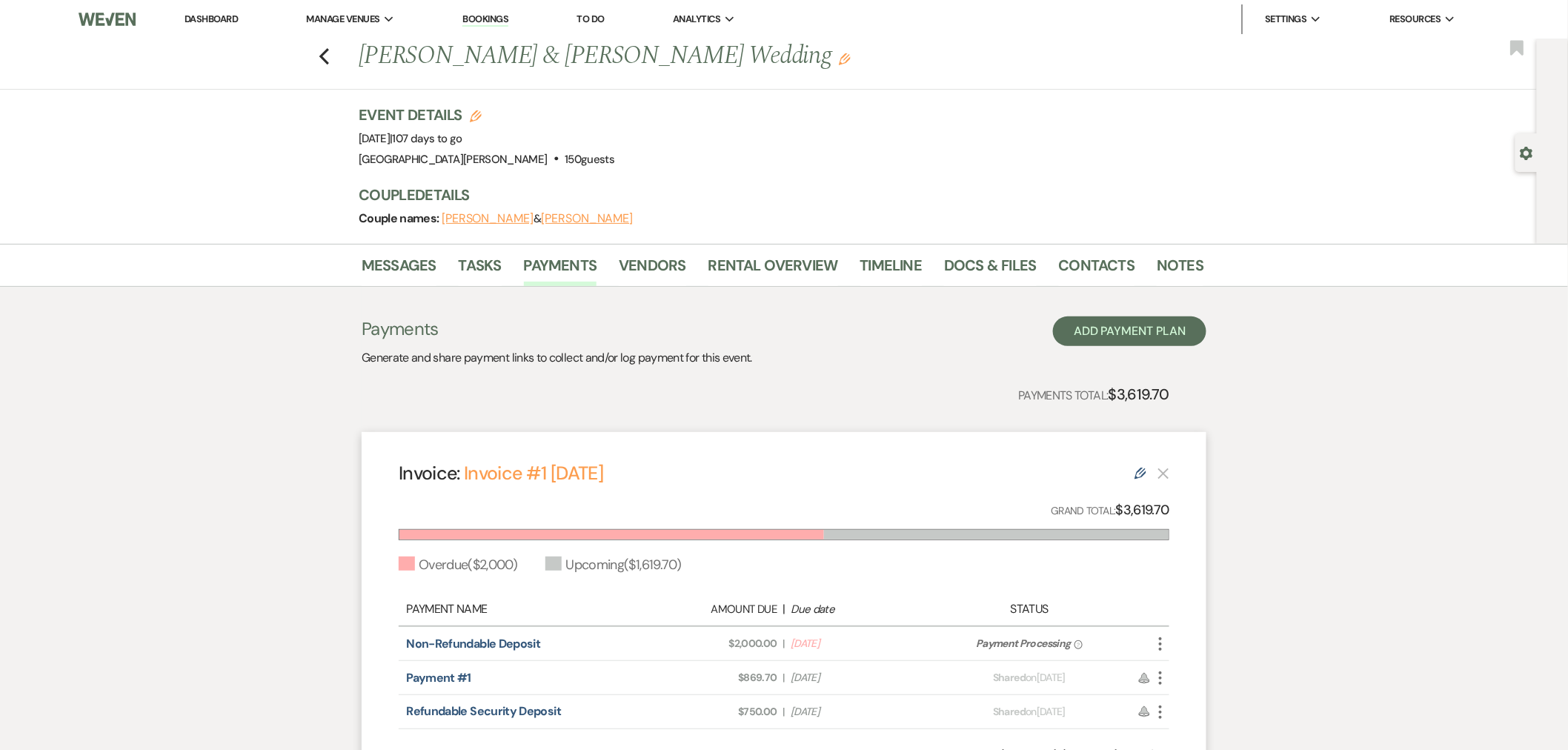
click at [233, 19] on link "Dashboard" at bounding box center [211, 18] width 53 height 12
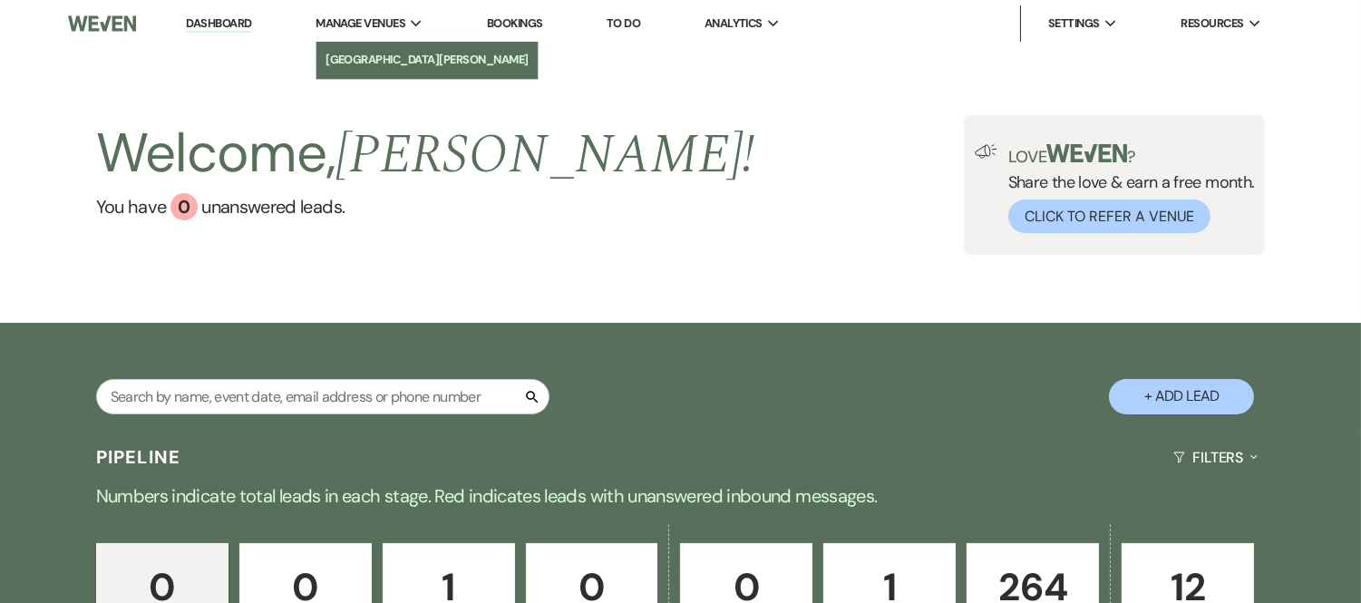
click at [375, 70] on link "[GEOGRAPHIC_DATA][PERSON_NAME]" at bounding box center [426, 60] width 221 height 36
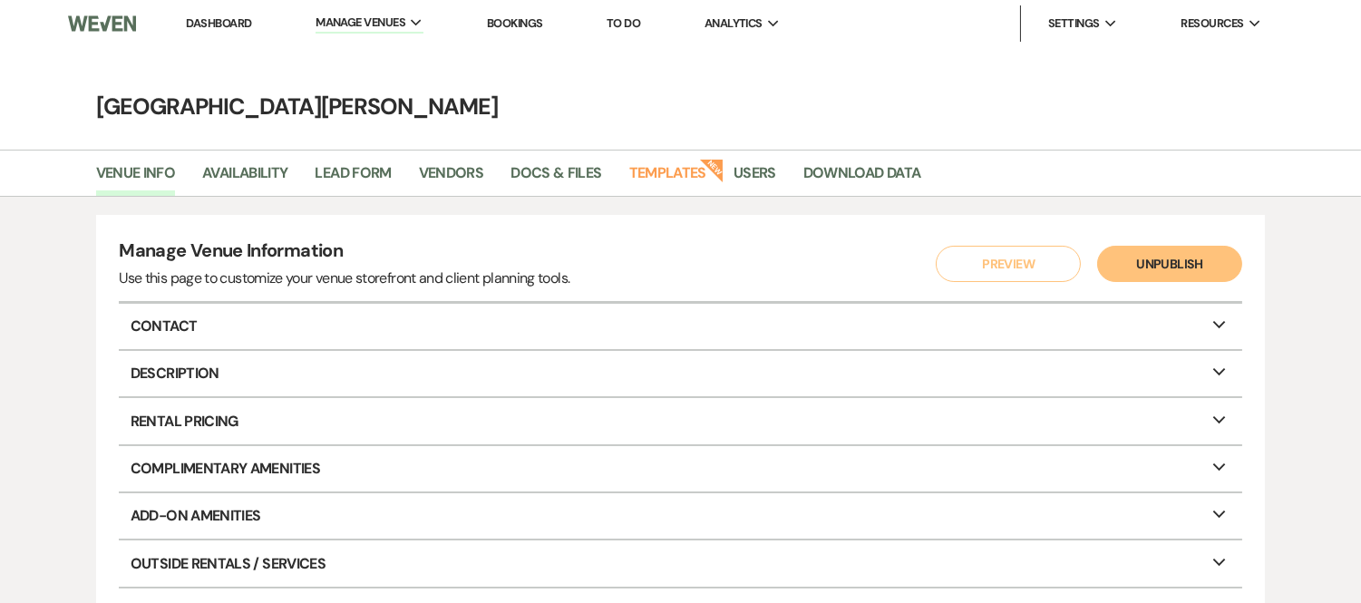
click at [260, 158] on li "Availability" at bounding box center [258, 177] width 112 height 38
click at [261, 172] on link "Availability" at bounding box center [244, 178] width 85 height 34
select select "3"
select select "2026"
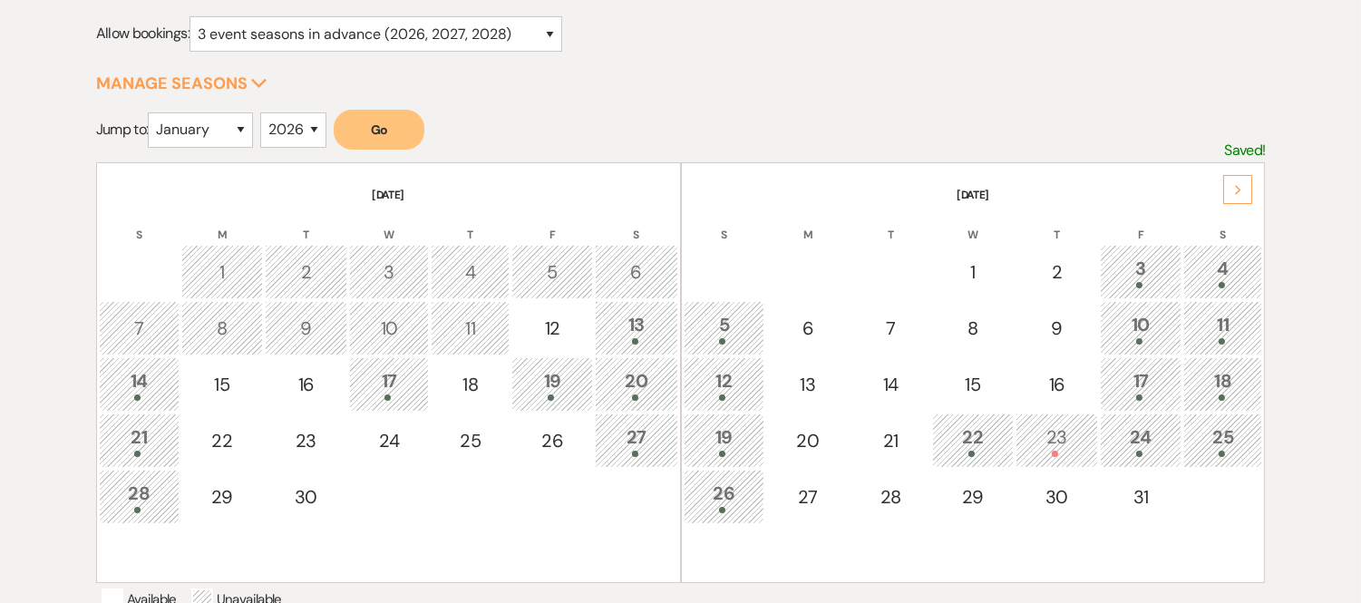
scroll to position [201, 0]
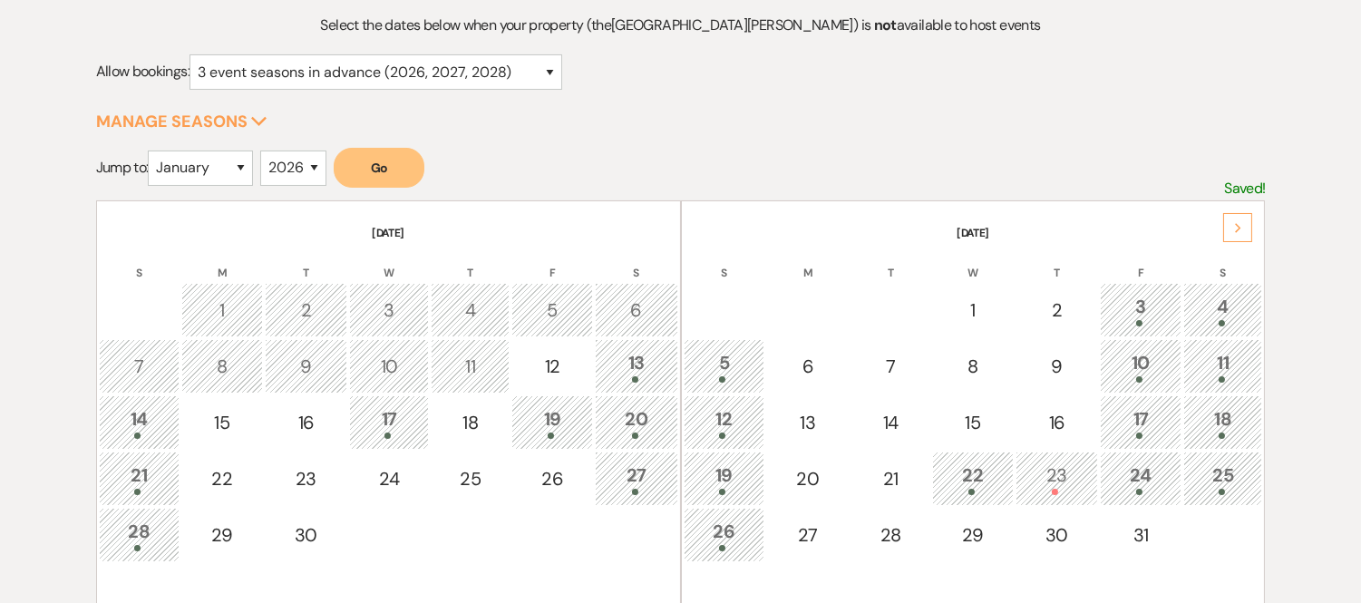
click at [1235, 228] on icon "Next" at bounding box center [1238, 228] width 9 height 11
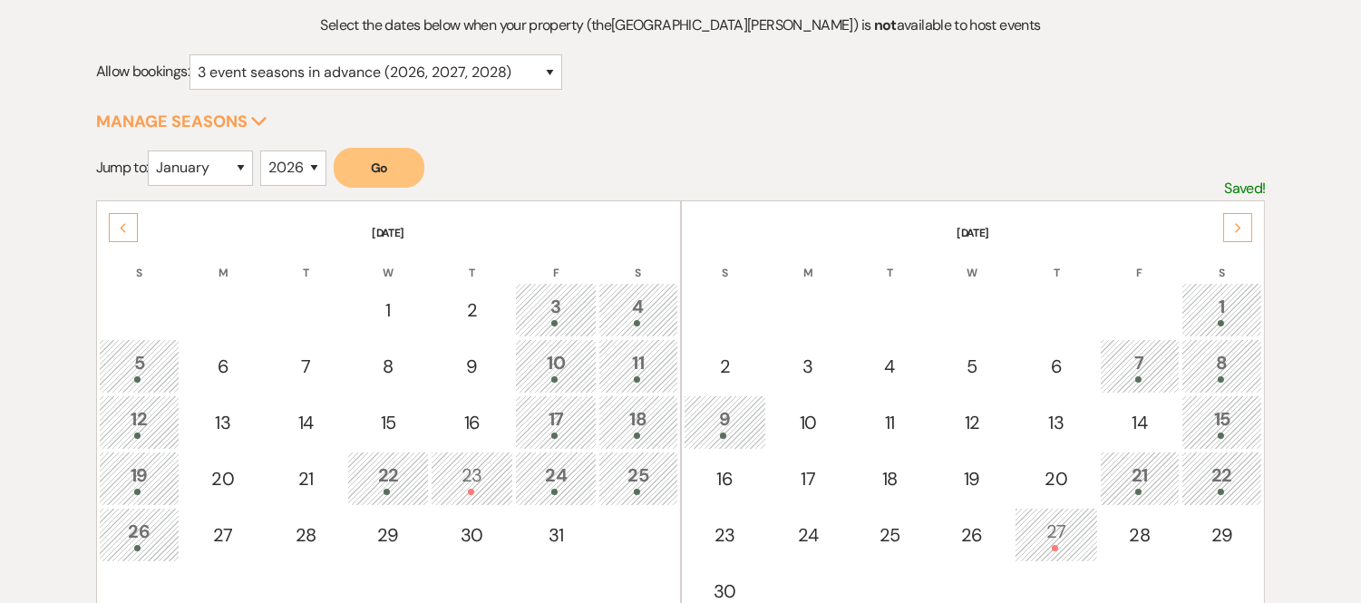
scroll to position [302, 0]
